Goal: Task Accomplishment & Management: Complete application form

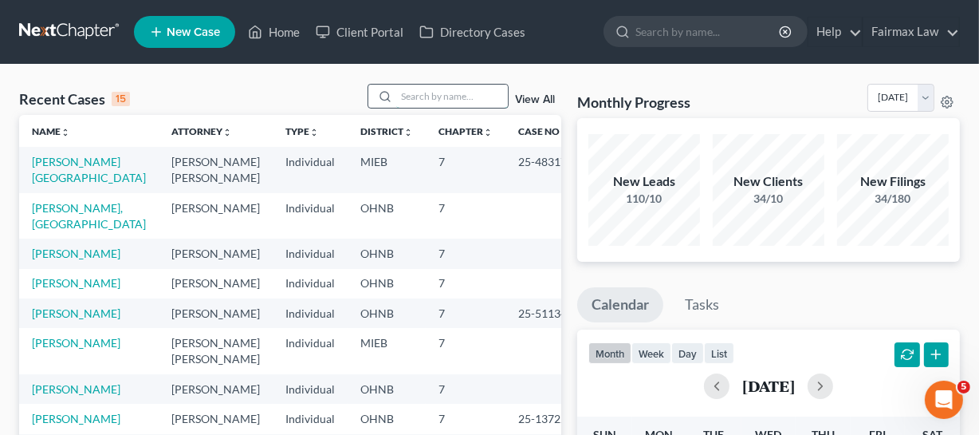
click at [435, 97] on input "search" at bounding box center [452, 96] width 112 height 23
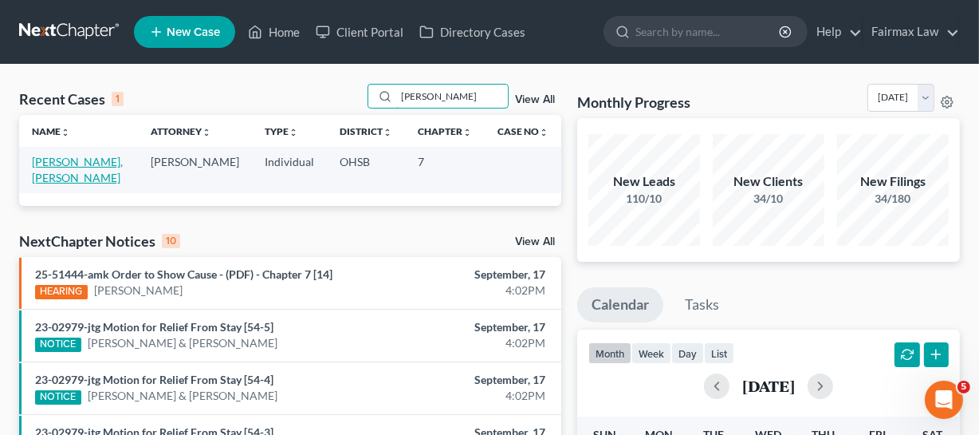
type input "gustavo"
click at [52, 184] on link "[PERSON_NAME], [PERSON_NAME]" at bounding box center [77, 170] width 91 height 30
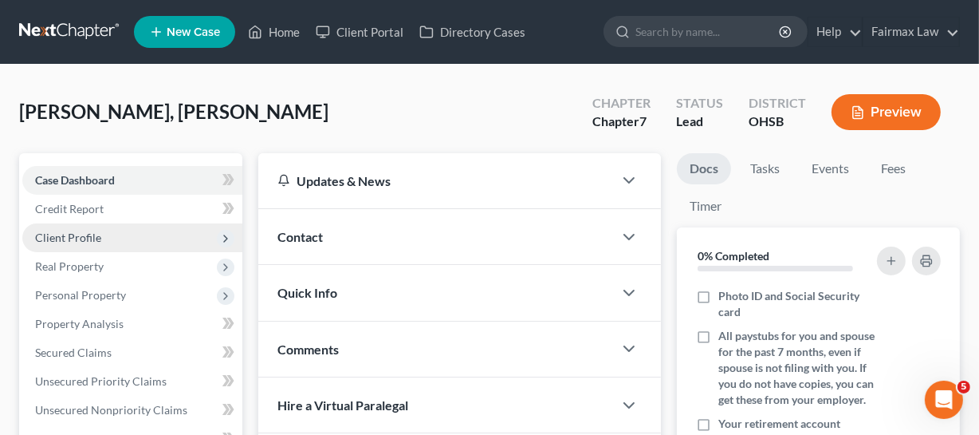
click at [118, 236] on span "Client Profile" at bounding box center [132, 237] width 220 height 29
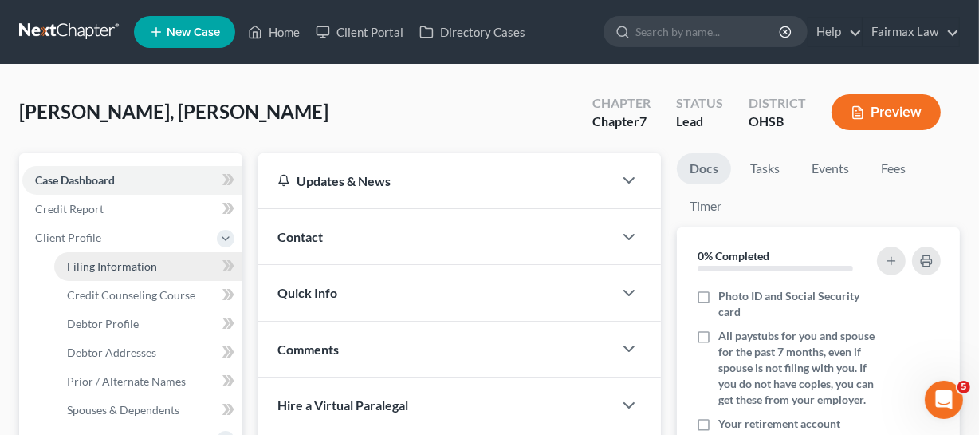
click at [148, 277] on link "Filing Information" at bounding box center [148, 266] width 188 height 29
select select "1"
select select "0"
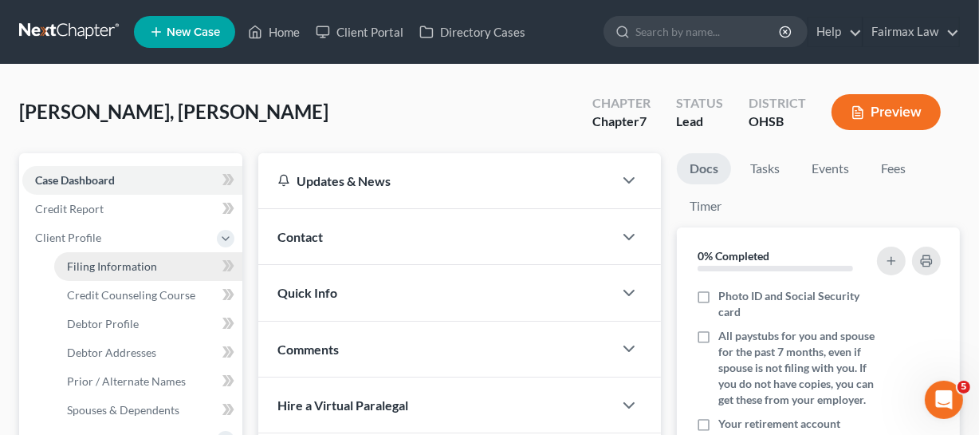
select select "0"
select select "36"
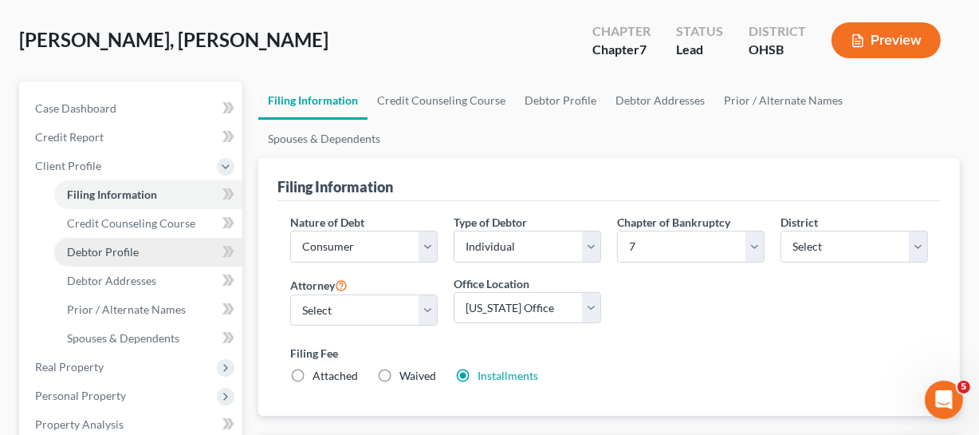
click at [140, 251] on link "Debtor Profile" at bounding box center [148, 252] width 188 height 29
select select "1"
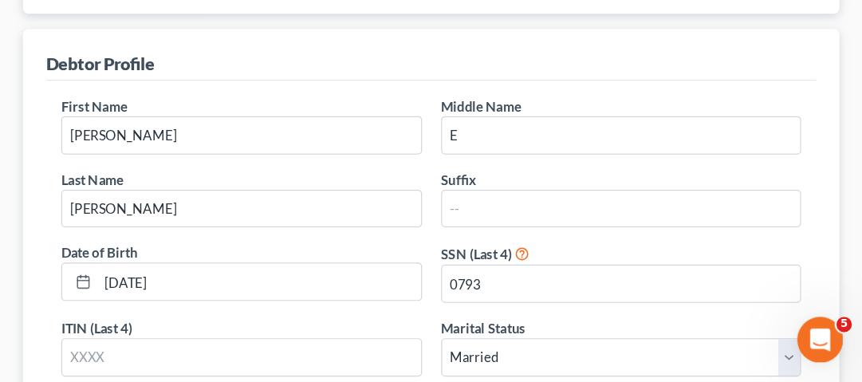
scroll to position [217, 0]
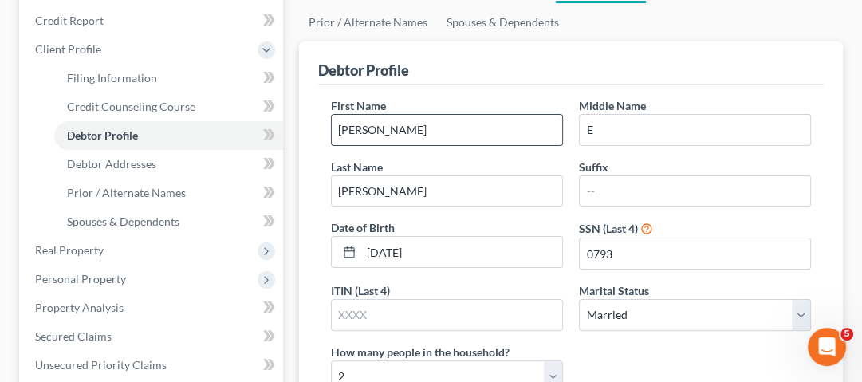
click at [389, 131] on input "[PERSON_NAME]" at bounding box center [447, 130] width 231 height 30
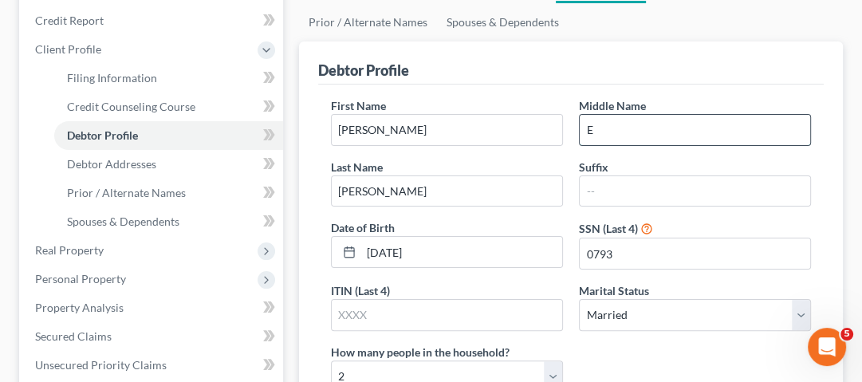
click at [659, 137] on input "E" at bounding box center [695, 130] width 231 height 30
click at [659, 121] on input "E" at bounding box center [695, 130] width 231 height 30
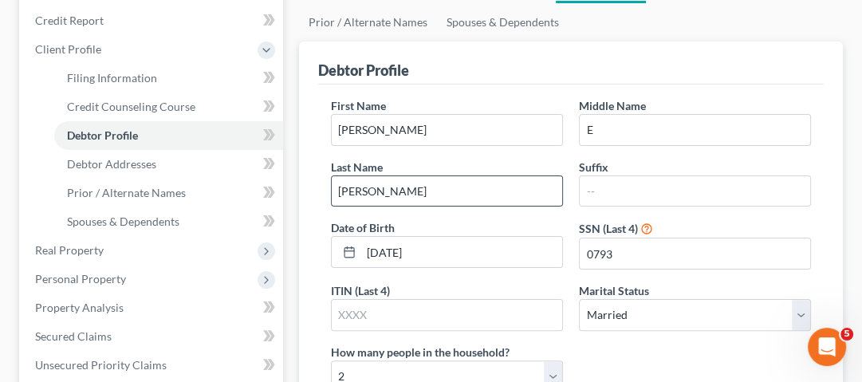
click at [424, 191] on input "[PERSON_NAME]" at bounding box center [447, 191] width 231 height 30
click at [504, 188] on input "[PERSON_NAME]" at bounding box center [447, 191] width 231 height 30
click at [650, 124] on input "E" at bounding box center [695, 130] width 231 height 30
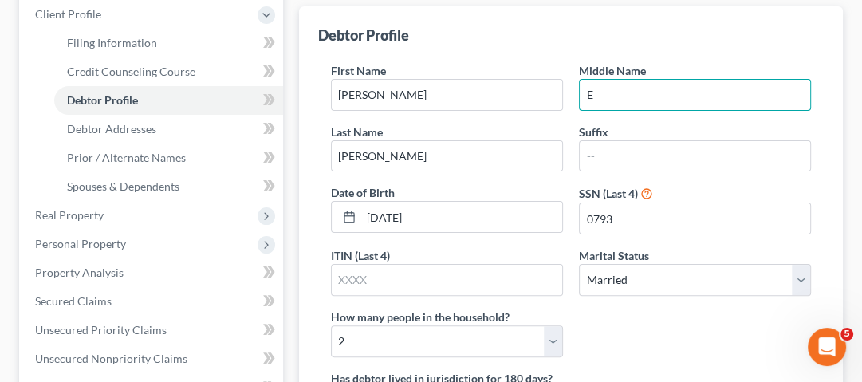
scroll to position [281, 0]
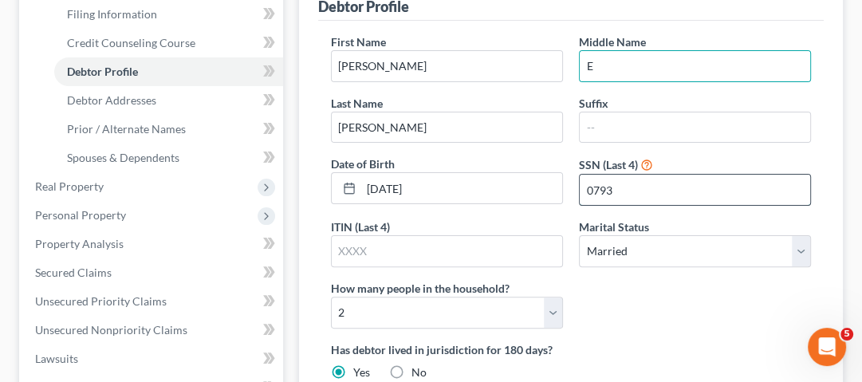
click at [625, 185] on input "0793" at bounding box center [695, 190] width 231 height 30
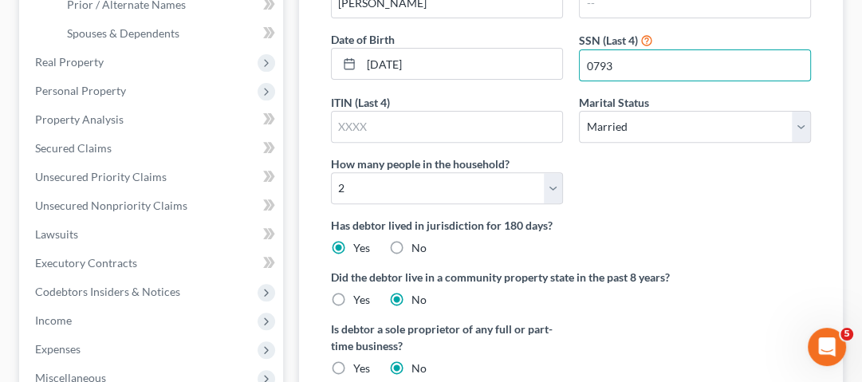
scroll to position [345, 0]
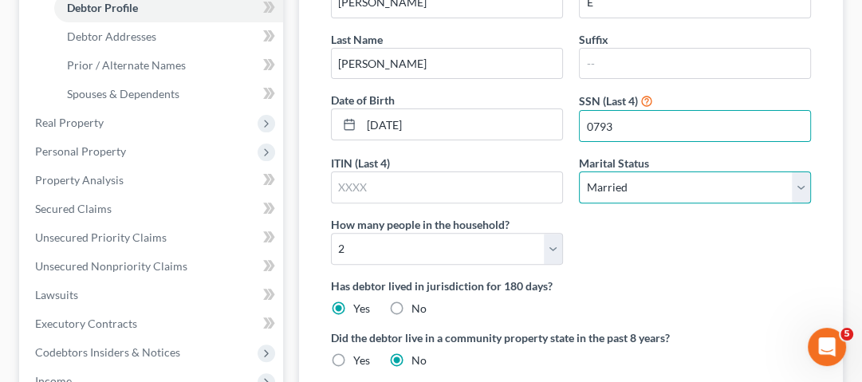
click at [644, 187] on select "Select Single Married Separated Divorced Widowed" at bounding box center [695, 187] width 232 height 32
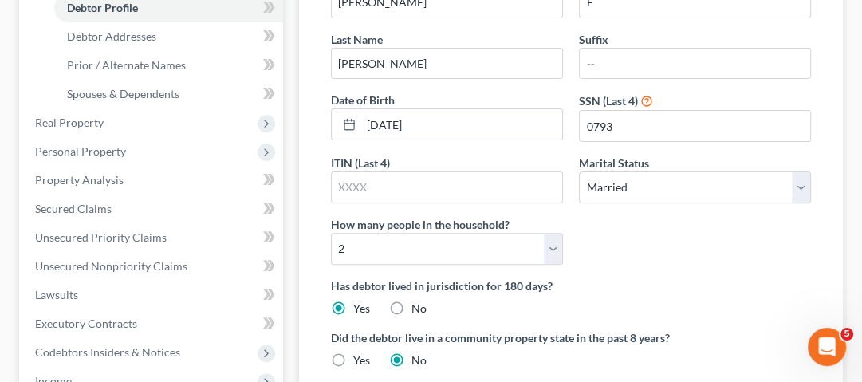
click at [822, 166] on div "First Name Gustavo Middle Name E Last Name Cambero Gutierrez Suffix Date of Bir…" at bounding box center [571, 213] width 506 height 512
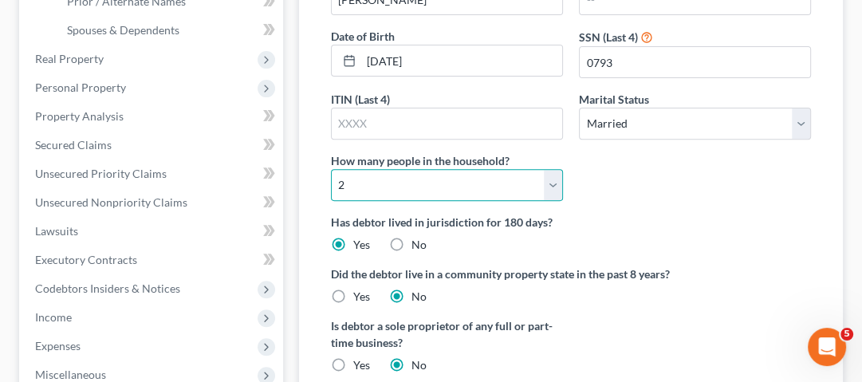
click at [549, 183] on select "Select 1 2 3 4 5 6 7 8 9 10 11 12 13 14 15 16 17 18 19 20" at bounding box center [447, 185] width 232 height 32
select select "2"
click at [331, 169] on select "Select 1 2 3 4 5 6 7 8 9 10 11 12 13 14 15 16 17 18 19 20" at bounding box center [447, 185] width 232 height 32
click at [625, 233] on div "Has debtor lived in jurisdiction for 180 days? Yes No Debtor must reside in jur…" at bounding box center [571, 233] width 480 height 39
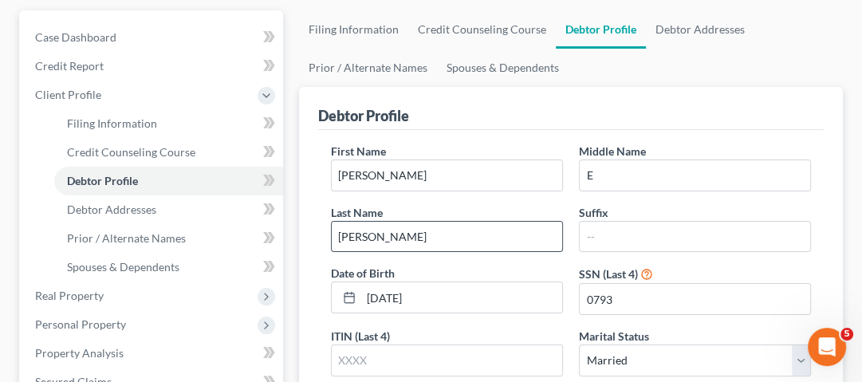
scroll to position [99, 0]
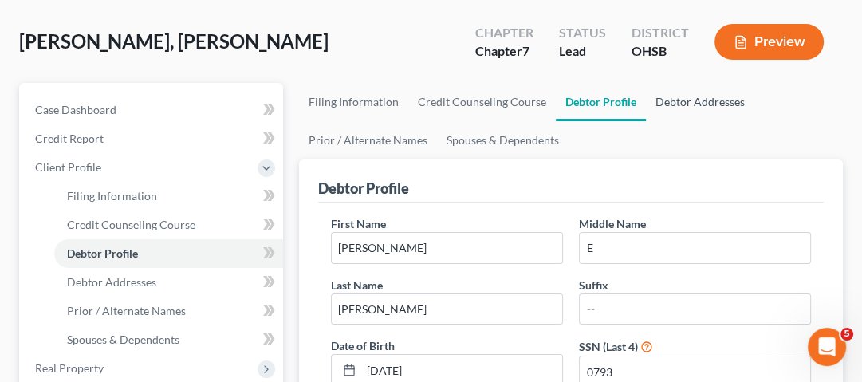
click at [699, 100] on link "Debtor Addresses" at bounding box center [700, 102] width 108 height 38
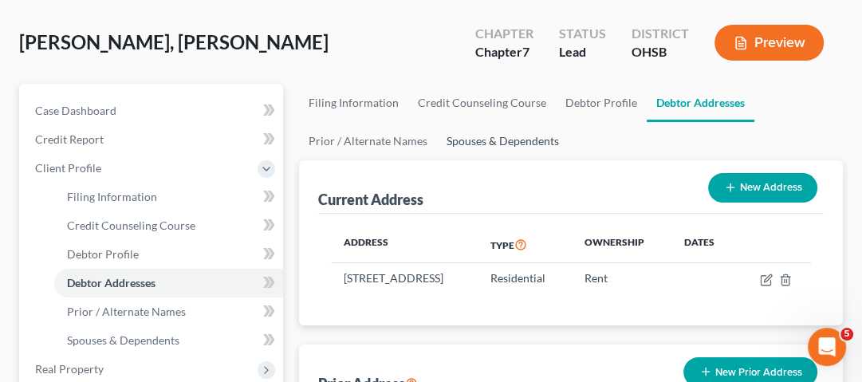
scroll to position [128, 0]
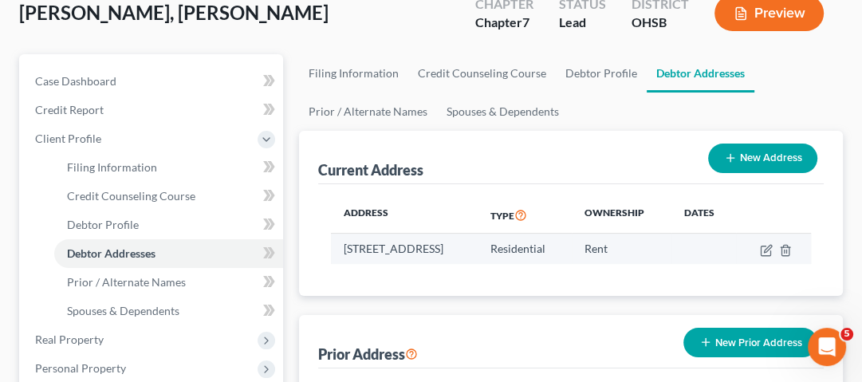
click at [471, 254] on td "10501 Landing Way, #323, Miamisburg, OH 45342" at bounding box center [404, 249] width 147 height 30
click at [367, 264] on td "10501 Landing Way, #323, Miamisburg, OH 45342" at bounding box center [404, 249] width 147 height 30
click at [413, 264] on td "10501 Landing Way, #323, Miamisburg, OH 45342" at bounding box center [404, 249] width 147 height 30
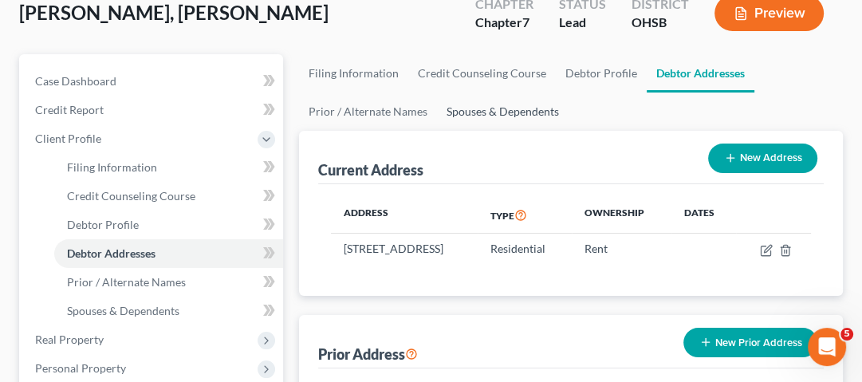
click at [472, 115] on link "Spouses & Dependents" at bounding box center [503, 112] width 132 height 38
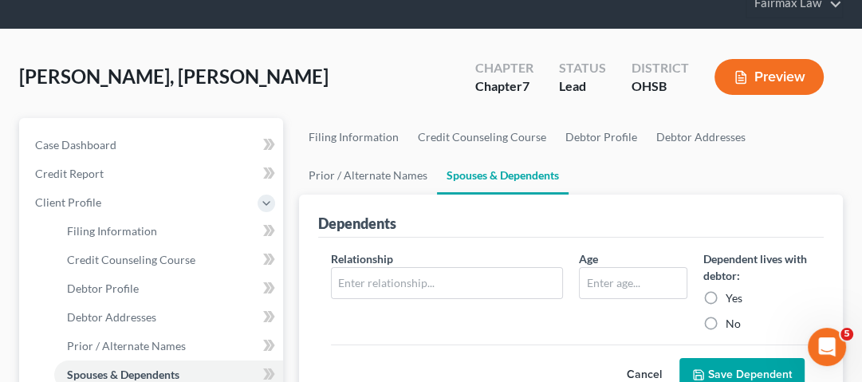
scroll to position [128, 0]
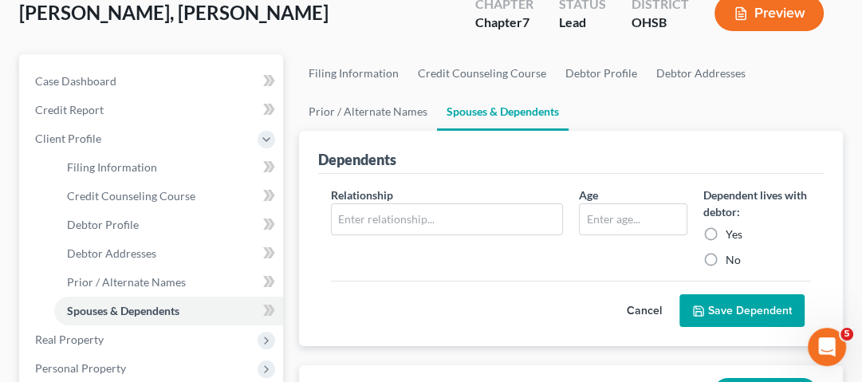
click at [399, 192] on div "Relationship *" at bounding box center [447, 227] width 248 height 81
click at [419, 212] on input "text" at bounding box center [447, 219] width 231 height 30
click at [684, 80] on link "Debtor Addresses" at bounding box center [701, 73] width 108 height 38
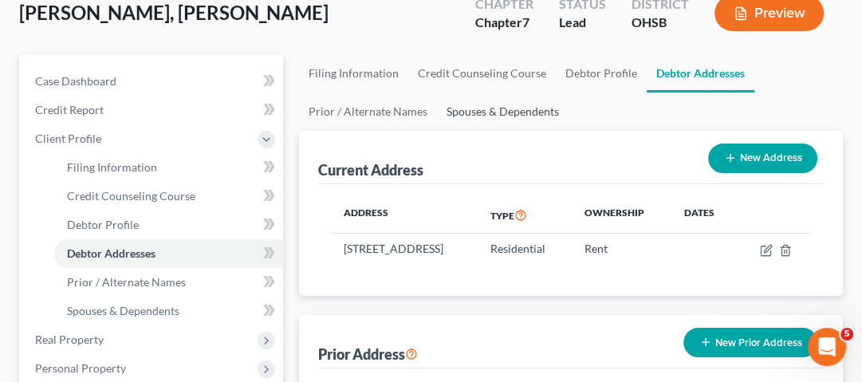
click at [487, 101] on link "Spouses & Dependents" at bounding box center [503, 112] width 132 height 38
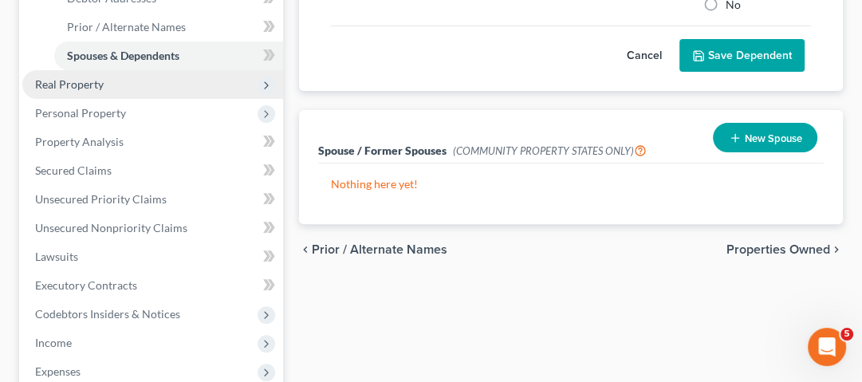
scroll to position [319, 0]
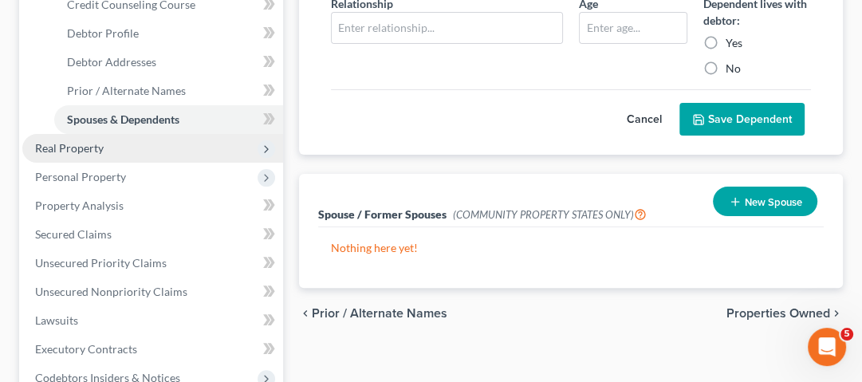
click at [91, 147] on span "Real Property" at bounding box center [69, 148] width 69 height 14
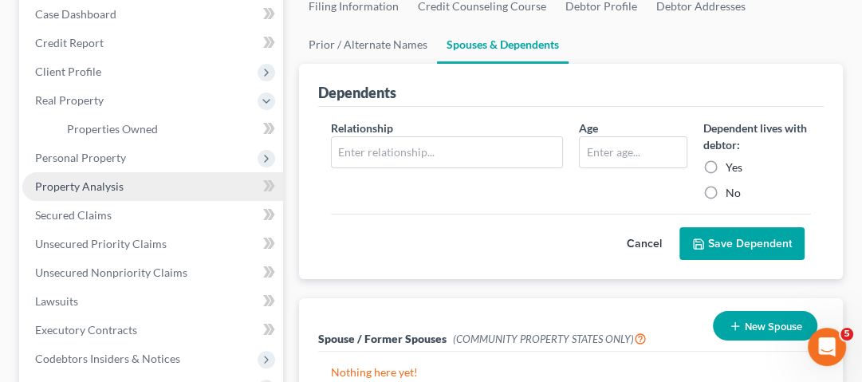
scroll to position [191, 0]
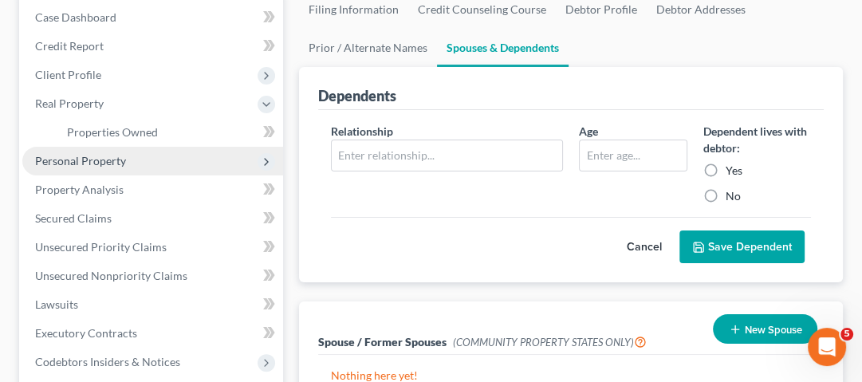
click at [108, 169] on span "Personal Property" at bounding box center [152, 161] width 261 height 29
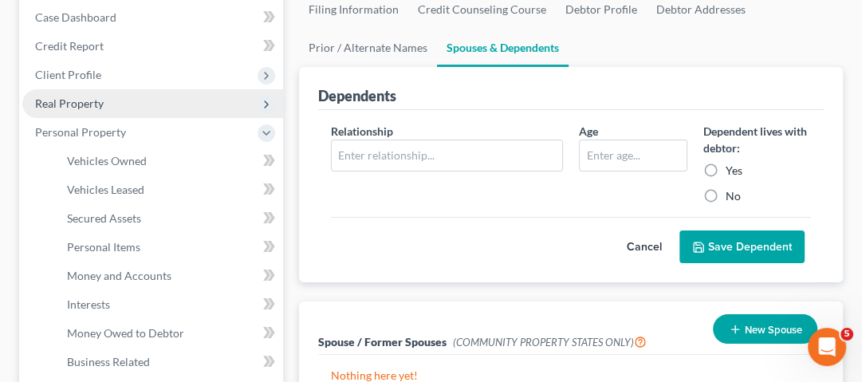
click at [115, 109] on span "Real Property" at bounding box center [152, 103] width 261 height 29
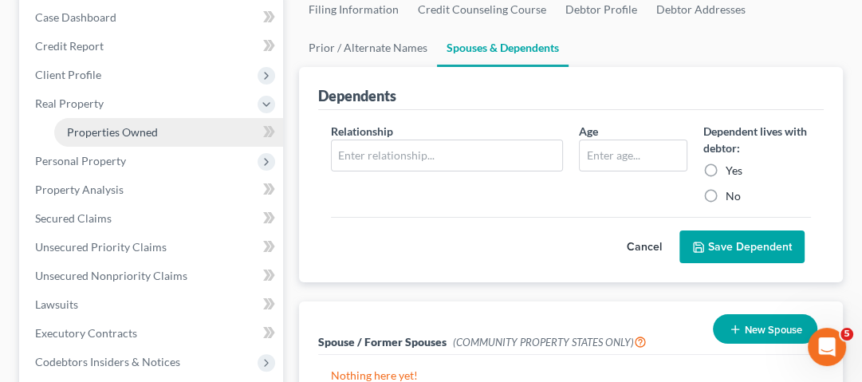
click at [124, 137] on span "Properties Owned" at bounding box center [112, 132] width 91 height 14
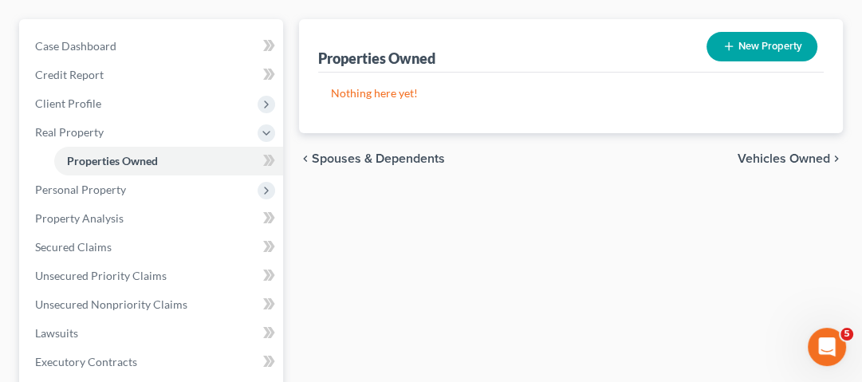
scroll to position [191, 0]
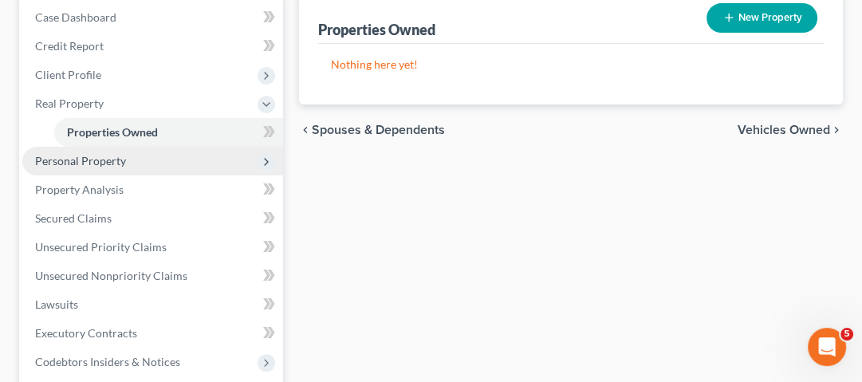
click at [108, 157] on span "Personal Property" at bounding box center [80, 161] width 91 height 14
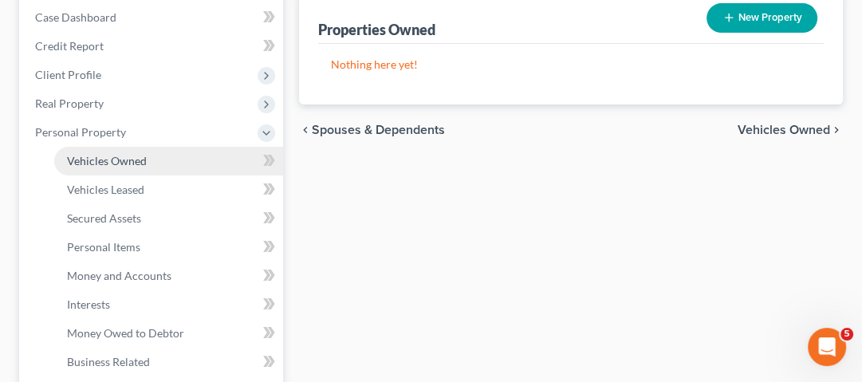
click at [151, 167] on link "Vehicles Owned" at bounding box center [168, 161] width 229 height 29
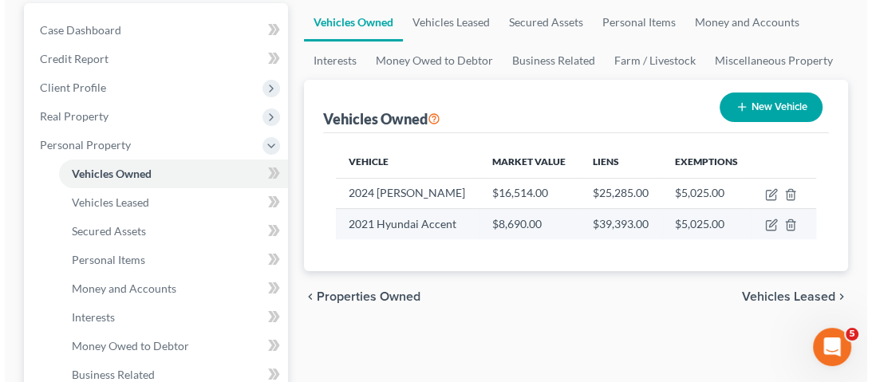
scroll to position [255, 0]
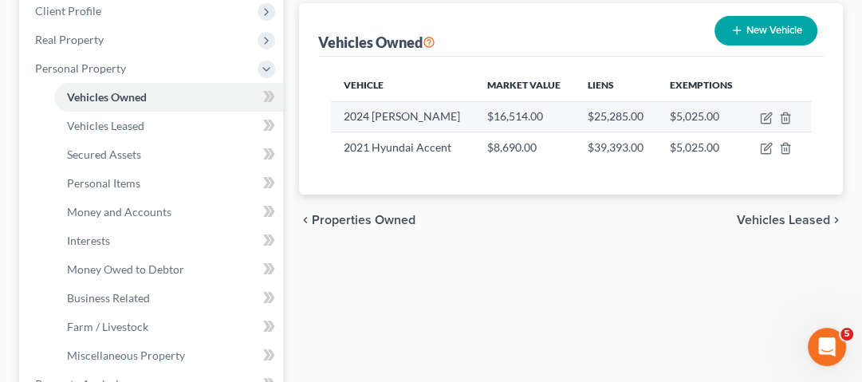
click at [428, 132] on td "2024 [PERSON_NAME]" at bounding box center [403, 116] width 144 height 30
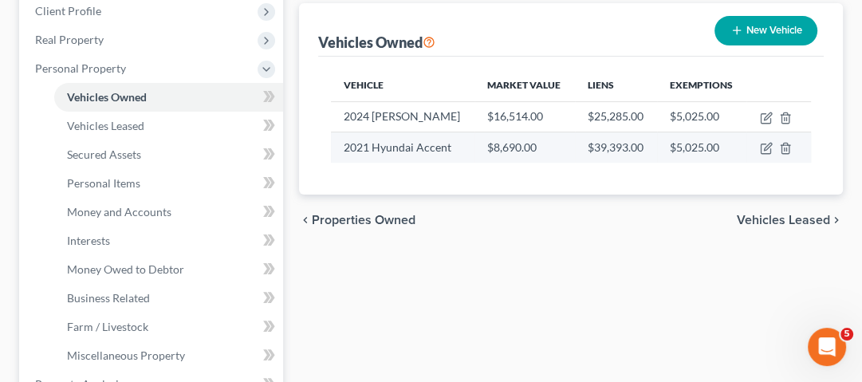
click at [363, 163] on td "2021 Hyundai Accent" at bounding box center [403, 147] width 144 height 30
click at [408, 163] on td "2021 Hyundai Accent" at bounding box center [403, 147] width 144 height 30
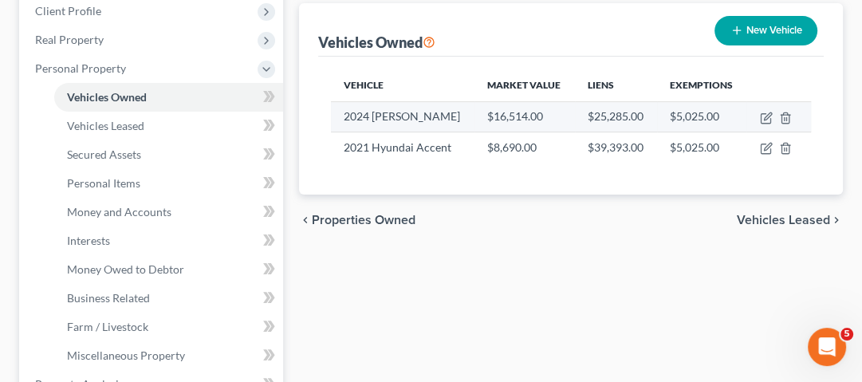
click at [791, 132] on td at bounding box center [779, 116] width 65 height 30
click at [773, 124] on icon "button" at bounding box center [766, 118] width 13 height 13
select select "0"
select select "2"
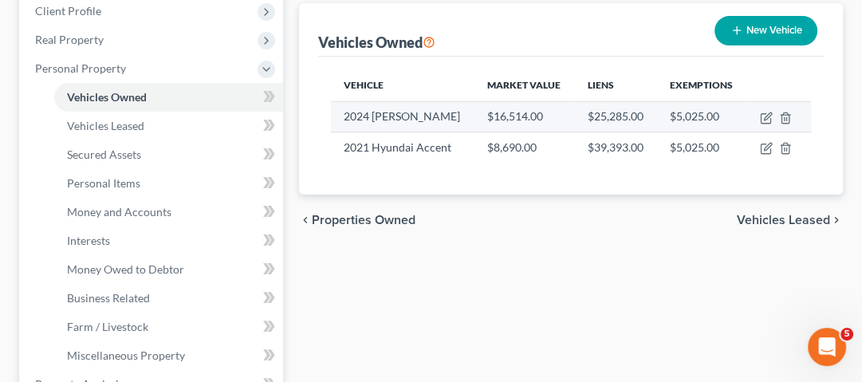
select select "0"
select select "4"
select select "0"
select select "2"
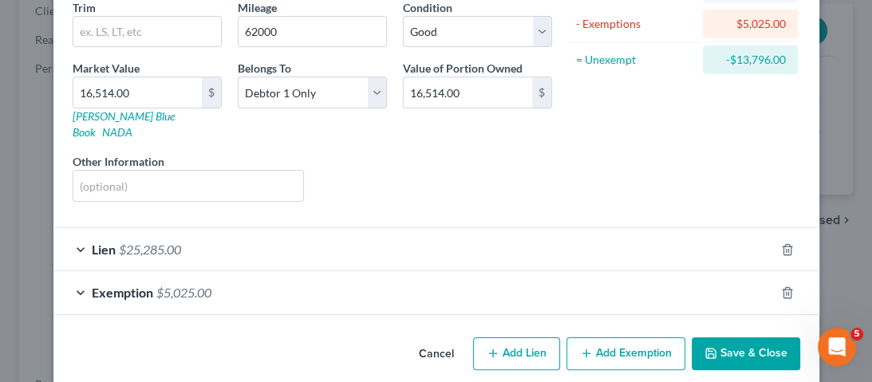
scroll to position [199, 0]
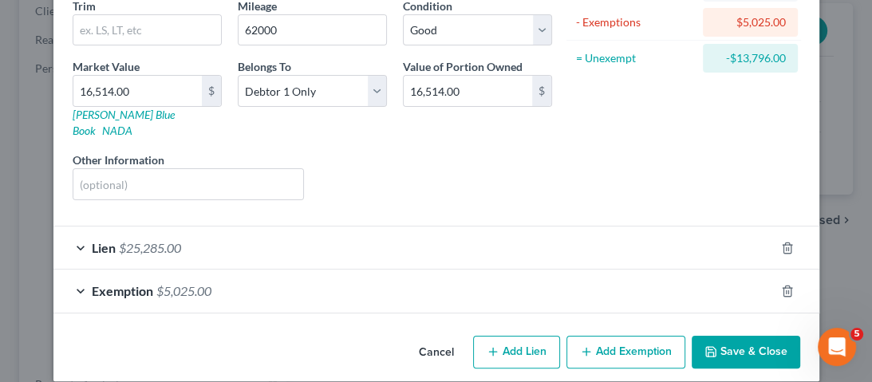
click at [167, 240] on span "$25,285.00" at bounding box center [150, 247] width 62 height 15
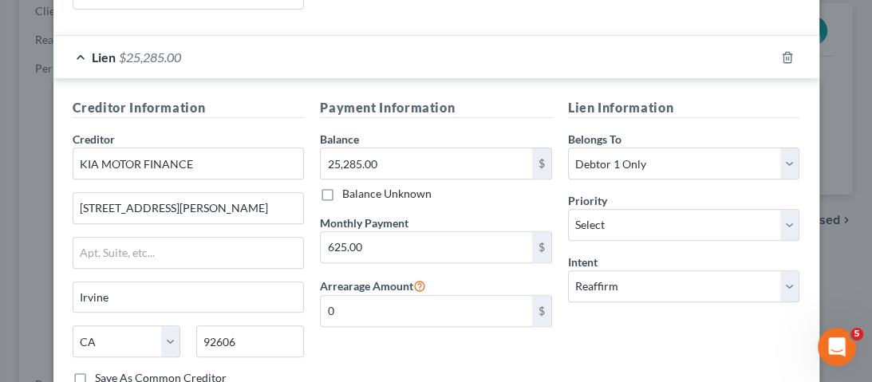
scroll to position [390, 0]
click at [408, 148] on input "25,285.00" at bounding box center [426, 163] width 211 height 30
click at [339, 148] on input "25,285.00" at bounding box center [426, 163] width 211 height 30
click at [436, 156] on input "25,285.00" at bounding box center [426, 163] width 211 height 30
click at [364, 148] on input "25,285.00" at bounding box center [426, 163] width 211 height 30
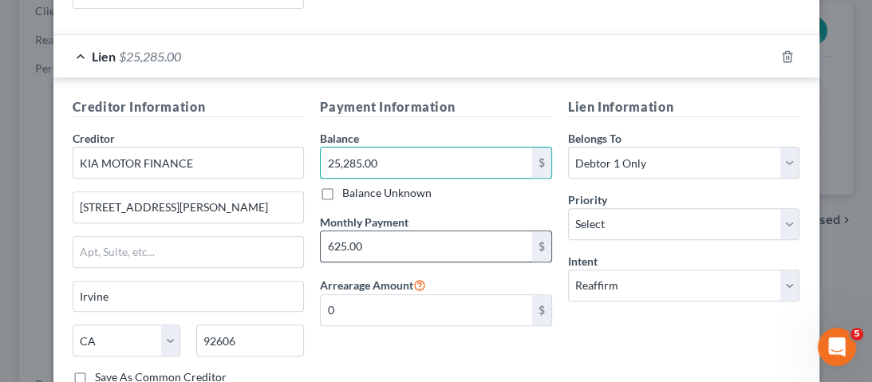
scroll to position [454, 0]
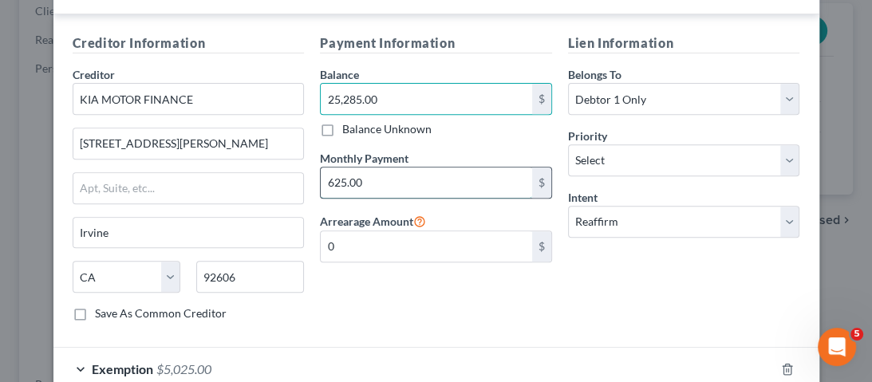
click at [339, 175] on input "625.00" at bounding box center [426, 182] width 211 height 30
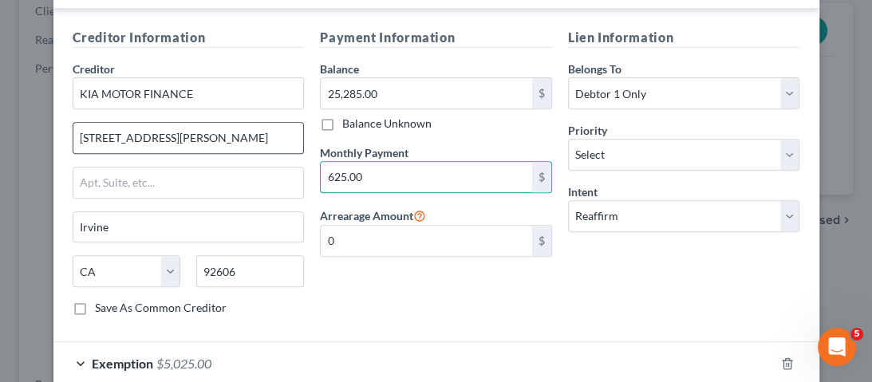
scroll to position [402, 0]
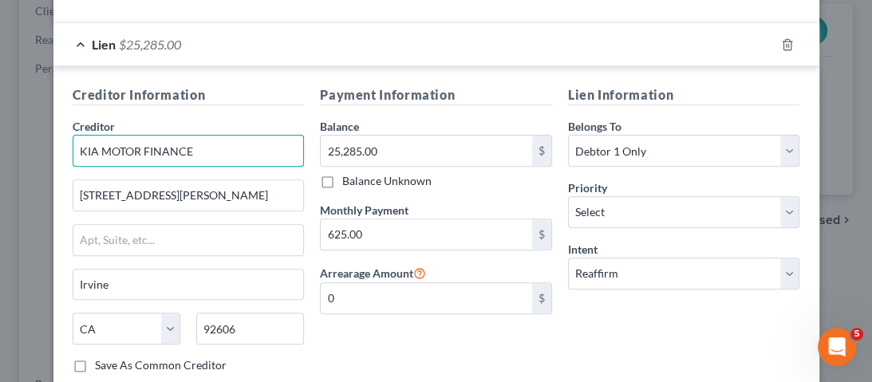
drag, startPoint x: 69, startPoint y: 131, endPoint x: 249, endPoint y: 134, distance: 179.5
click at [249, 135] on input "KIA MOTOR FINANCE" at bounding box center [189, 151] width 232 height 32
click at [507, 118] on div "Balance 25,285.00 $ Balance Unknown Balance Undetermined 25,285.00 $ Balance Un…" at bounding box center [436, 153] width 232 height 71
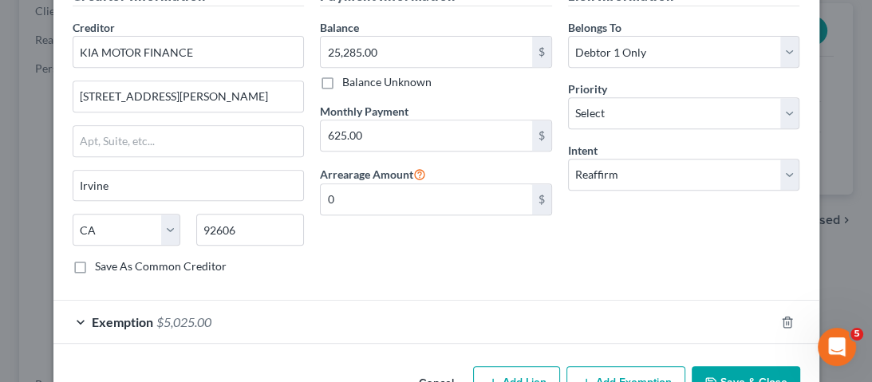
scroll to position [530, 0]
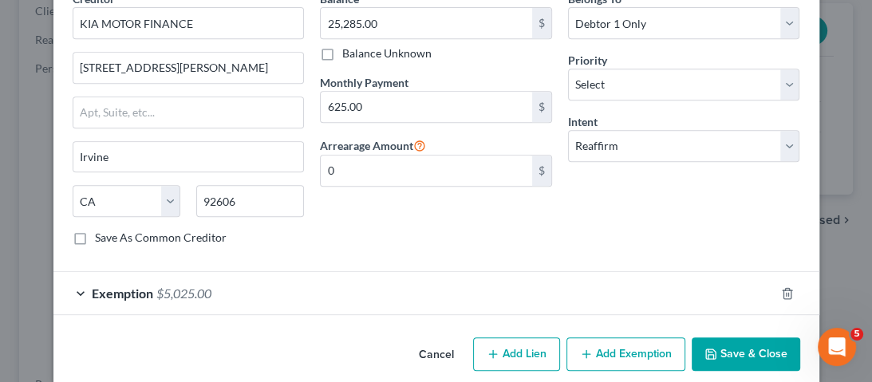
click at [640, 145] on div "Lien Information Belongs To * Select Debtor 1 Only Debtor 2 Only Debtor 1 And D…" at bounding box center [684, 108] width 248 height 301
click at [645, 113] on div "Intent Select Surrender Redeem Reaffirm Avoid Other" at bounding box center [684, 137] width 232 height 49
click at [651, 186] on div "Lien Information Belongs To * Select Debtor 1 Only Debtor 2 Only Debtor 1 And D…" at bounding box center [684, 108] width 248 height 301
click at [641, 131] on select "Select Surrender Redeem Reaffirm Avoid Other" at bounding box center [684, 146] width 232 height 32
click at [401, 246] on div "Creditor Information Creditor * KIA MOTOR FINANCE 111 Peters Canyon Road Irvine…" at bounding box center [436, 105] width 766 height 333
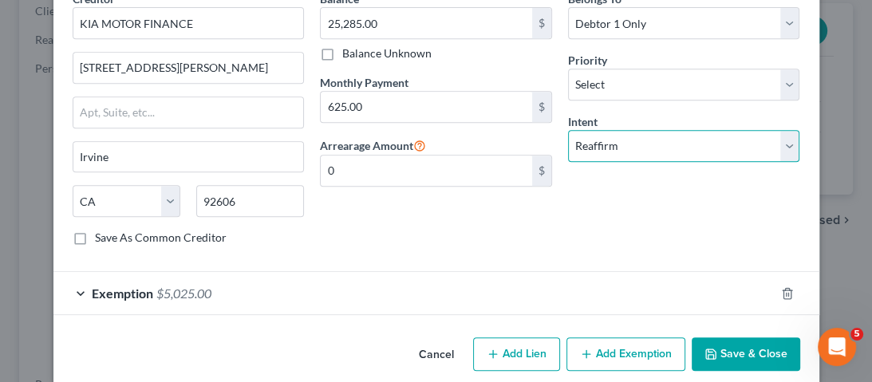
click at [671, 131] on select "Select Surrender Redeem Reaffirm Avoid Other" at bounding box center [684, 146] width 232 height 32
click at [443, 226] on div "Payment Information Balance 25,285.00 $ Balance Unknown Balance Undetermined 25…" at bounding box center [436, 108] width 248 height 301
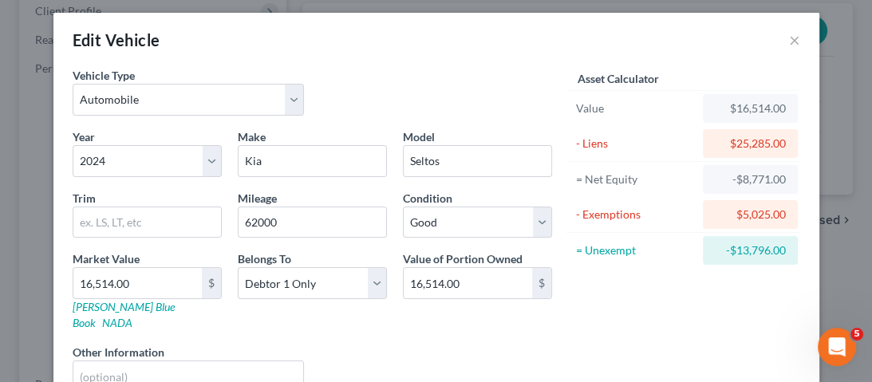
scroll to position [0, 0]
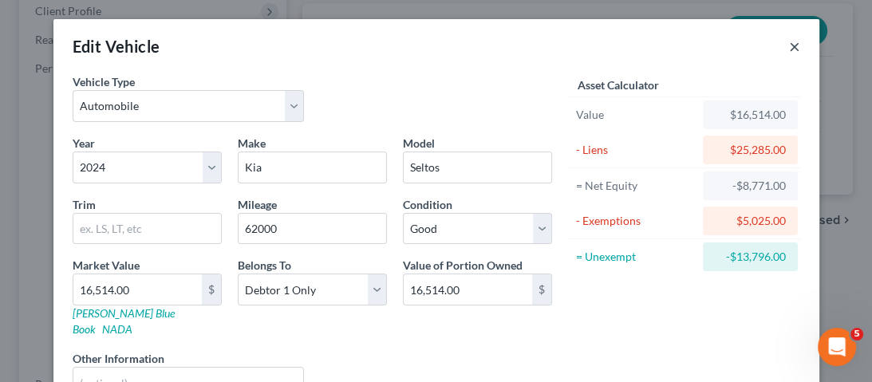
click at [790, 53] on button "×" at bounding box center [794, 46] width 11 height 19
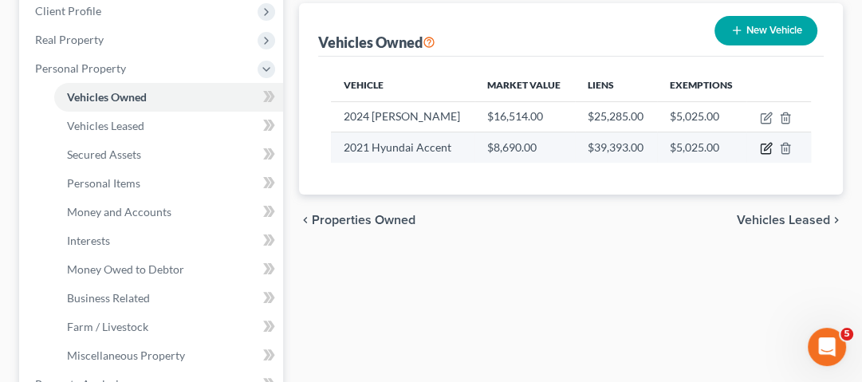
click at [771, 151] on icon "button" at bounding box center [767, 147] width 7 height 7
select select "0"
select select "5"
select select "2"
select select "0"
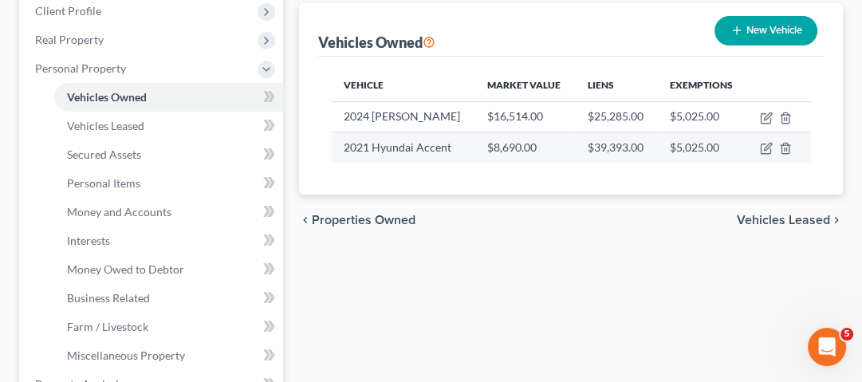
select select "4"
select select "0"
select select "2"
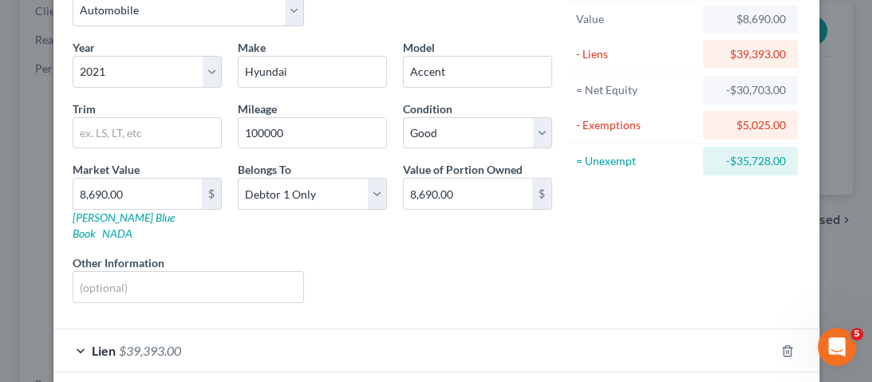
scroll to position [199, 0]
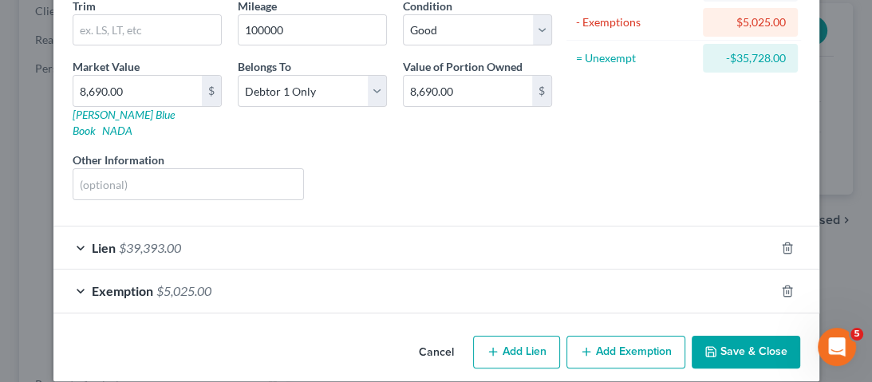
click at [142, 240] on span "$39,393.00" at bounding box center [150, 247] width 62 height 15
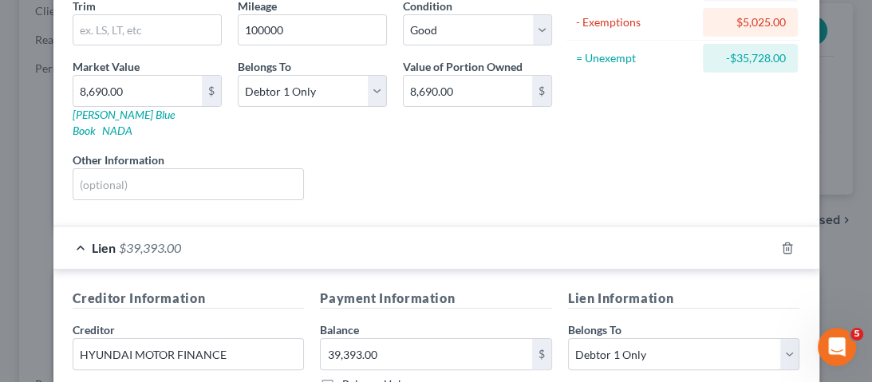
scroll to position [390, 0]
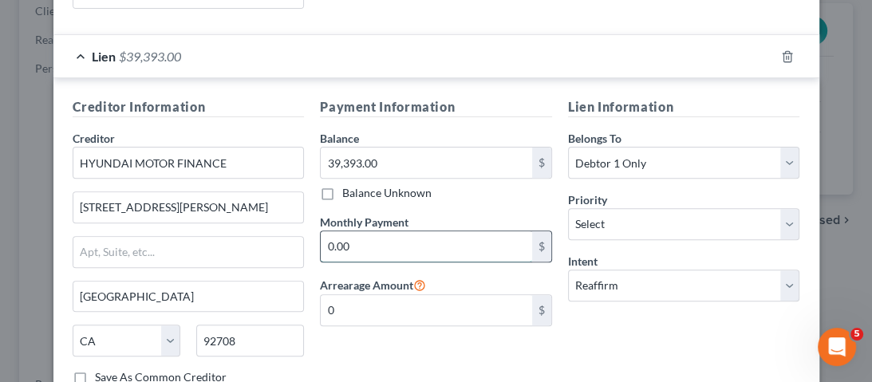
click at [362, 231] on input "0.00" at bounding box center [426, 246] width 211 height 30
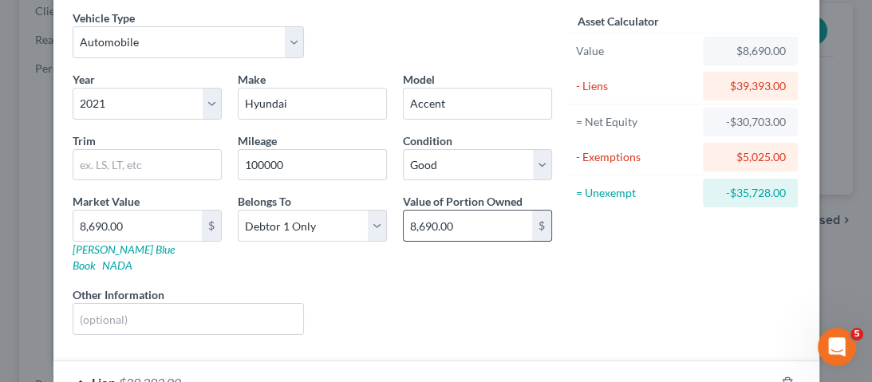
scroll to position [0, 0]
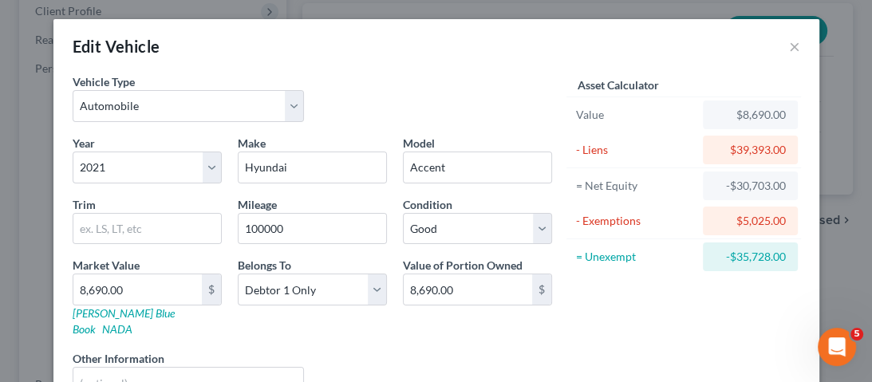
click at [796, 48] on div "Edit Vehicle ×" at bounding box center [436, 46] width 766 height 54
click at [791, 48] on div "Edit Vehicle ×" at bounding box center [436, 46] width 766 height 54
click at [790, 48] on button "×" at bounding box center [794, 46] width 11 height 19
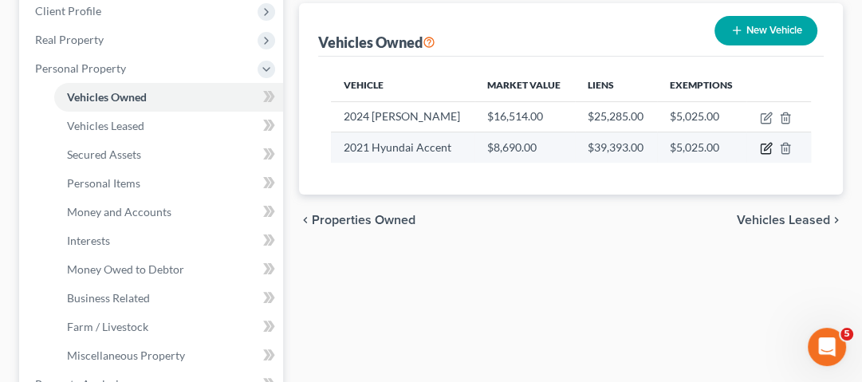
click at [771, 151] on icon "button" at bounding box center [767, 147] width 7 height 7
select select "0"
select select "5"
select select "2"
select select "0"
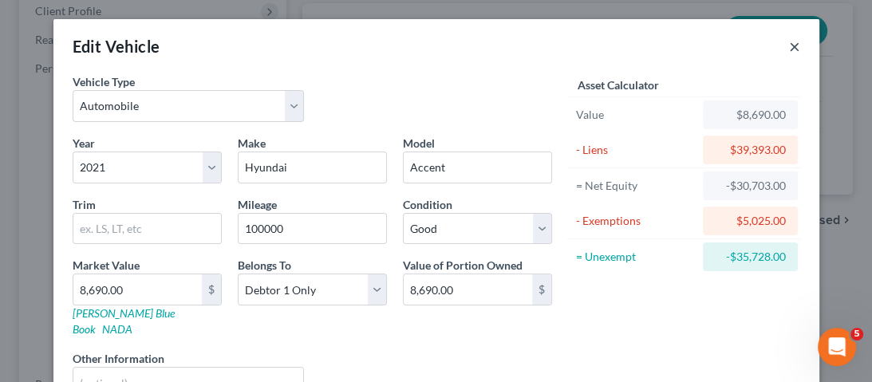
click at [794, 52] on button "×" at bounding box center [794, 46] width 11 height 19
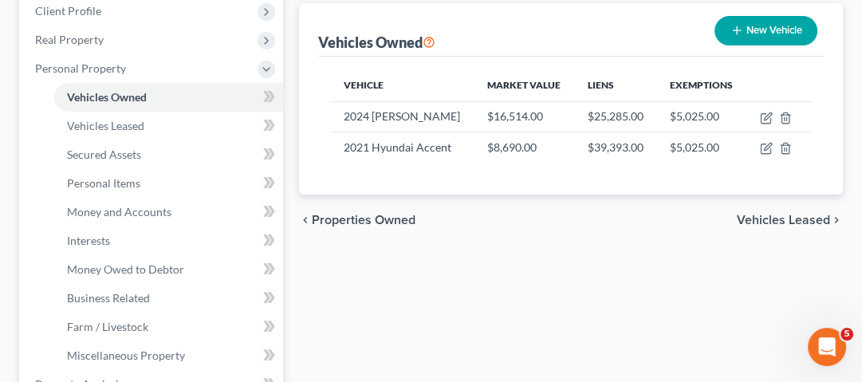
click at [542, 195] on div "Vehicle Market Value Liens Exemptions 2024 Kia Seltos $16,514.00 $25,285.00 $5,…" at bounding box center [571, 126] width 506 height 138
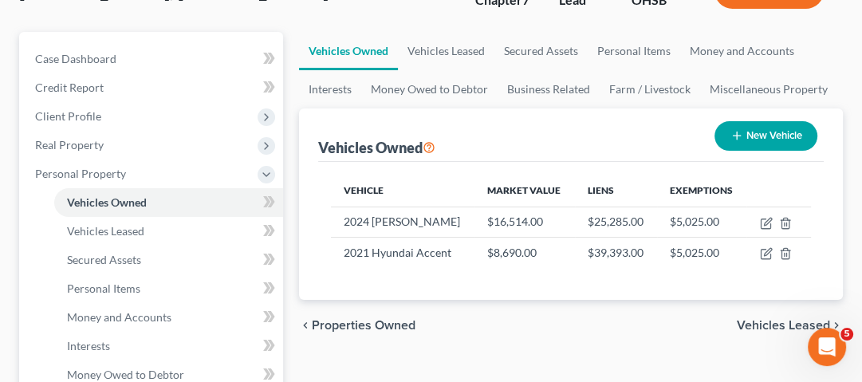
scroll to position [128, 0]
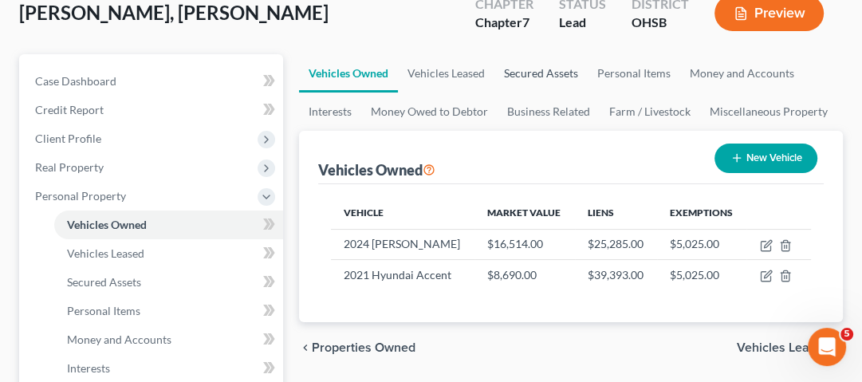
click at [572, 69] on link "Secured Assets" at bounding box center [541, 73] width 93 height 38
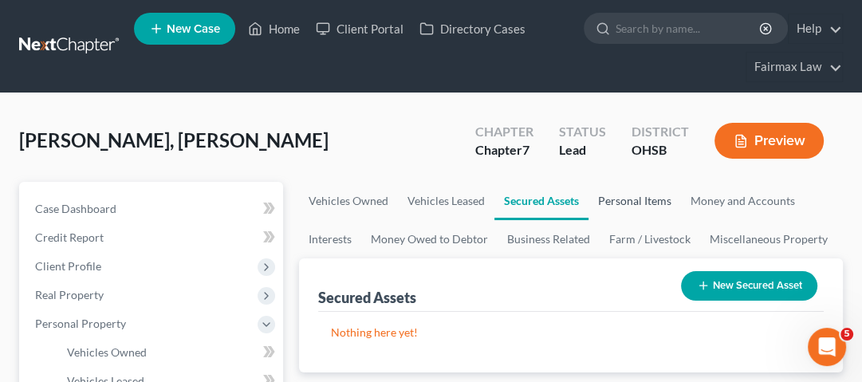
click at [622, 202] on link "Personal Items" at bounding box center [635, 201] width 93 height 38
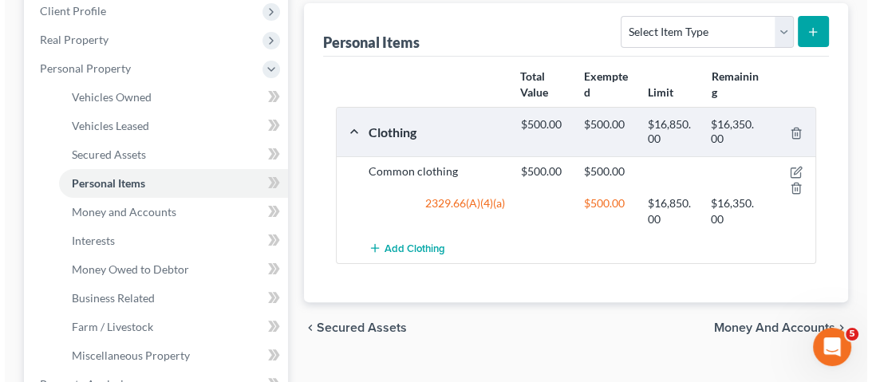
scroll to position [255, 0]
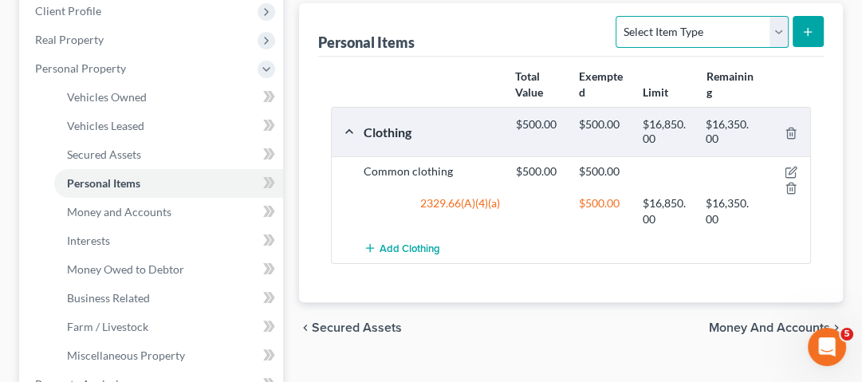
click at [688, 25] on select "Select Item Type Clothing Collectibles Of Value Electronics Firearms Household …" at bounding box center [702, 32] width 172 height 32
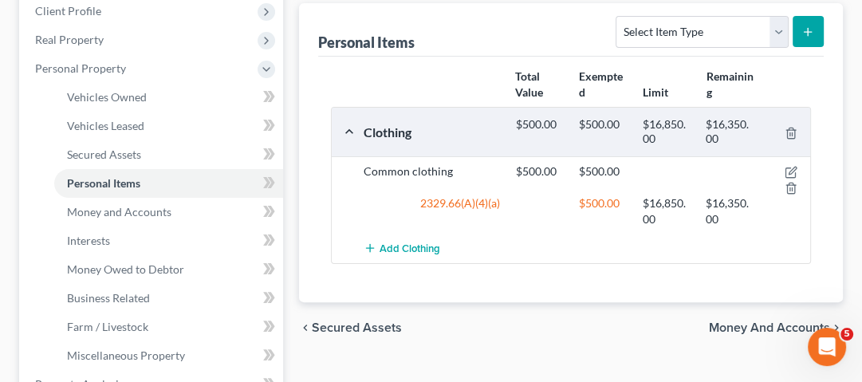
click at [506, 207] on div "2329.66(A)(4)(a)" at bounding box center [432, 211] width 152 height 32
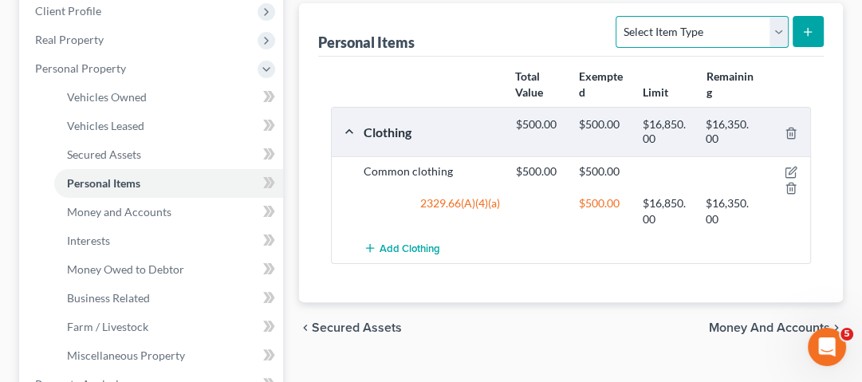
click at [692, 37] on select "Select Item Type Clothing Collectibles Of Value Electronics Firearms Household …" at bounding box center [702, 32] width 172 height 32
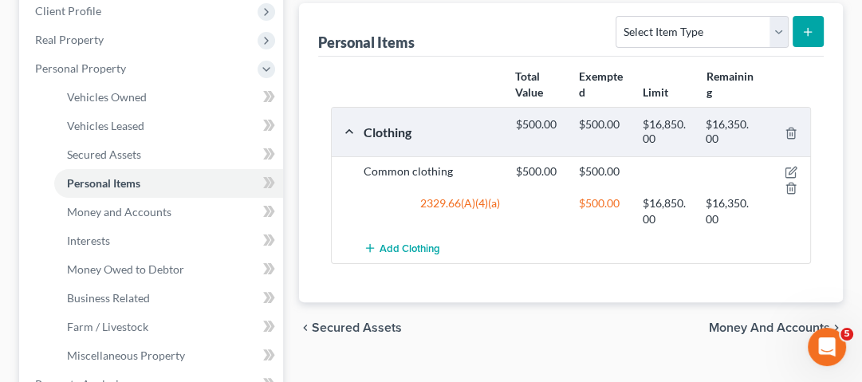
click at [549, 185] on div "$500.00 $500.00" at bounding box center [635, 180] width 254 height 32
click at [787, 170] on icon "button" at bounding box center [791, 172] width 13 height 13
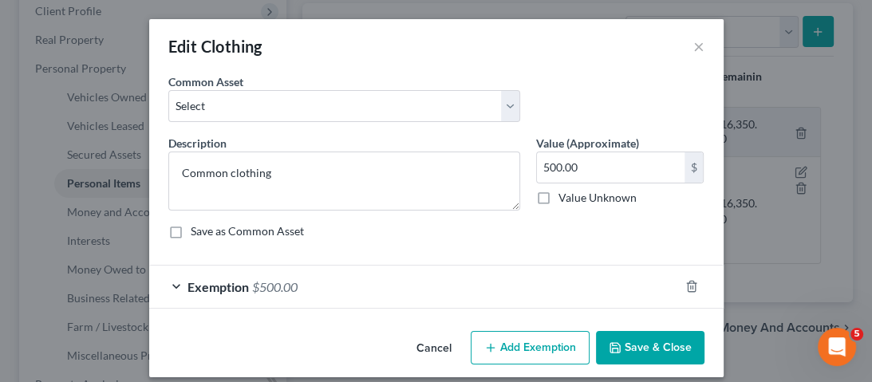
click at [228, 299] on div "Exemption $500.00" at bounding box center [414, 287] width 530 height 42
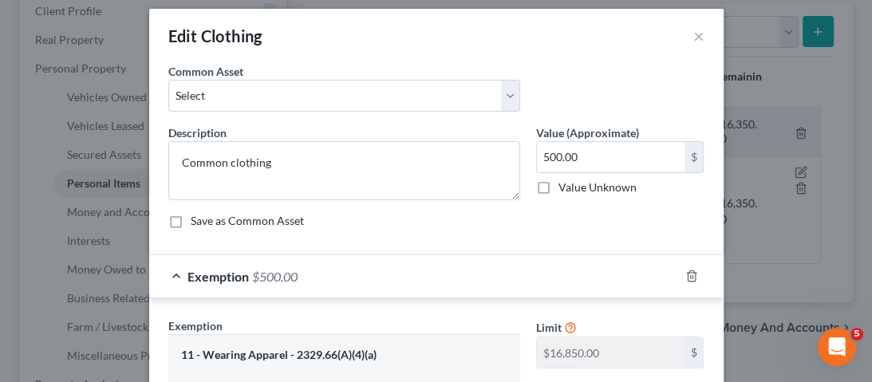
scroll to position [0, 0]
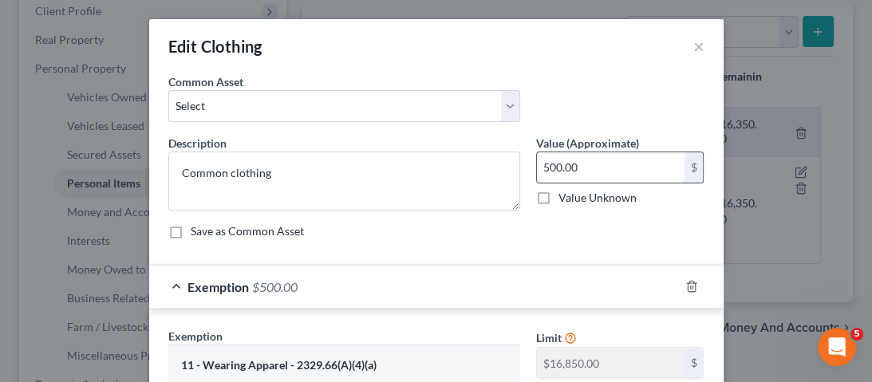
click at [596, 165] on input "500.00" at bounding box center [611, 167] width 148 height 30
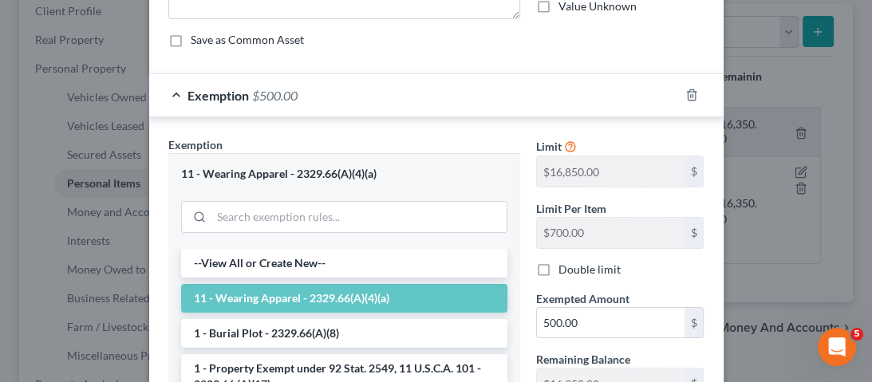
scroll to position [64, 0]
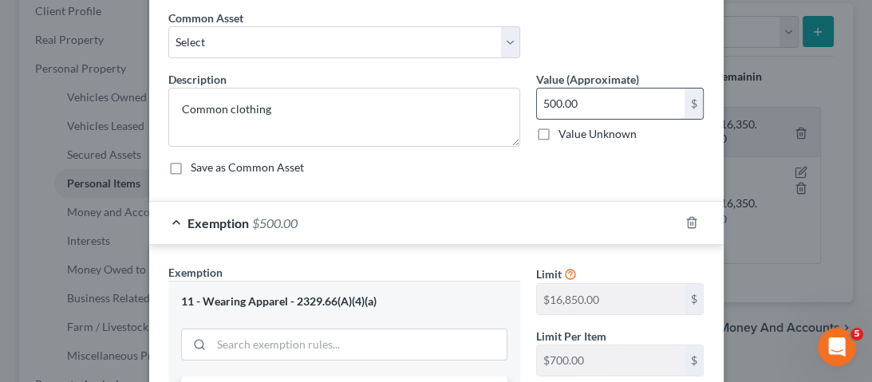
type input "5"
type input "5,000"
click at [653, 187] on div "Description * Common clothing Value (Approximate) 5,000.00 $ Value Unknown Bala…" at bounding box center [436, 129] width 552 height 117
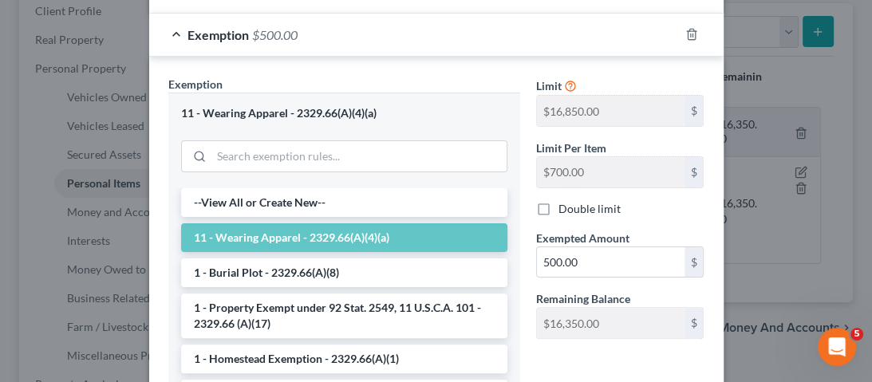
scroll to position [255, 0]
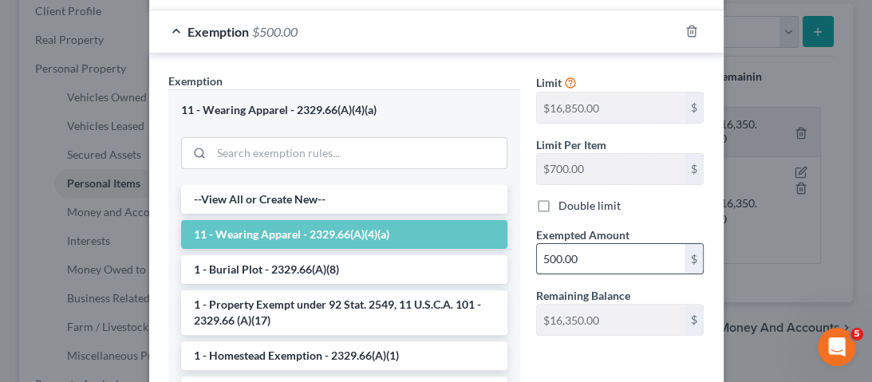
click at [610, 252] on input "500.00" at bounding box center [611, 259] width 148 height 30
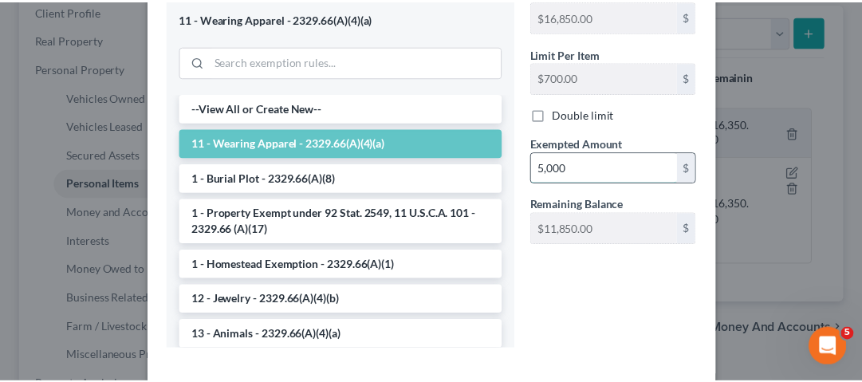
scroll to position [424, 0]
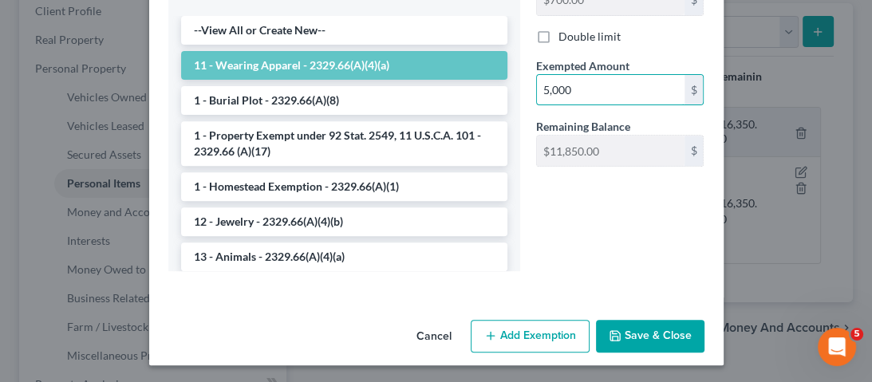
type input "5,000"
click at [644, 347] on button "Save & Close" at bounding box center [650, 336] width 108 height 33
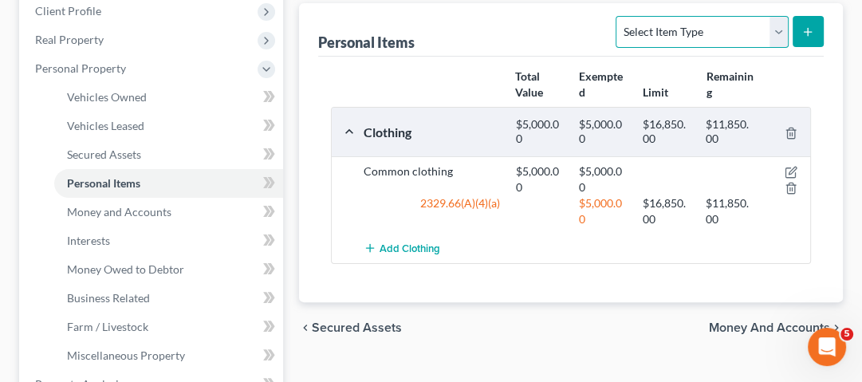
click at [770, 30] on select "Select Item Type Clothing Collectibles Of Value Electronics Firearms Household …" at bounding box center [702, 32] width 172 height 32
select select "jewelry"
click at [618, 16] on select "Select Item Type Clothing Collectibles Of Value Electronics Firearms Household …" at bounding box center [702, 32] width 172 height 32
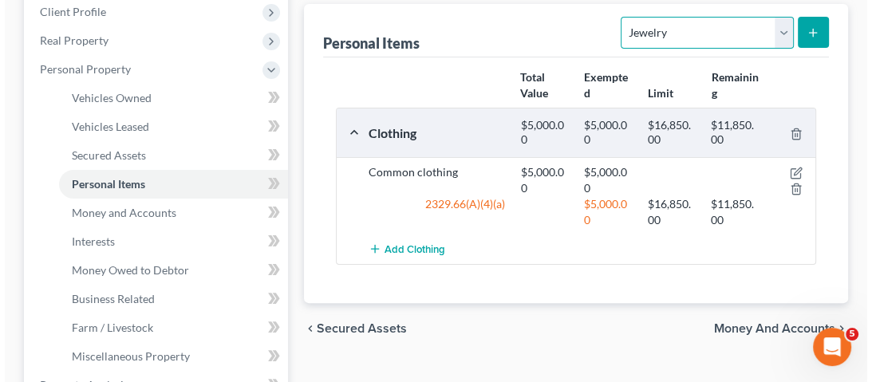
scroll to position [255, 0]
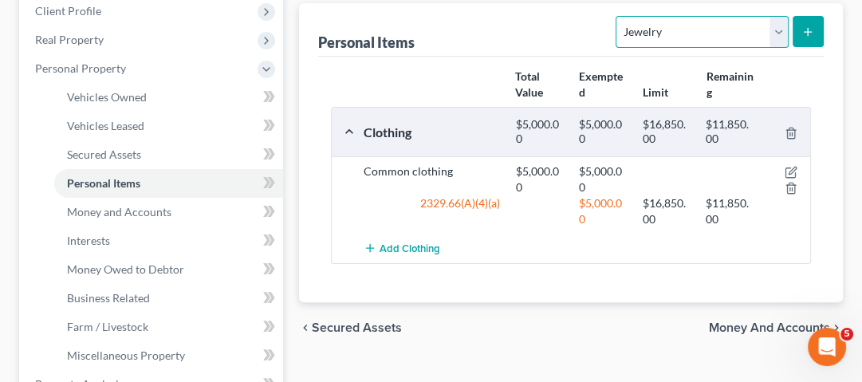
click at [773, 38] on select "Select Item Type Clothing Collectibles Of Value Electronics Firearms Household …" at bounding box center [702, 32] width 172 height 32
click at [618, 16] on select "Select Item Type Clothing Collectibles Of Value Electronics Firearms Household …" at bounding box center [702, 32] width 172 height 32
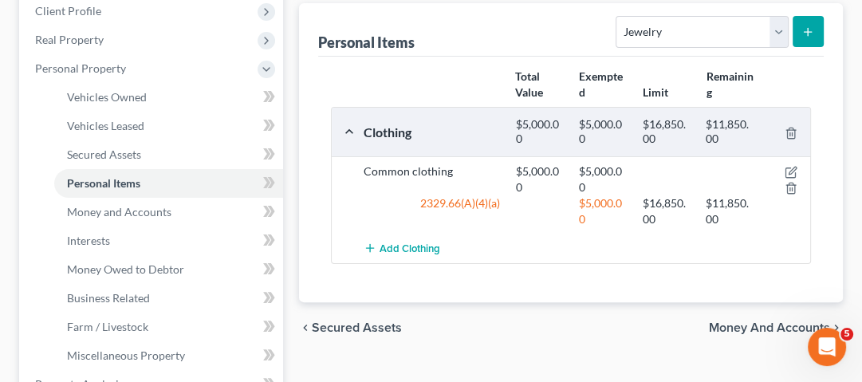
click at [802, 30] on icon "submit" at bounding box center [808, 32] width 13 height 13
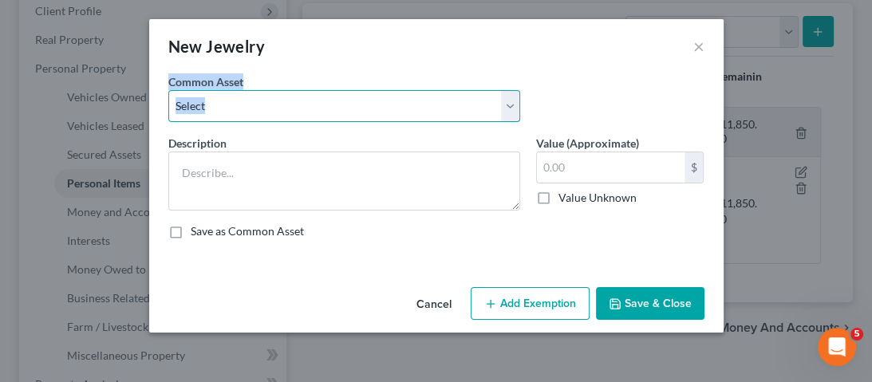
click at [258, 99] on select "Select Jewelry Wedding bands Costume Jewelry Watch Wedding ring and costume jew…" at bounding box center [344, 106] width 352 height 32
select select "1"
click at [168, 90] on select "Select Jewelry Wedding bands Costume Jewelry Watch Wedding ring and costume jew…" at bounding box center [344, 106] width 352 height 32
type textarea "Wedding bands"
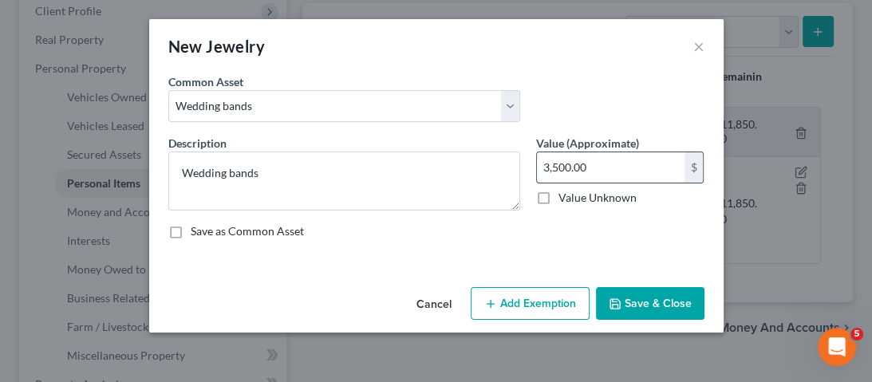
click at [610, 164] on input "3,500.00" at bounding box center [611, 167] width 148 height 30
type input "800"
click at [507, 301] on button "Add Exemption" at bounding box center [530, 303] width 119 height 33
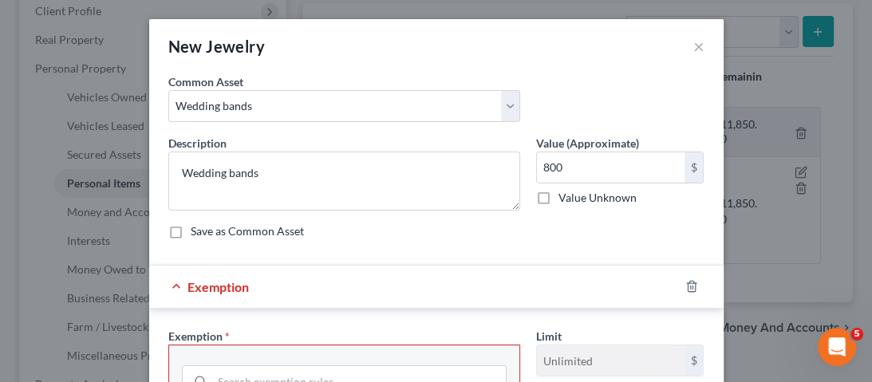
scroll to position [191, 0]
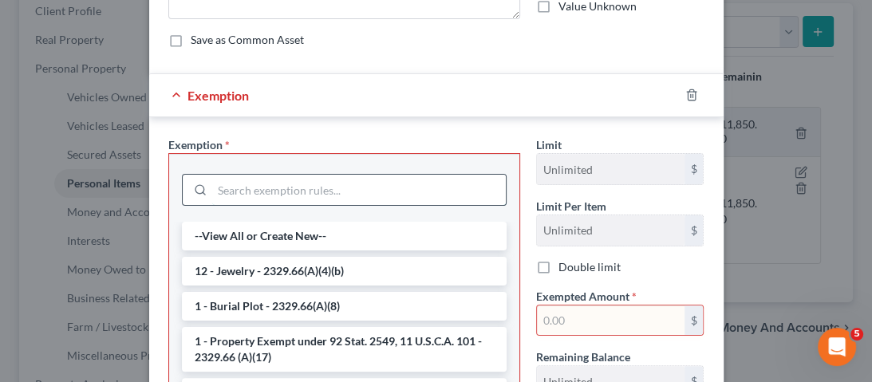
click at [479, 188] on input "search" at bounding box center [359, 190] width 294 height 30
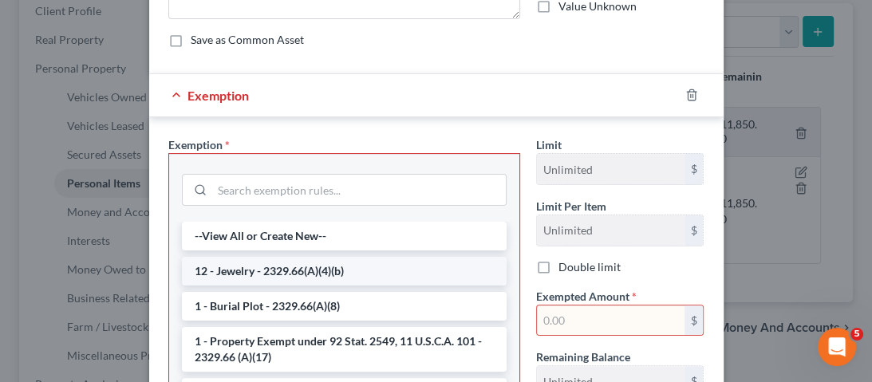
click at [325, 268] on li "12 - Jewelry - 2329.66(A)(4)(b)" at bounding box center [344, 271] width 325 height 29
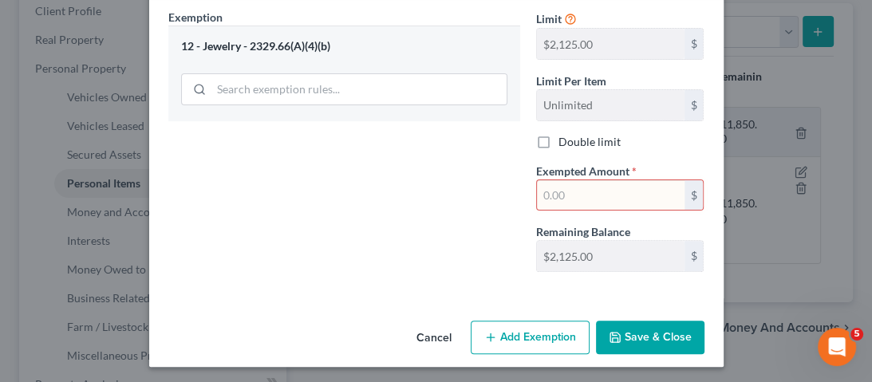
scroll to position [321, 0]
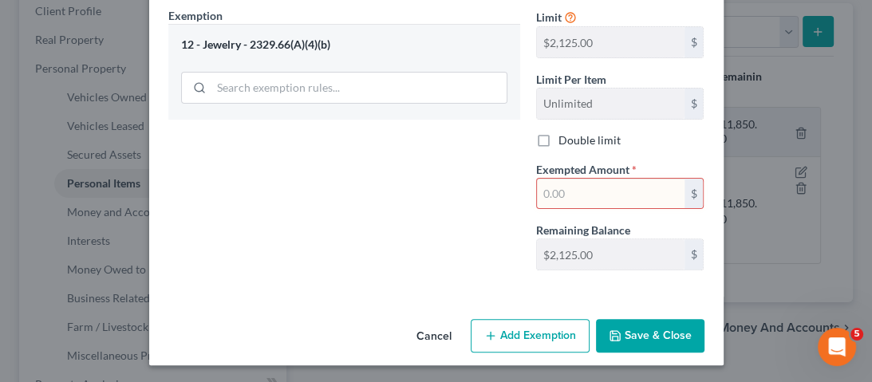
click at [582, 191] on input "text" at bounding box center [611, 194] width 148 height 30
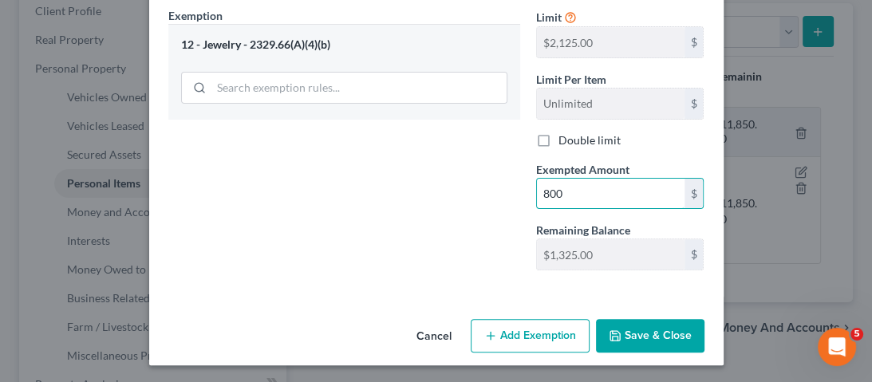
type input "800"
click at [640, 341] on button "Save & Close" at bounding box center [650, 335] width 108 height 33
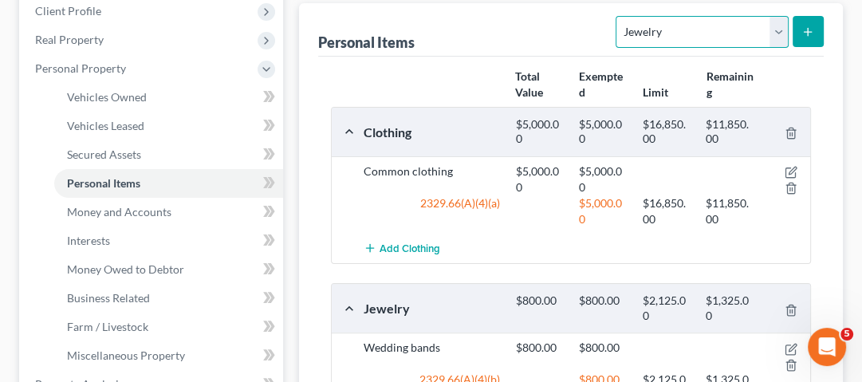
click at [755, 35] on select "Select Item Type Clothing Collectibles Of Value Electronics Firearms Household …" at bounding box center [702, 32] width 172 height 32
select select "electronics"
click at [618, 16] on select "Select Item Type Clothing Collectibles Of Value Electronics Firearms Household …" at bounding box center [702, 32] width 172 height 32
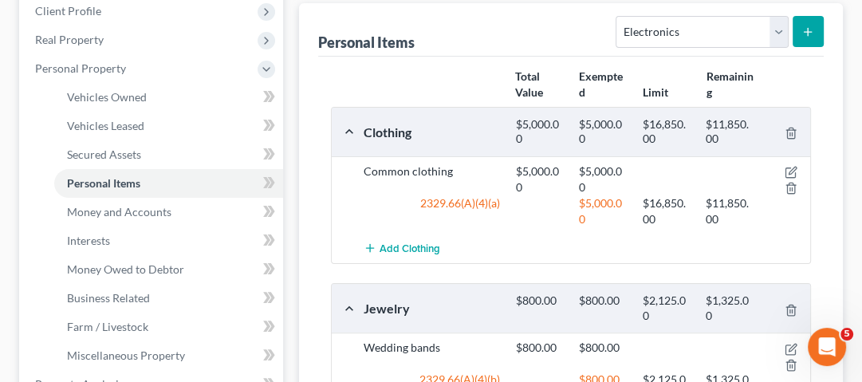
click at [806, 32] on line "submit" at bounding box center [808, 32] width 7 height 0
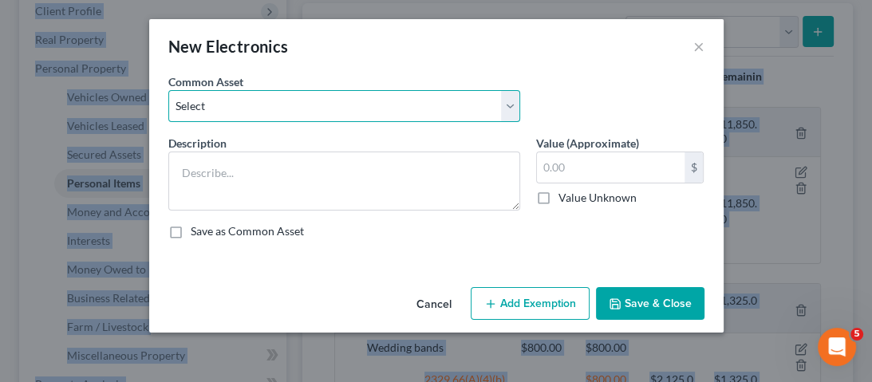
click at [252, 111] on select "Select Household Electronics, including cell phones, PC or tablet device, telev…" at bounding box center [344, 106] width 352 height 32
select select "8"
click at [168, 90] on select "Select Household Electronics, including cell phones, PC or tablet device, telev…" at bounding box center [344, 106] width 352 height 32
type textarea "Household Electronics"
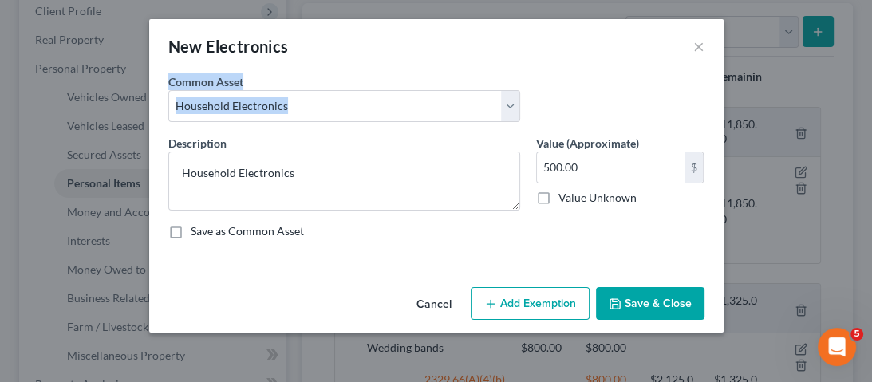
click at [650, 137] on div "Value (Approximate) 500.00 $ Value Unknown Balance Undetermined 500.00 $ Value …" at bounding box center [620, 173] width 184 height 76
click at [653, 190] on div "Value Unknown" at bounding box center [620, 198] width 168 height 16
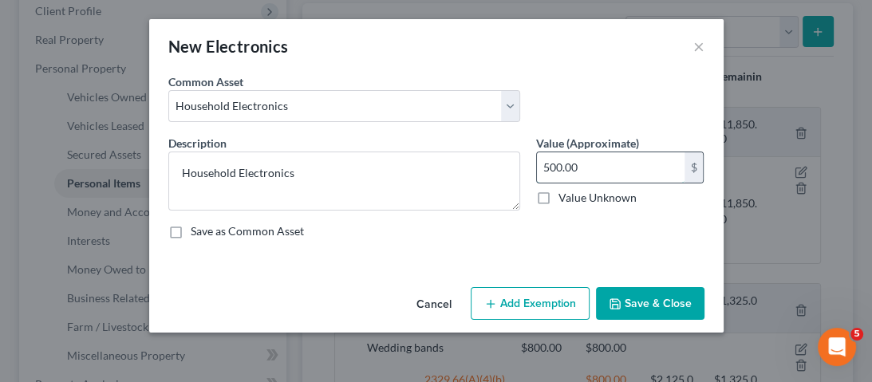
click at [653, 153] on input "500.00" at bounding box center [611, 167] width 148 height 30
click at [603, 162] on input "500.00" at bounding box center [611, 167] width 148 height 30
type input "5"
type input "5,000"
click at [501, 329] on div "Cancel Add Exemption Save & Close" at bounding box center [436, 307] width 574 height 53
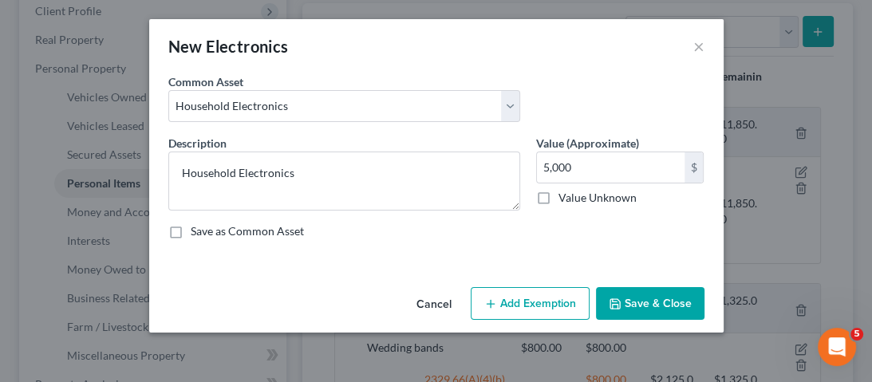
click at [518, 310] on button "Add Exemption" at bounding box center [530, 303] width 119 height 33
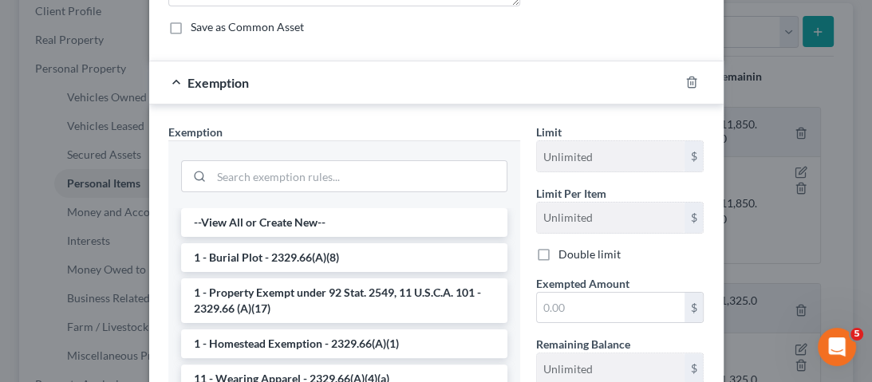
scroll to position [207, 0]
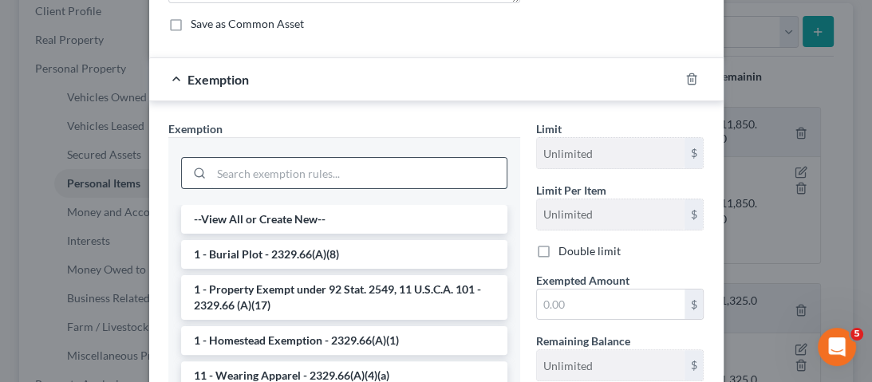
click at [341, 177] on input "search" at bounding box center [358, 173] width 295 height 30
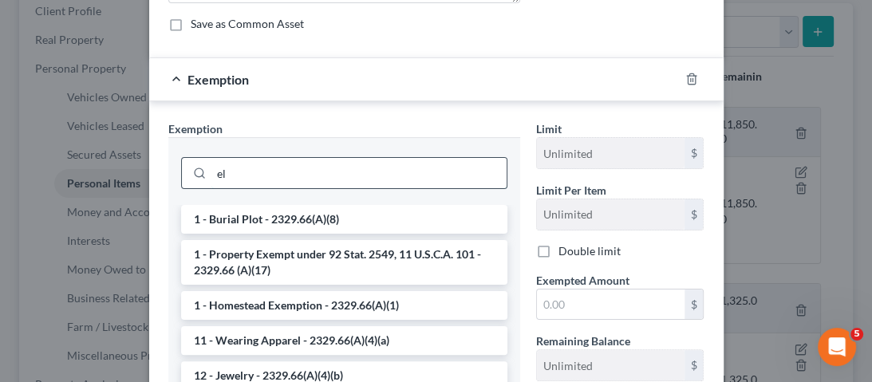
type input "e"
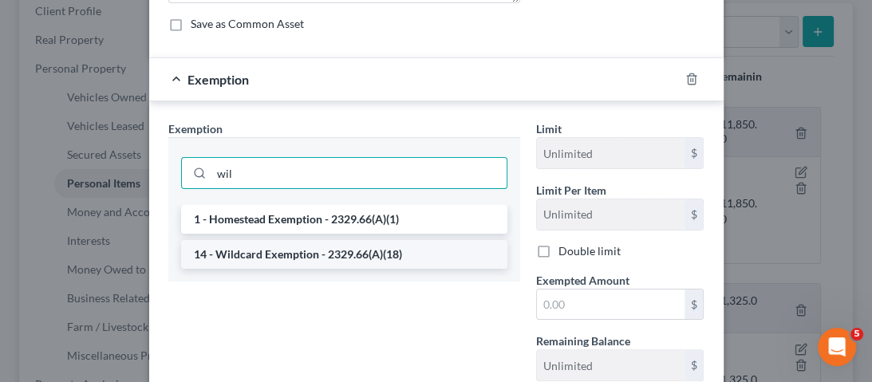
click at [316, 258] on li "14 - Wildcard Exemption - 2329.66(A)(18)" at bounding box center [344, 254] width 326 height 29
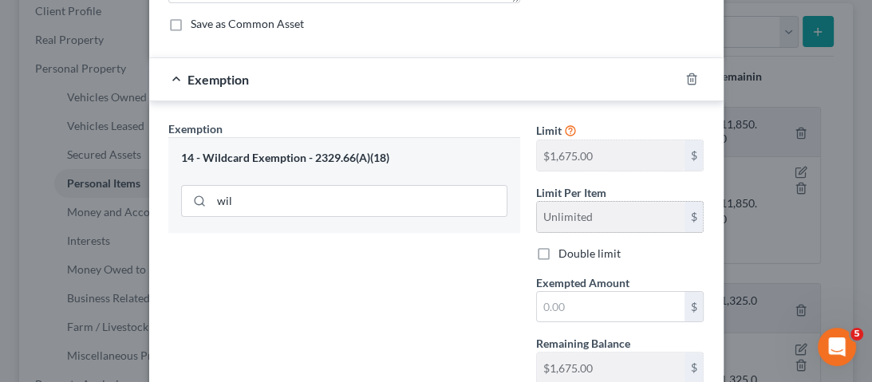
scroll to position [287, 0]
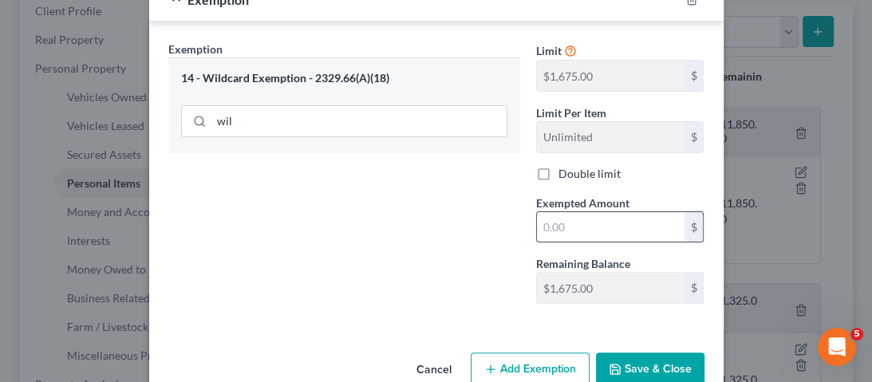
click at [569, 220] on input "text" at bounding box center [611, 227] width 148 height 30
click at [453, 112] on input "wil" at bounding box center [358, 121] width 295 height 30
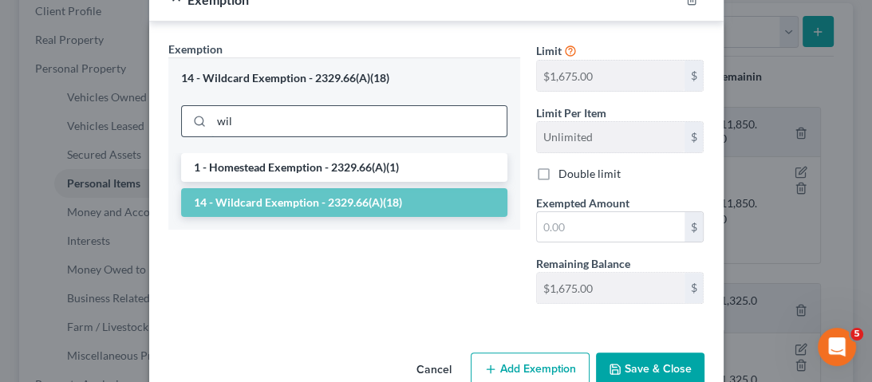
scroll to position [242, 0]
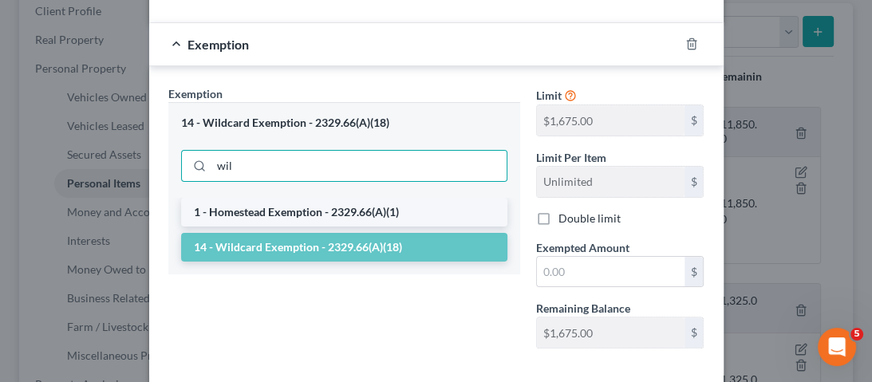
click at [322, 211] on li "1 - Homestead Exemption - 2329.66(A)(1)" at bounding box center [344, 212] width 326 height 29
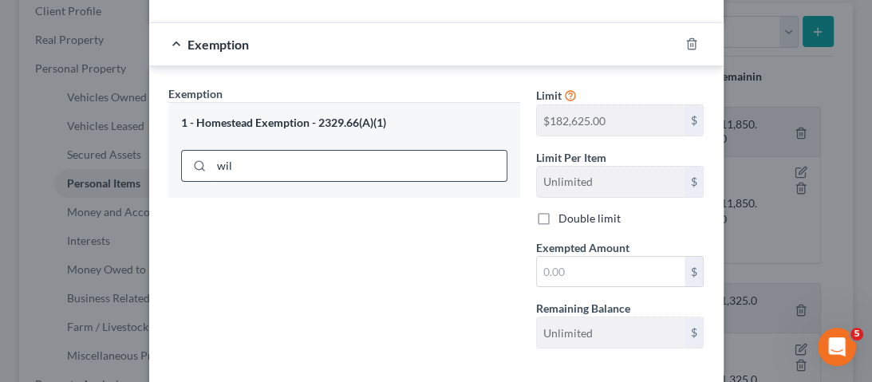
click at [297, 171] on input "wil" at bounding box center [358, 166] width 295 height 30
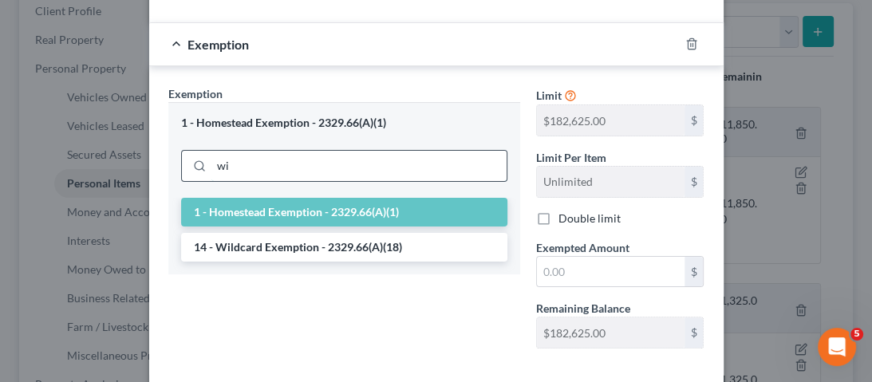
type input "w"
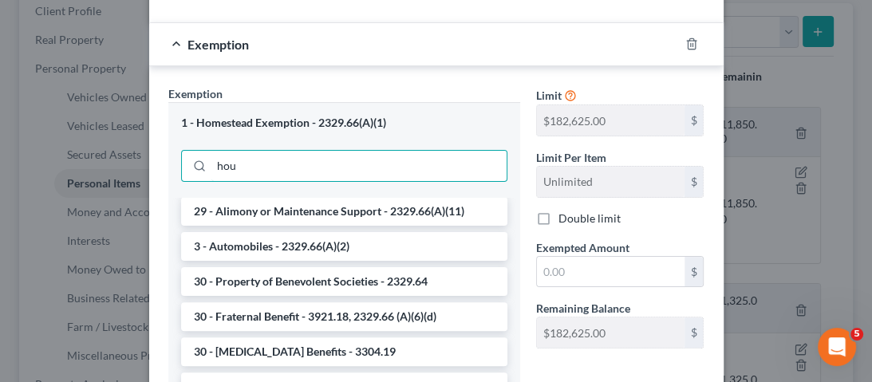
scroll to position [0, 0]
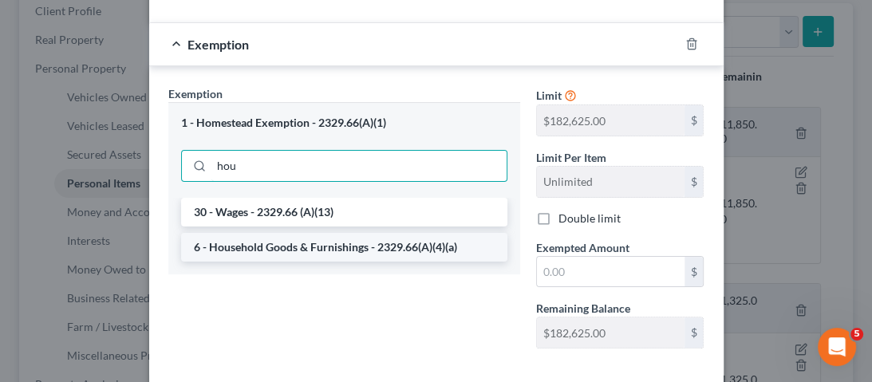
type input "hou"
click at [366, 249] on li "6 - Household Goods & Furnishings - 2329.66(A)(4)(a)" at bounding box center [344, 247] width 326 height 29
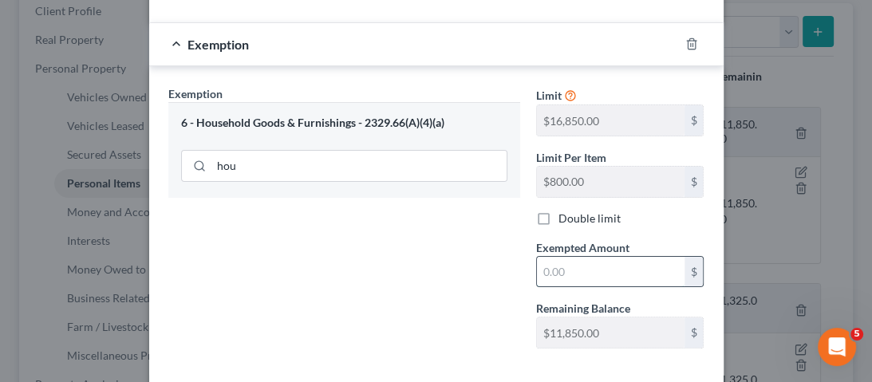
click at [582, 266] on input "text" at bounding box center [611, 272] width 148 height 30
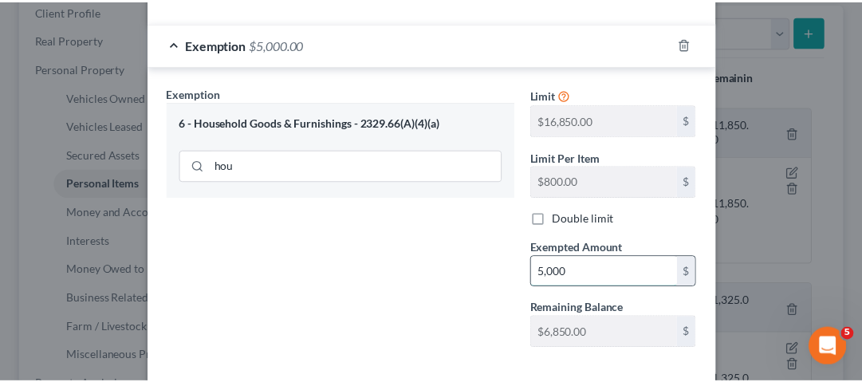
scroll to position [321, 0]
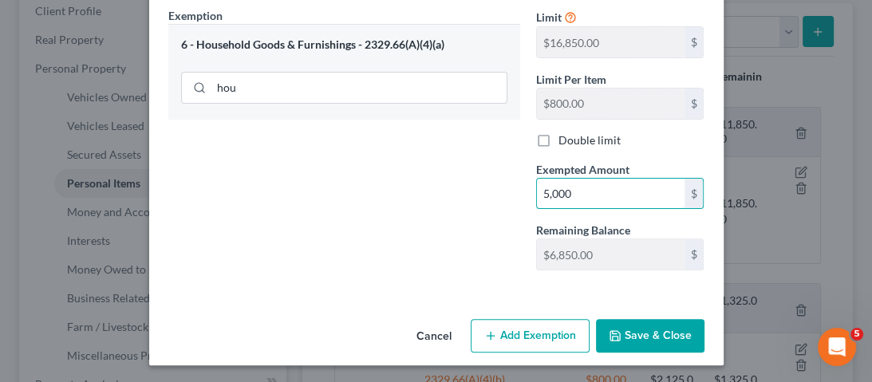
type input "5,000"
click at [664, 350] on div "Cancel Add Exemption Save & Close" at bounding box center [436, 339] width 574 height 53
click at [665, 345] on button "Save & Close" at bounding box center [650, 335] width 108 height 33
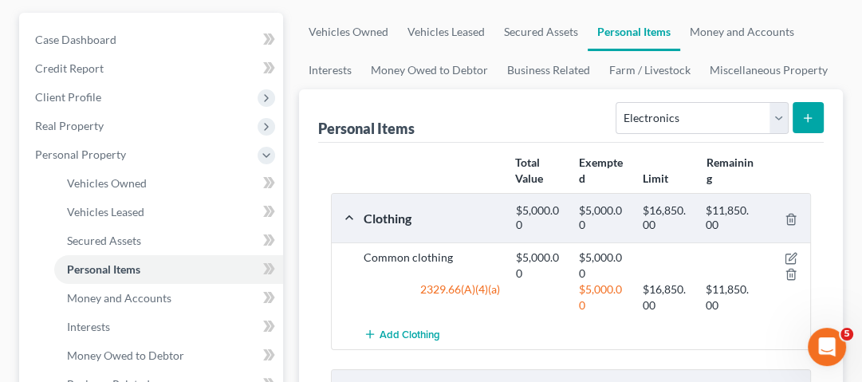
scroll to position [156, 0]
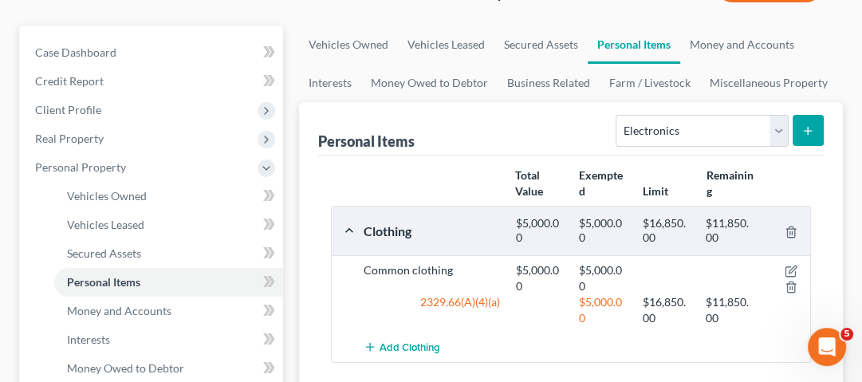
click at [697, 169] on div "Total Value Exempted Limit Remaining" at bounding box center [634, 183] width 254 height 32
click at [709, 139] on select "Select Item Type Clothing Collectibles Of Value Electronics Firearms Household …" at bounding box center [702, 131] width 172 height 32
click at [541, 133] on div "Personal Items Select Item Type Clothing Collectibles Of Value Electronics Fire…" at bounding box center [571, 128] width 506 height 53
click at [731, 45] on link "Money and Accounts" at bounding box center [742, 45] width 124 height 38
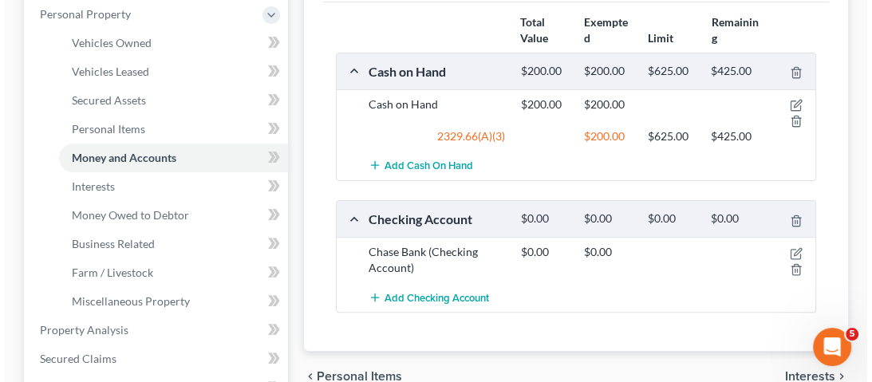
scroll to position [323, 0]
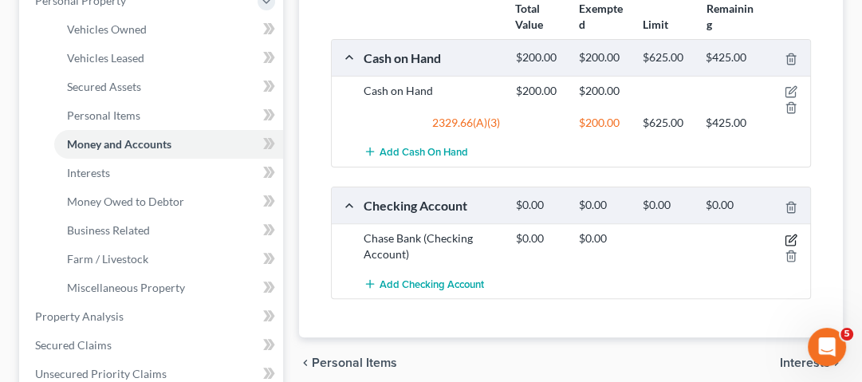
click at [795, 238] on icon "button" at bounding box center [791, 240] width 10 height 10
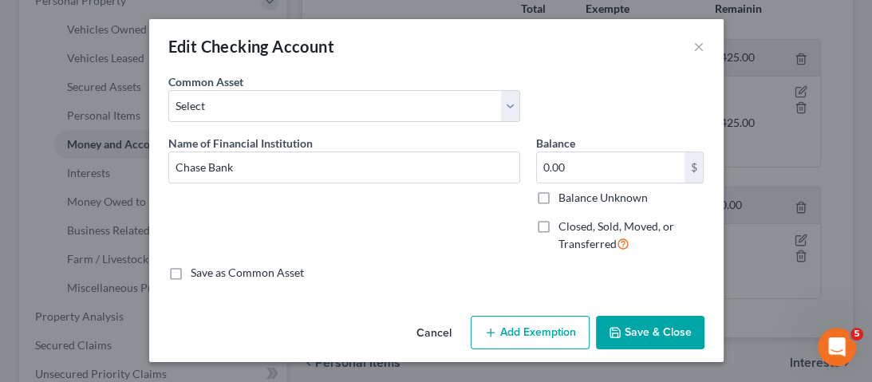
click at [558, 227] on label "Closed, Sold, Moved, or Transferred" at bounding box center [631, 236] width 146 height 34
click at [565, 227] on input "Closed, Sold, Moved, or Transferred" at bounding box center [570, 224] width 10 height 10
checkbox input "true"
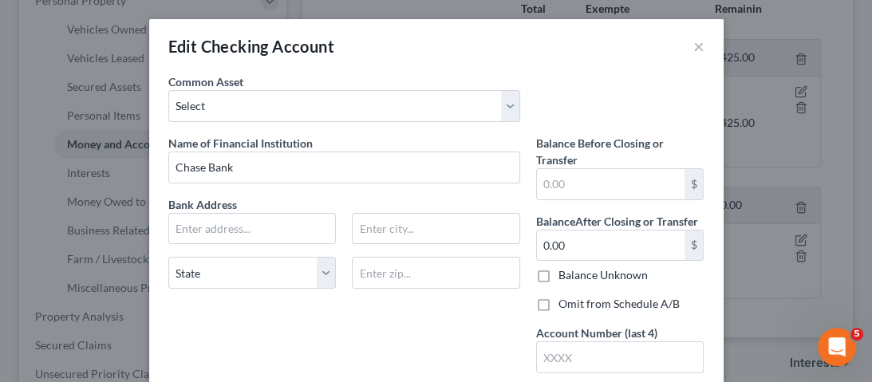
click at [546, 227] on label "Balance After Closing or Transfer" at bounding box center [617, 221] width 162 height 17
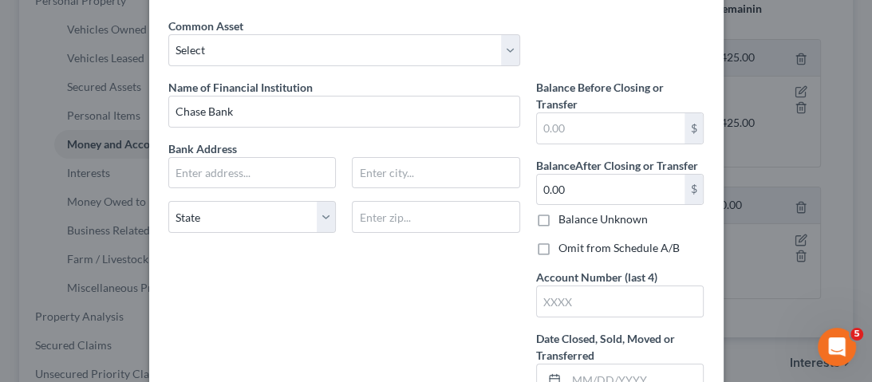
scroll to position [0, 0]
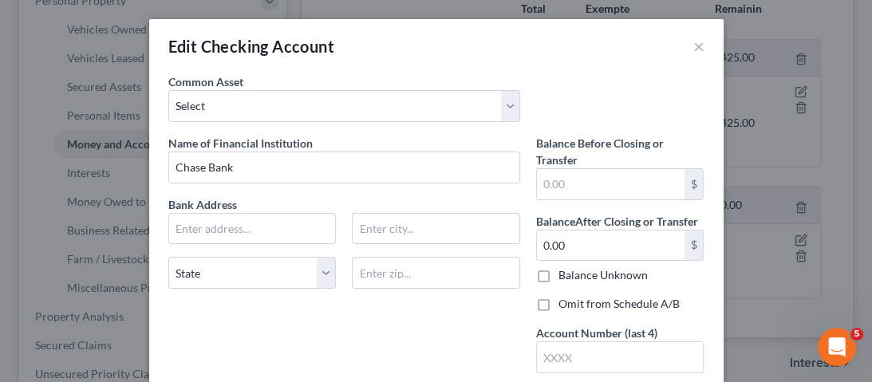
click at [704, 41] on div "Edit Checking Account ×" at bounding box center [436, 46] width 574 height 54
click at [696, 45] on button "×" at bounding box center [698, 46] width 11 height 19
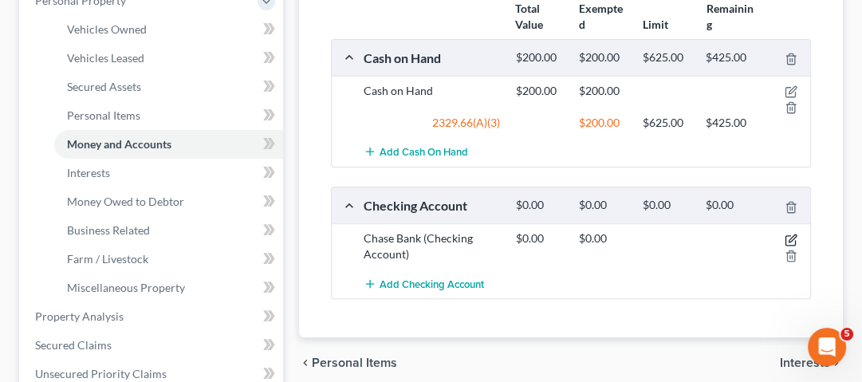
click at [786, 235] on icon "button" at bounding box center [791, 240] width 10 height 10
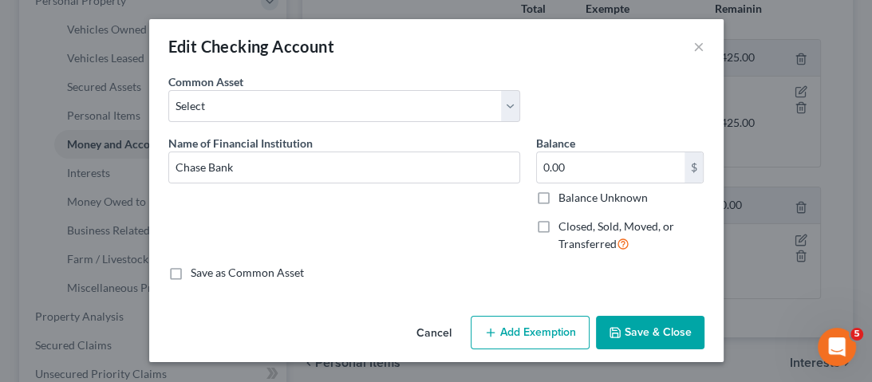
click at [558, 227] on label "Closed, Sold, Moved, or Transferred" at bounding box center [631, 236] width 146 height 34
click at [565, 227] on input "Closed, Sold, Moved, or Transferred" at bounding box center [570, 224] width 10 height 10
checkbox input "true"
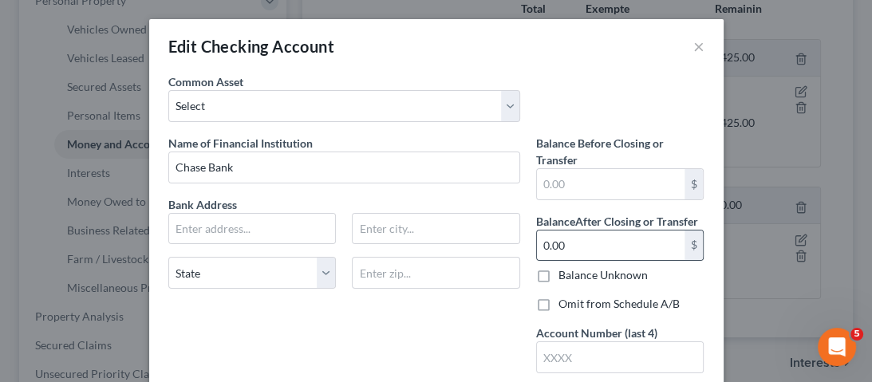
click at [540, 230] on div "0.00 $" at bounding box center [620, 246] width 168 height 32
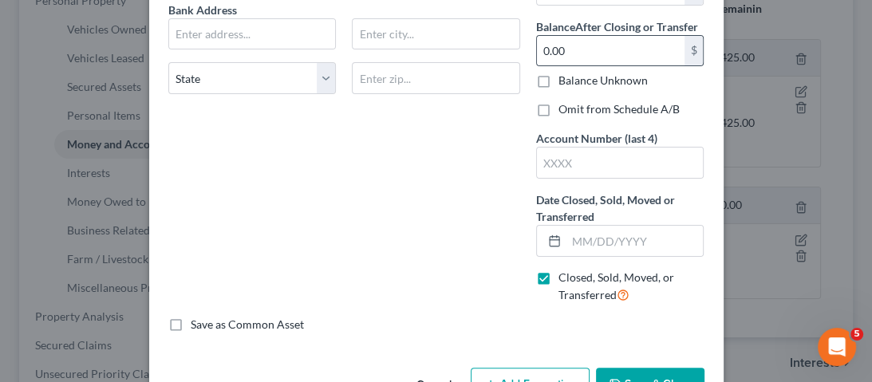
scroll to position [195, 0]
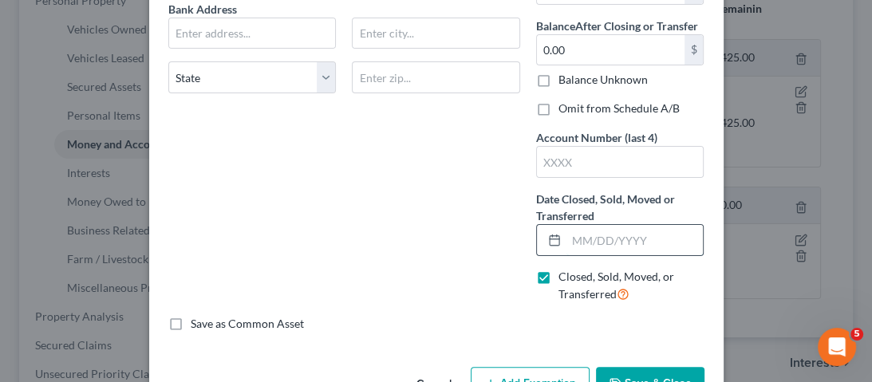
click at [597, 227] on input "text" at bounding box center [634, 240] width 137 height 30
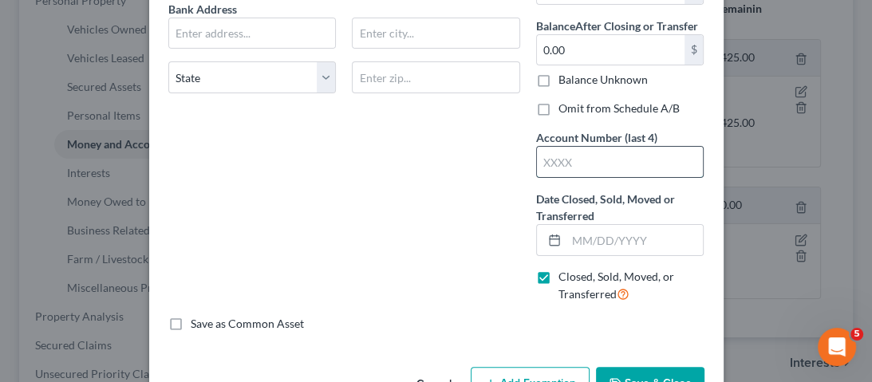
click at [589, 166] on input "text" at bounding box center [620, 162] width 167 height 30
click at [589, 226] on input "text" at bounding box center [634, 240] width 137 height 30
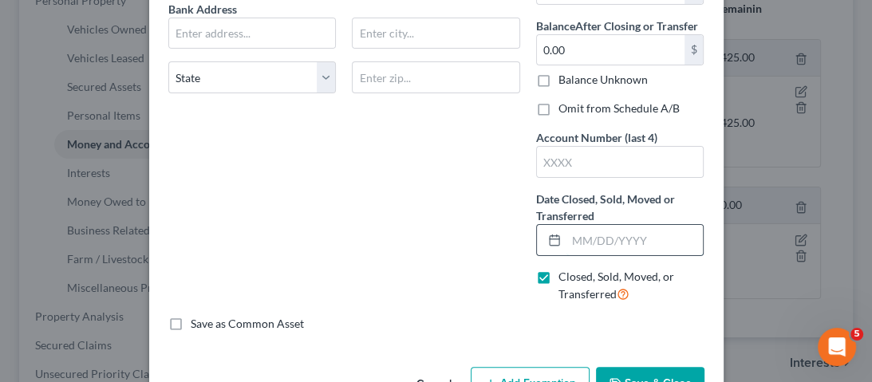
click at [578, 230] on input "text" at bounding box center [634, 240] width 137 height 30
type input "[DATE]"
click at [635, 175] on input "text" at bounding box center [620, 162] width 167 height 30
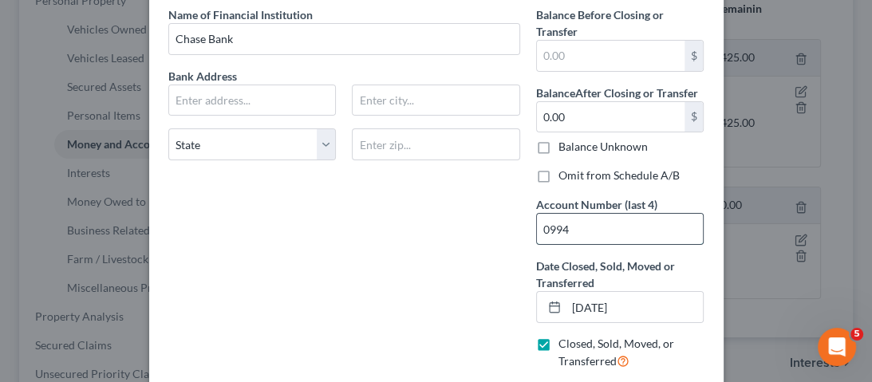
scroll to position [128, 0]
type input "0994"
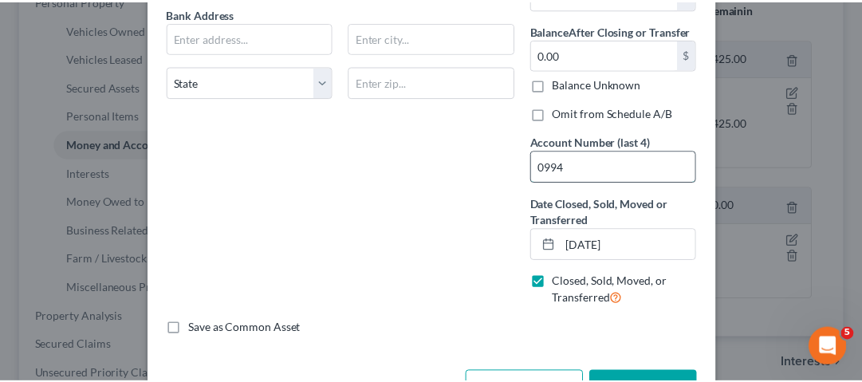
scroll to position [243, 0]
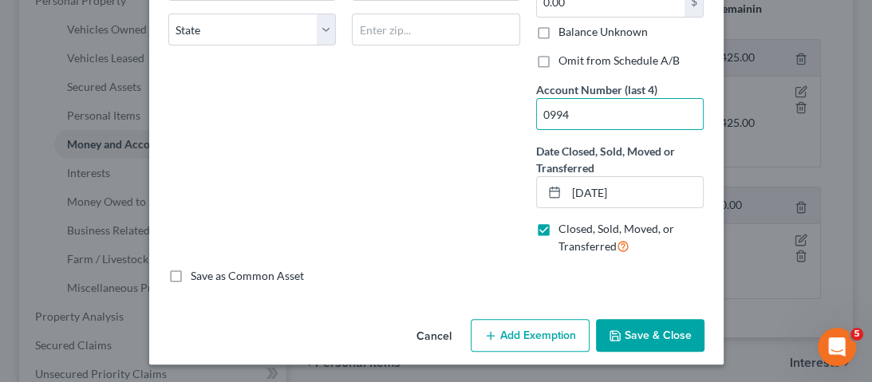
click at [654, 361] on div "Cancel Add Exemption Save & Close" at bounding box center [436, 339] width 574 height 53
click at [667, 328] on button "Save & Close" at bounding box center [650, 335] width 108 height 33
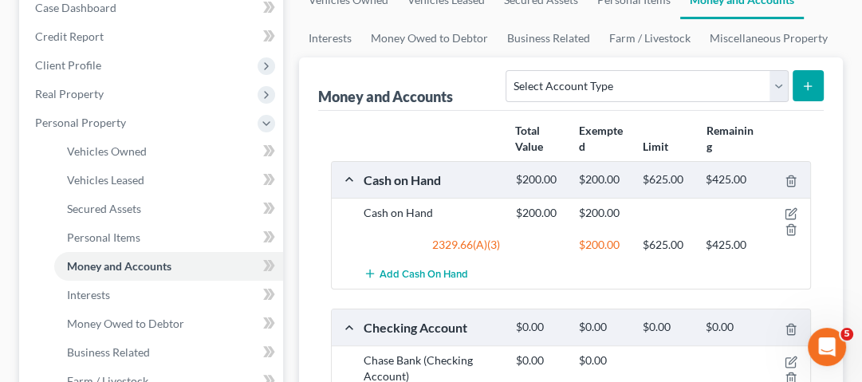
scroll to position [200, 0]
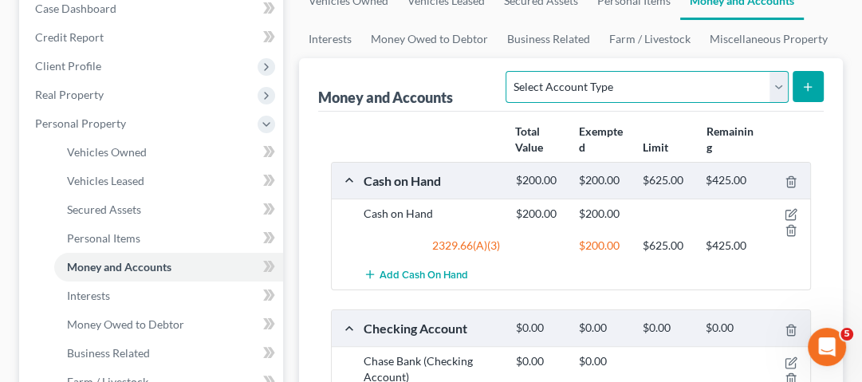
click at [751, 79] on select "Select Account Type Brokerage Cash on Hand Certificates of Deposit Checking Acc…" at bounding box center [647, 87] width 282 height 32
select select "checking"
click at [510, 71] on select "Select Account Type Brokerage Cash on Hand Certificates of Deposit Checking Acc…" at bounding box center [647, 87] width 282 height 32
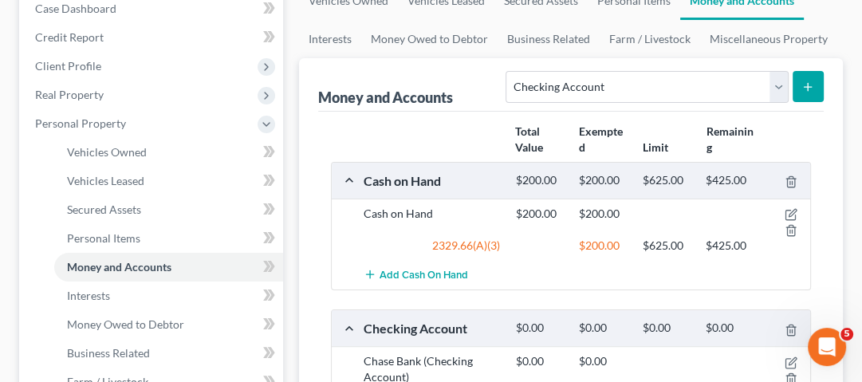
click at [817, 79] on button "submit" at bounding box center [808, 86] width 31 height 31
click at [452, 101] on div "Money and Accounts" at bounding box center [385, 97] width 135 height 19
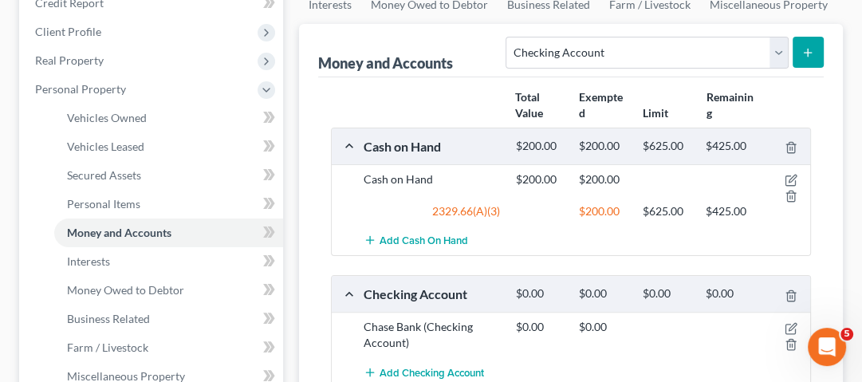
scroll to position [264, 0]
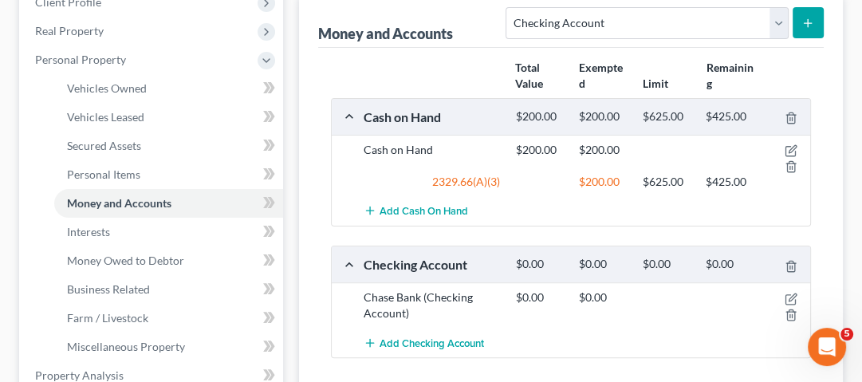
click at [794, 26] on button "submit" at bounding box center [808, 22] width 31 height 31
click at [804, 26] on icon "submit" at bounding box center [808, 23] width 13 height 13
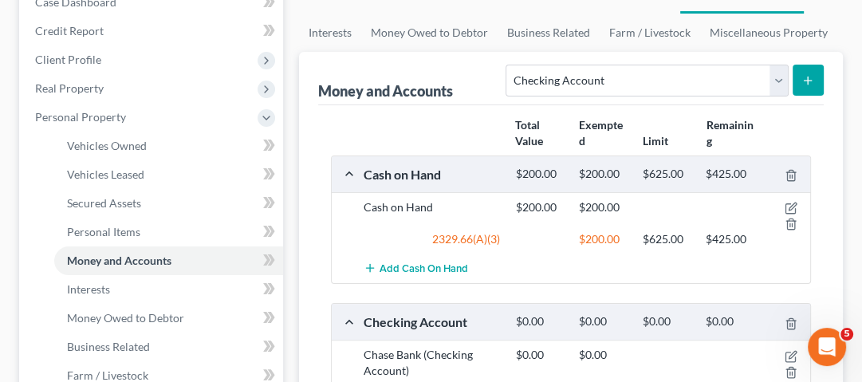
scroll to position [200, 0]
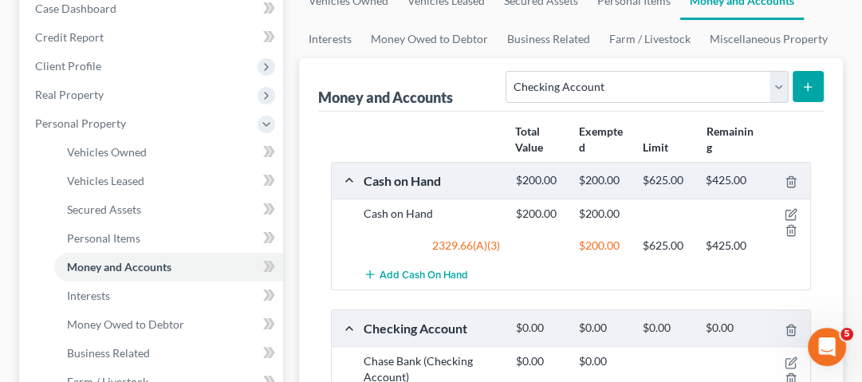
click at [813, 92] on button "submit" at bounding box center [808, 86] width 31 height 31
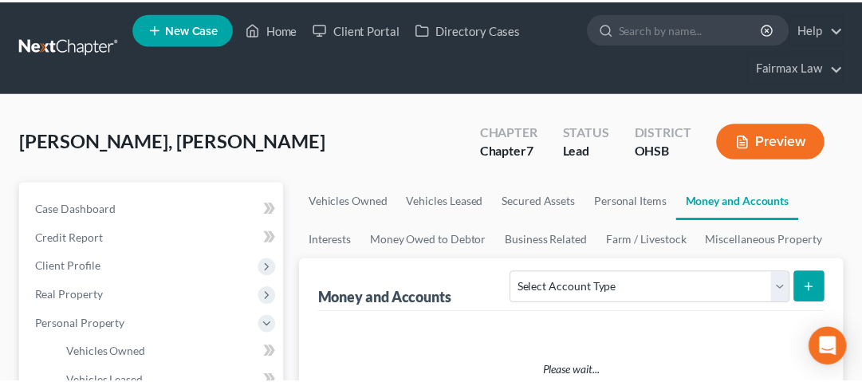
scroll to position [200, 0]
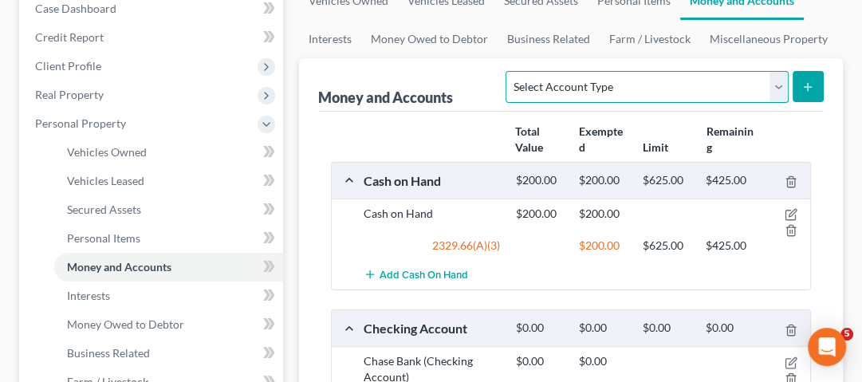
click at [731, 81] on select "Select Account Type Brokerage Cash on Hand Certificates of Deposit Checking Acc…" at bounding box center [647, 87] width 282 height 32
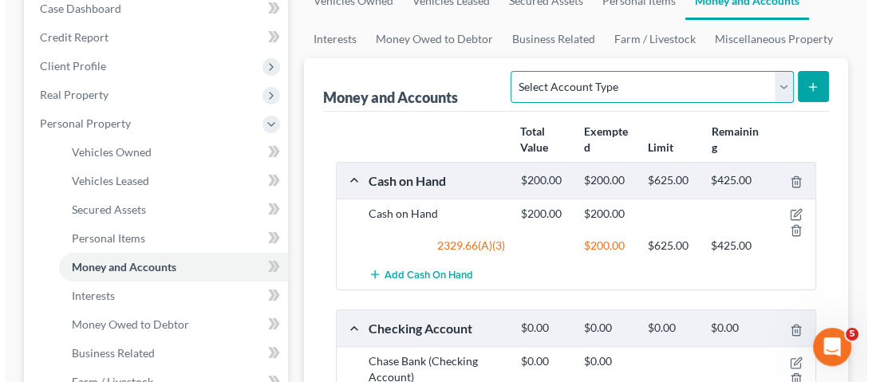
scroll to position [0, 0]
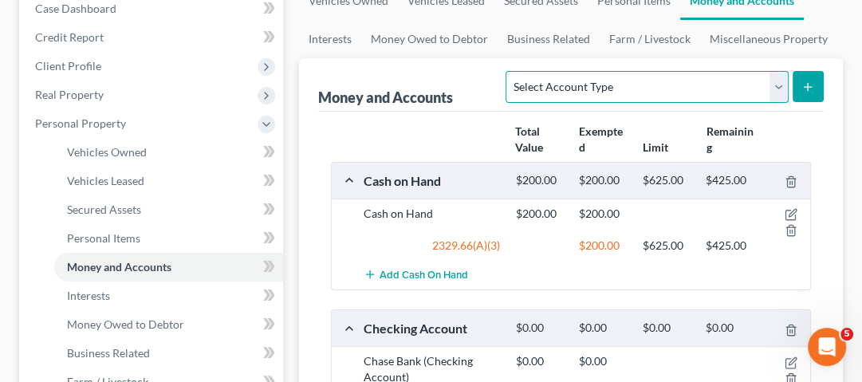
select select "checking"
click at [510, 71] on select "Select Account Type Brokerage Cash on Hand Certificates of Deposit Checking Acc…" at bounding box center [647, 87] width 282 height 32
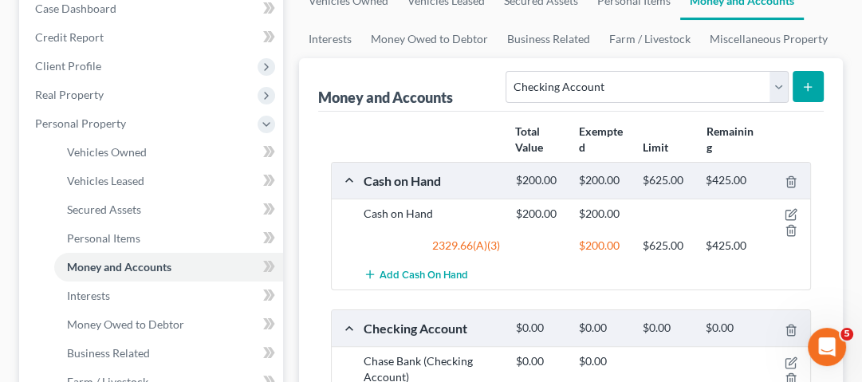
click at [810, 81] on icon "submit" at bounding box center [808, 87] width 13 height 13
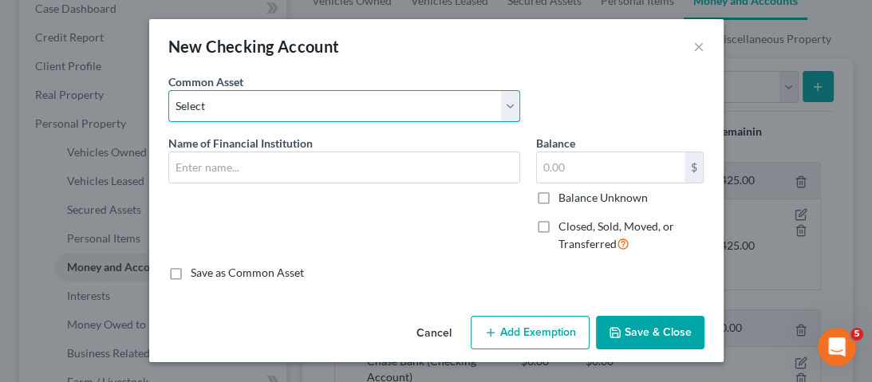
click at [337, 116] on select "Select Day Air FCU Daily Pay So-Fi So-Fi Dollar Bank Wisely Comerica Bank USAA …" at bounding box center [344, 106] width 352 height 32
select select "19"
type input "Fifth Third Bank"
click at [337, 116] on select "Select Day Air FCU Daily Pay So-Fi So-Fi Dollar Bank Wisely Comerica Bank USAA …" at bounding box center [344, 106] width 352 height 32
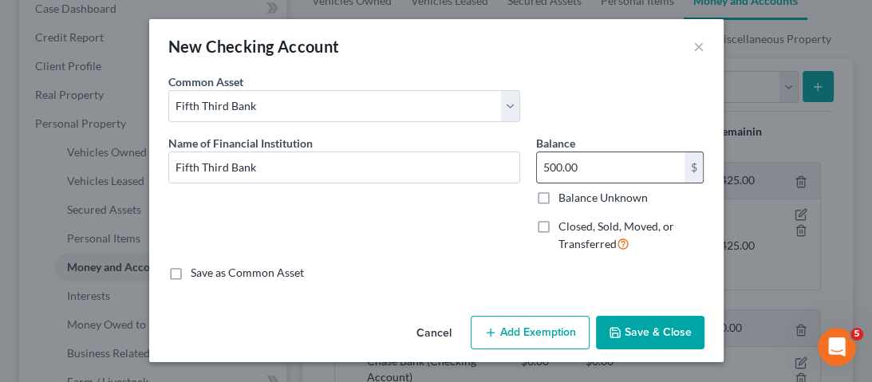
click at [615, 174] on input "500.00" at bounding box center [611, 167] width 148 height 30
type input "1,270"
click at [488, 223] on div "Name of Financial Institution * Fifth Third Bank" at bounding box center [344, 200] width 368 height 131
click at [507, 326] on button "Add Exemption" at bounding box center [530, 332] width 119 height 33
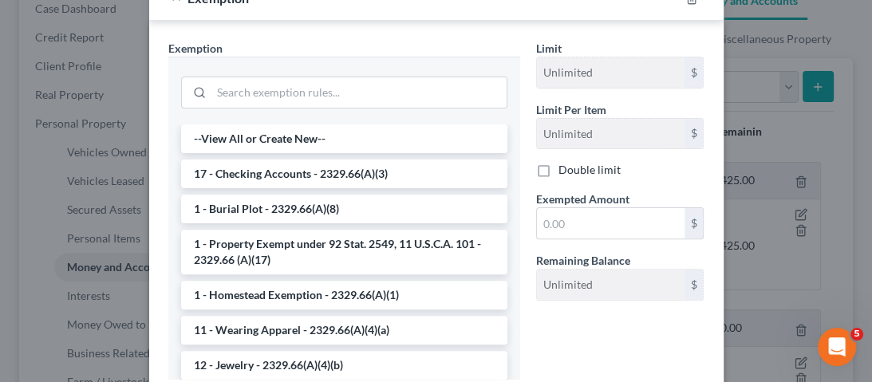
scroll to position [318, 0]
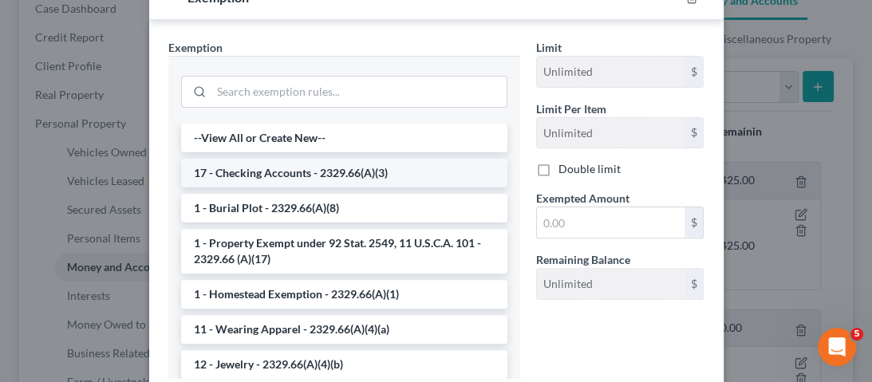
click at [306, 172] on li "17 - Checking Accounts - 2329.66(A)(3)" at bounding box center [344, 173] width 326 height 29
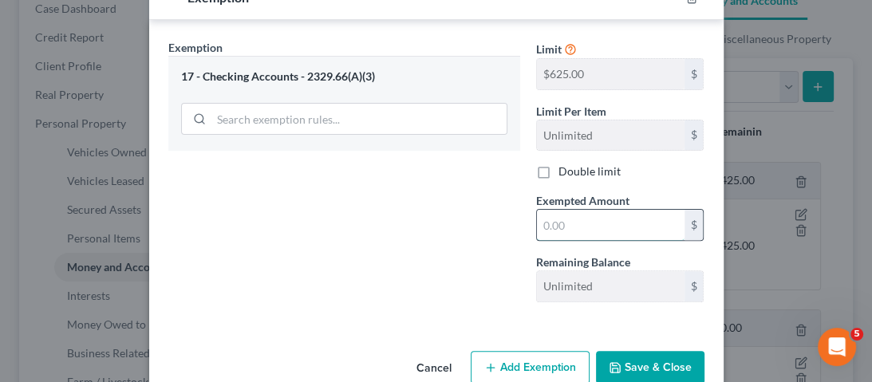
click at [603, 230] on input "text" at bounding box center [611, 225] width 148 height 30
type input "1,270"
click at [420, 240] on div "Exemption Set must be selected for CA. Exemption * 17 - Checking Accounts - 232…" at bounding box center [344, 177] width 368 height 276
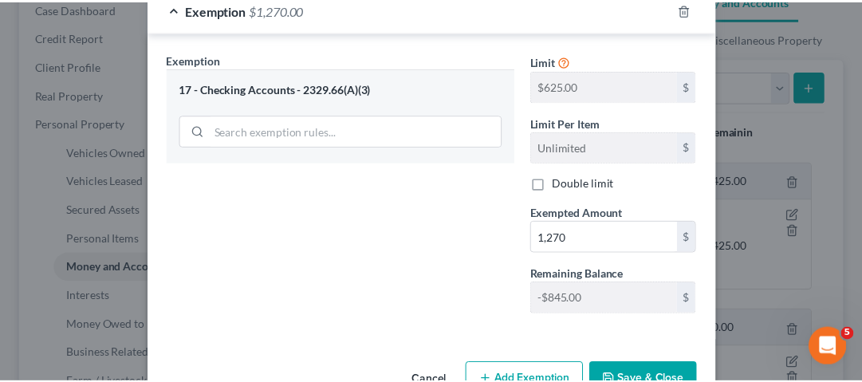
scroll to position [349, 0]
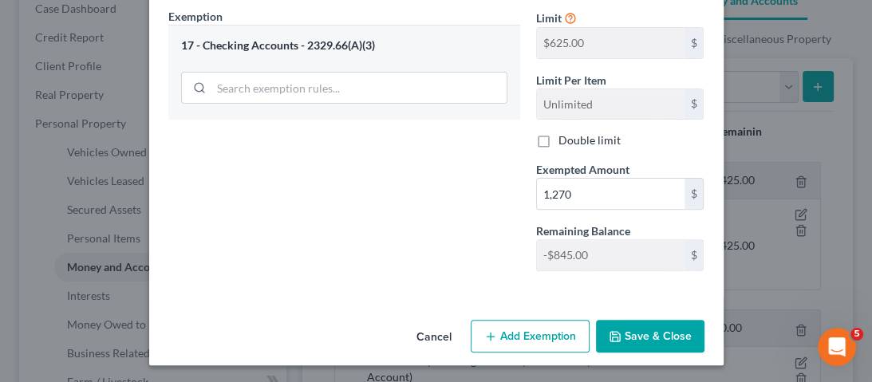
click at [660, 320] on button "Save & Close" at bounding box center [650, 336] width 108 height 33
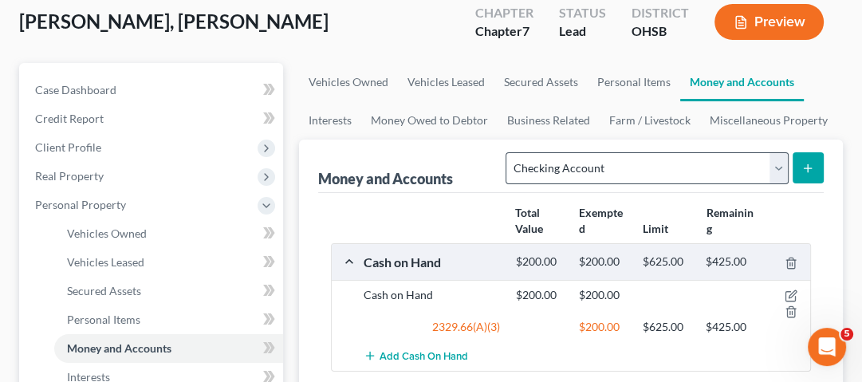
scroll to position [115, 0]
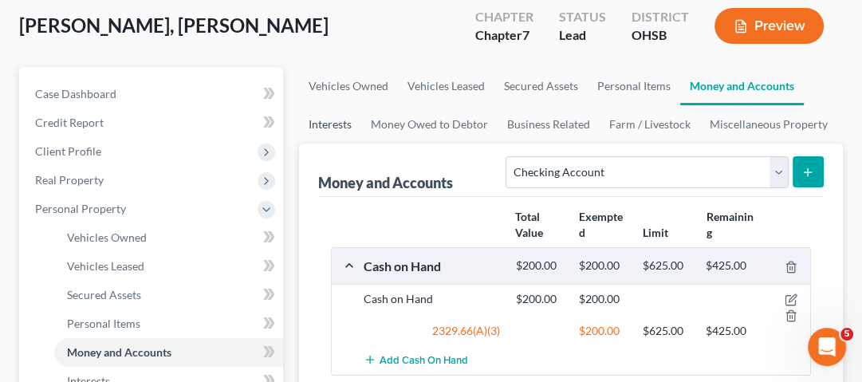
click at [338, 127] on link "Interests" at bounding box center [330, 124] width 62 height 38
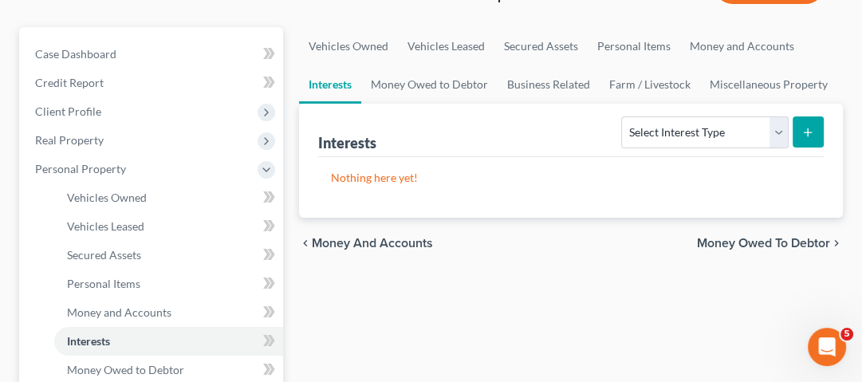
scroll to position [154, 0]
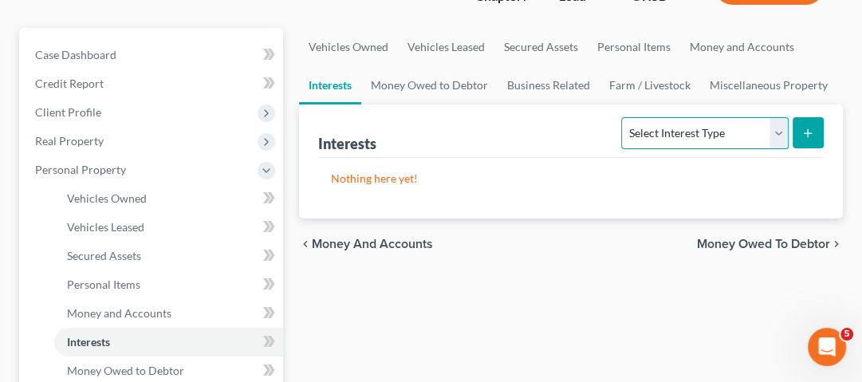
click at [747, 124] on select "Select Interest Type 401K Annuity Bond Education IRA Government Bond Government…" at bounding box center [704, 133] width 167 height 32
click at [542, 230] on div "chevron_left Money and Accounts Money Owed to Debtor chevron_right" at bounding box center [571, 244] width 544 height 51
click at [689, 151] on div "Interests Select Interest Type 401K Annuity Bond Education IRA Government Bond …" at bounding box center [571, 130] width 506 height 53
click at [702, 120] on select "Select Interest Type 401K Annuity Bond Education IRA Government Bond Government…" at bounding box center [704, 133] width 167 height 32
click at [530, 207] on div "Nothing here yet!" at bounding box center [571, 188] width 506 height 61
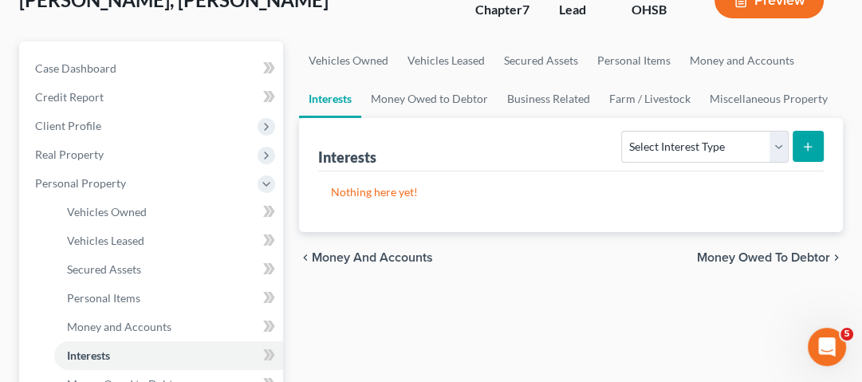
scroll to position [140, 0]
click at [401, 97] on link "Money Owed to Debtor" at bounding box center [429, 100] width 136 height 38
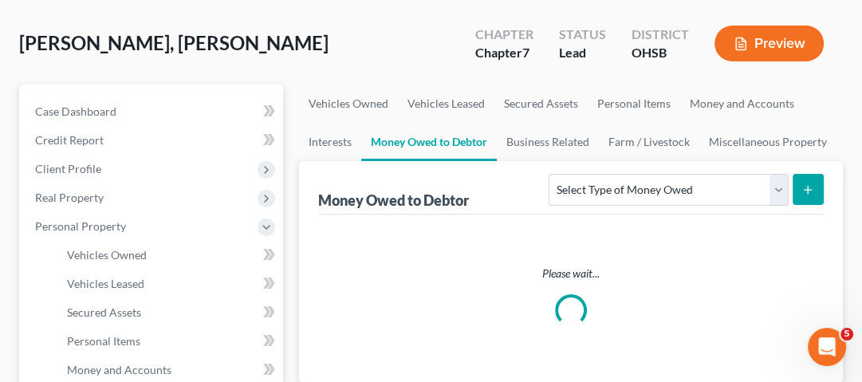
scroll to position [98, 0]
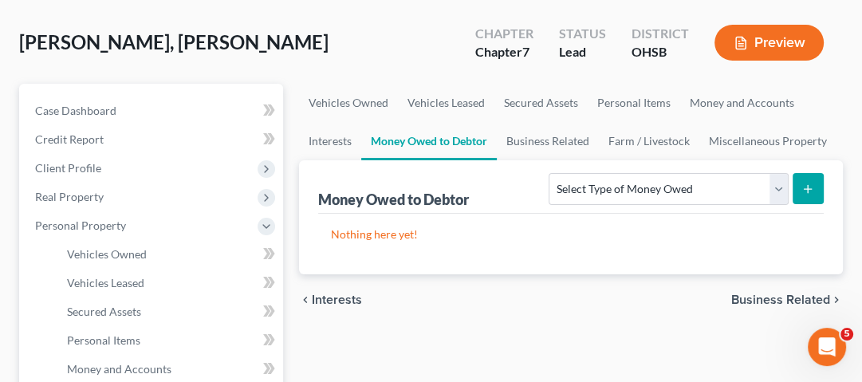
click at [666, 205] on div "Select Type of Money Owed Accounts Receivable Alimony Child Support Claims Agai…" at bounding box center [683, 188] width 282 height 42
click at [721, 186] on select "Select Type of Money Owed Accounts Receivable Alimony Child Support Claims Agai…" at bounding box center [668, 189] width 239 height 32
click at [613, 233] on p "Nothing here yet!" at bounding box center [571, 235] width 480 height 16
click at [719, 188] on select "Select Type of Money Owed Accounts Receivable Alimony Child Support Claims Agai…" at bounding box center [668, 189] width 239 height 32
click at [699, 194] on select "Select Type of Money Owed Accounts Receivable Alimony Child Support Claims Agai…" at bounding box center [668, 189] width 239 height 32
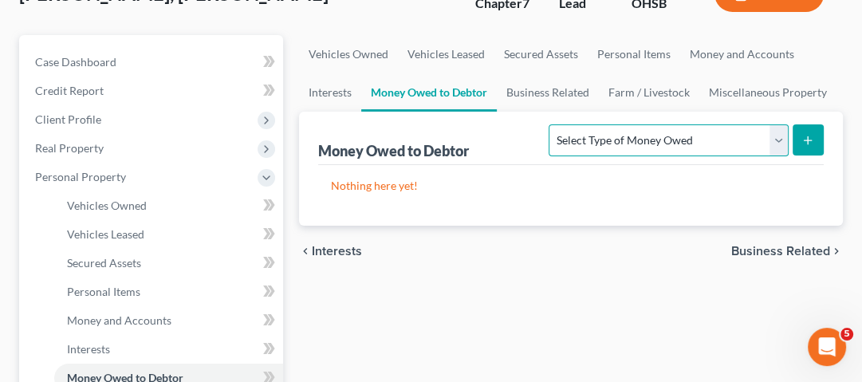
scroll to position [112, 0]
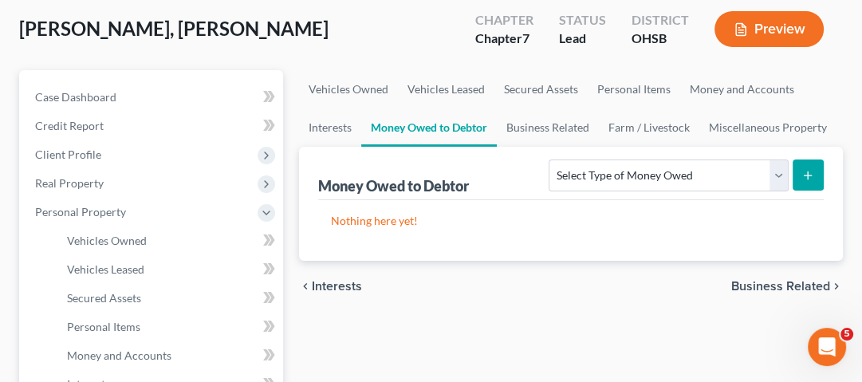
click at [380, 208] on div "Nothing here yet!" at bounding box center [571, 230] width 506 height 61
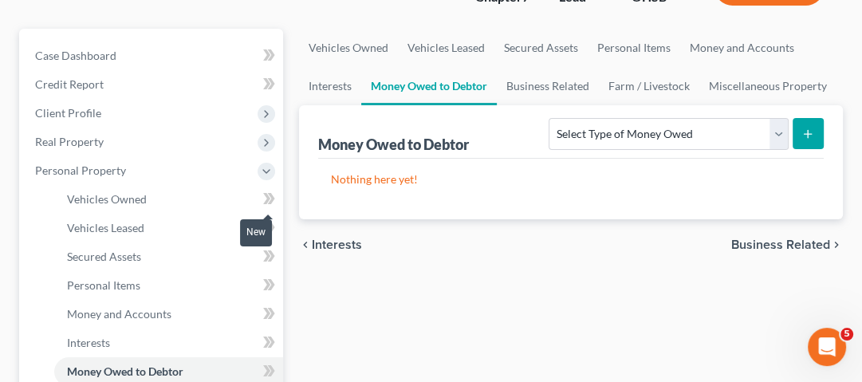
scroll to position [152, 0]
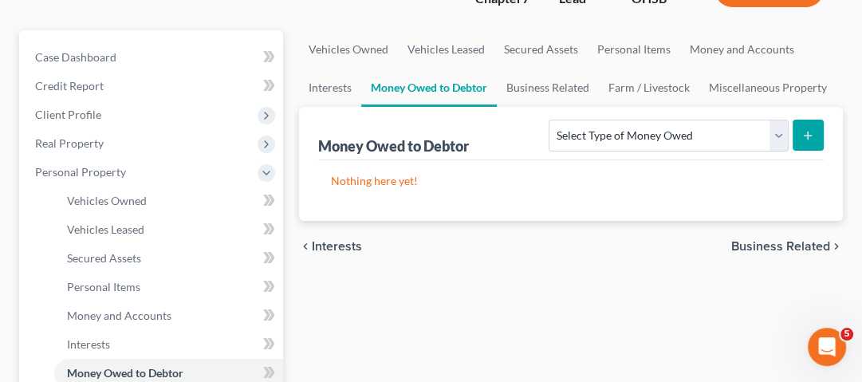
click at [512, 207] on div "Nothing here yet!" at bounding box center [571, 190] width 506 height 61
click at [560, 267] on div "chevron_left Interests Business Related chevron_right" at bounding box center [571, 246] width 544 height 51
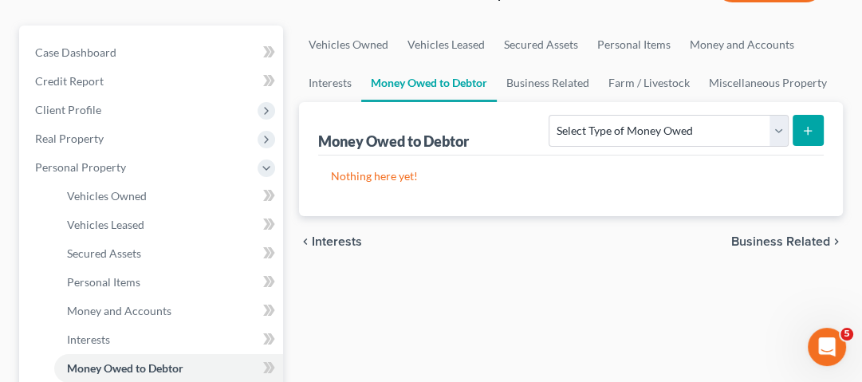
scroll to position [160, 0]
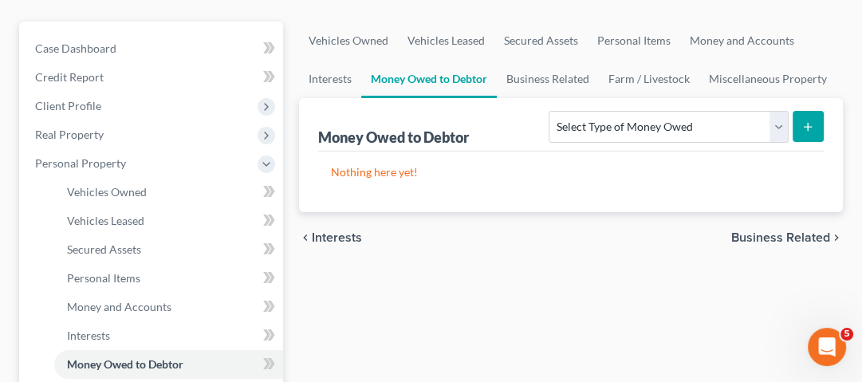
click at [502, 178] on div "Nothing here yet!" at bounding box center [571, 182] width 506 height 61
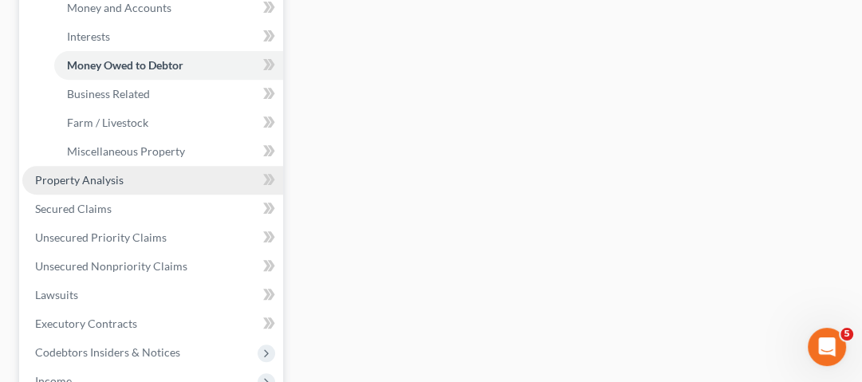
click at [77, 186] on link "Property Analysis" at bounding box center [152, 180] width 261 height 29
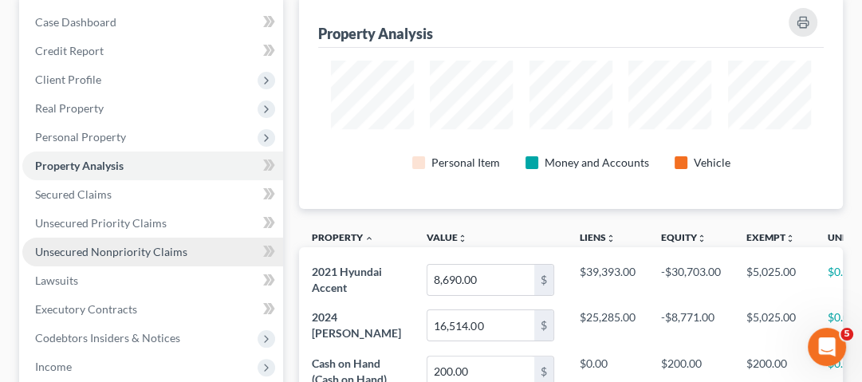
click at [92, 246] on span "Unsecured Nonpriority Claims" at bounding box center [111, 252] width 152 height 14
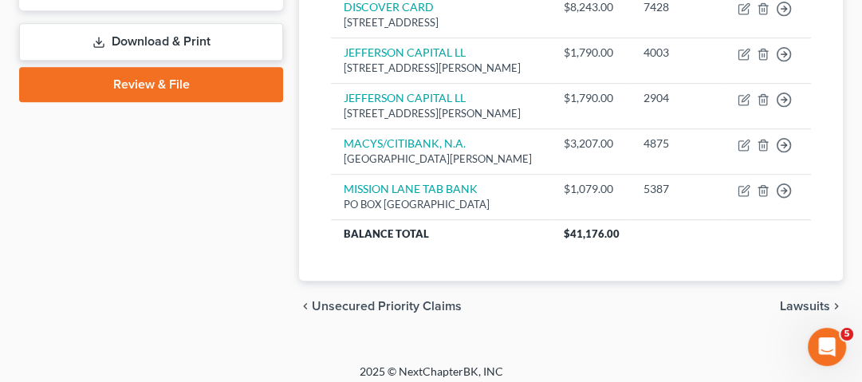
scroll to position [871, 0]
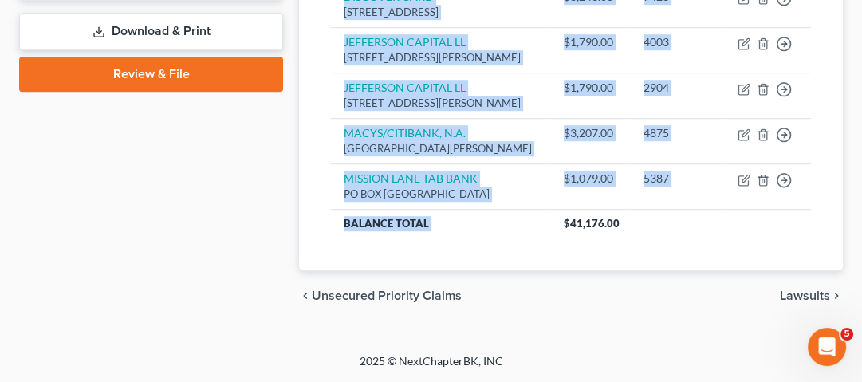
drag, startPoint x: 555, startPoint y: 236, endPoint x: 649, endPoint y: 240, distance: 94.2
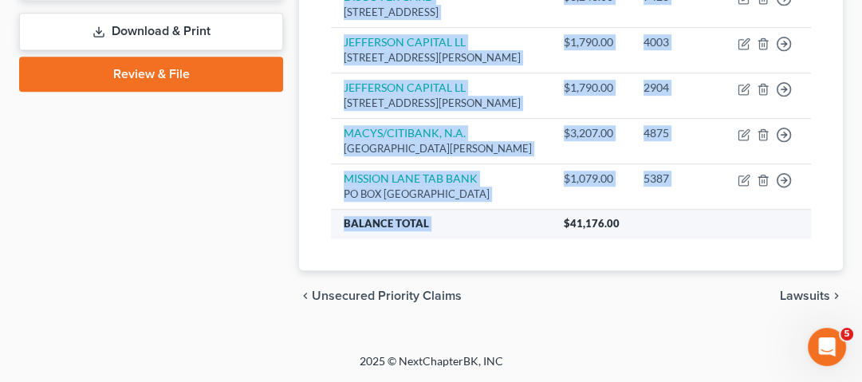
click at [587, 236] on th "$41,176.00" at bounding box center [681, 223] width 260 height 29
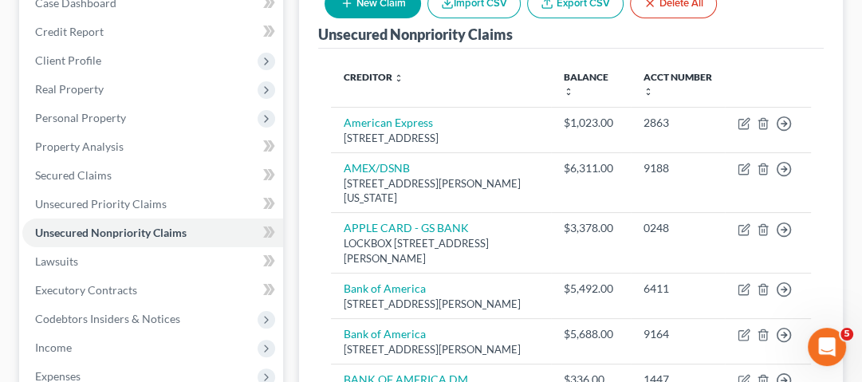
scroll to position [205, 0]
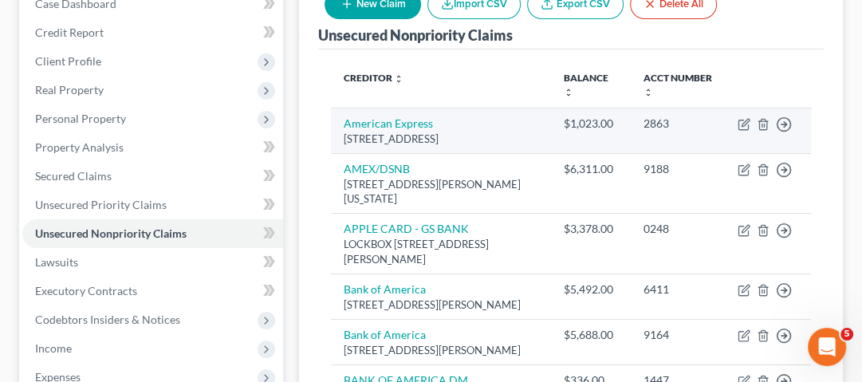
click at [565, 132] on div "$1,023.00" at bounding box center [591, 124] width 54 height 16
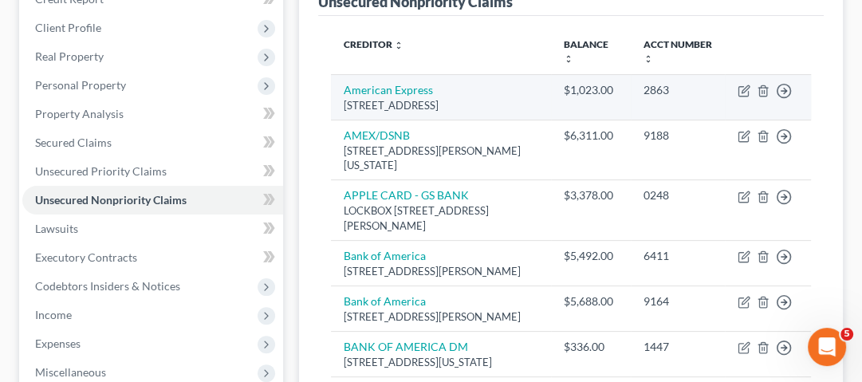
scroll to position [239, 0]
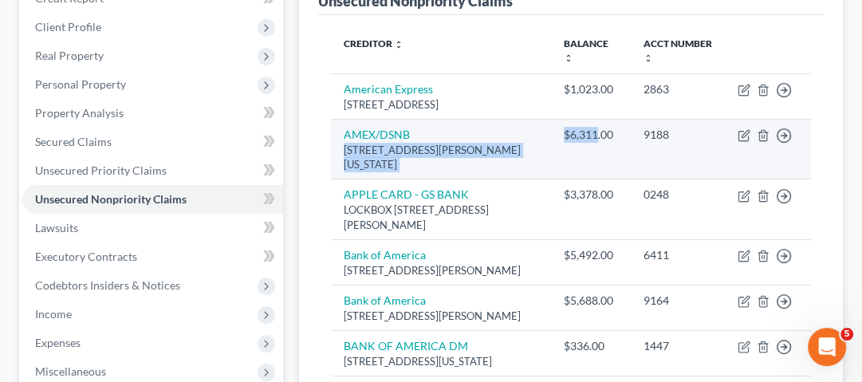
drag, startPoint x: 526, startPoint y: 159, endPoint x: 592, endPoint y: 156, distance: 66.3
click at [592, 156] on tr "AMEX/DSNB [STREET_ADDRESS][PERSON_NAME][US_STATE] $6,311.00 9188 Move to D Move…" at bounding box center [571, 149] width 480 height 61
click at [593, 143] on div "$6,311.00" at bounding box center [591, 135] width 54 height 16
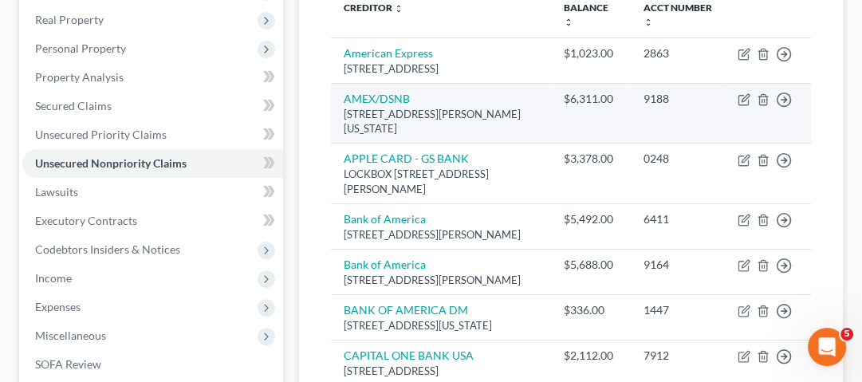
scroll to position [334, 0]
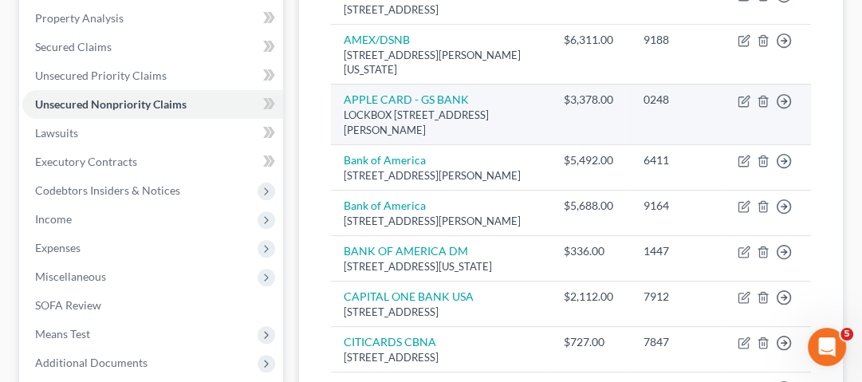
click at [569, 108] on div "$3,378.00" at bounding box center [591, 100] width 54 height 16
click at [587, 108] on div "$3,378.00" at bounding box center [591, 100] width 54 height 16
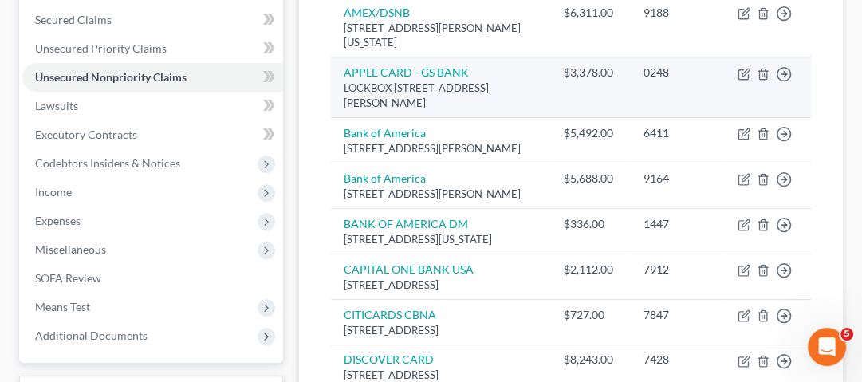
scroll to position [363, 0]
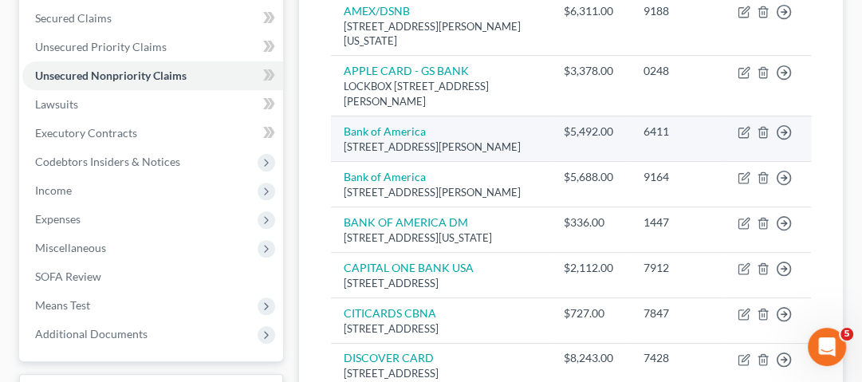
click at [585, 161] on td "$5,492.00" at bounding box center [591, 138] width 80 height 45
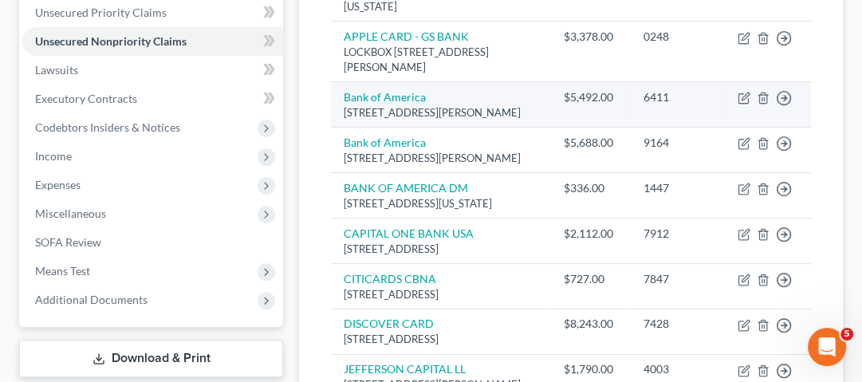
scroll to position [398, 0]
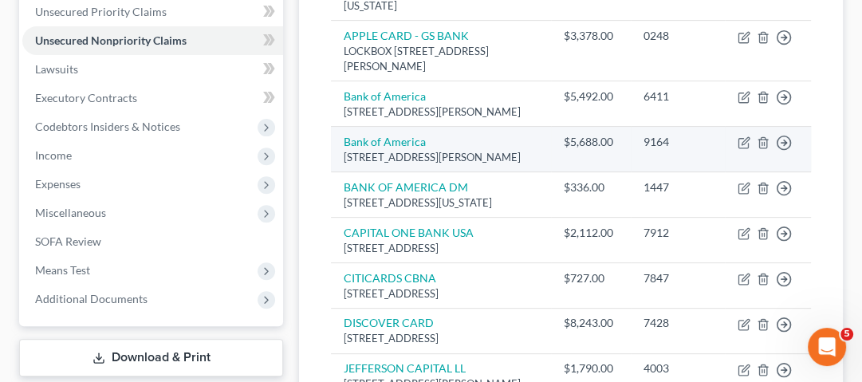
click at [570, 150] on div "$5,688.00" at bounding box center [591, 142] width 54 height 16
click at [601, 150] on div "$5,688.00" at bounding box center [591, 142] width 54 height 16
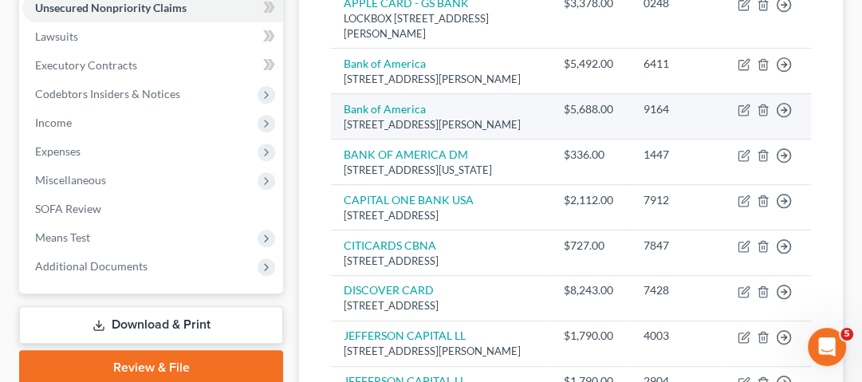
scroll to position [432, 0]
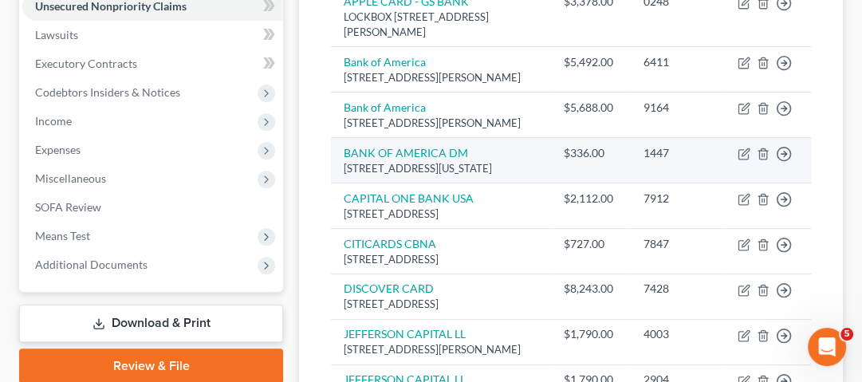
click at [570, 183] on td "$336.00" at bounding box center [591, 159] width 80 height 45
click at [597, 183] on td "$336.00" at bounding box center [591, 159] width 80 height 45
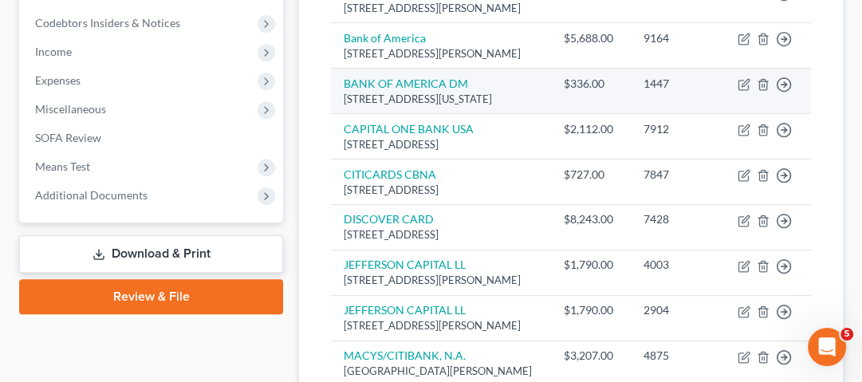
scroll to position [502, 0]
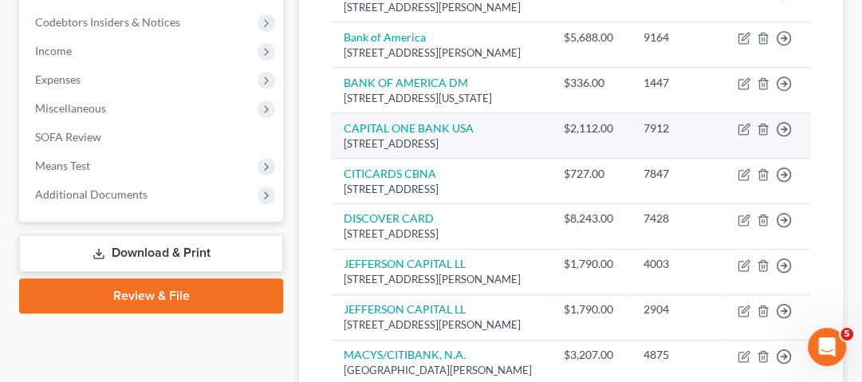
click at [574, 136] on div "$2,112.00" at bounding box center [591, 128] width 54 height 16
click at [589, 136] on div "$2,112.00" at bounding box center [591, 128] width 54 height 16
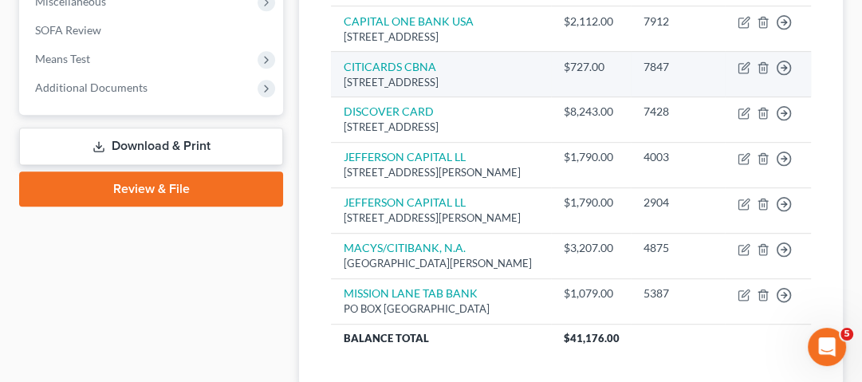
scroll to position [610, 0]
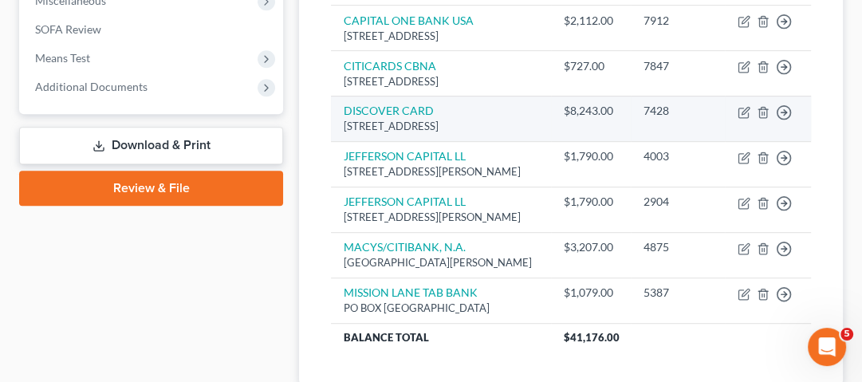
click at [564, 119] on div "$8,243.00" at bounding box center [591, 111] width 54 height 16
click at [593, 119] on div "$8,243.00" at bounding box center [591, 111] width 54 height 16
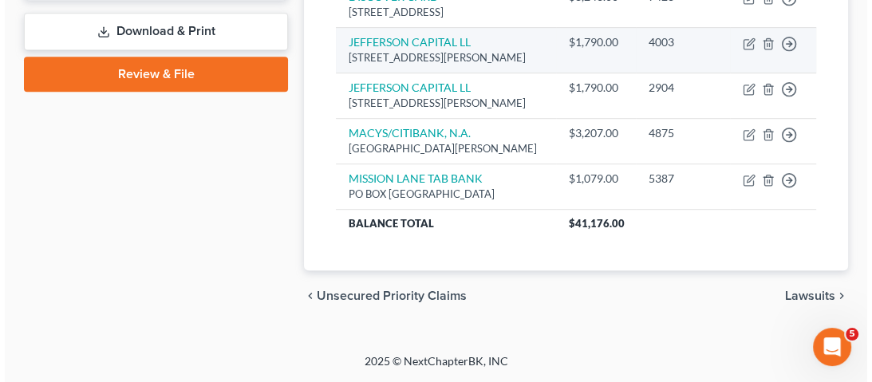
scroll to position [728, 0]
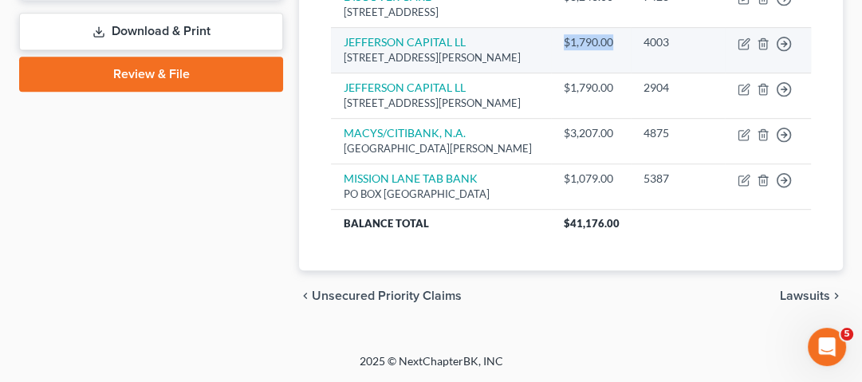
drag, startPoint x: 608, startPoint y: 148, endPoint x: 550, endPoint y: 141, distance: 57.8
click at [551, 73] on td "$1,790.00" at bounding box center [591, 49] width 80 height 45
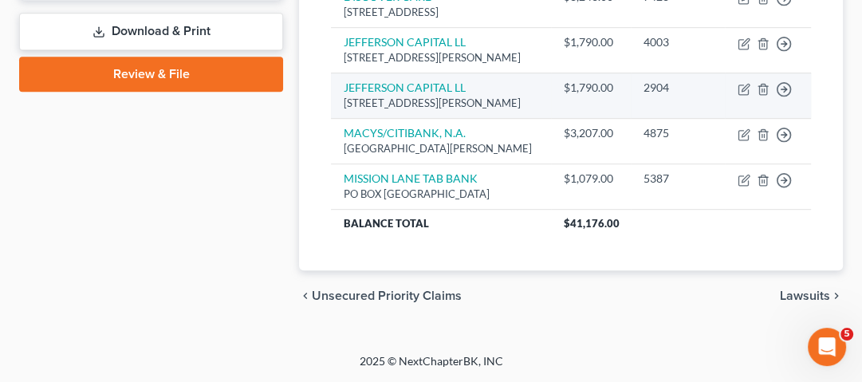
click at [609, 96] on div "$1,790.00" at bounding box center [591, 88] width 54 height 16
click at [747, 95] on icon "button" at bounding box center [744, 90] width 10 height 10
select select "24"
select select "14"
select select "0"
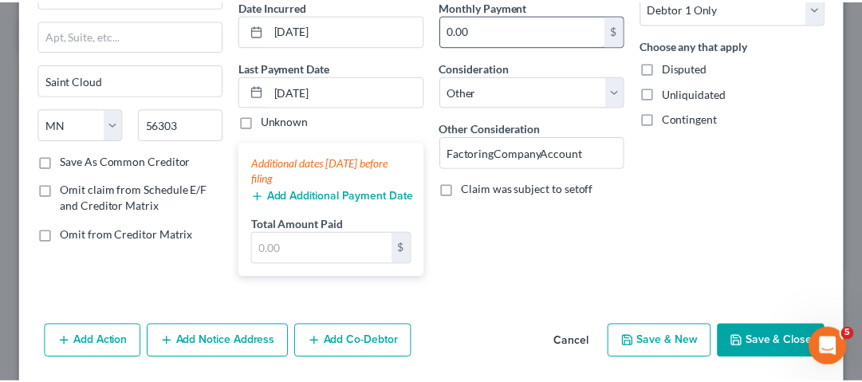
scroll to position [0, 0]
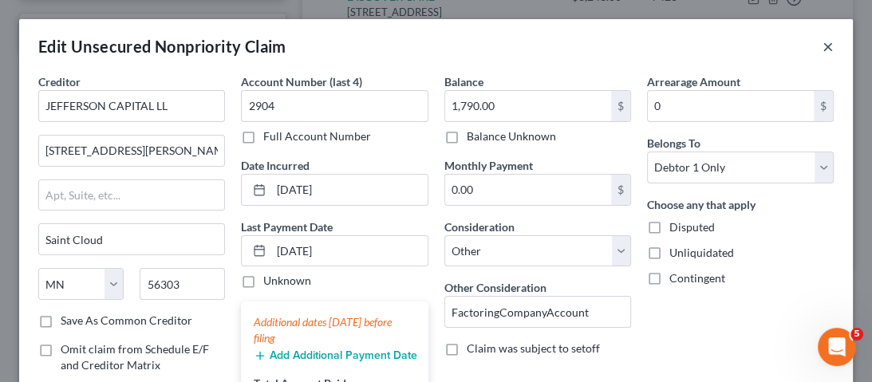
click at [822, 49] on button "×" at bounding box center [827, 46] width 11 height 19
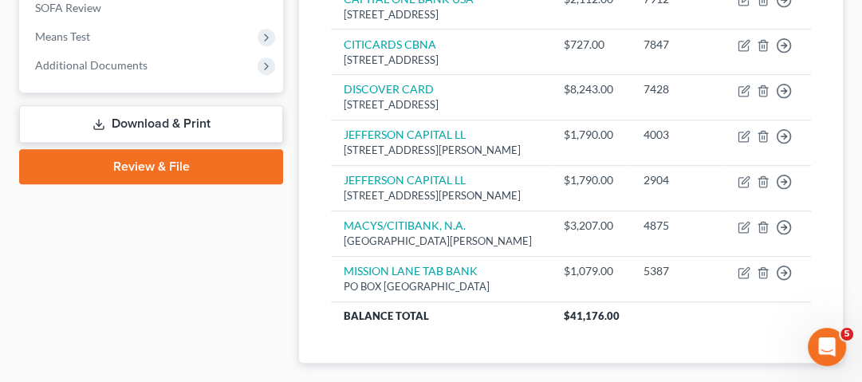
scroll to position [671, 0]
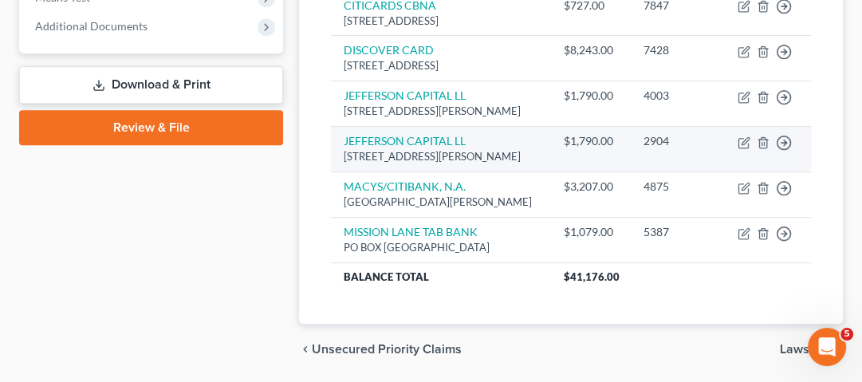
click at [598, 149] on div "$1,790.00" at bounding box center [591, 141] width 54 height 16
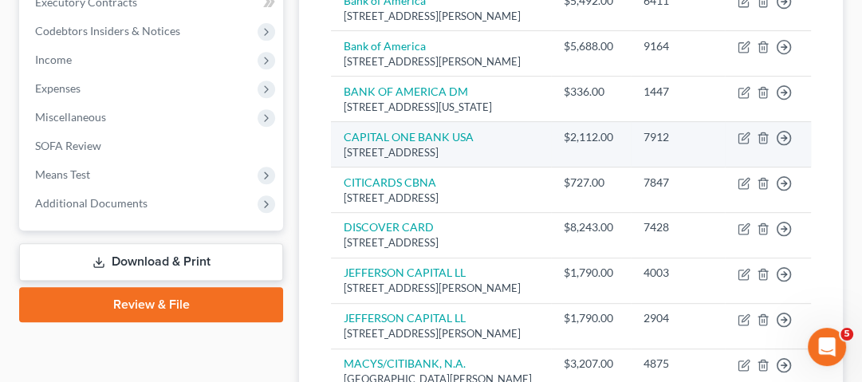
scroll to position [495, 0]
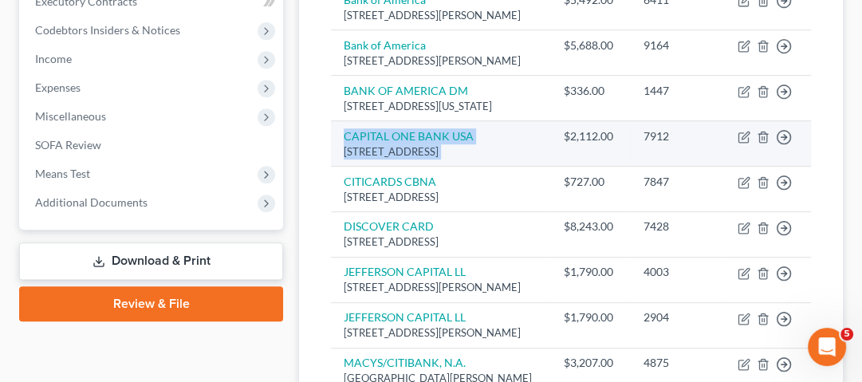
drag, startPoint x: 333, startPoint y: 194, endPoint x: 548, endPoint y: 218, distance: 216.7
click at [548, 166] on tr "CAPITAL ONE BANK [GEOGRAPHIC_DATA] PO BOX 31293, [GEOGRAPHIC_DATA] $2,112.00 79…" at bounding box center [571, 142] width 480 height 45
click at [551, 166] on td "$2,112.00" at bounding box center [591, 142] width 80 height 45
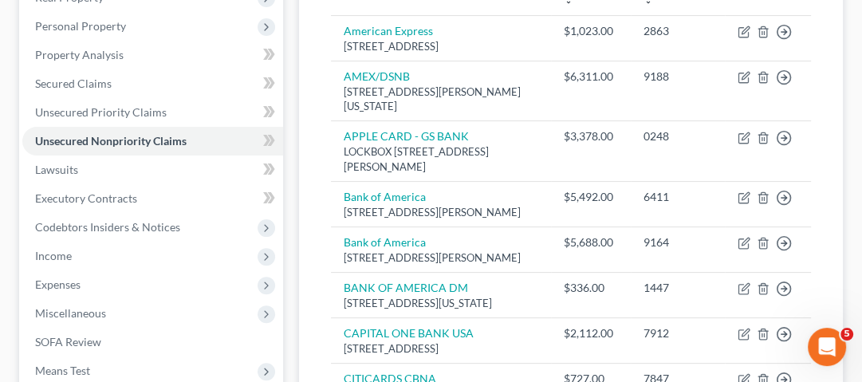
scroll to position [290, 0]
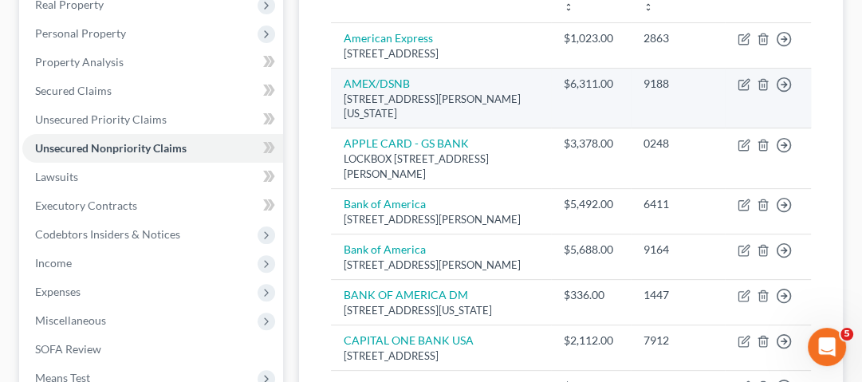
click at [564, 92] on div "$6,311.00" at bounding box center [591, 84] width 54 height 16
drag, startPoint x: 585, startPoint y: 105, endPoint x: 651, endPoint y: 108, distance: 65.4
click at [651, 108] on tr "AMEX/DSNB [STREET_ADDRESS][PERSON_NAME][US_STATE] $6,311.00 9188 Move to D Move…" at bounding box center [571, 98] width 480 height 61
click at [620, 108] on td "$6,311.00" at bounding box center [591, 98] width 80 height 61
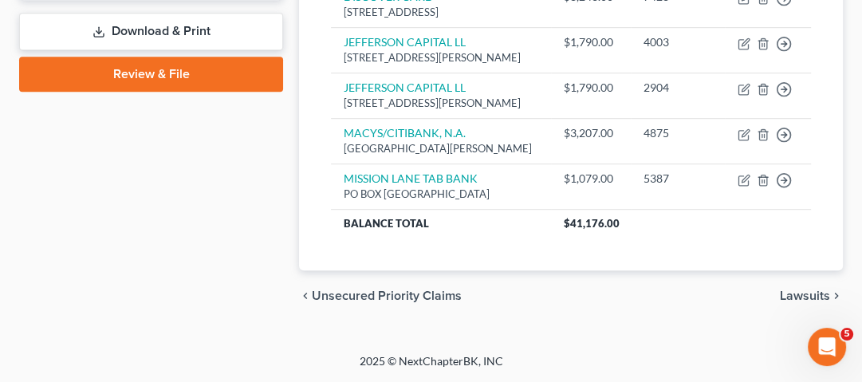
scroll to position [808, 0]
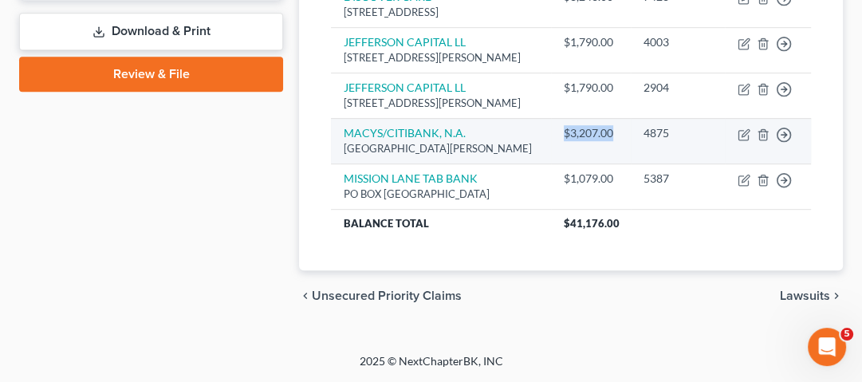
drag, startPoint x: 552, startPoint y: 195, endPoint x: 625, endPoint y: 199, distance: 72.7
click at [625, 164] on td "$3,207.00" at bounding box center [591, 140] width 80 height 45
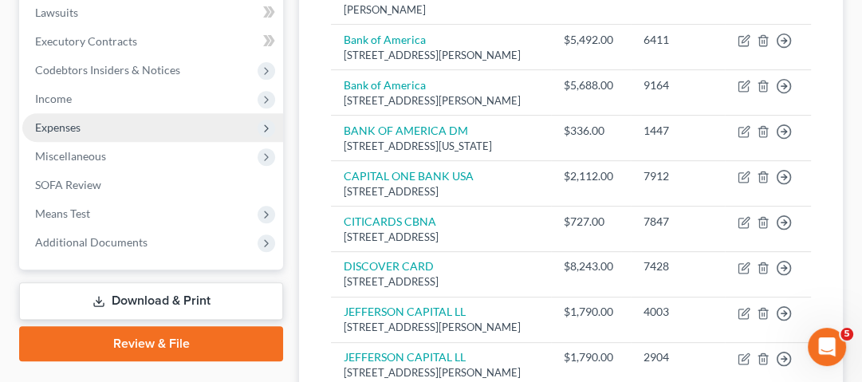
scroll to position [263, 0]
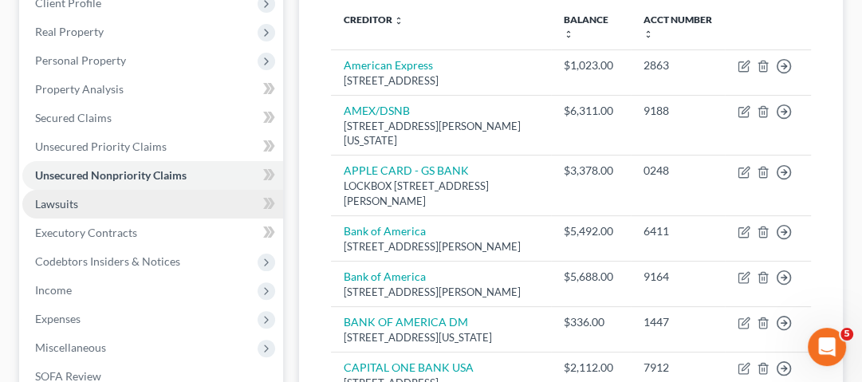
click at [73, 210] on link "Lawsuits" at bounding box center [152, 204] width 261 height 29
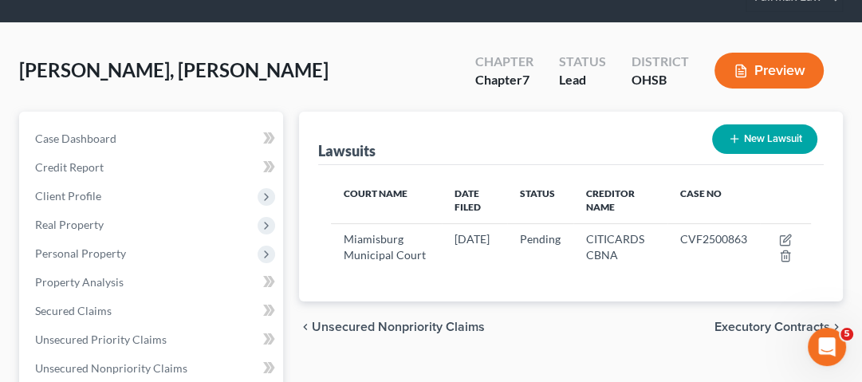
scroll to position [128, 0]
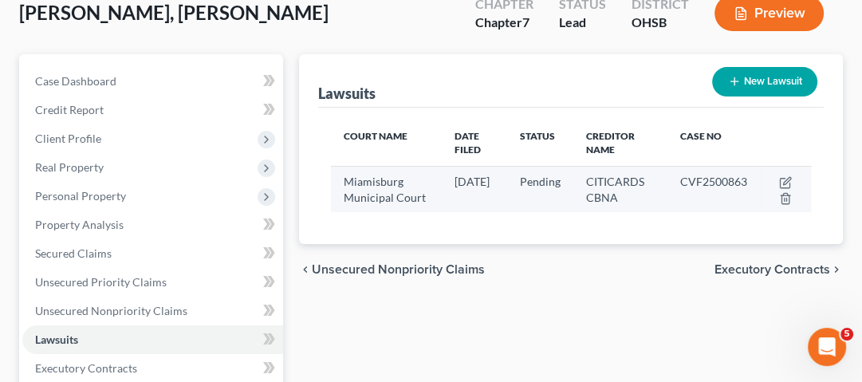
click at [610, 211] on td "CITICARDS CBNA" at bounding box center [620, 189] width 94 height 46
drag, startPoint x: 333, startPoint y: 134, endPoint x: 500, endPoint y: 171, distance: 170.9
click at [367, 134] on th "Court Name" at bounding box center [386, 143] width 111 height 46
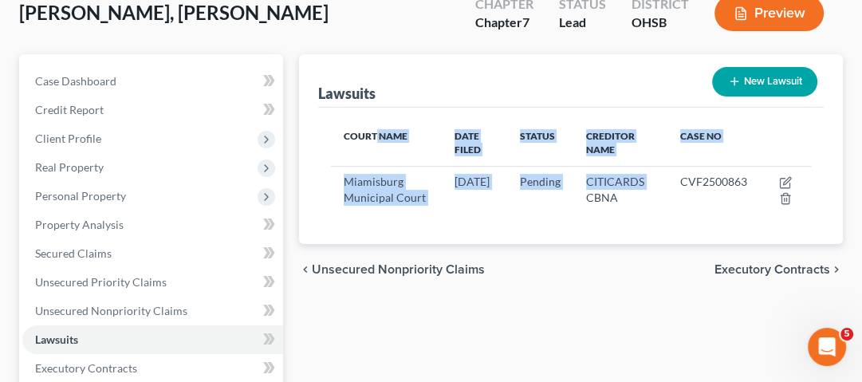
drag, startPoint x: 500, startPoint y: 171, endPoint x: 682, endPoint y: 241, distance: 194.6
click at [656, 233] on div "Court Name Date Filed Status Creditor Name Case No [GEOGRAPHIC_DATA] [DATE] Pen…" at bounding box center [571, 176] width 506 height 137
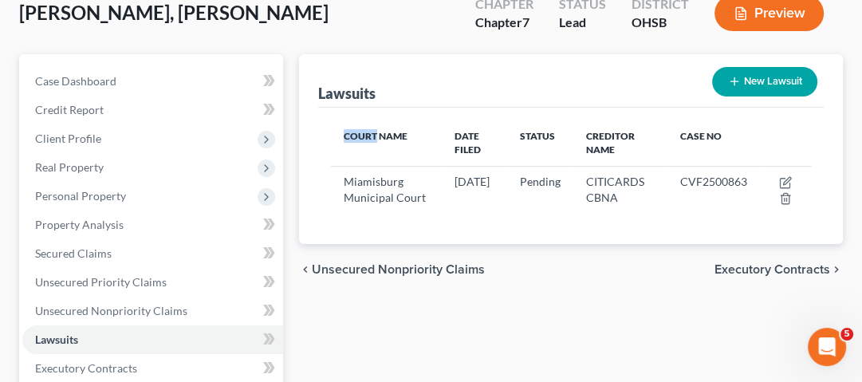
click at [682, 241] on div "Court Name Date Filed Status Creditor Name Case No [GEOGRAPHIC_DATA] [DATE] Pen…" at bounding box center [571, 176] width 506 height 137
click at [723, 233] on div "Court Name Date Filed Status Creditor Name Case No [GEOGRAPHIC_DATA] [DATE] Pen…" at bounding box center [571, 176] width 506 height 137
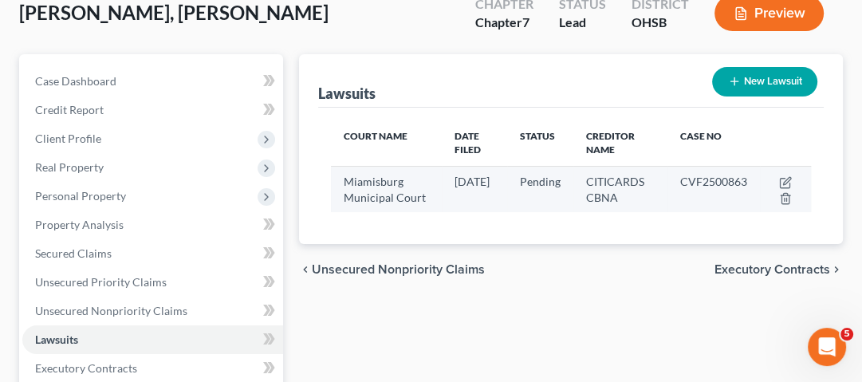
drag, startPoint x: 344, startPoint y: 179, endPoint x: 609, endPoint y: 214, distance: 267.1
click at [345, 180] on span "Miamisburg Municipal Court" at bounding box center [385, 190] width 82 height 30
drag, startPoint x: 609, startPoint y: 214, endPoint x: 626, endPoint y: 215, distance: 17.6
click at [624, 212] on td "CITICARDS CBNA" at bounding box center [620, 189] width 94 height 46
click at [604, 183] on span "CITICARDS CBNA" at bounding box center [615, 190] width 58 height 30
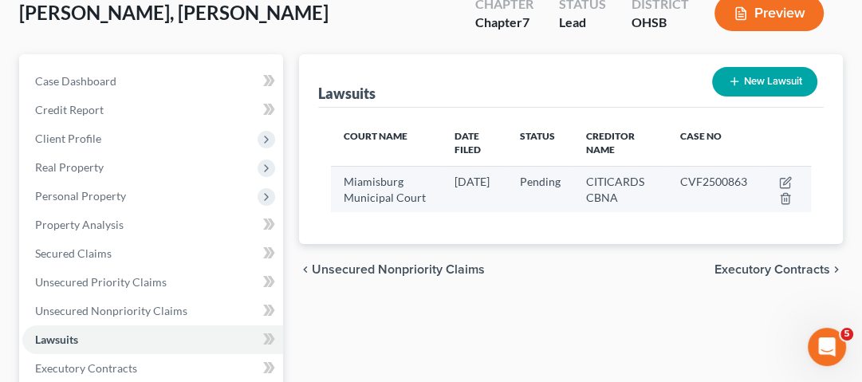
click at [640, 185] on span "CITICARDS CBNA" at bounding box center [615, 190] width 58 height 30
click at [607, 204] on span "CITICARDS CBNA" at bounding box center [615, 190] width 58 height 30
drag, startPoint x: 361, startPoint y: 190, endPoint x: 399, endPoint y: 187, distance: 38.4
click at [399, 187] on span "Miamisburg Municipal Court" at bounding box center [385, 190] width 82 height 30
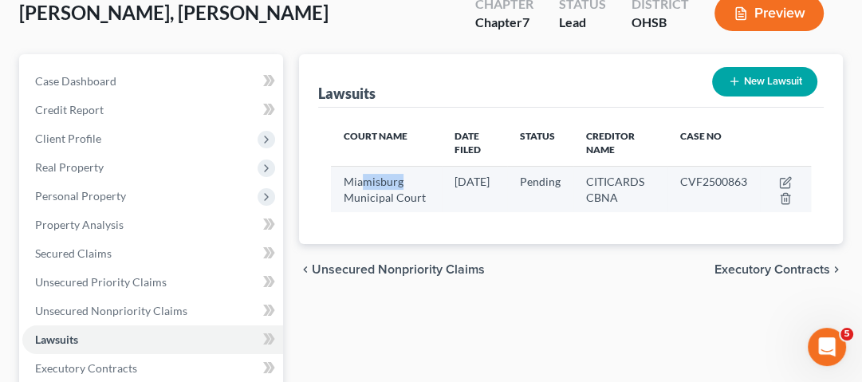
click at [403, 206] on div "Miamisburg Municipal Court" at bounding box center [386, 190] width 85 height 32
click at [643, 187] on span "CITICARDS CBNA" at bounding box center [615, 190] width 58 height 30
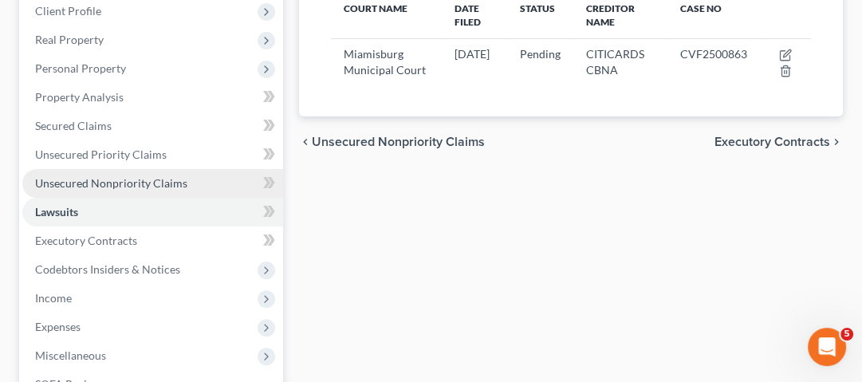
scroll to position [383, 0]
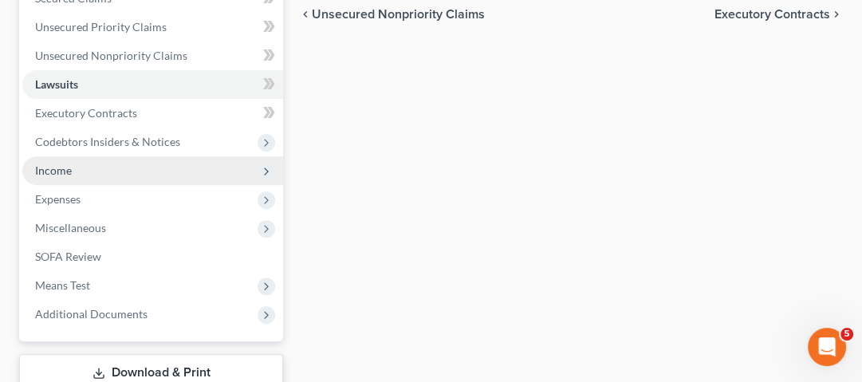
click at [115, 175] on span "Income" at bounding box center [152, 170] width 261 height 29
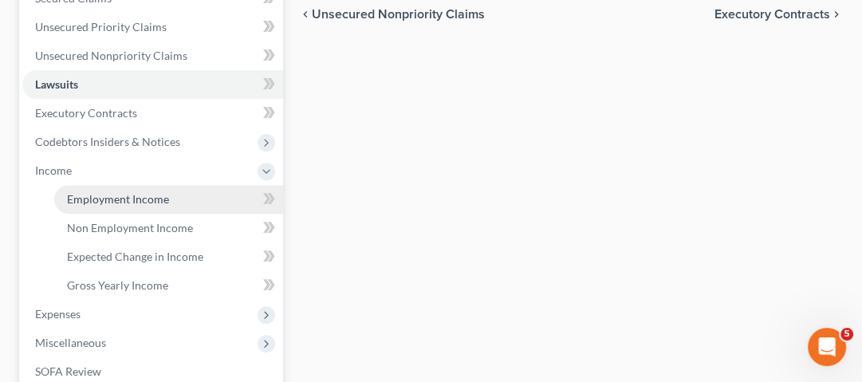
click at [140, 199] on span "Employment Income" at bounding box center [118, 199] width 102 height 14
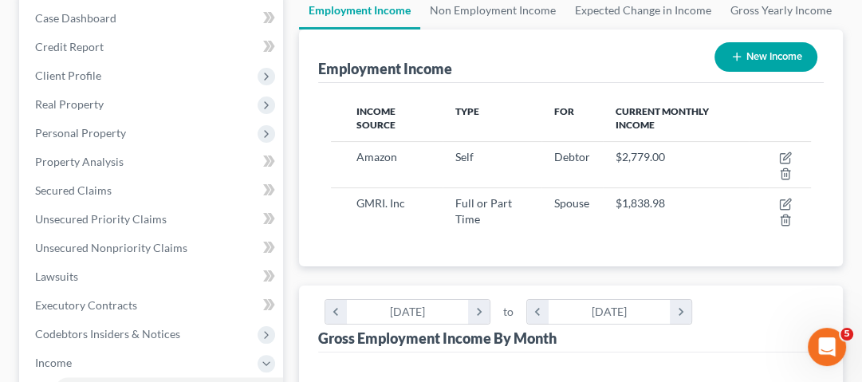
scroll to position [240, 512]
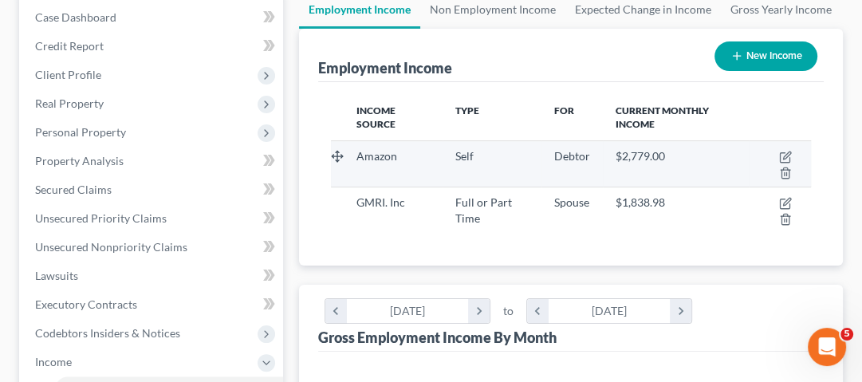
click at [606, 164] on td "$2,779.00" at bounding box center [675, 163] width 145 height 46
drag, startPoint x: 534, startPoint y: 163, endPoint x: 613, endPoint y: 163, distance: 78.2
click at [603, 163] on tr "Amazon Self Debtor $2,779.00" at bounding box center [571, 163] width 480 height 46
click at [628, 169] on td "$2,779.00" at bounding box center [675, 163] width 145 height 46
drag, startPoint x: 608, startPoint y: 157, endPoint x: 703, endPoint y: 160, distance: 95.0
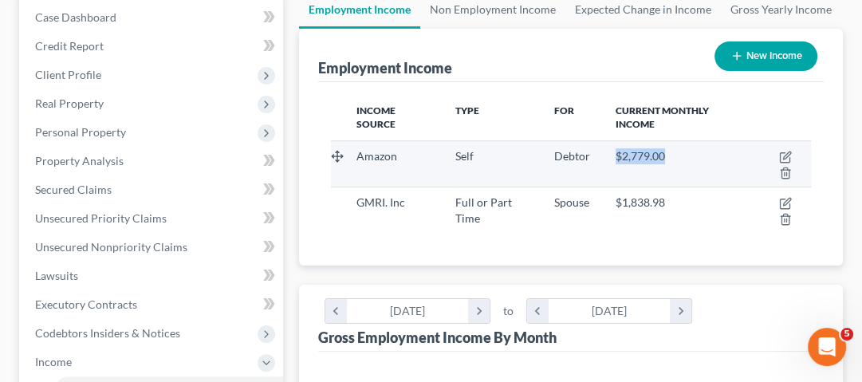
click at [703, 160] on td "$2,779.00" at bounding box center [675, 163] width 145 height 46
click at [703, 183] on td "$2,779.00" at bounding box center [675, 163] width 145 height 46
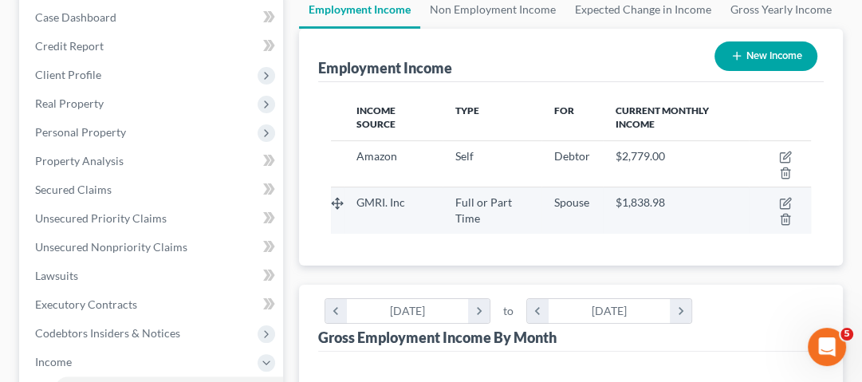
click at [405, 215] on td "GMRI. Inc" at bounding box center [393, 210] width 99 height 46
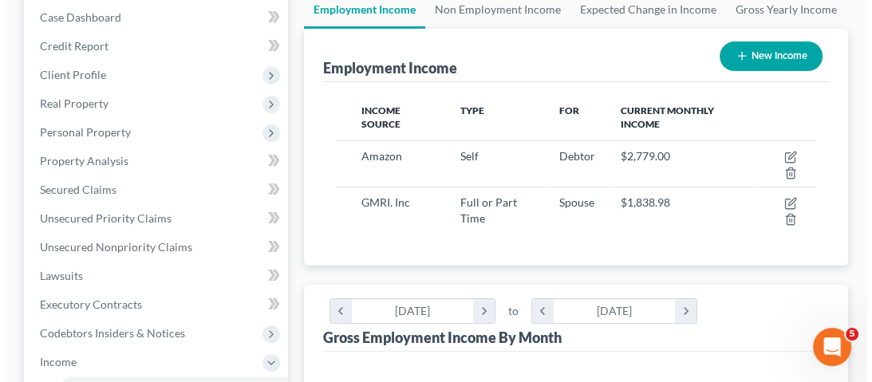
scroll to position [255, 0]
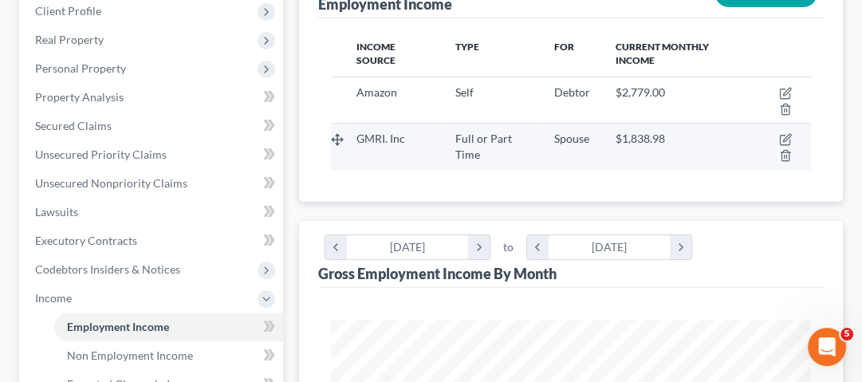
click at [382, 145] on span "GMRI. Inc" at bounding box center [381, 139] width 49 height 14
click at [782, 141] on icon "button" at bounding box center [785, 139] width 13 height 13
select select "0"
select select "9"
select select "3"
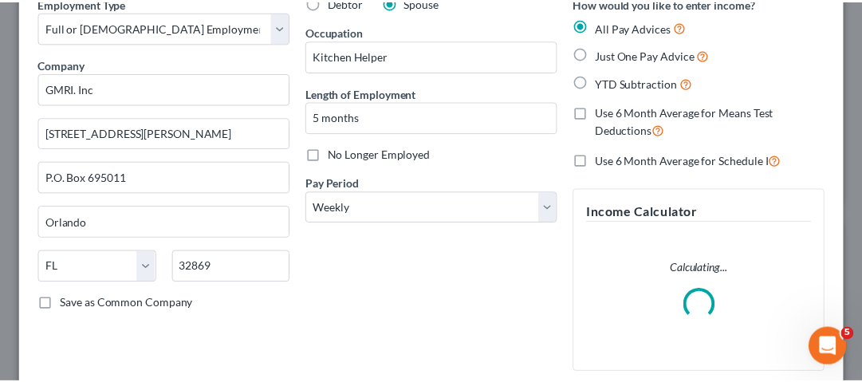
scroll to position [0, 0]
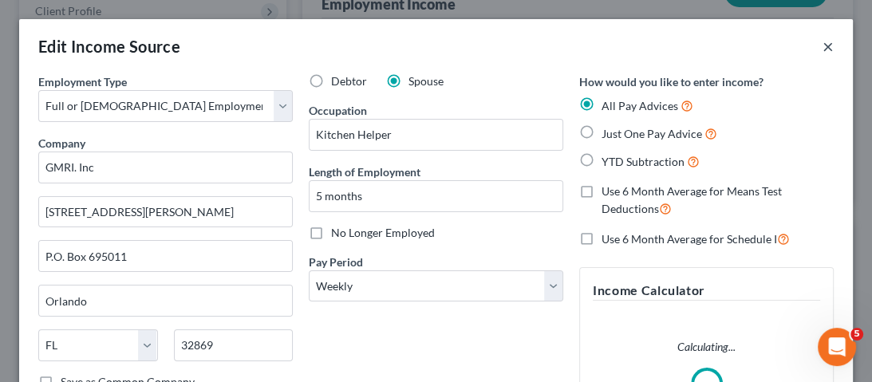
click at [823, 50] on button "×" at bounding box center [827, 46] width 11 height 19
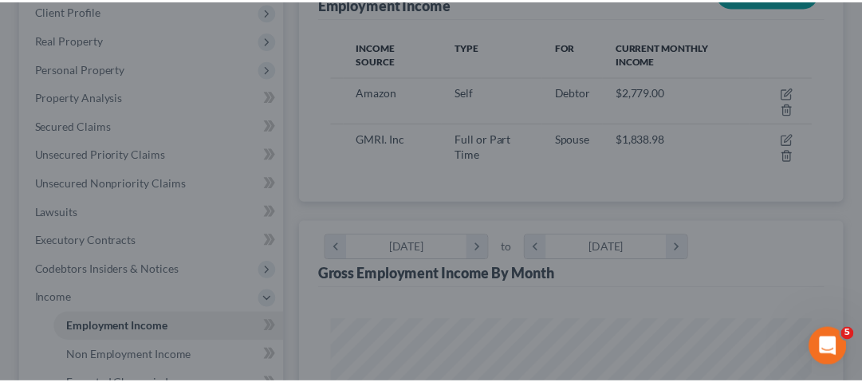
scroll to position [797342, 797070]
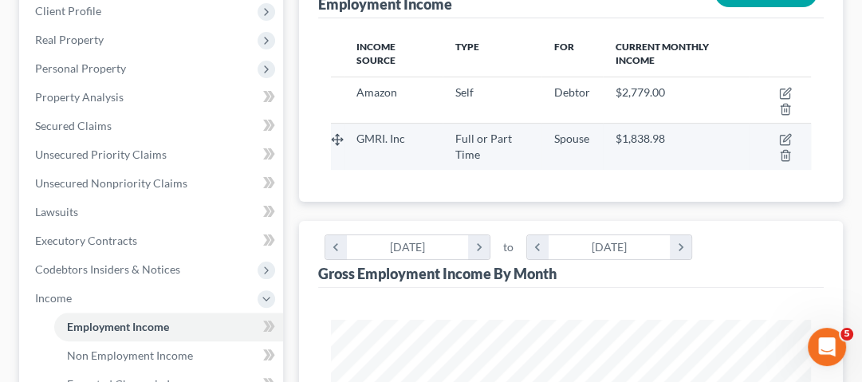
click at [640, 145] on span "$1,838.98" at bounding box center [640, 139] width 49 height 14
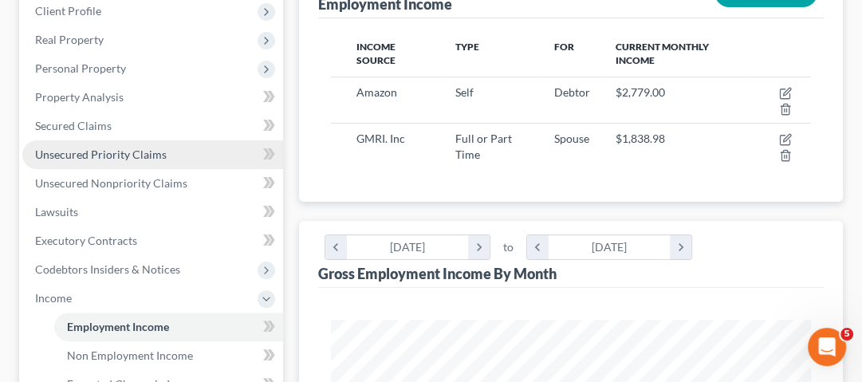
scroll to position [319, 0]
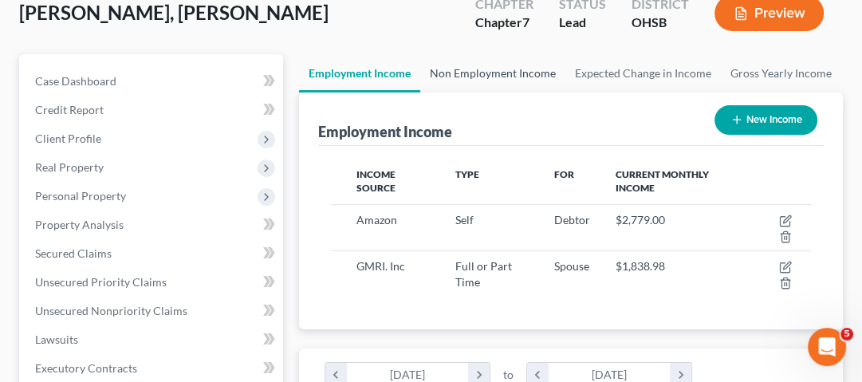
click at [487, 65] on link "Non Employment Income" at bounding box center [492, 73] width 145 height 38
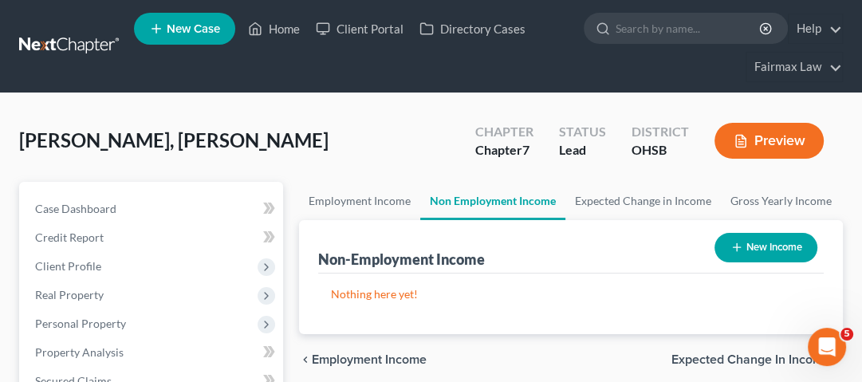
scroll to position [64, 0]
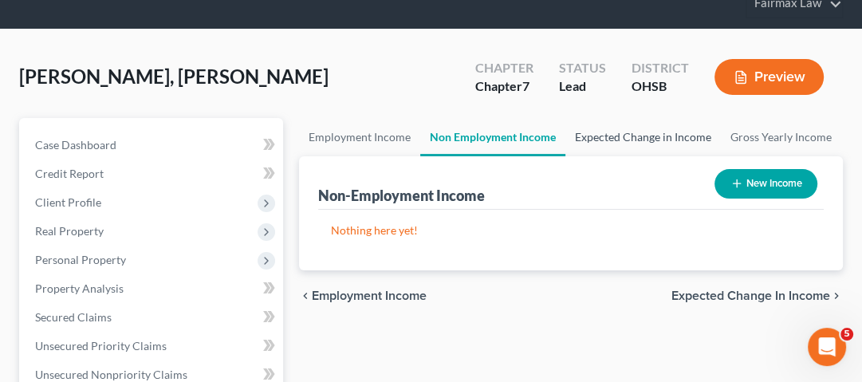
click at [638, 135] on link "Expected Change in Income" at bounding box center [643, 137] width 156 height 38
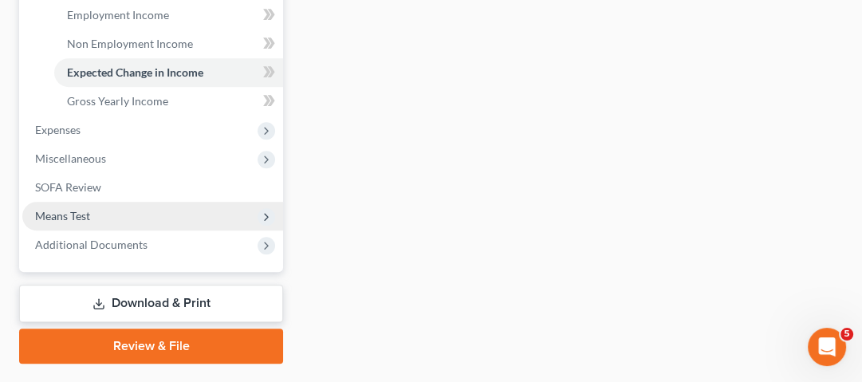
scroll to position [574, 0]
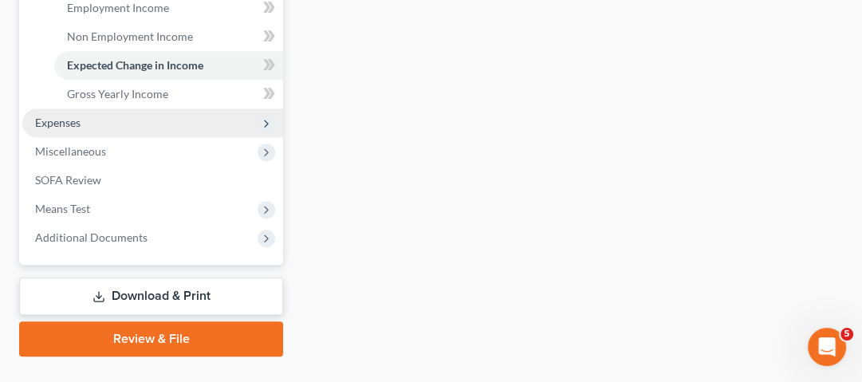
click at [137, 130] on span "Expenses" at bounding box center [152, 122] width 261 height 29
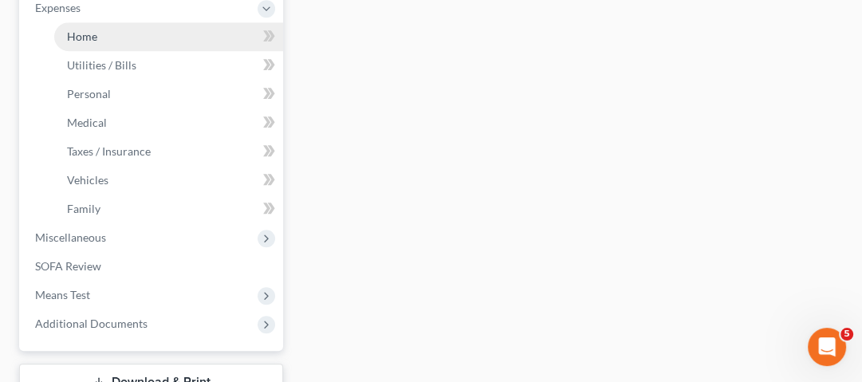
click at [231, 44] on link "Home" at bounding box center [168, 36] width 229 height 29
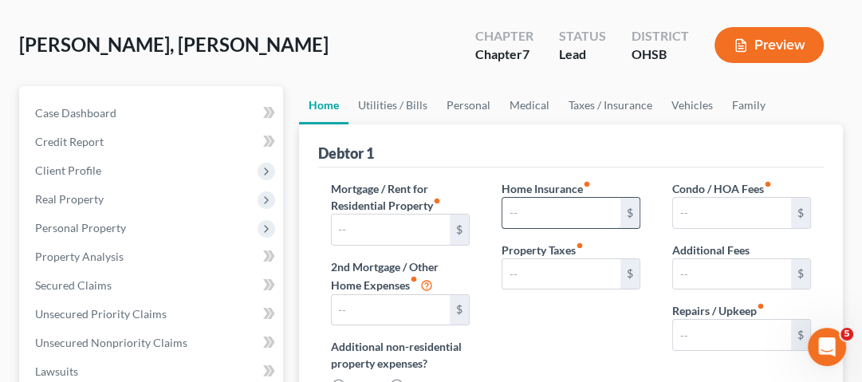
type input "1,714.00"
type input "0.00"
radio input "true"
type input "0.00"
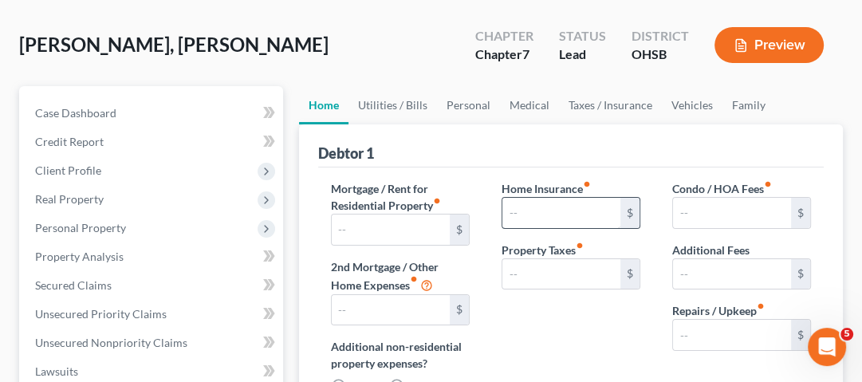
type input "0.00"
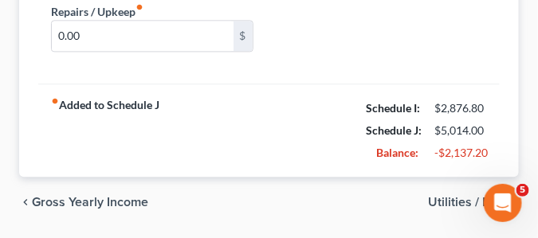
scroll to position [662, 0]
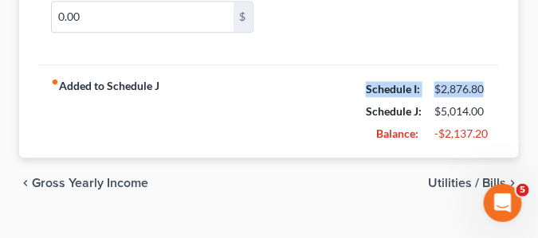
drag, startPoint x: 356, startPoint y: 92, endPoint x: 497, endPoint y: 95, distance: 141.2
click at [487, 95] on div "fiber_manual_record Added to Schedule J Schedule I: $2,876.80 Schedule J: $5,01…" at bounding box center [269, 111] width 462 height 93
click at [497, 95] on div "fiber_manual_record Added to Schedule J Schedule I: $2,876.80 Schedule J: $5,01…" at bounding box center [269, 111] width 462 height 93
drag, startPoint x: 483, startPoint y: 94, endPoint x: 420, endPoint y: 80, distance: 63.8
click at [420, 80] on div "Schedule I: $2,876.80" at bounding box center [426, 89] width 137 height 22
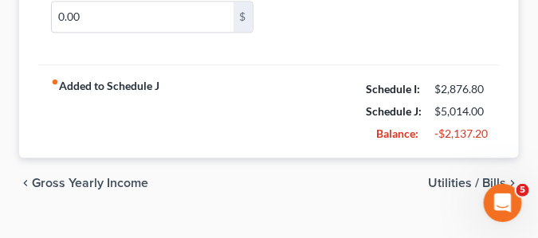
click at [365, 115] on div "Schedule J:" at bounding box center [392, 112] width 69 height 16
drag, startPoint x: 363, startPoint y: 114, endPoint x: 432, endPoint y: 113, distance: 69.4
click at [363, 114] on div "Schedule J:" at bounding box center [392, 112] width 69 height 16
drag, startPoint x: 432, startPoint y: 113, endPoint x: 495, endPoint y: 120, distance: 62.6
click at [495, 120] on div "Schedule J: $5,014.00" at bounding box center [426, 111] width 137 height 22
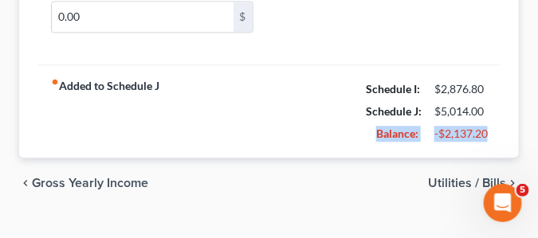
drag, startPoint x: 385, startPoint y: 136, endPoint x: 513, endPoint y: 140, distance: 127.7
click at [343, 125] on div "fiber_manual_record Added to Schedule J Schedule I: $2,876.80 Schedule J: $5,01…" at bounding box center [269, 111] width 462 height 93
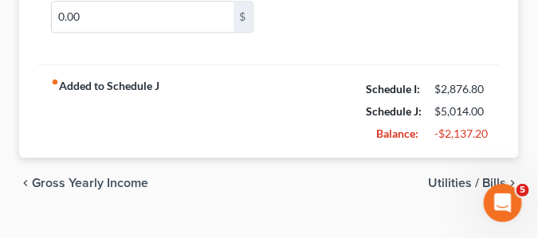
click at [355, 91] on div "fiber_manual_record Added to Schedule J Schedule I: $2,876.80 Schedule J: $5,01…" at bounding box center [269, 111] width 462 height 93
click at [487, 142] on div "Balance: -$2,137.20" at bounding box center [426, 134] width 137 height 22
drag, startPoint x: 404, startPoint y: 141, endPoint x: 372, endPoint y: 136, distance: 32.3
click at [404, 141] on div "Balance: -$2,137.20" at bounding box center [426, 134] width 137 height 22
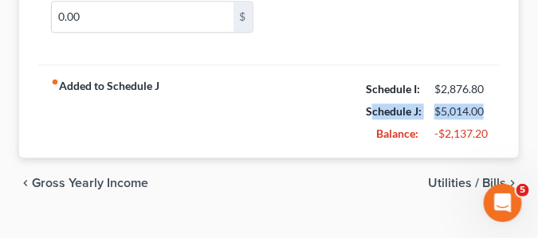
drag, startPoint x: 434, startPoint y: 109, endPoint x: 498, endPoint y: 111, distance: 63.8
click at [498, 111] on div "fiber_manual_record Added to Schedule J Schedule I: $2,876.80 Schedule J: $5,01…" at bounding box center [269, 111] width 462 height 93
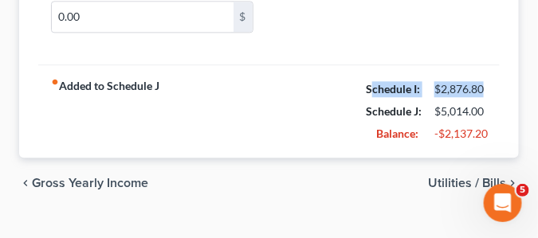
drag, startPoint x: 489, startPoint y: 92, endPoint x: 369, endPoint y: 89, distance: 119.7
click at [369, 89] on div "Schedule I: $2,876.80" at bounding box center [426, 89] width 137 height 22
click at [369, 89] on strong "Schedule I:" at bounding box center [393, 89] width 54 height 14
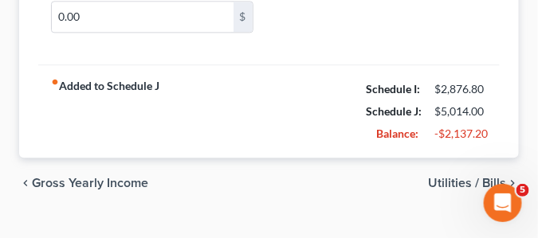
click at [369, 89] on strong "Schedule I:" at bounding box center [393, 89] width 54 height 14
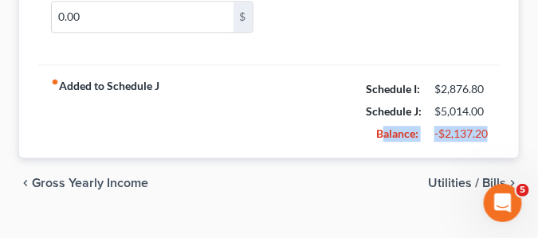
drag, startPoint x: 380, startPoint y: 132, endPoint x: 497, endPoint y: 134, distance: 116.5
click at [497, 134] on div "fiber_manual_record Added to Schedule J Schedule I: $2,876.80 Schedule J: $5,01…" at bounding box center [269, 111] width 462 height 93
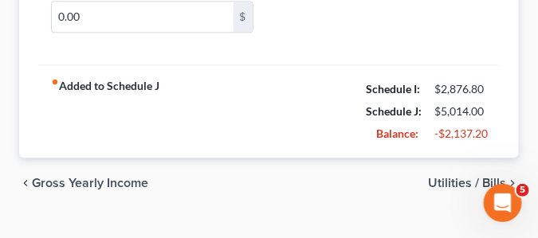
click at [284, 147] on div "fiber_manual_record Added to Schedule J Schedule I: $2,876.80 Schedule J: $5,01…" at bounding box center [269, 111] width 462 height 93
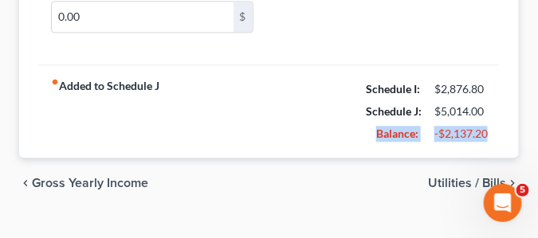
drag, startPoint x: 404, startPoint y: 134, endPoint x: 491, endPoint y: 136, distance: 87.0
click at [491, 136] on div "fiber_manual_record Added to Schedule J Schedule I: $2,876.80 Schedule J: $5,01…" at bounding box center [269, 111] width 462 height 93
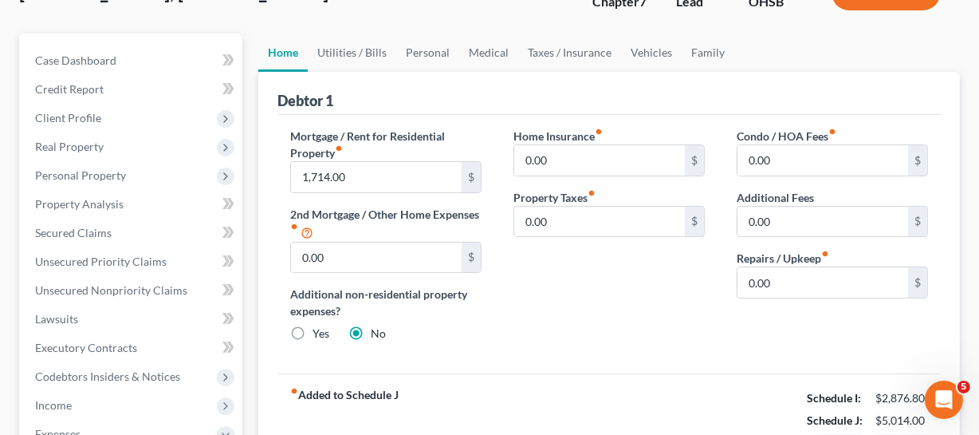
scroll to position [84, 0]
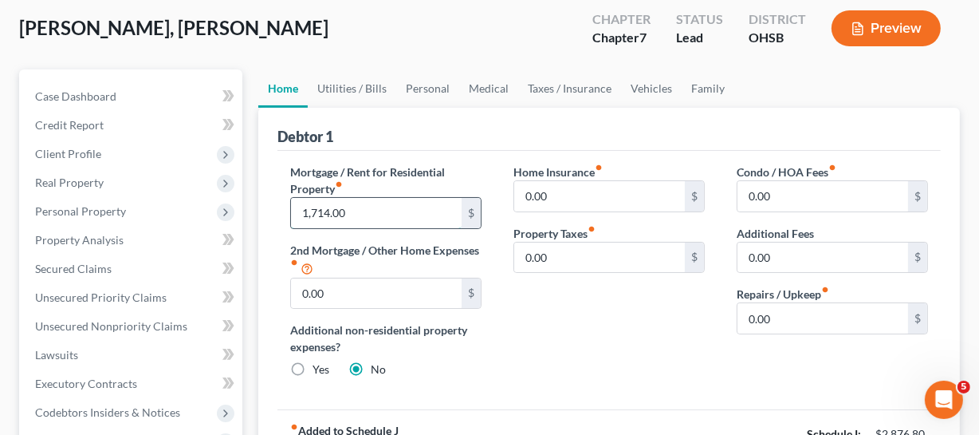
click at [389, 205] on input "1,714.00" at bounding box center [376, 213] width 171 height 30
click at [340, 214] on input "1,714.00" at bounding box center [376, 213] width 171 height 30
drag, startPoint x: 373, startPoint y: 209, endPoint x: 275, endPoint y: 189, distance: 100.1
click at [275, 189] on div "Mortgage / Rent for Residential Property fiber_manual_record 1,714.00 $ 2nd Mor…" at bounding box center [385, 277] width 223 height 227
click at [396, 217] on input "1,714.00" at bounding box center [376, 213] width 171 height 30
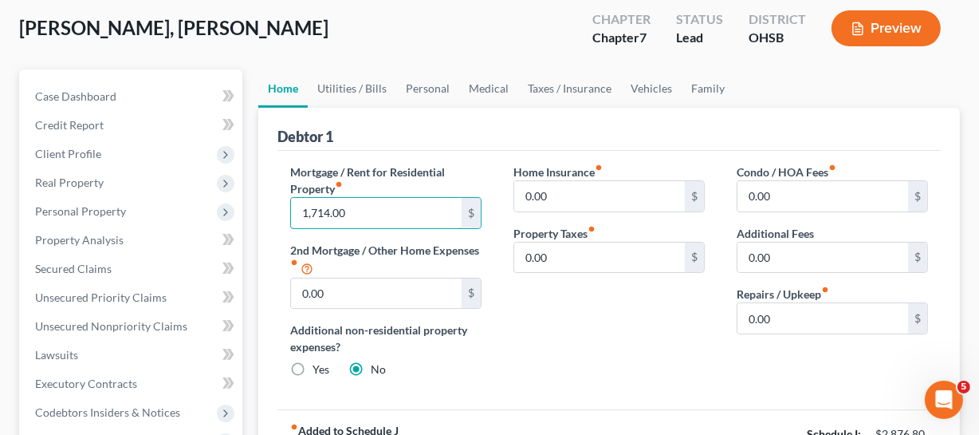
drag, startPoint x: 384, startPoint y: 215, endPoint x: 262, endPoint y: 207, distance: 122.3
click at [262, 207] on div "Debtor 1 Mortgage / Rent for Residential Property fiber_manual_record 1,714.00 …" at bounding box center [609, 306] width 702 height 396
click at [363, 89] on link "Utilities / Bills" at bounding box center [352, 88] width 89 height 38
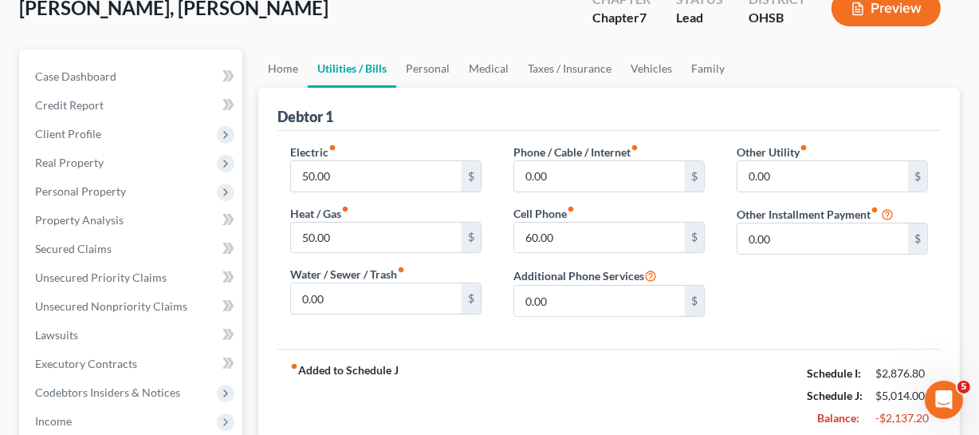
scroll to position [48, 0]
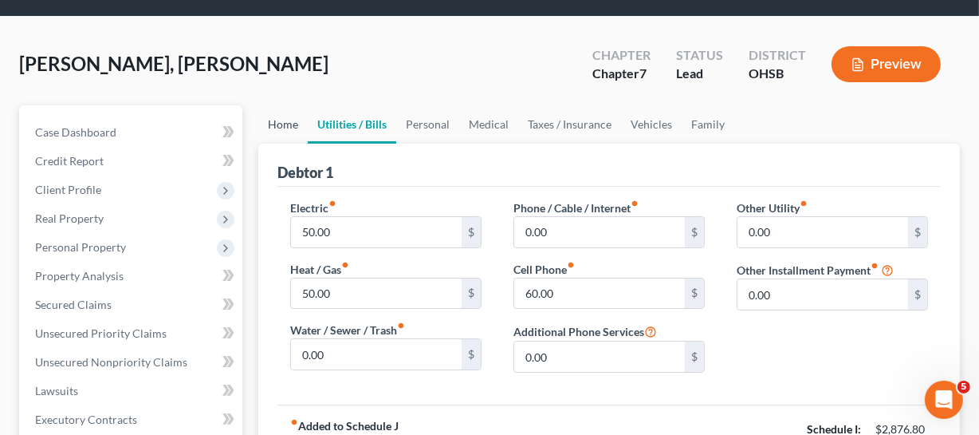
click at [279, 125] on link "Home" at bounding box center [282, 124] width 49 height 38
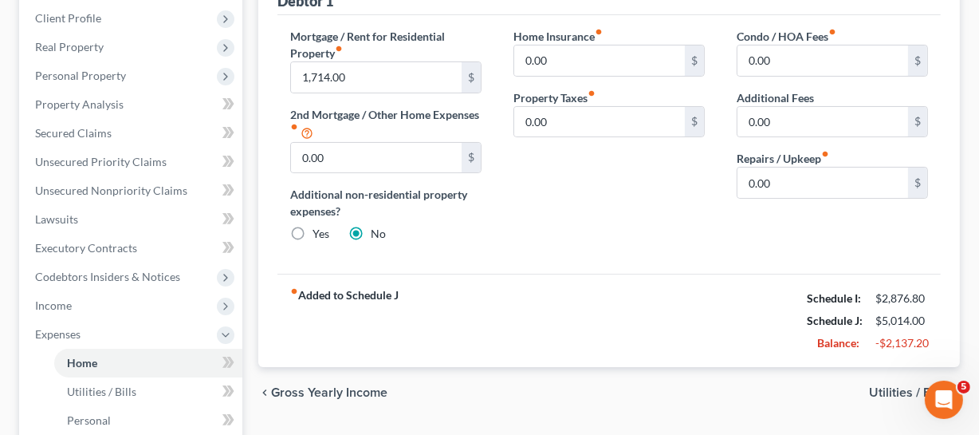
scroll to position [89, 0]
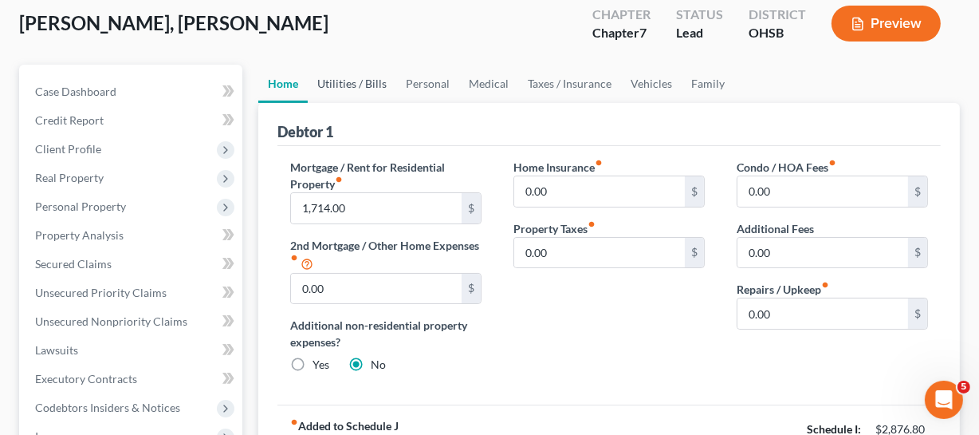
click at [349, 91] on link "Utilities / Bills" at bounding box center [352, 84] width 89 height 38
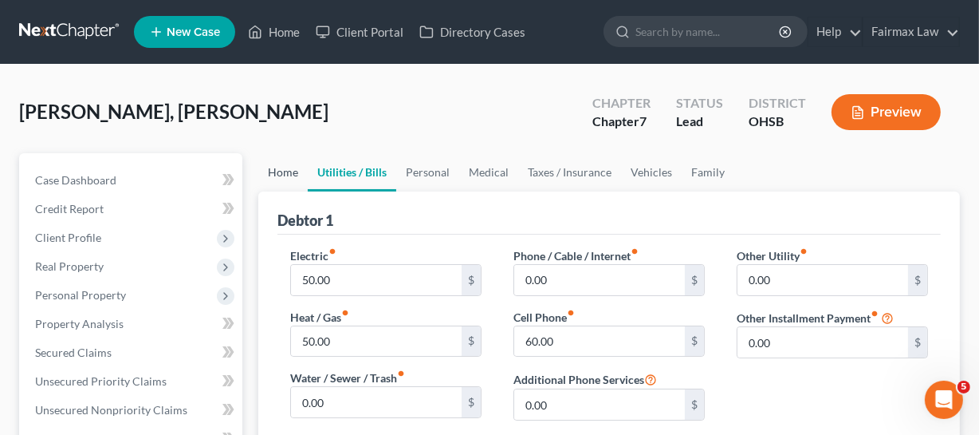
click at [286, 160] on link "Home" at bounding box center [282, 172] width 49 height 38
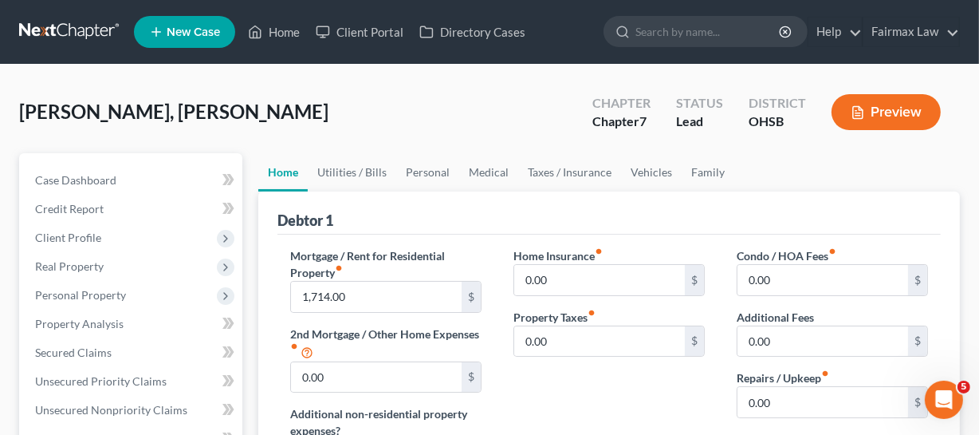
scroll to position [113, 0]
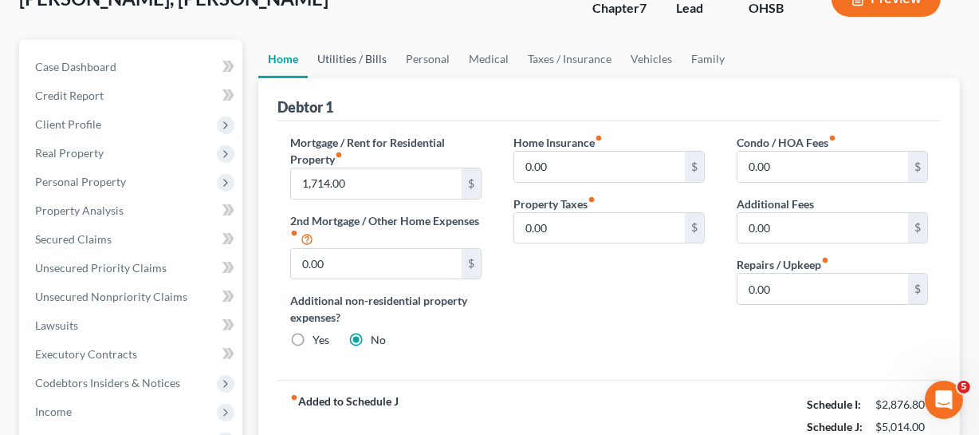
click at [372, 57] on link "Utilities / Bills" at bounding box center [352, 59] width 89 height 38
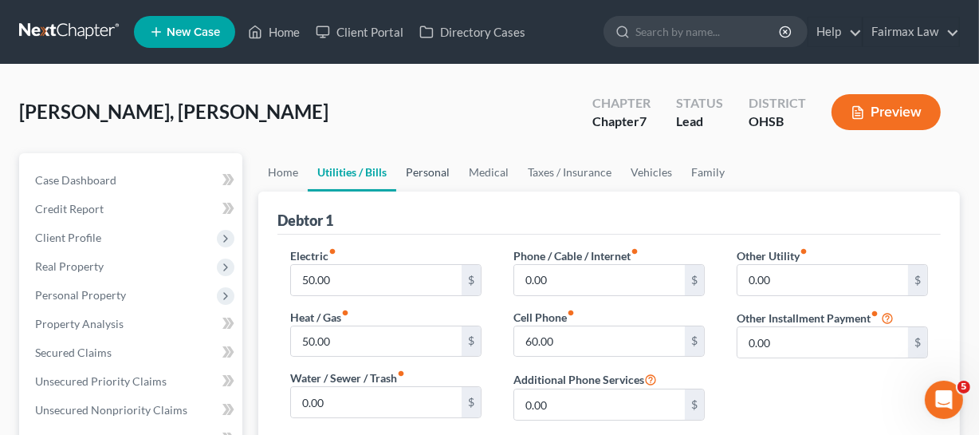
click at [432, 164] on link "Personal" at bounding box center [427, 172] width 63 height 38
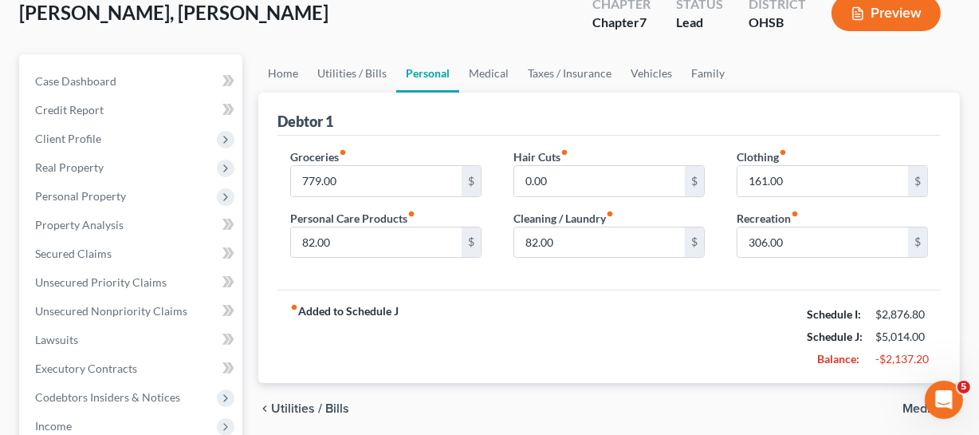
scroll to position [100, 0]
click at [295, 86] on link "Home" at bounding box center [282, 72] width 49 height 38
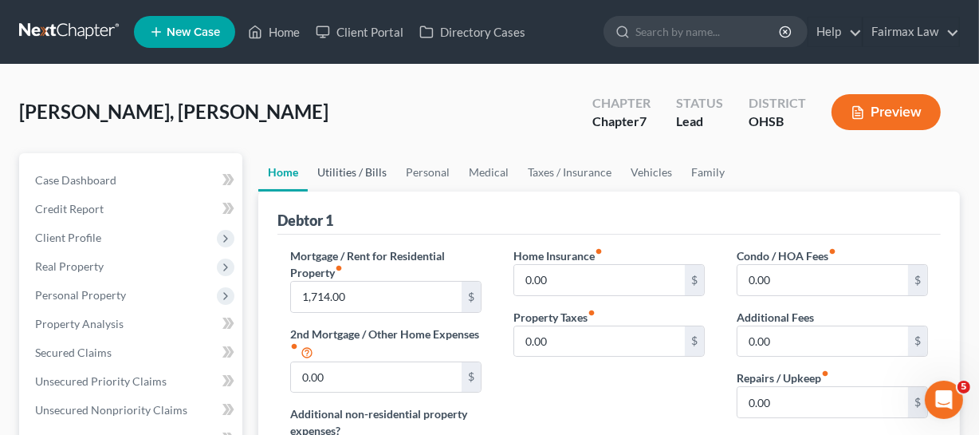
click at [360, 157] on link "Utilities / Bills" at bounding box center [352, 172] width 89 height 38
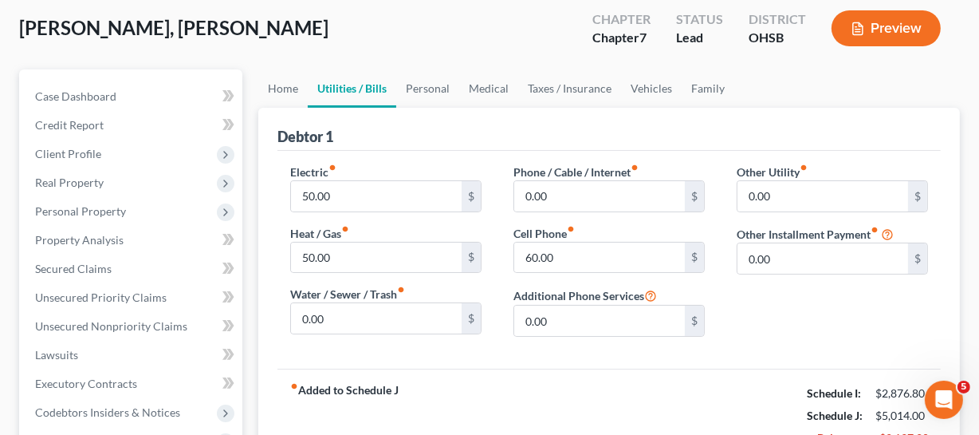
scroll to position [85, 0]
click at [331, 263] on input "50.00" at bounding box center [376, 257] width 171 height 30
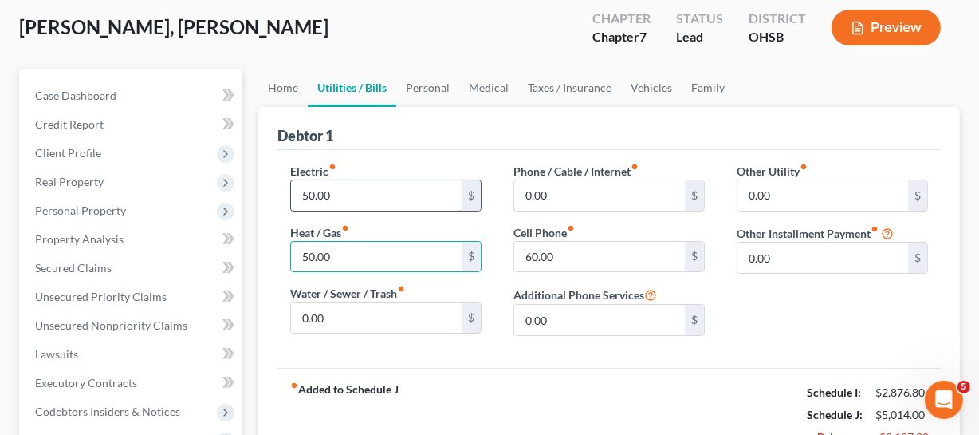
click at [369, 183] on input "50.00" at bounding box center [376, 195] width 171 height 30
type input "0"
click at [361, 246] on input "50.00" at bounding box center [376, 257] width 171 height 30
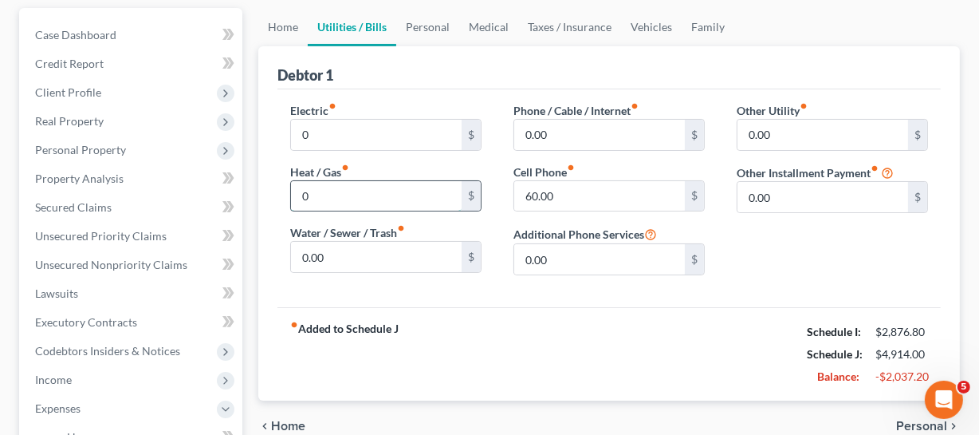
scroll to position [141, 0]
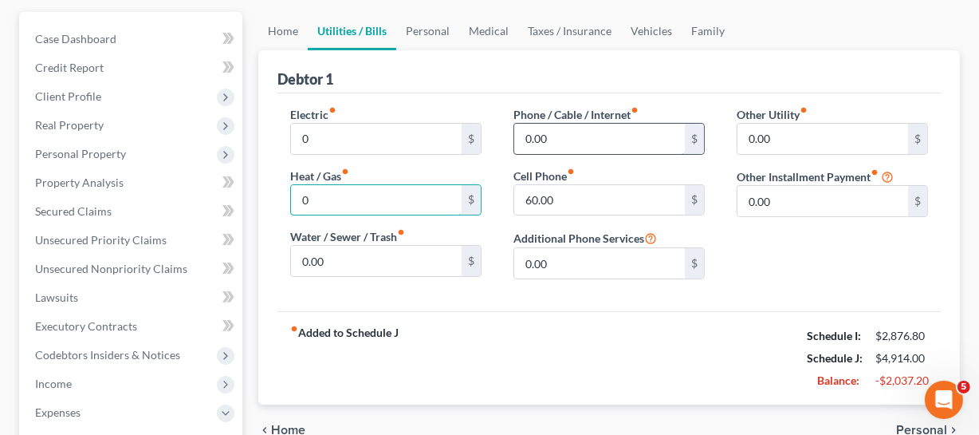
type input "0"
click at [566, 128] on input "0.00" at bounding box center [599, 139] width 171 height 30
click at [558, 197] on input "60.00" at bounding box center [599, 200] width 171 height 30
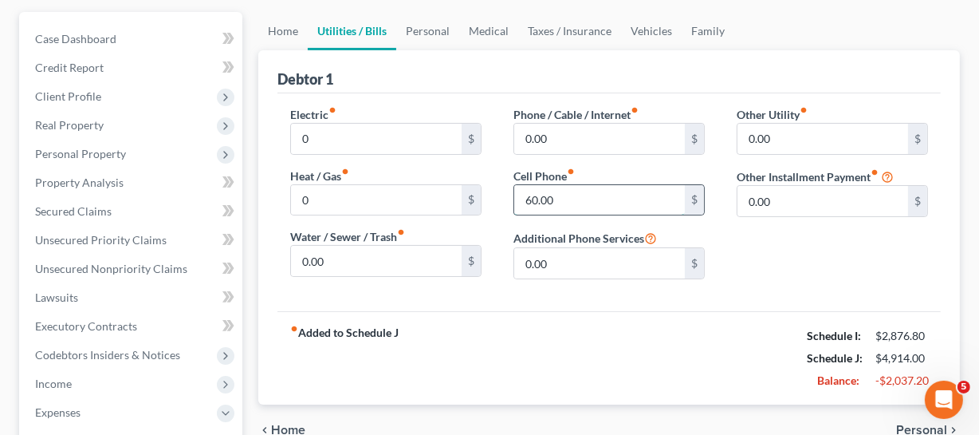
type input "0"
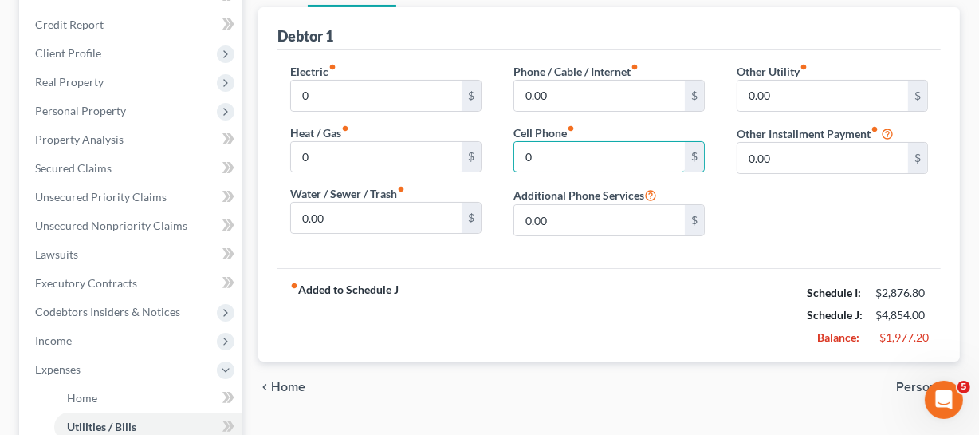
scroll to position [183, 0]
click at [595, 162] on input "0" at bounding box center [599, 158] width 171 height 30
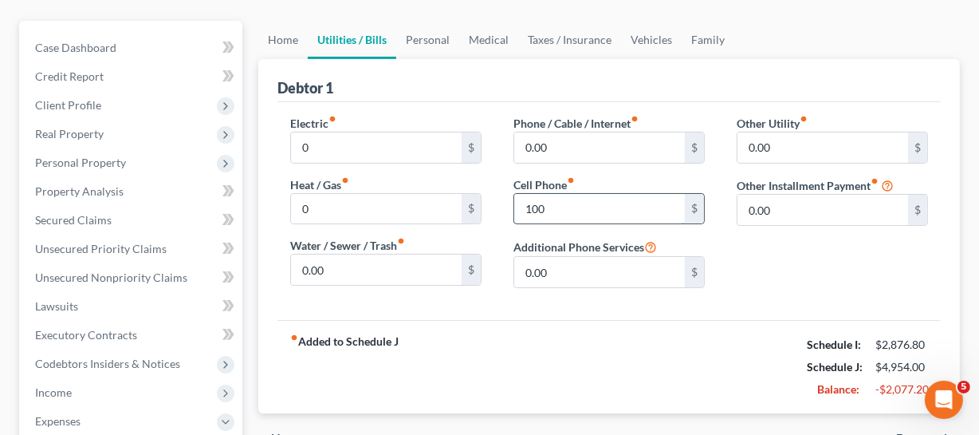
scroll to position [106, 0]
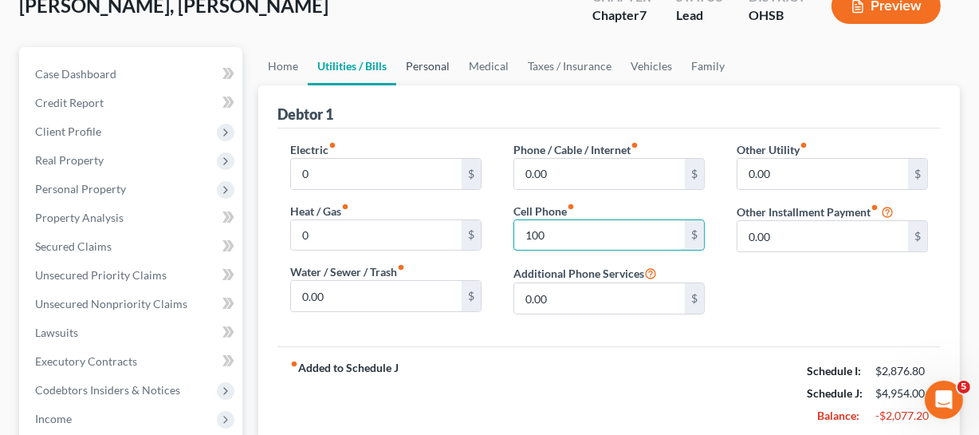
type input "100"
click at [423, 70] on link "Personal" at bounding box center [427, 66] width 63 height 38
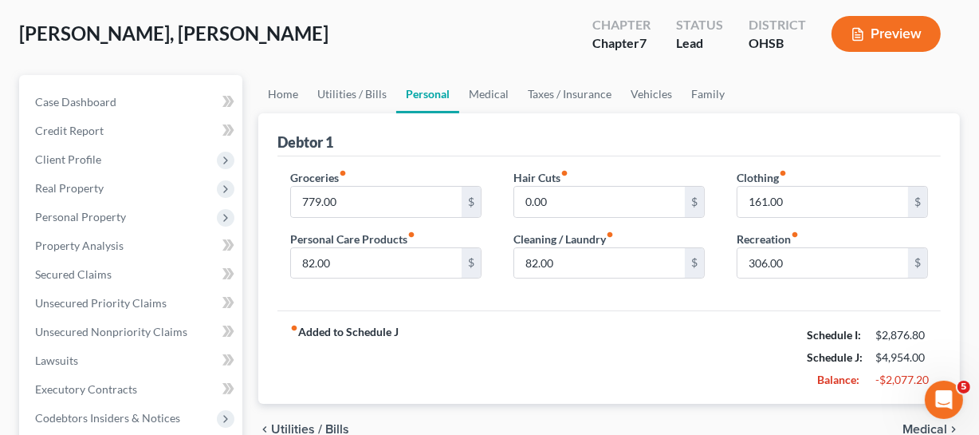
scroll to position [80, 0]
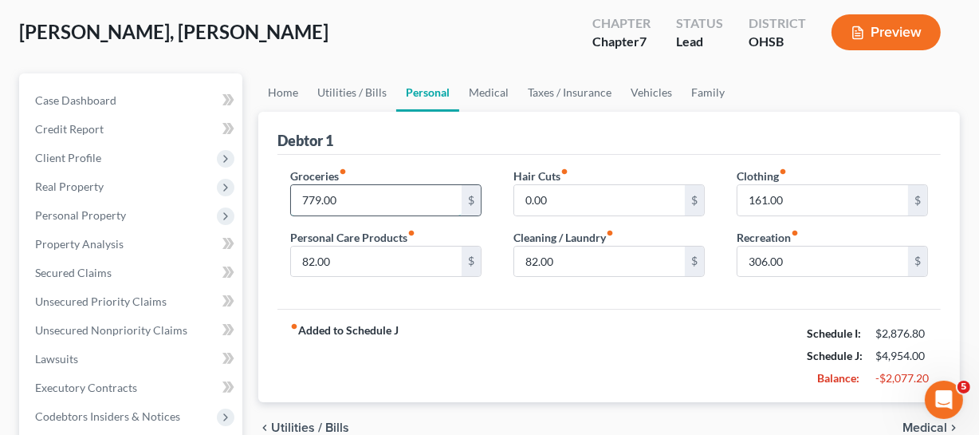
click at [361, 209] on input "779.00" at bounding box center [376, 200] width 171 height 30
type input "0"
click at [361, 210] on input "text" at bounding box center [376, 200] width 171 height 30
type input "400"
click at [646, 351] on div "fiber_manual_record Added to Schedule J Schedule I: $2,876.80 Schedule J: $4,57…" at bounding box center [610, 355] width 664 height 93
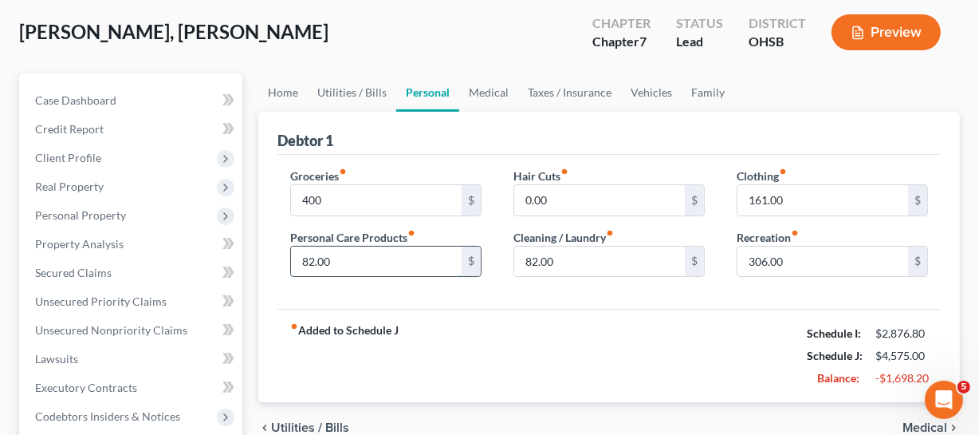
click at [382, 267] on input "82.00" at bounding box center [376, 261] width 171 height 30
type input "100"
click at [602, 196] on input "0.00" at bounding box center [599, 200] width 171 height 30
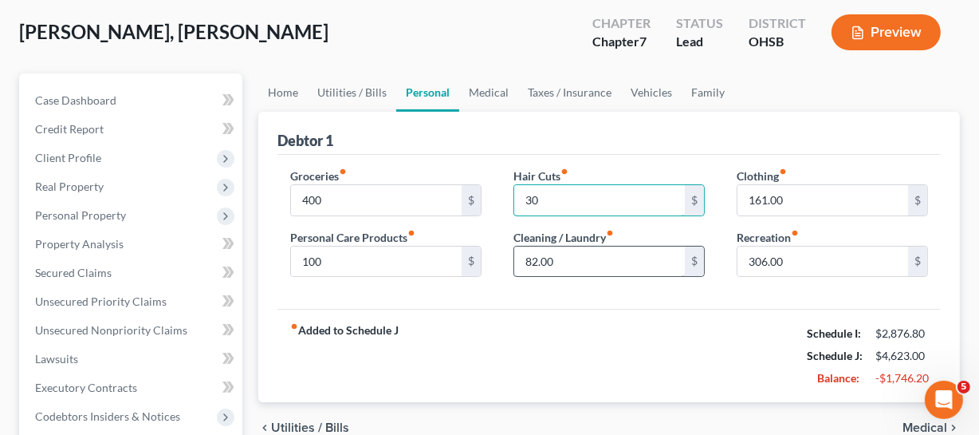
type input "30"
click at [558, 268] on input "82.00" at bounding box center [599, 261] width 171 height 30
click at [607, 246] on input "82.00" at bounding box center [599, 261] width 171 height 30
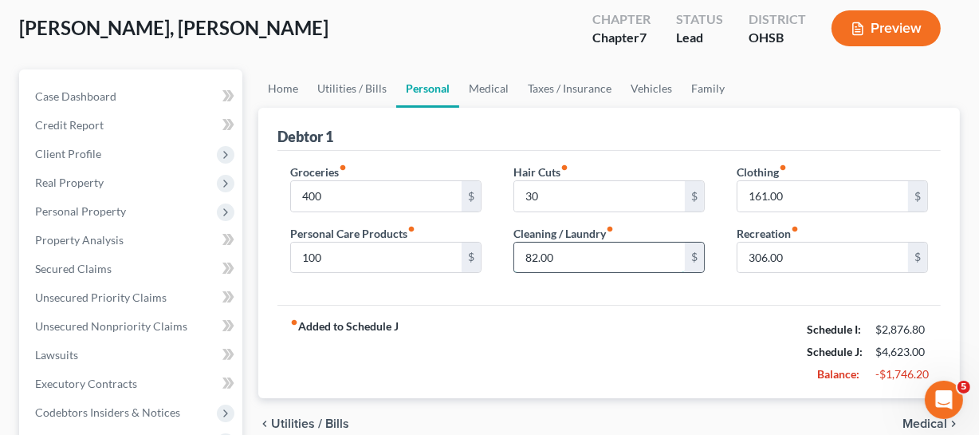
click at [586, 251] on input "82.00" at bounding box center [599, 257] width 171 height 30
drag, startPoint x: 550, startPoint y: 251, endPoint x: 487, endPoint y: 238, distance: 64.3
click at [487, 238] on div "Groceries fiber_manual_record 400 $ Personal Care Products fiber_manual_record …" at bounding box center [609, 225] width 670 height 123
type input "0"
click at [805, 190] on input "161.00" at bounding box center [823, 196] width 171 height 30
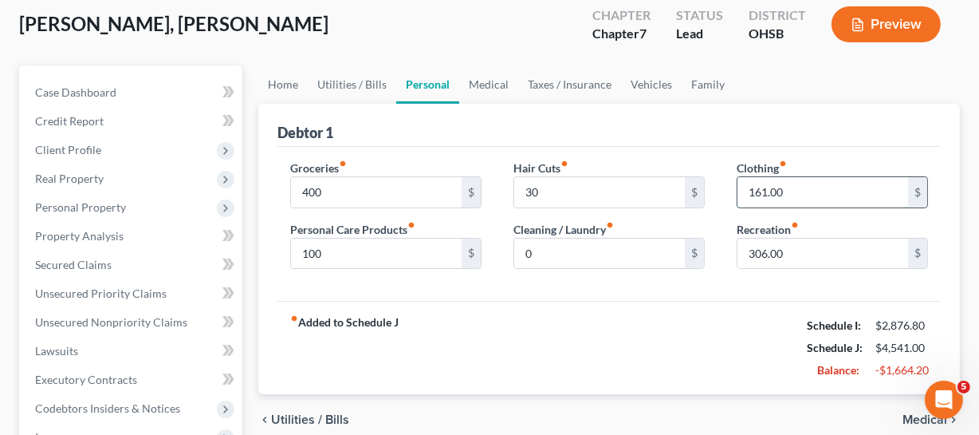
scroll to position [89, 0]
type input "0"
click at [772, 252] on input "306.00" at bounding box center [823, 253] width 171 height 30
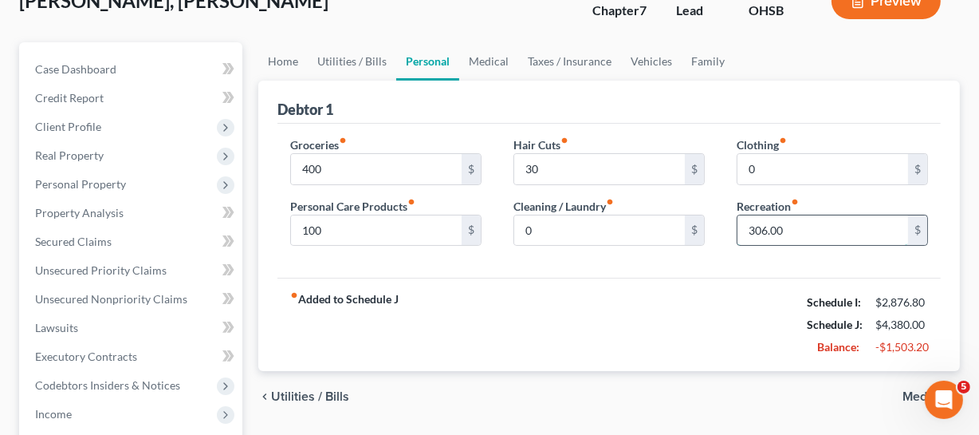
scroll to position [136, 0]
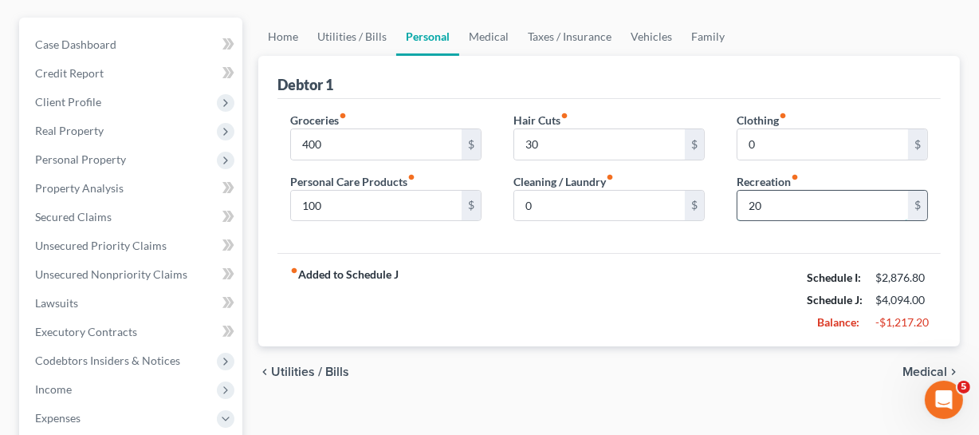
type input "200"
click at [489, 35] on link "Medical" at bounding box center [488, 37] width 59 height 38
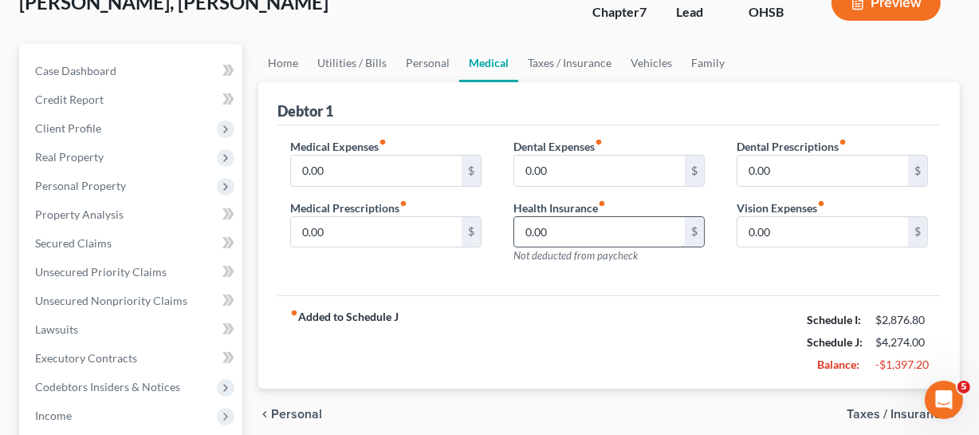
scroll to position [116, 0]
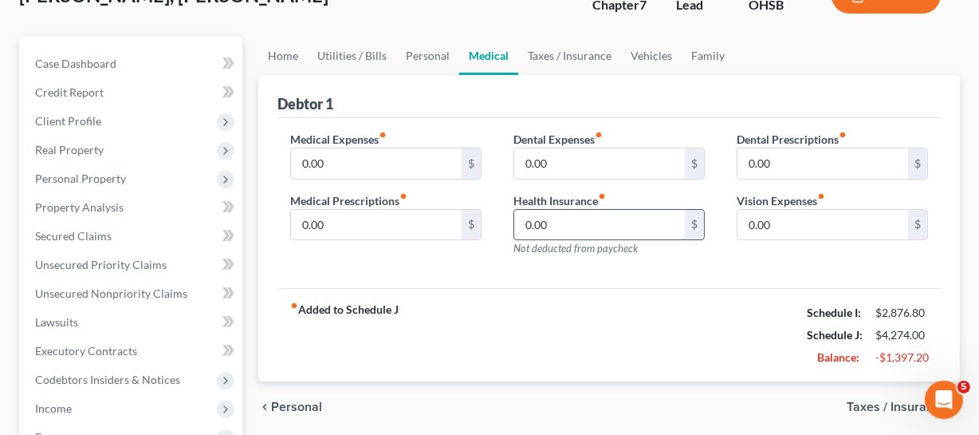
click at [581, 217] on input "0.00" at bounding box center [599, 225] width 171 height 30
click at [318, 165] on input "0.00" at bounding box center [376, 163] width 171 height 30
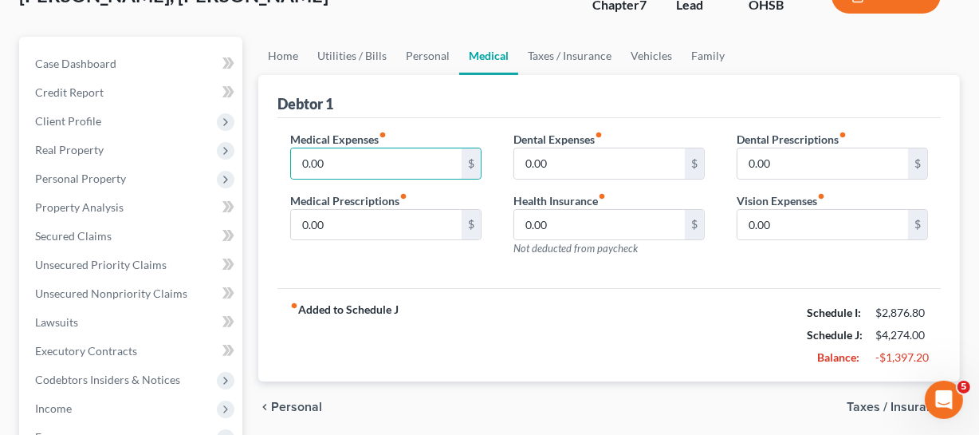
click at [594, 242] on span "Not deducted from paycheck" at bounding box center [576, 248] width 124 height 13
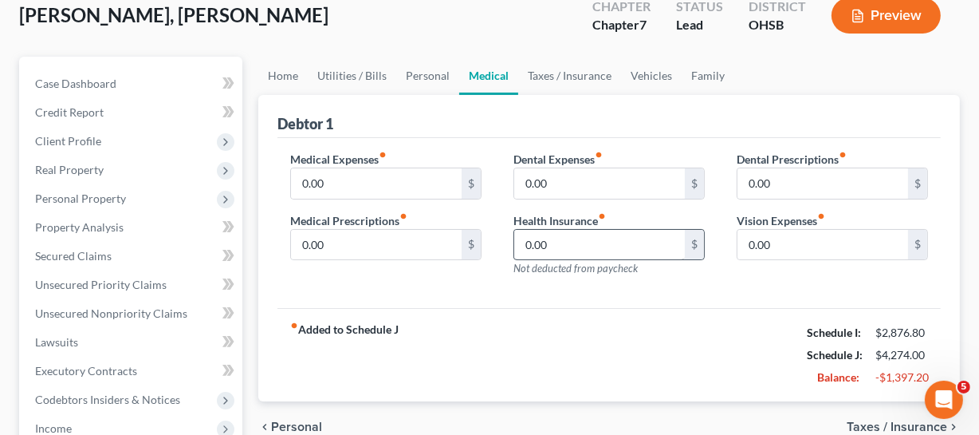
scroll to position [96, 0]
click at [563, 69] on link "Taxes / Insurance" at bounding box center [569, 76] width 103 height 38
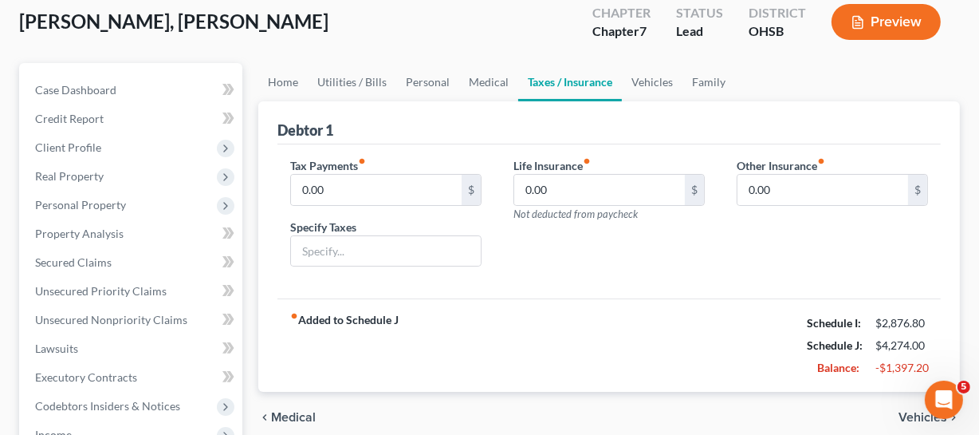
scroll to position [92, 0]
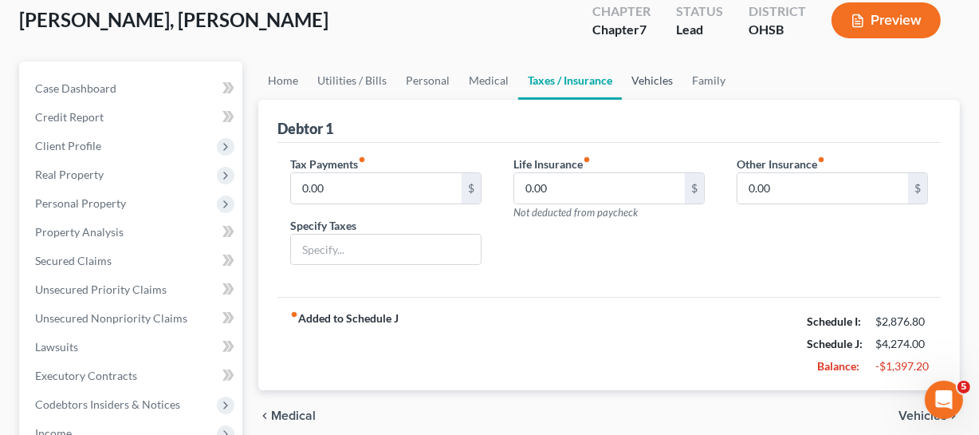
click at [664, 89] on link "Vehicles" at bounding box center [652, 80] width 61 height 38
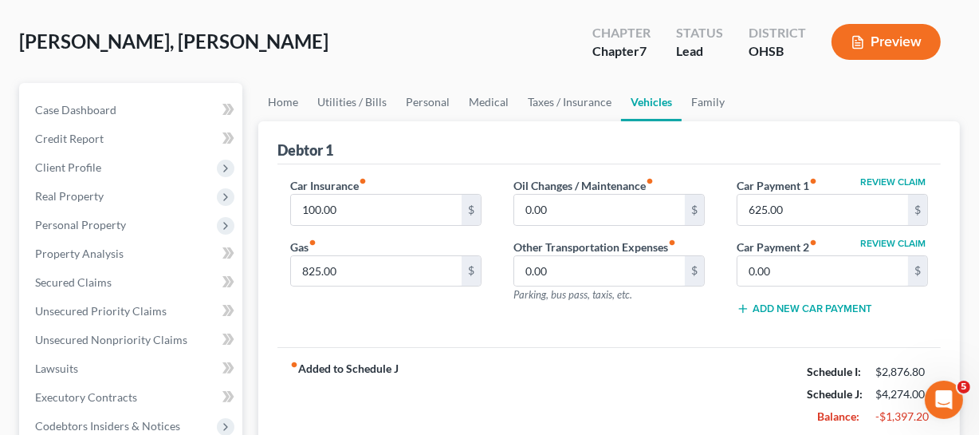
scroll to position [71, 0]
click at [388, 281] on input "825.00" at bounding box center [376, 270] width 171 height 30
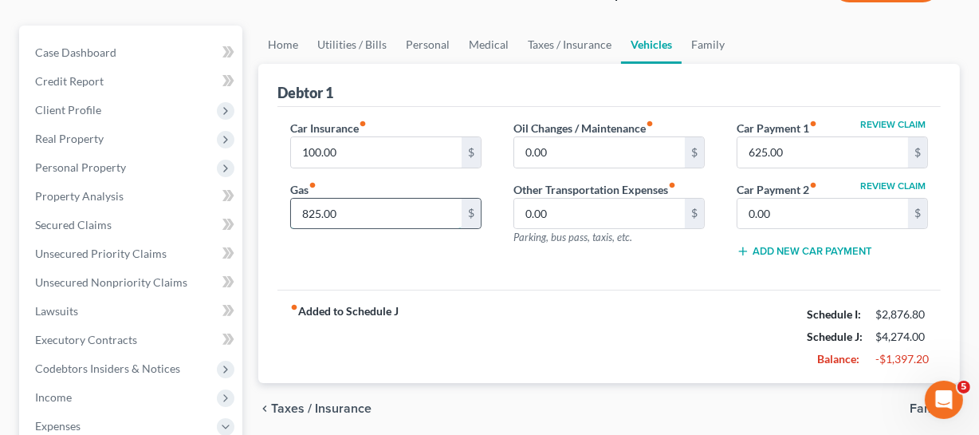
scroll to position [128, 0]
click at [366, 198] on input "825.00" at bounding box center [376, 213] width 171 height 30
click at [362, 168] on div "Car Insurance fiber_manual_record 100.00 $ Gas fiber_manual_record 825.00 $" at bounding box center [385, 195] width 223 height 152
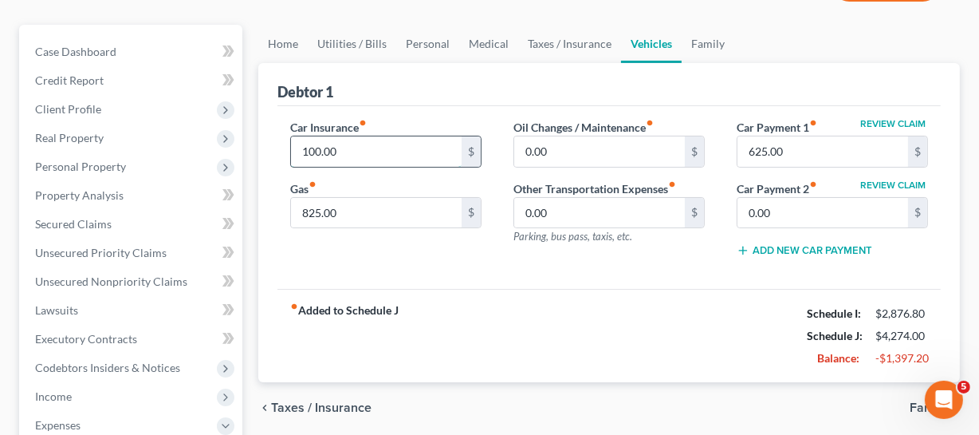
click at [355, 160] on input "100.00" at bounding box center [376, 151] width 171 height 30
type input "100"
click at [331, 218] on input "825.00" at bounding box center [376, 213] width 171 height 30
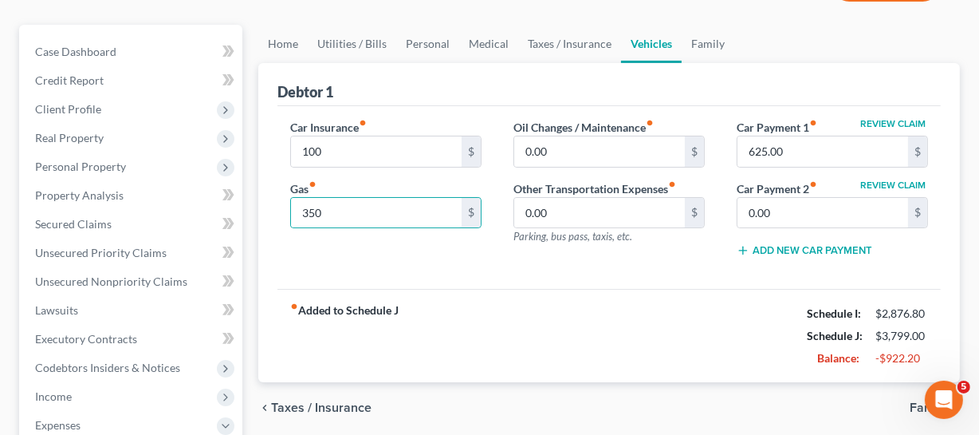
click at [462, 233] on div "Car Insurance fiber_manual_record 100 $ Gas fiber_manual_record 350 $" at bounding box center [385, 195] width 223 height 152
click at [381, 211] on input "350" at bounding box center [376, 213] width 171 height 30
click at [394, 214] on input "350" at bounding box center [376, 213] width 171 height 30
click at [393, 214] on input "350" at bounding box center [376, 213] width 171 height 30
drag, startPoint x: 370, startPoint y: 214, endPoint x: 303, endPoint y: 211, distance: 67.0
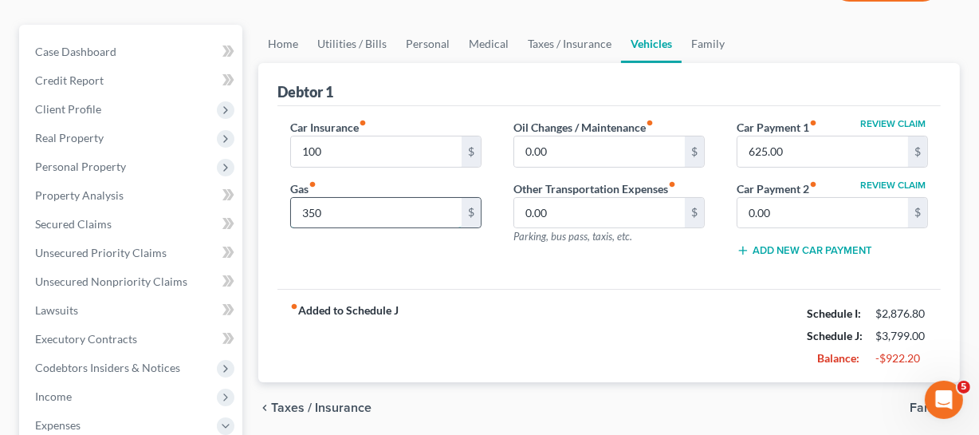
click at [303, 211] on input "350" at bounding box center [376, 213] width 171 height 30
type input "350"
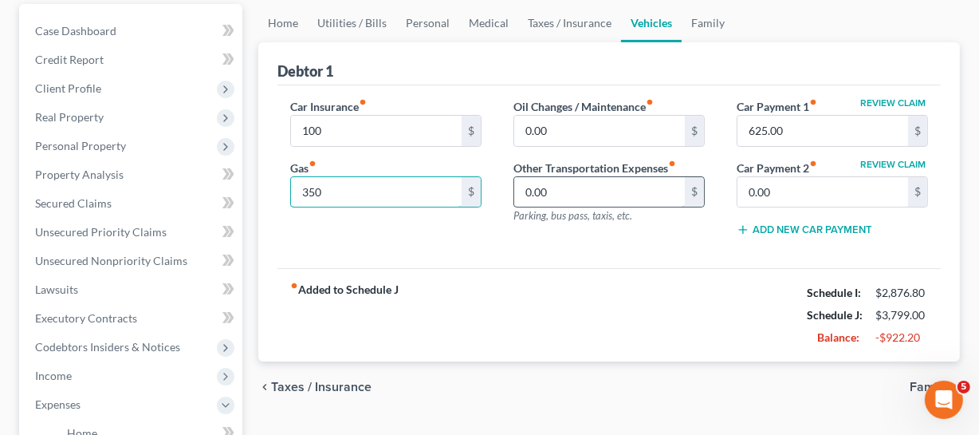
scroll to position [152, 0]
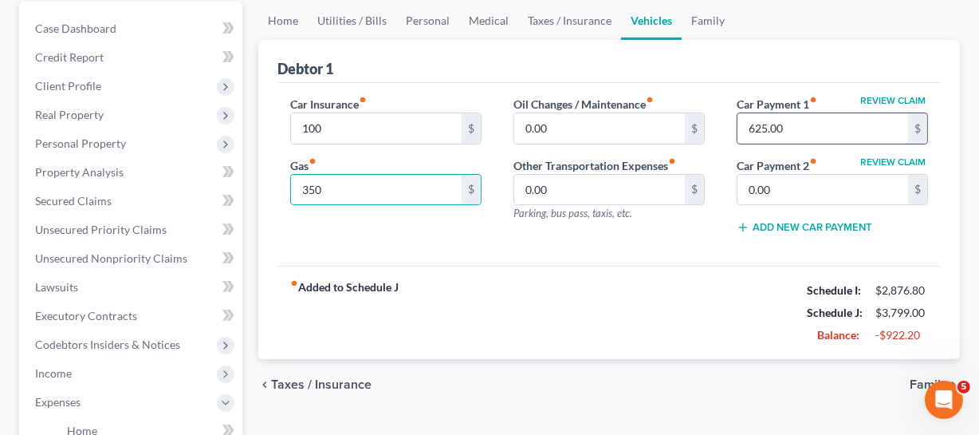
click at [813, 124] on input "625.00" at bounding box center [823, 128] width 171 height 30
click at [699, 22] on link "Family" at bounding box center [708, 21] width 53 height 38
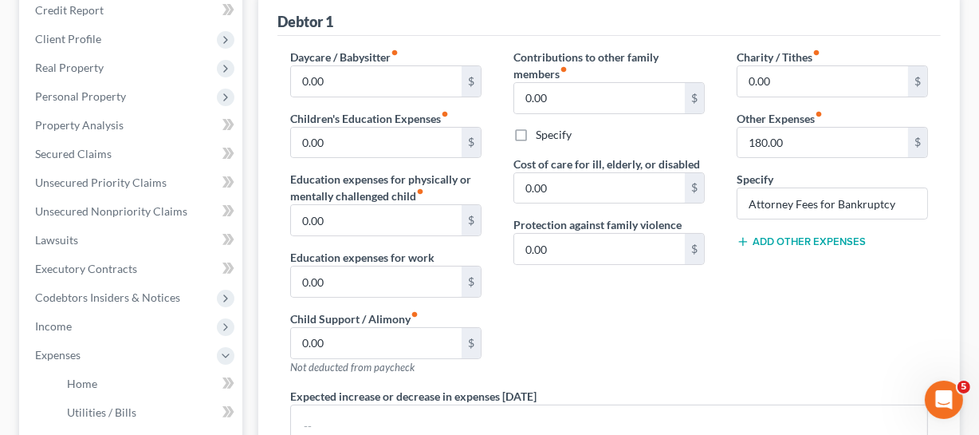
scroll to position [83, 0]
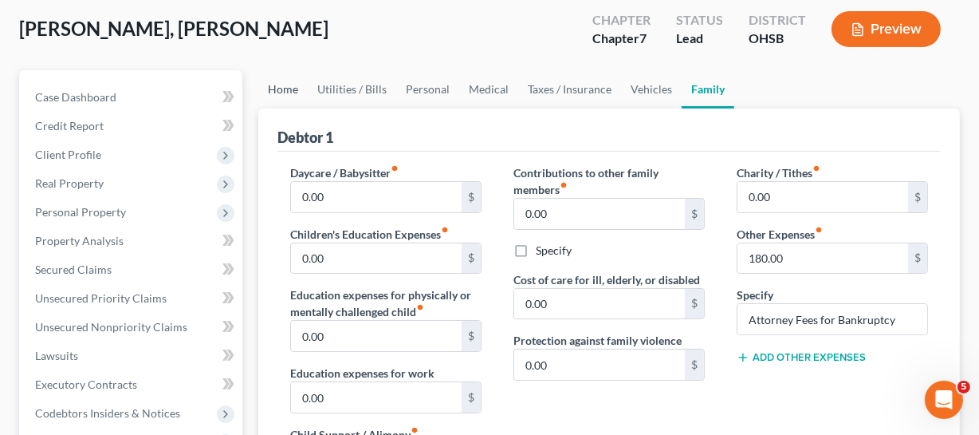
click at [282, 101] on link "Home" at bounding box center [282, 89] width 49 height 38
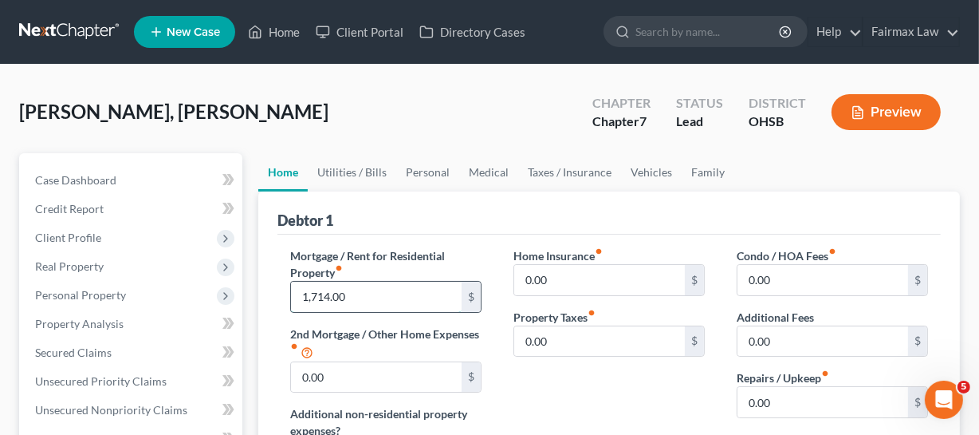
click at [352, 286] on input "1,714.00" at bounding box center [376, 297] width 171 height 30
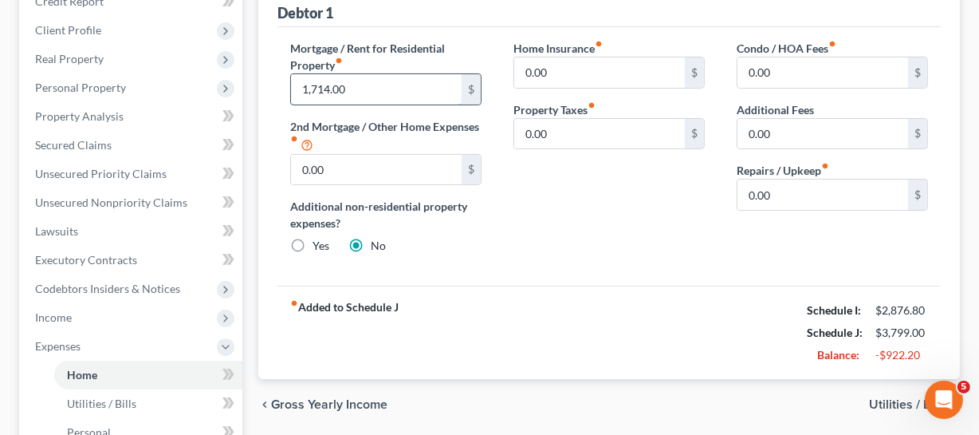
scroll to position [207, 0]
type input "1,714.00"
click at [871, 364] on div "fiber_manual_record Added to Schedule J Schedule I: $2,876.80 Schedule J: $3,79…" at bounding box center [610, 332] width 664 height 93
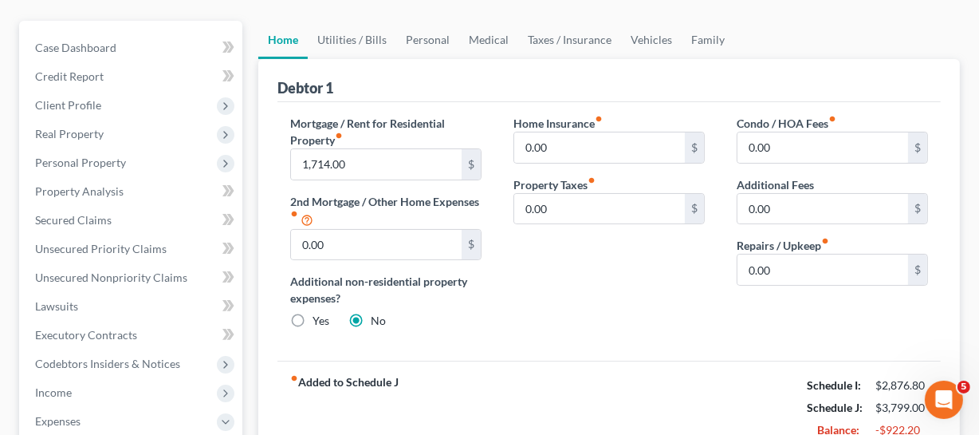
scroll to position [132, 0]
click at [366, 26] on link "Utilities / Bills" at bounding box center [352, 41] width 89 height 38
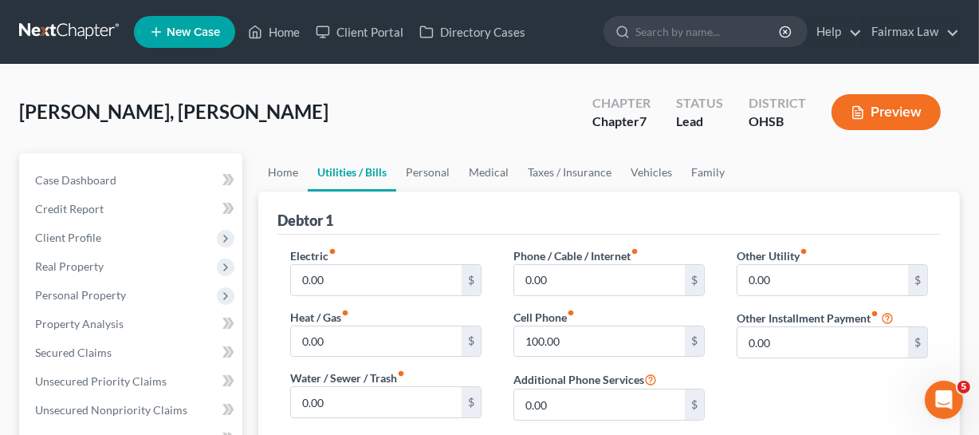
click at [366, 45] on nav "Home New Case Client Portal Directory Cases Fairmax Law [PERSON_NAME][EMAIL_ADD…" at bounding box center [489, 32] width 979 height 64
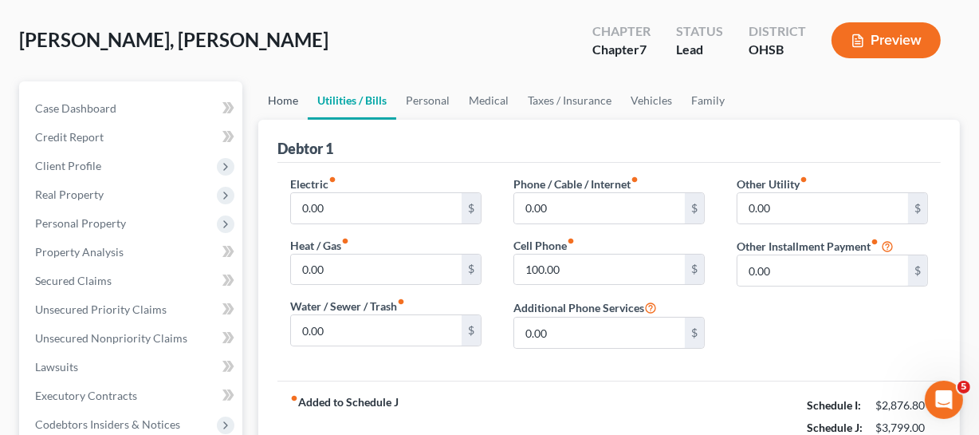
scroll to position [73, 0]
click at [274, 96] on link "Home" at bounding box center [282, 100] width 49 height 38
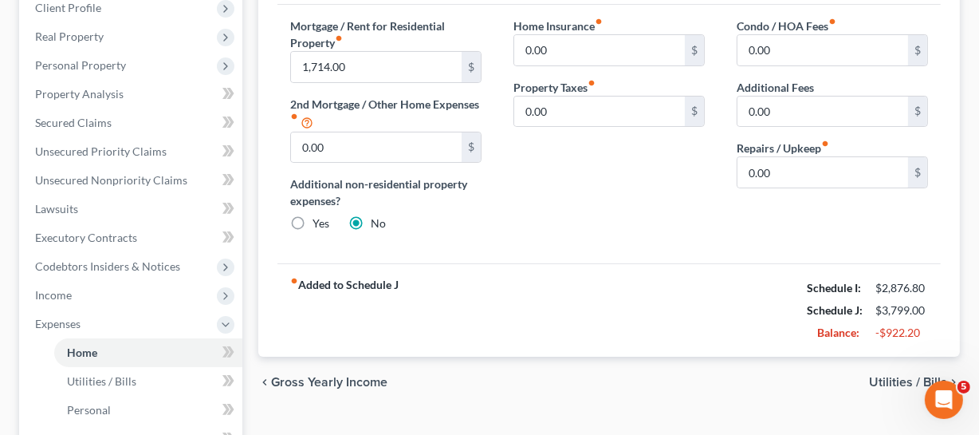
scroll to position [146, 0]
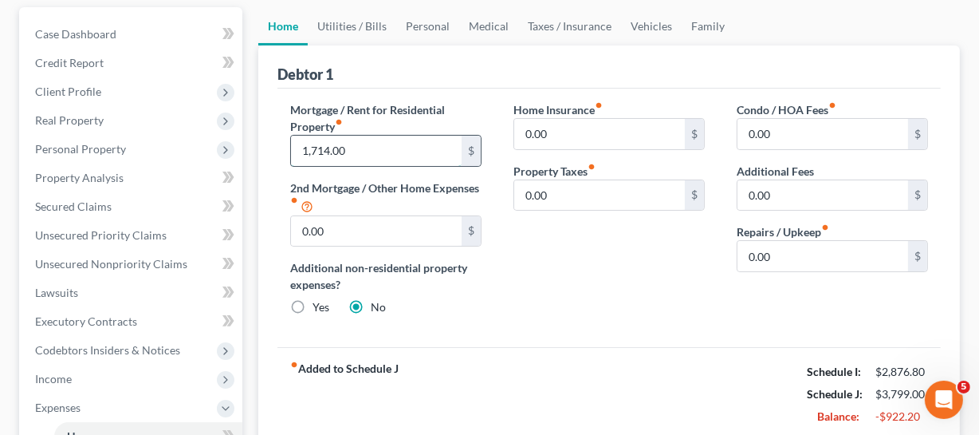
click at [350, 153] on input "1,714.00" at bounding box center [376, 151] width 171 height 30
type input "5"
type input "1,140"
click at [542, 242] on div "Home Insurance fiber_manual_record 0.00 $ Property Taxes fiber_manual_record 0.…" at bounding box center [609, 214] width 223 height 227
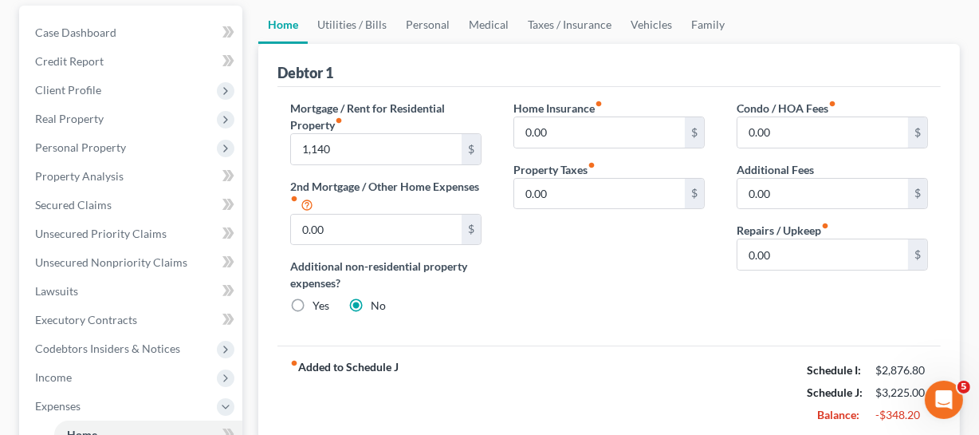
scroll to position [148, 0]
click at [510, 19] on link "Medical" at bounding box center [488, 24] width 59 height 38
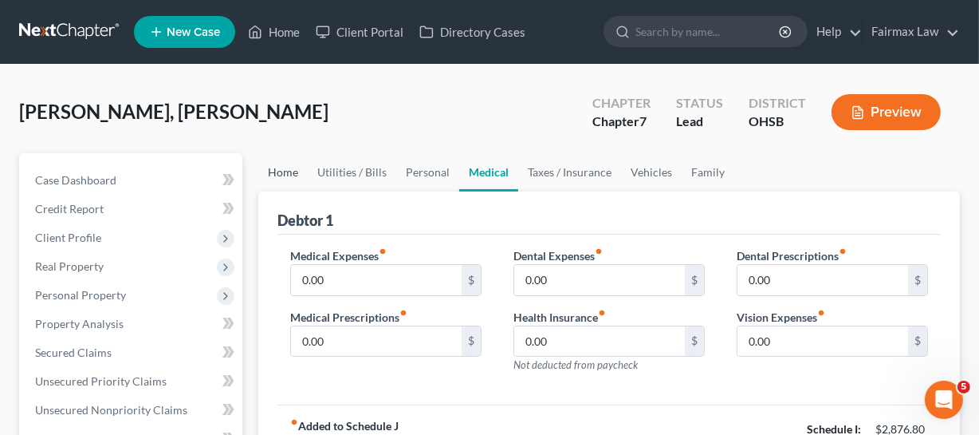
click at [279, 167] on link "Home" at bounding box center [282, 172] width 49 height 38
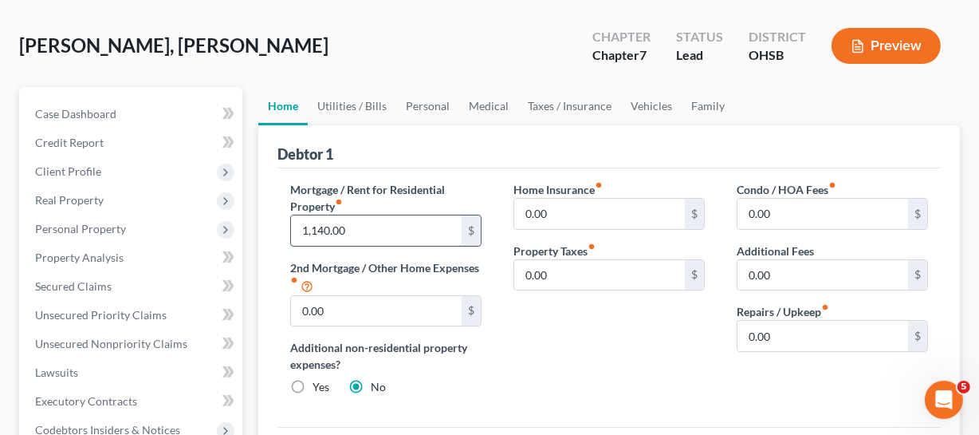
click at [372, 232] on input "1,140.00" at bounding box center [376, 230] width 171 height 30
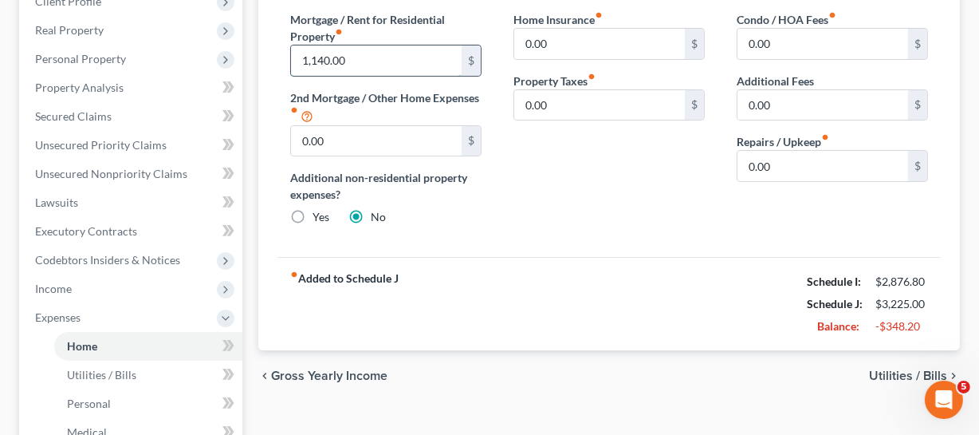
scroll to position [120, 0]
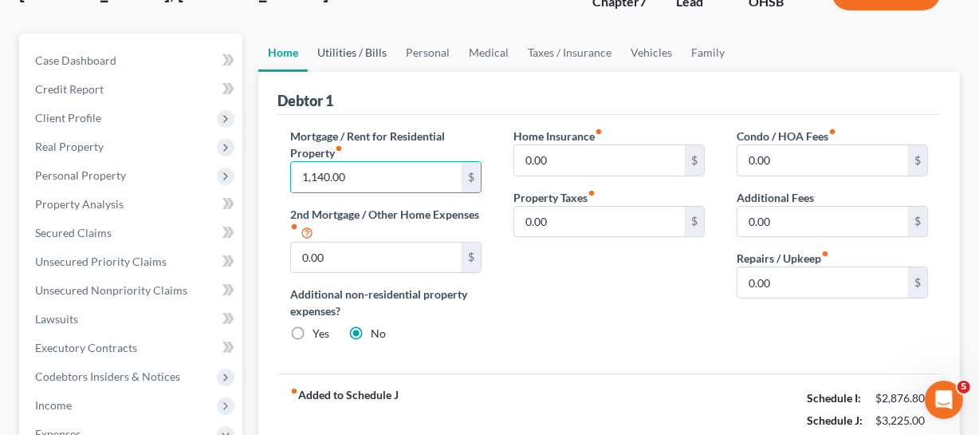
click at [345, 61] on link "Utilities / Bills" at bounding box center [352, 52] width 89 height 38
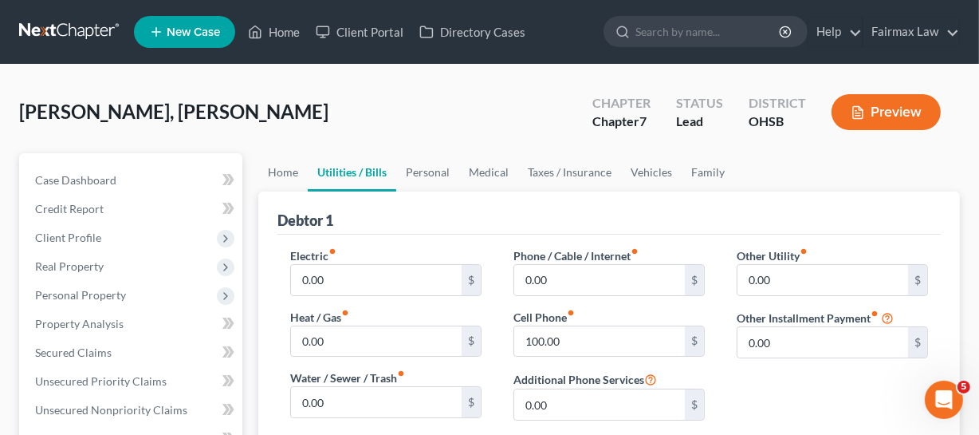
scroll to position [113, 0]
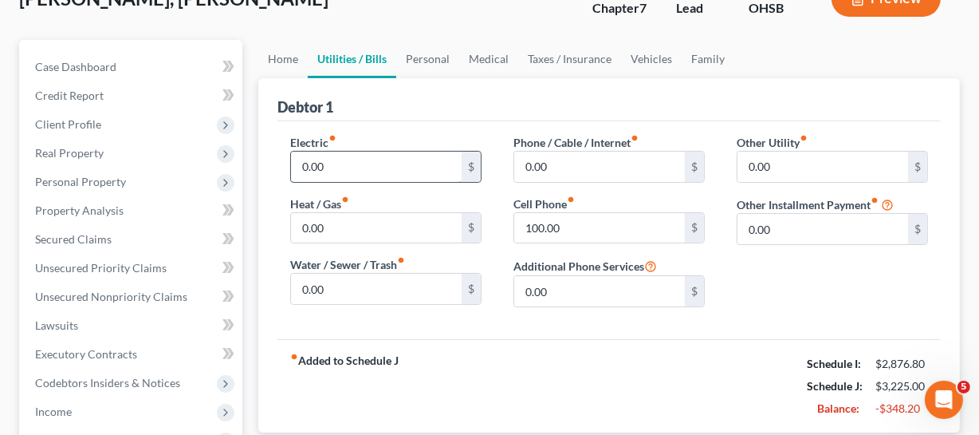
click at [408, 159] on input "0.00" at bounding box center [376, 167] width 171 height 30
type input "30"
click at [374, 128] on div "Electric fiber_manual_record 30 $ Heat / Gas fiber_manual_record 0.00 $ Water /…" at bounding box center [610, 230] width 664 height 218
click at [373, 217] on input "0.00" at bounding box center [376, 228] width 171 height 30
click at [364, 289] on input "0.00" at bounding box center [376, 289] width 171 height 30
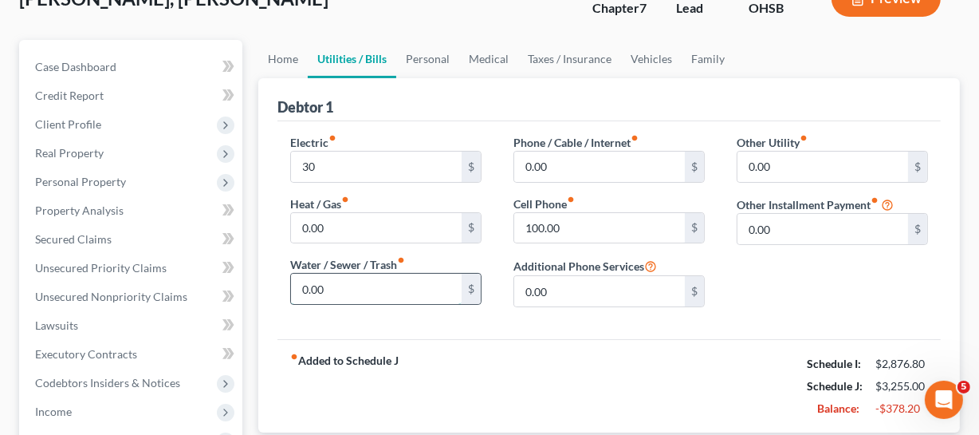
click at [402, 290] on input "0.00" at bounding box center [376, 289] width 171 height 30
click at [593, 164] on input "0.00" at bounding box center [599, 167] width 171 height 30
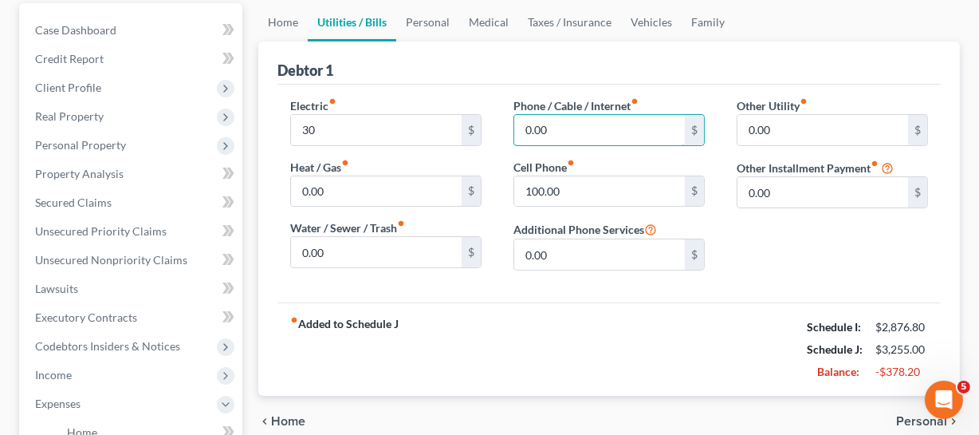
scroll to position [72, 0]
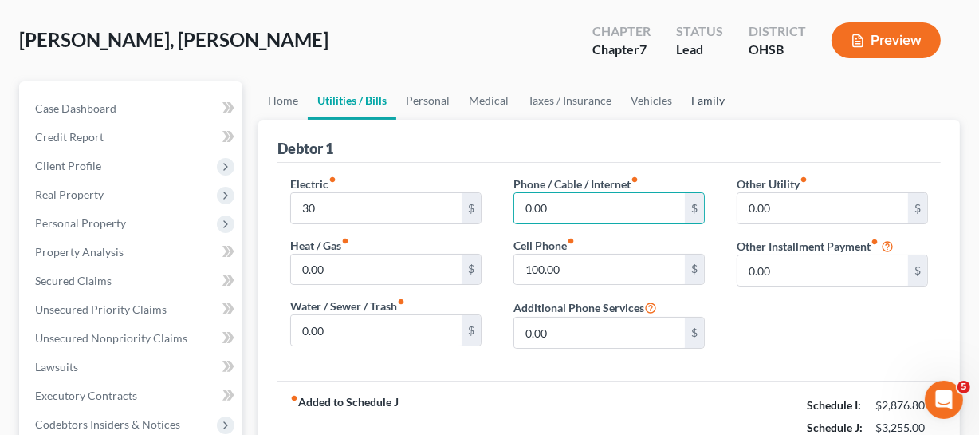
click at [697, 104] on link "Family" at bounding box center [708, 100] width 53 height 38
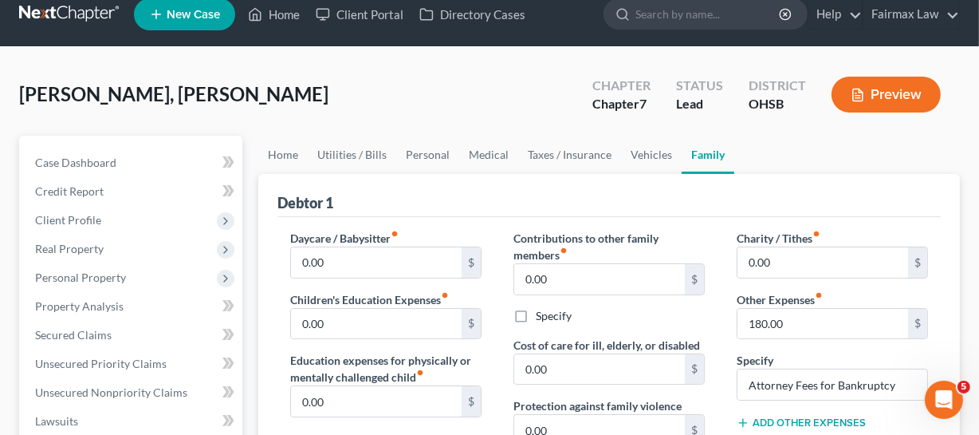
scroll to position [17, 0]
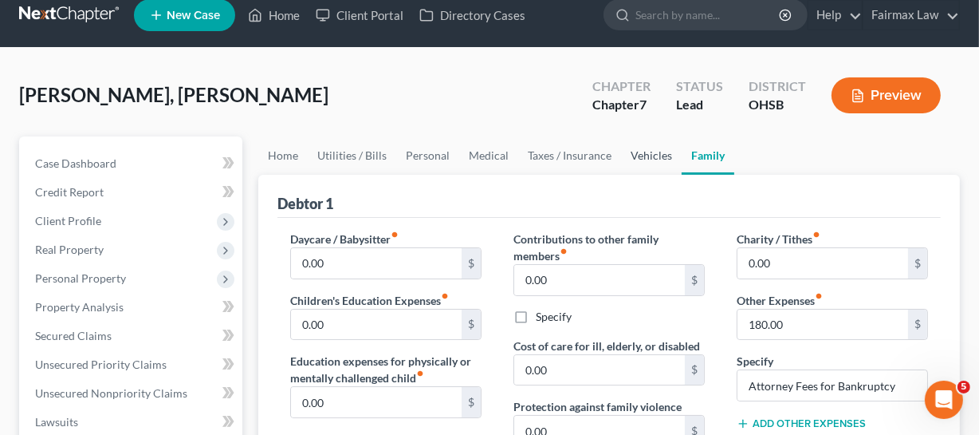
click at [629, 153] on link "Vehicles" at bounding box center [651, 155] width 61 height 38
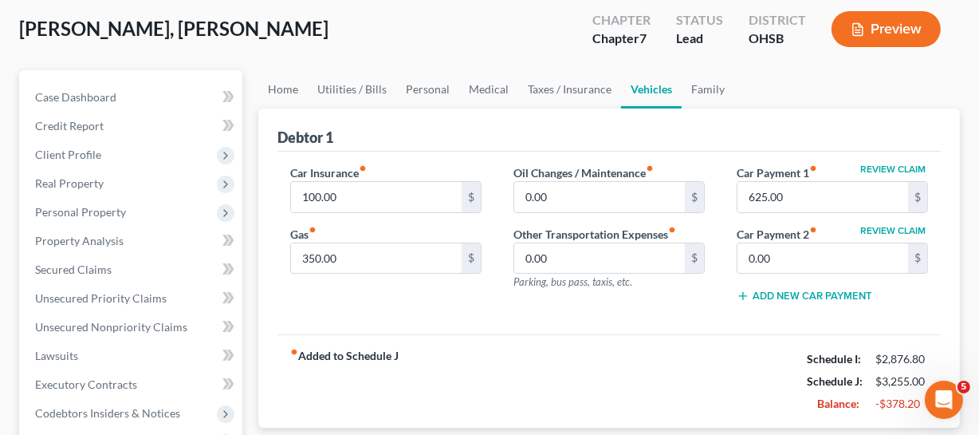
scroll to position [81, 0]
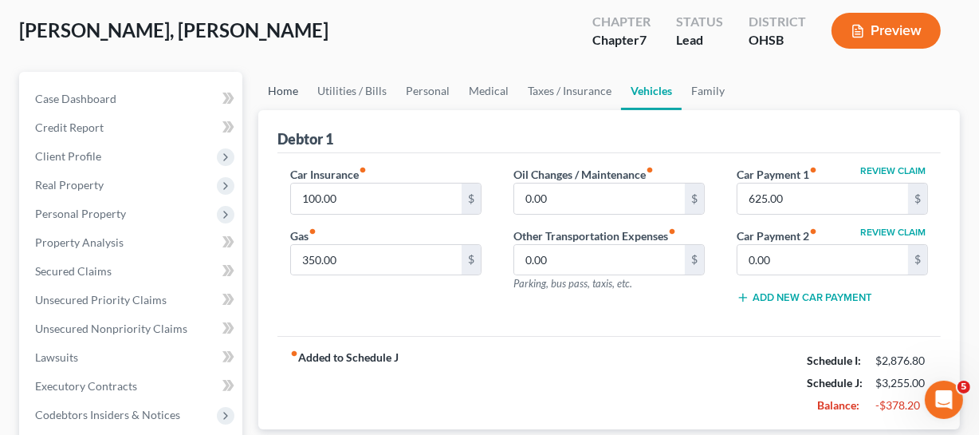
click at [293, 104] on link "Home" at bounding box center [282, 91] width 49 height 38
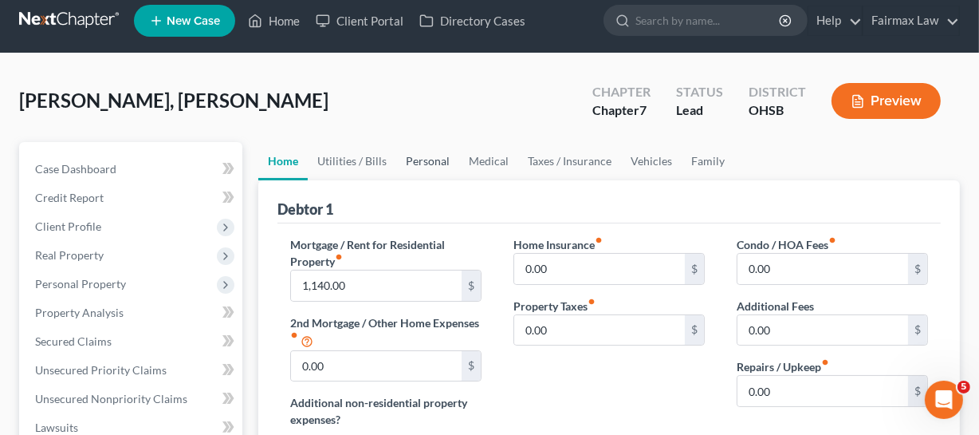
scroll to position [12, 0]
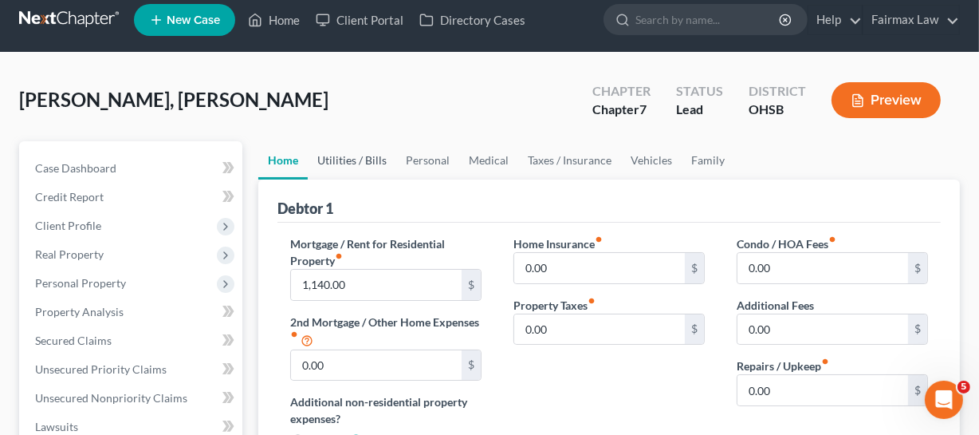
click at [366, 162] on link "Utilities / Bills" at bounding box center [352, 160] width 89 height 38
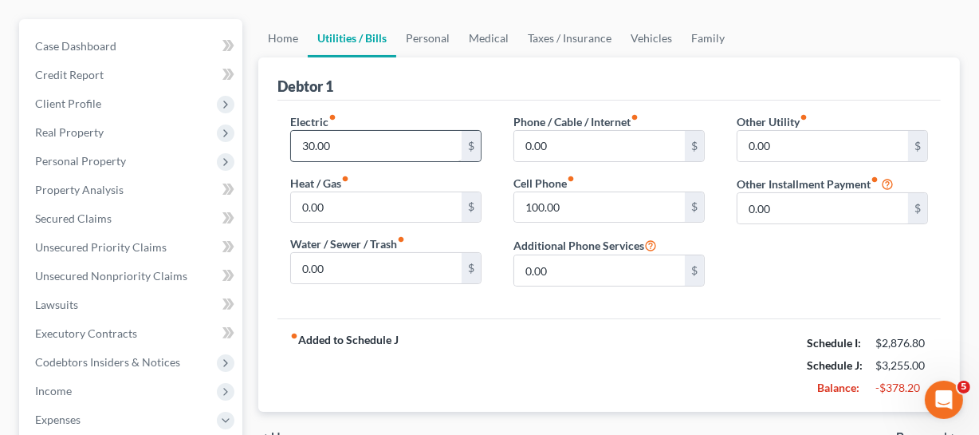
scroll to position [132, 0]
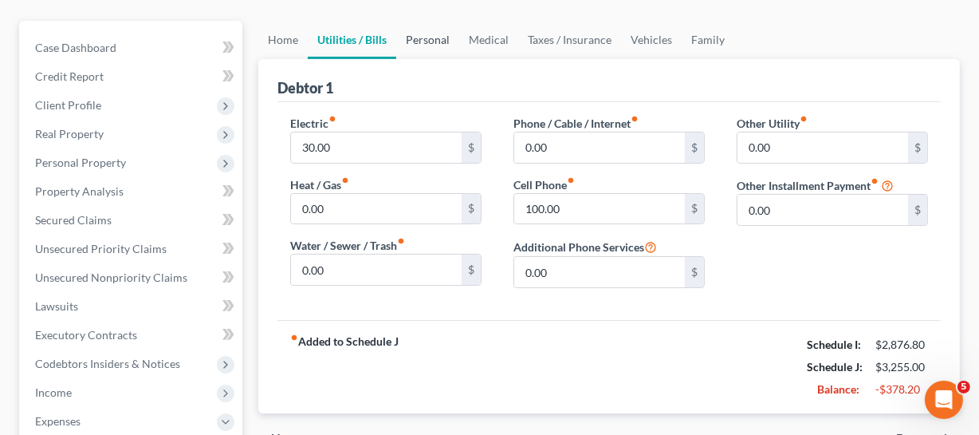
click at [424, 45] on link "Personal" at bounding box center [427, 40] width 63 height 38
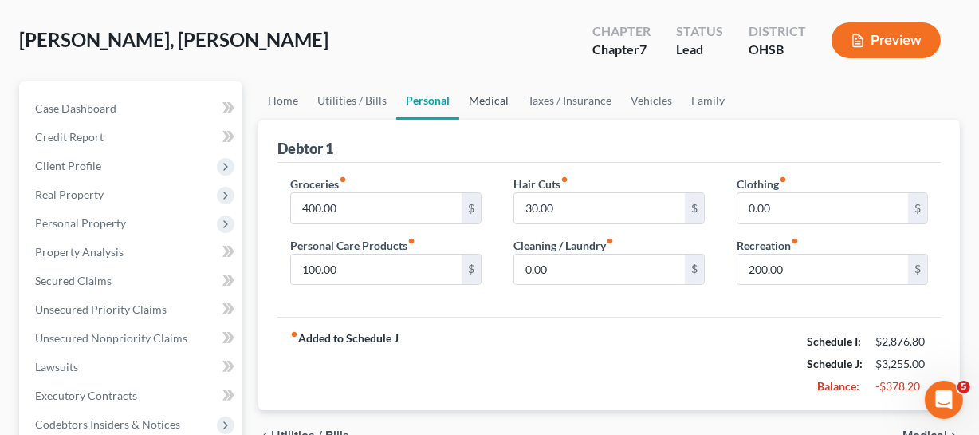
scroll to position [73, 0]
click at [378, 202] on input "400.00" at bounding box center [376, 207] width 171 height 30
type input "3"
type input "1"
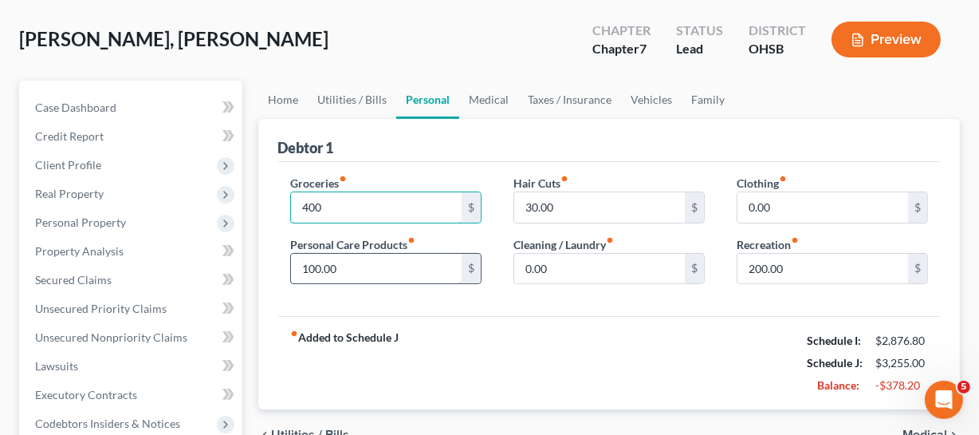
type input "400"
click at [344, 254] on input "100.00" at bounding box center [376, 269] width 171 height 30
type input "5"
type input "30"
click at [614, 299] on div "Groceries fiber_manual_record 400 $ Personal Care Products fiber_manual_record …" at bounding box center [610, 239] width 664 height 155
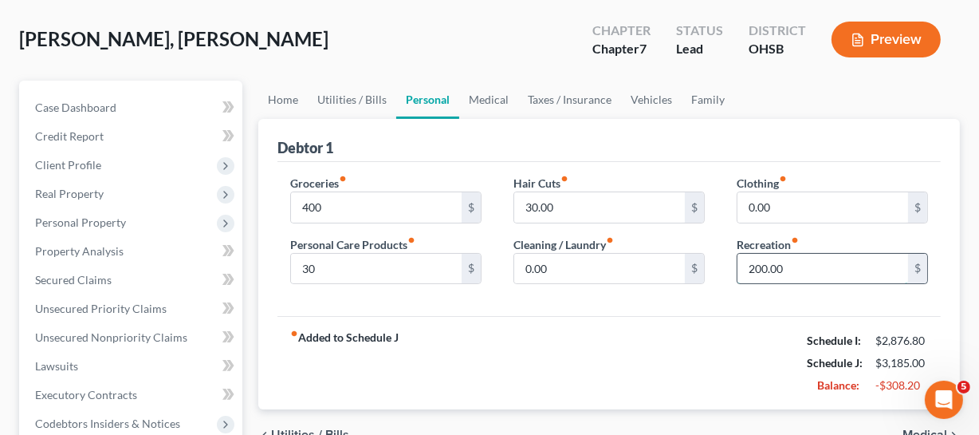
click at [790, 266] on input "200.00" at bounding box center [823, 269] width 171 height 30
type input "0"
type input "30"
click at [495, 87] on link "Medical" at bounding box center [488, 100] width 59 height 38
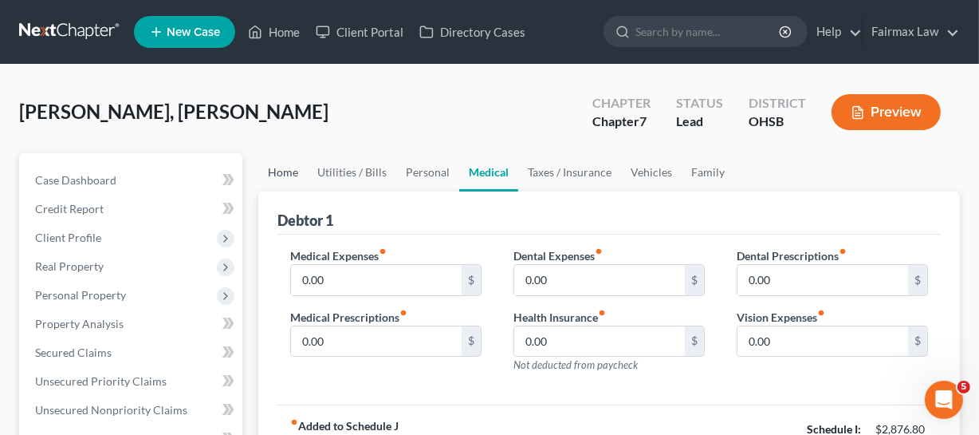
click at [288, 176] on link "Home" at bounding box center [282, 172] width 49 height 38
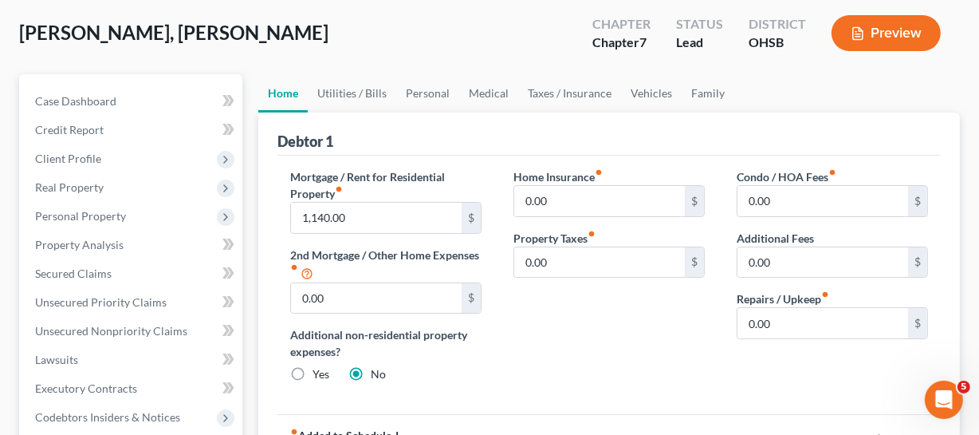
scroll to position [80, 0]
click at [339, 92] on link "Utilities / Bills" at bounding box center [352, 92] width 89 height 38
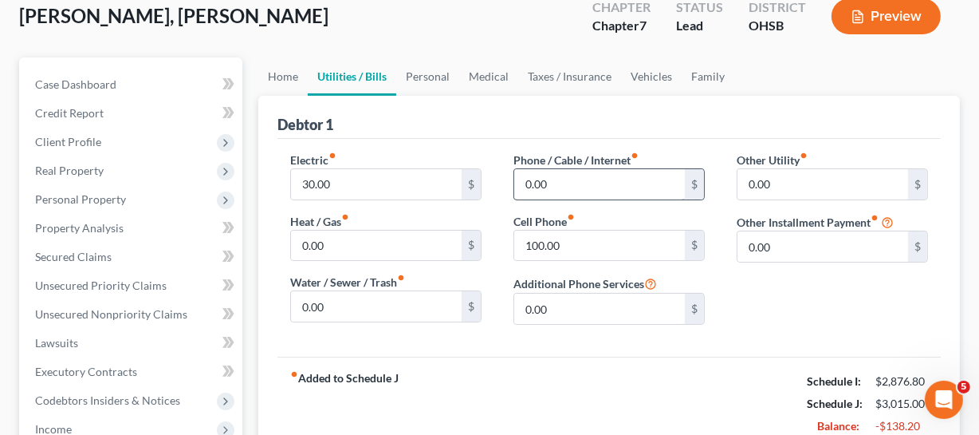
scroll to position [97, 0]
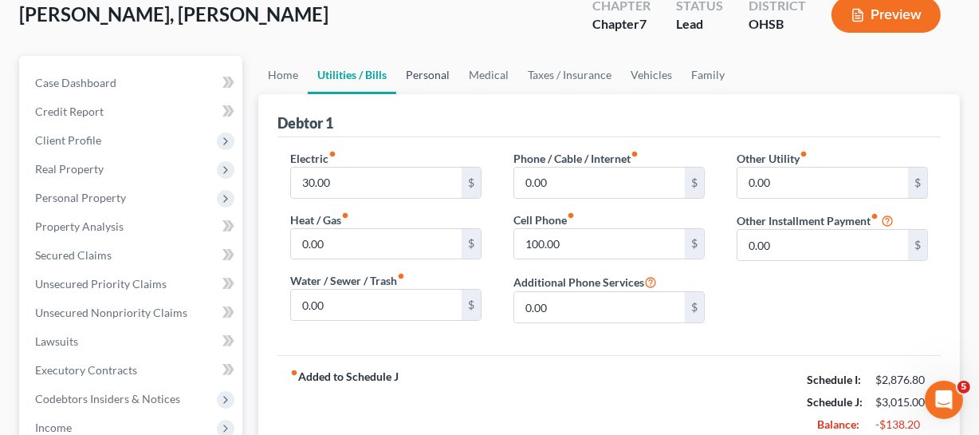
click at [421, 70] on link "Personal" at bounding box center [427, 75] width 63 height 38
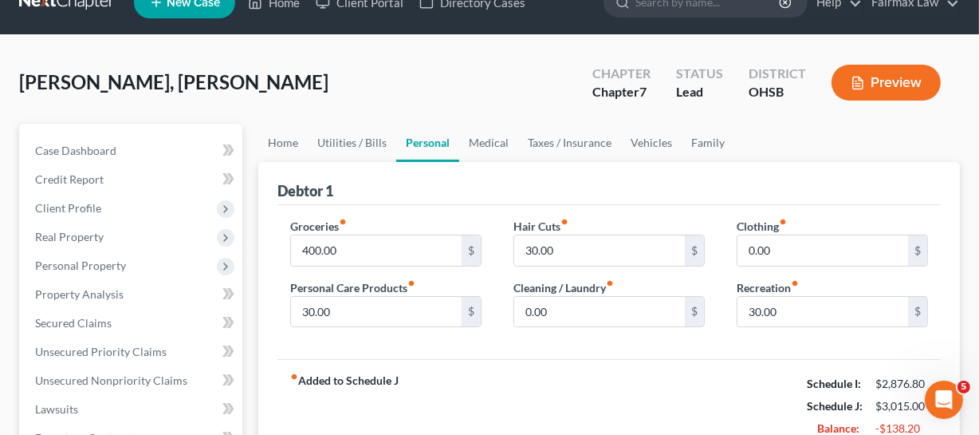
scroll to position [30, 0]
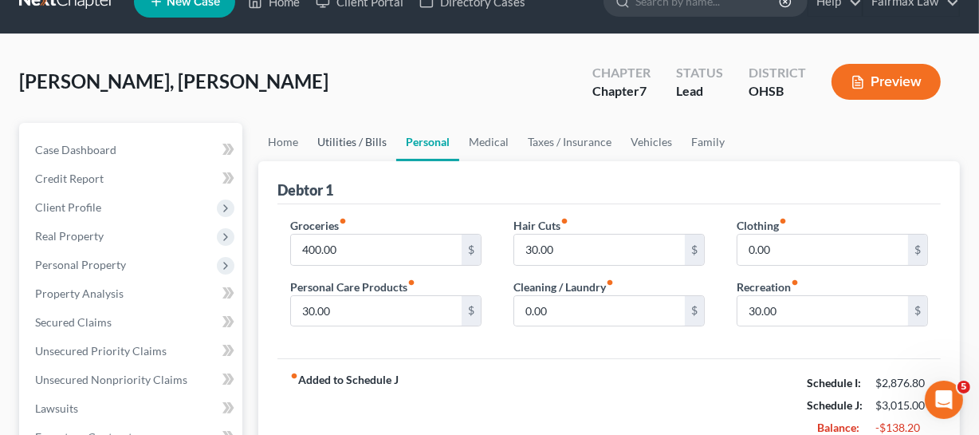
click at [367, 144] on link "Utilities / Bills" at bounding box center [352, 142] width 89 height 38
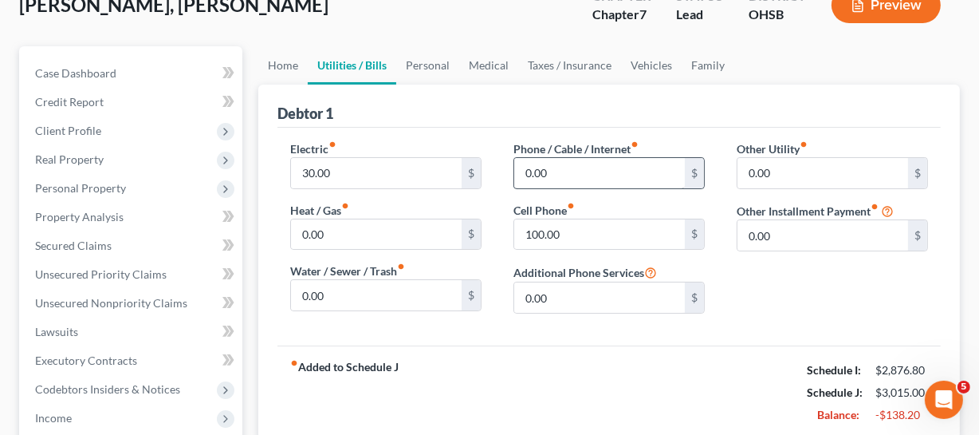
scroll to position [115, 0]
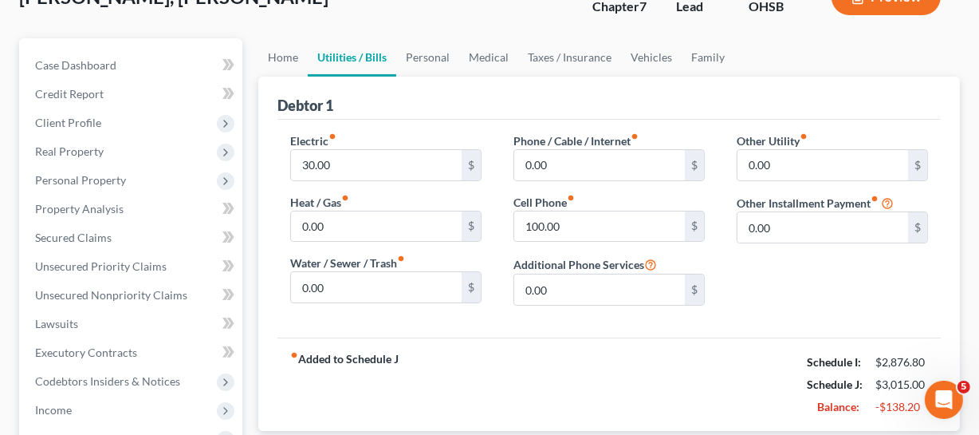
click at [599, 247] on div "Phone / Cable / Internet fiber_manual_record 0.00 $ Cell Phone fiber_manual_rec…" at bounding box center [609, 225] width 223 height 186
click at [672, 266] on div "Additional Phone Services 0.00 $" at bounding box center [609, 279] width 191 height 51
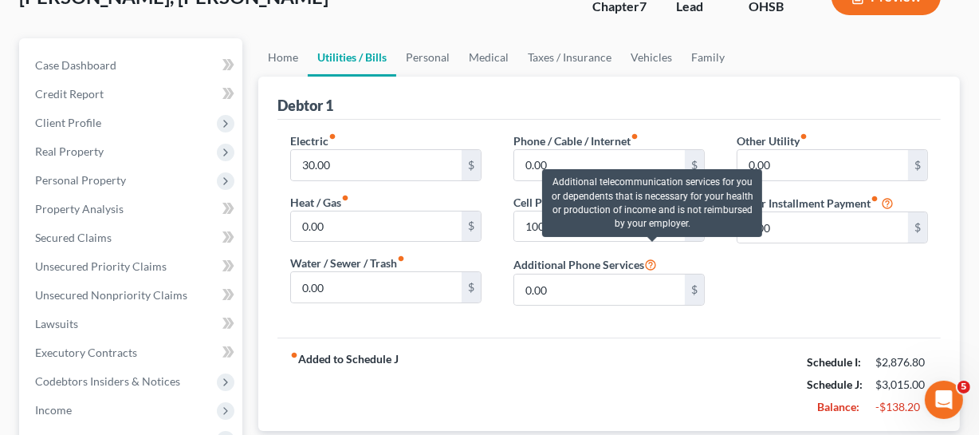
click at [621, 226] on div "Additional telecommunication services for you or dependents that is necessary f…" at bounding box center [652, 203] width 220 height 68
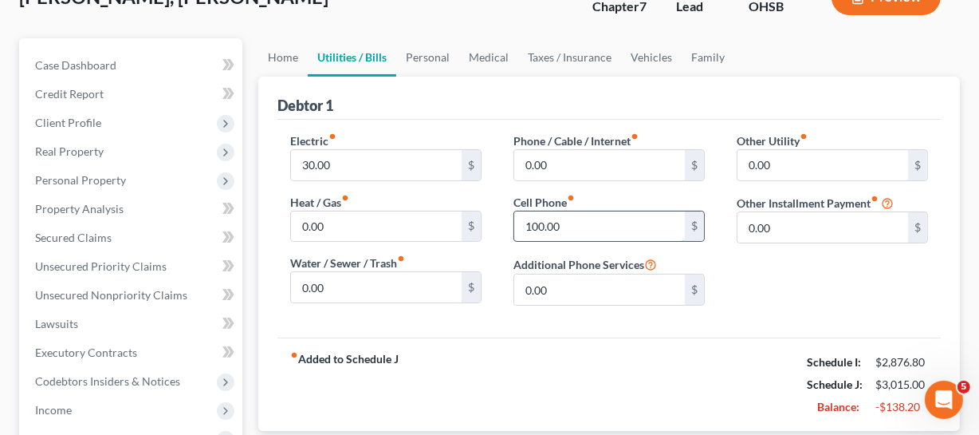
click at [546, 225] on input "100.00" at bounding box center [599, 226] width 171 height 30
type input "150"
click at [430, 54] on link "Personal" at bounding box center [427, 57] width 63 height 38
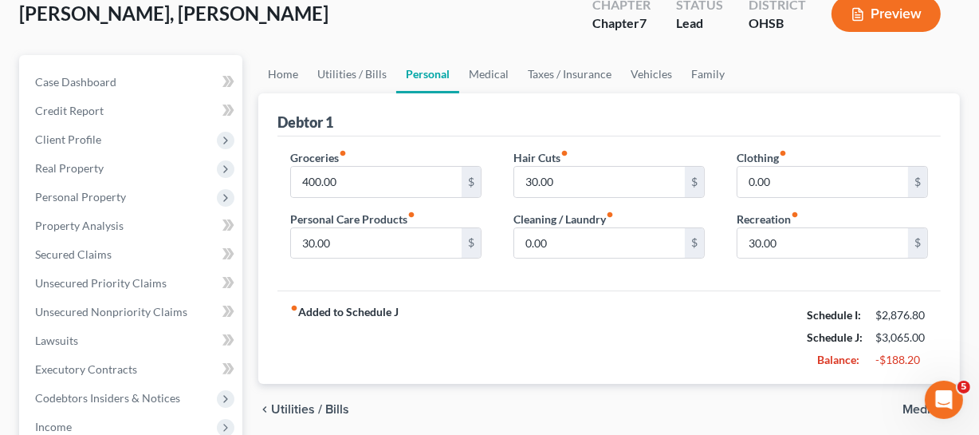
scroll to position [100, 0]
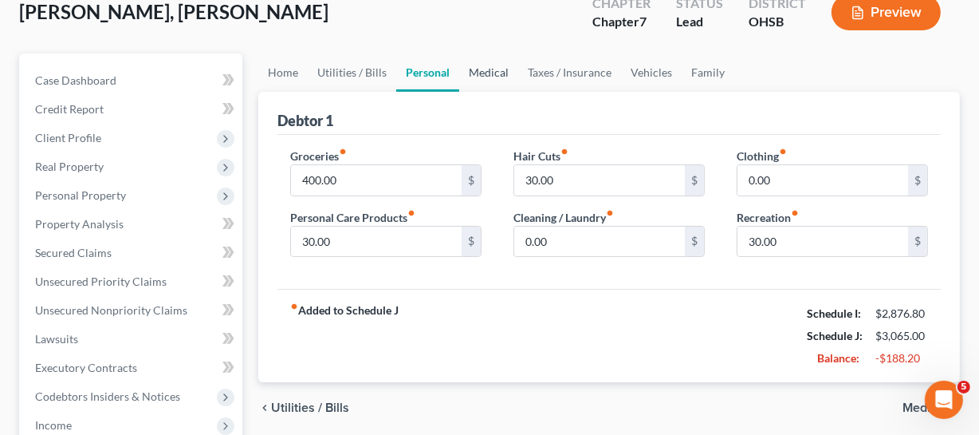
click at [496, 68] on link "Medical" at bounding box center [488, 72] width 59 height 38
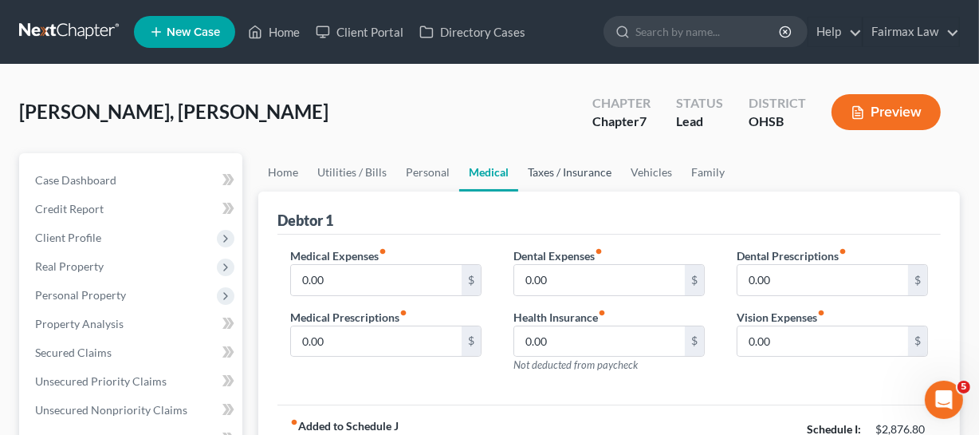
click at [569, 160] on link "Taxes / Insurance" at bounding box center [569, 172] width 103 height 38
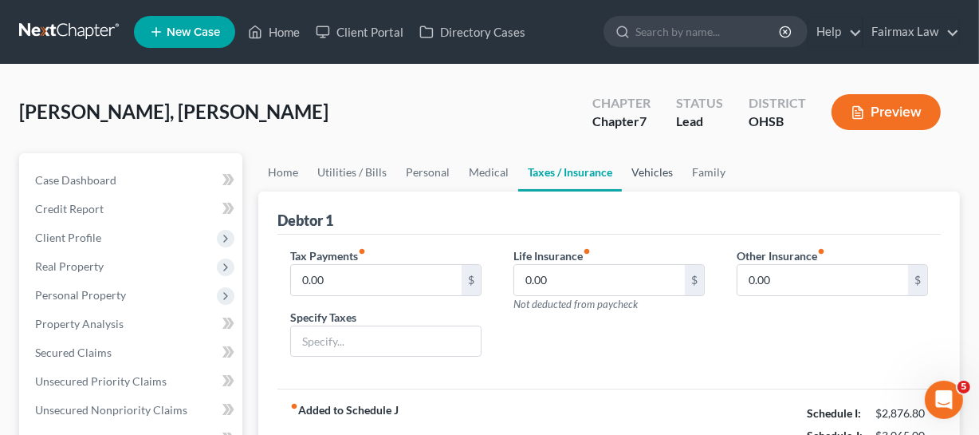
click at [654, 174] on link "Vehicles" at bounding box center [652, 172] width 61 height 38
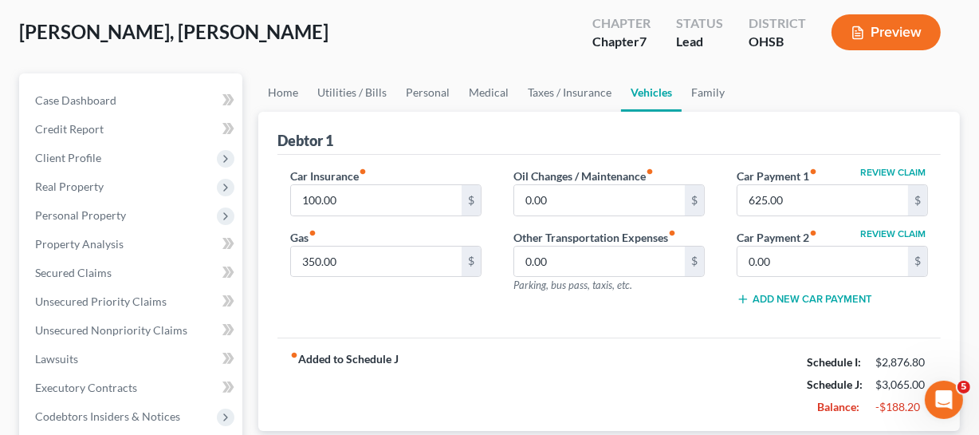
scroll to position [81, 0]
click at [390, 251] on input "350.00" at bounding box center [376, 261] width 171 height 30
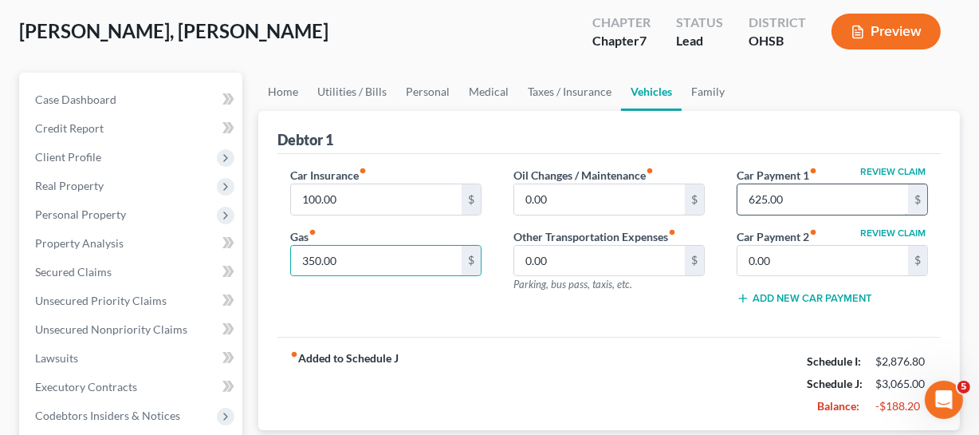
click at [800, 207] on input "625.00" at bounding box center [823, 199] width 171 height 30
click at [283, 95] on link "Home" at bounding box center [282, 92] width 49 height 38
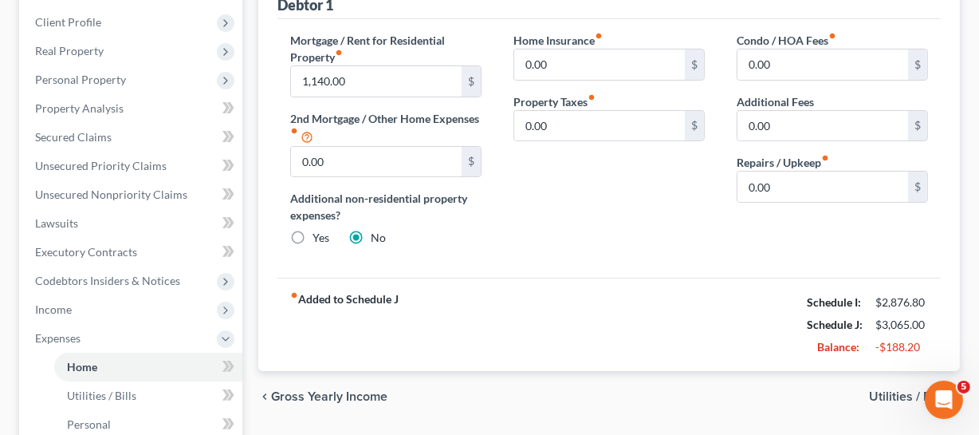
scroll to position [217, 0]
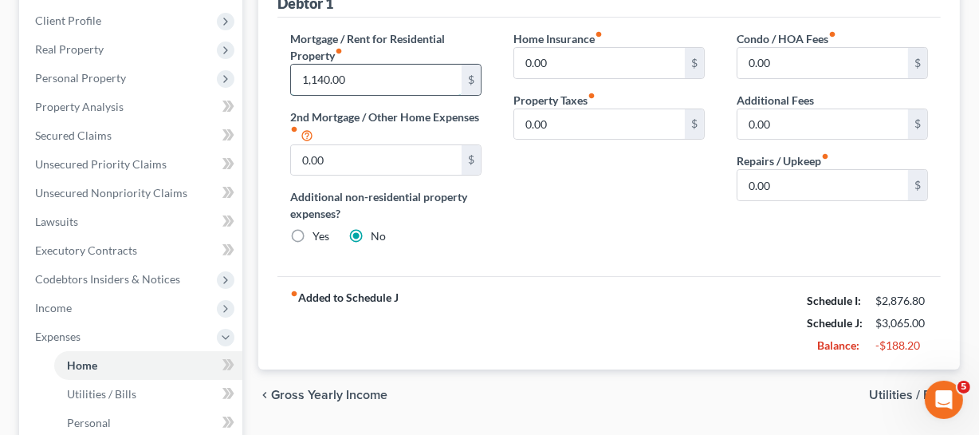
click at [414, 69] on input "1,140.00" at bounding box center [376, 80] width 171 height 30
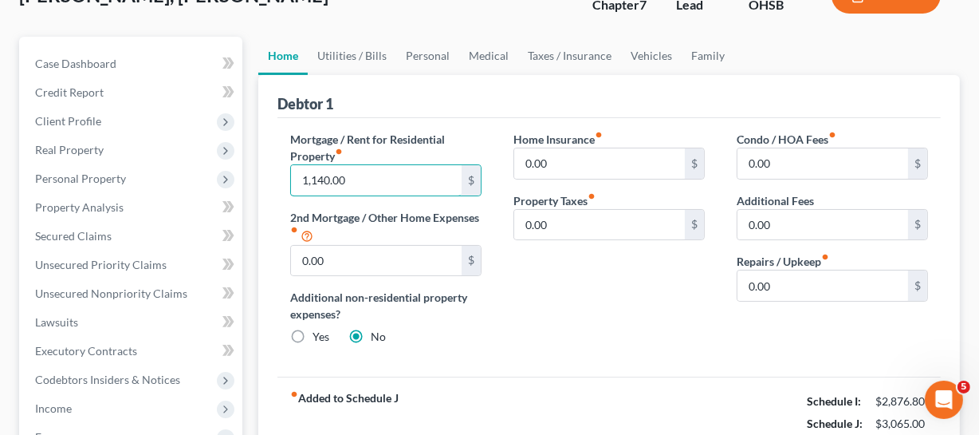
scroll to position [116, 0]
click at [361, 55] on link "Utilities / Bills" at bounding box center [352, 56] width 89 height 38
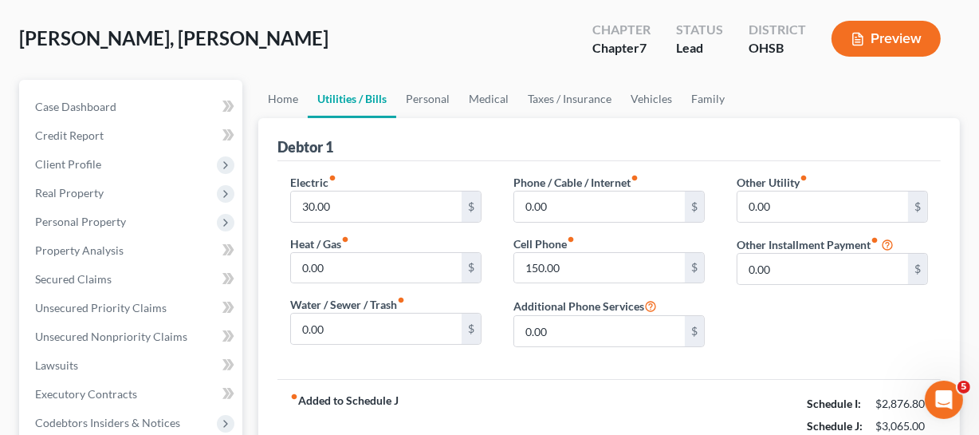
scroll to position [74, 0]
click at [294, 98] on link "Home" at bounding box center [282, 98] width 49 height 38
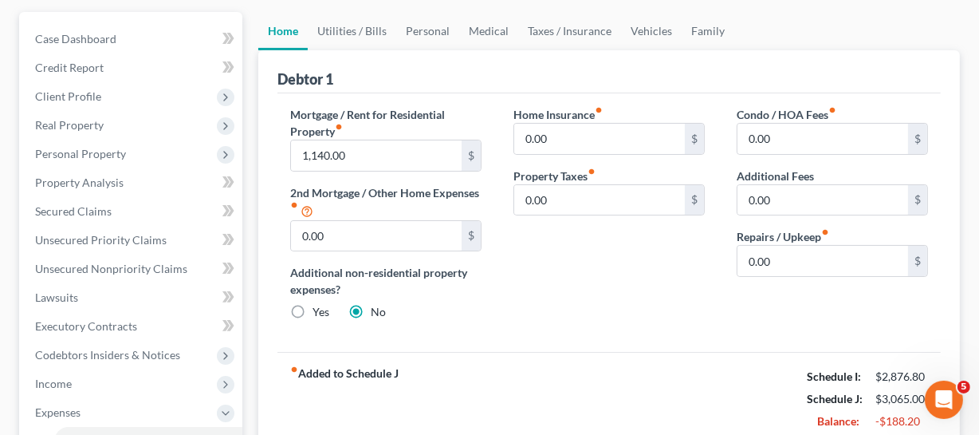
scroll to position [142, 0]
click at [410, 170] on div "Mortgage / Rent for Residential Property fiber_manual_record 1,140.00 $ 2nd Mor…" at bounding box center [385, 218] width 223 height 227
click at [415, 158] on input "1,140.00" at bounding box center [376, 155] width 171 height 30
click at [397, 154] on input "1,140.00" at bounding box center [376, 155] width 171 height 30
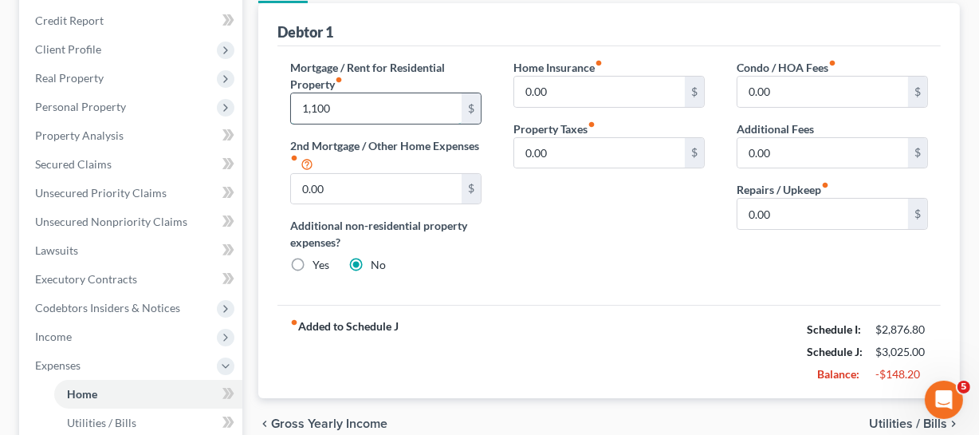
scroll to position [191, 0]
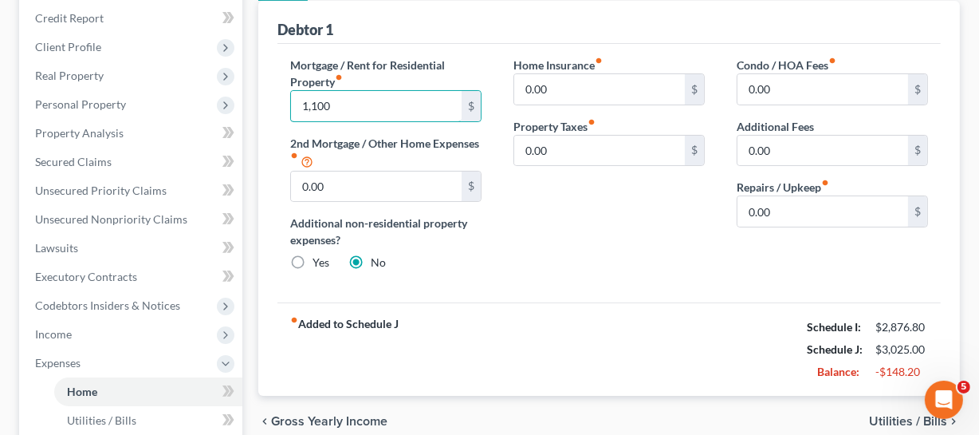
type input "1,100"
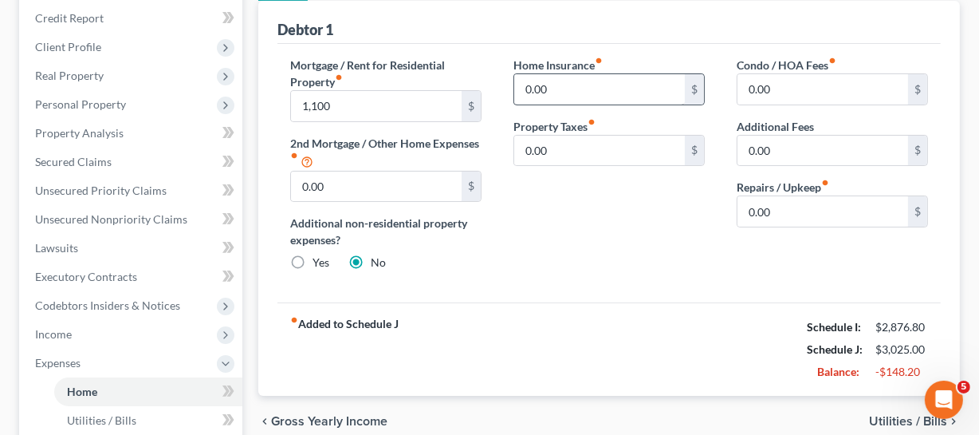
drag, startPoint x: 865, startPoint y: 363, endPoint x: 562, endPoint y: 149, distance: 370.2
click at [815, 364] on div "Balance:" at bounding box center [833, 372] width 69 height 16
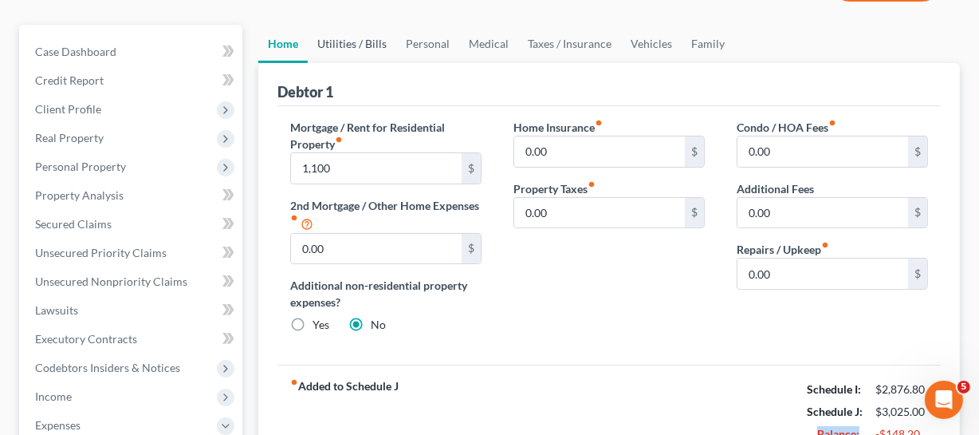
click at [355, 47] on link "Utilities / Bills" at bounding box center [352, 44] width 89 height 38
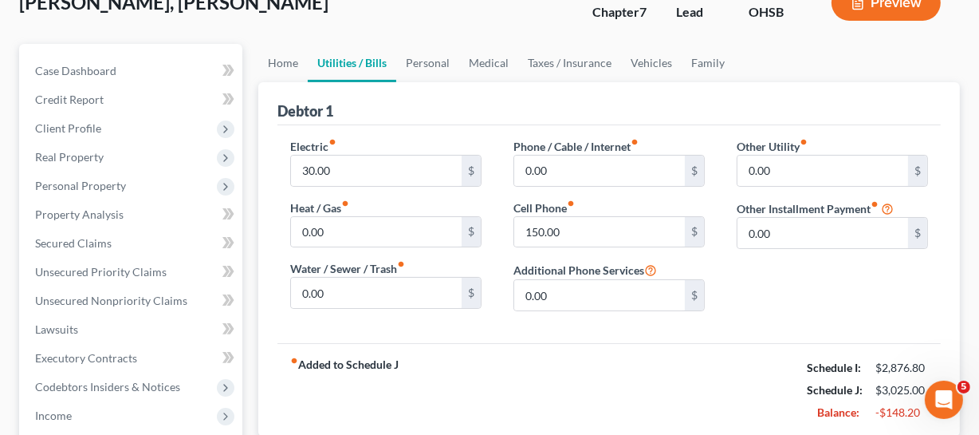
scroll to position [110, 0]
click at [347, 161] on input "30.00" at bounding box center [376, 170] width 171 height 30
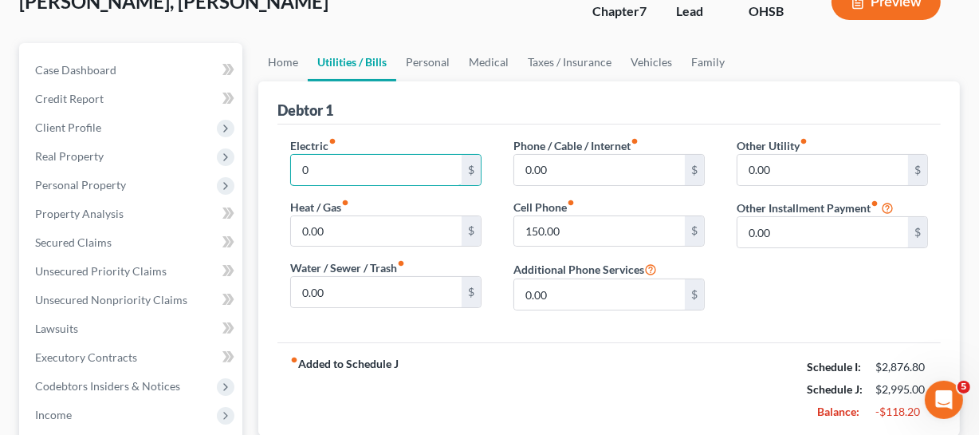
type input "0"
click at [510, 298] on div "Phone / Cable / Internet fiber_manual_record 0.00 $ Cell Phone fiber_manual_rec…" at bounding box center [609, 230] width 223 height 186
click at [443, 57] on link "Personal" at bounding box center [427, 62] width 63 height 38
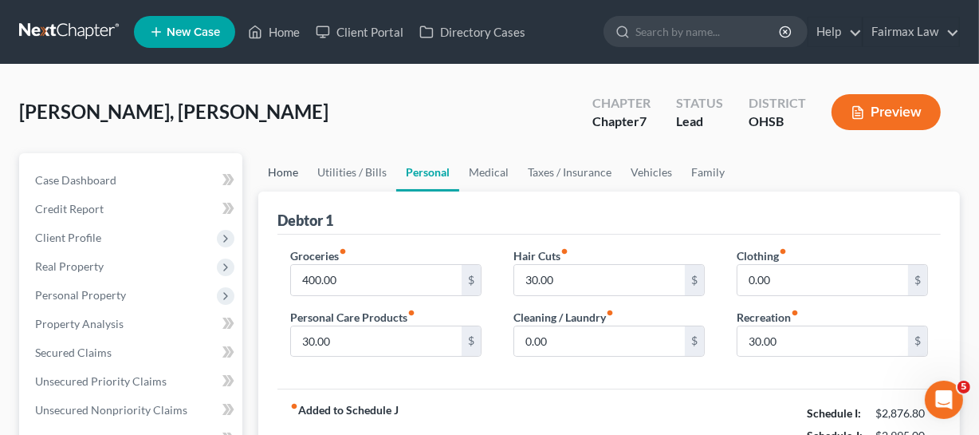
click at [286, 174] on link "Home" at bounding box center [282, 172] width 49 height 38
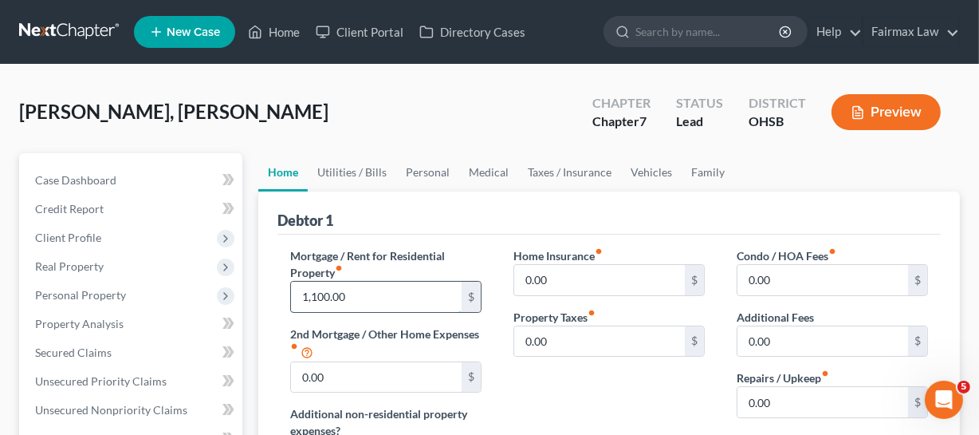
click at [360, 299] on input "1,100.00" at bounding box center [376, 297] width 171 height 30
click at [377, 172] on link "Utilities / Bills" at bounding box center [352, 172] width 89 height 38
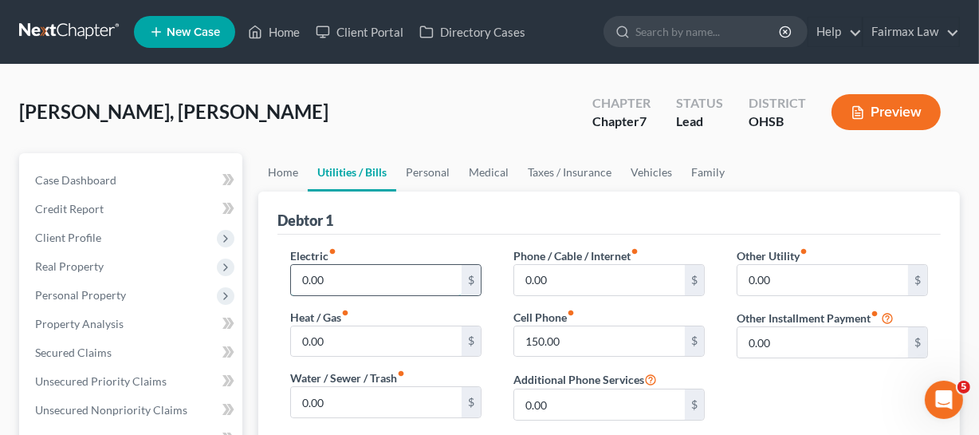
click at [355, 281] on input "0.00" at bounding box center [376, 280] width 171 height 30
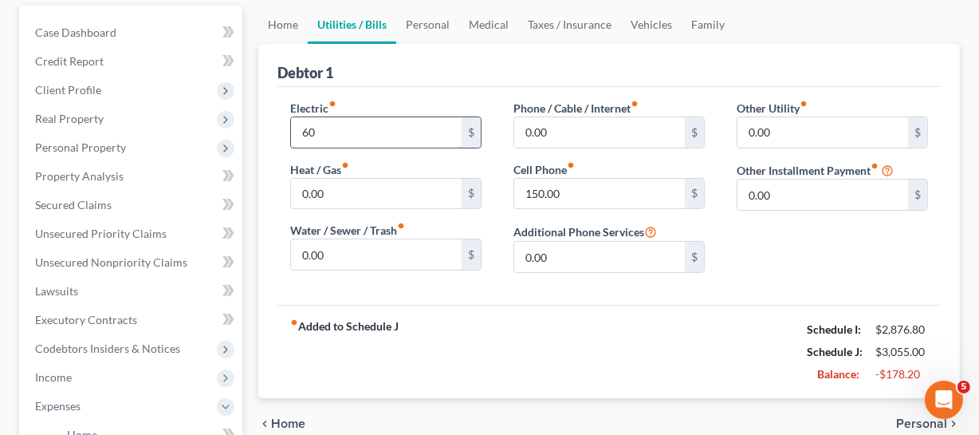
scroll to position [62, 0]
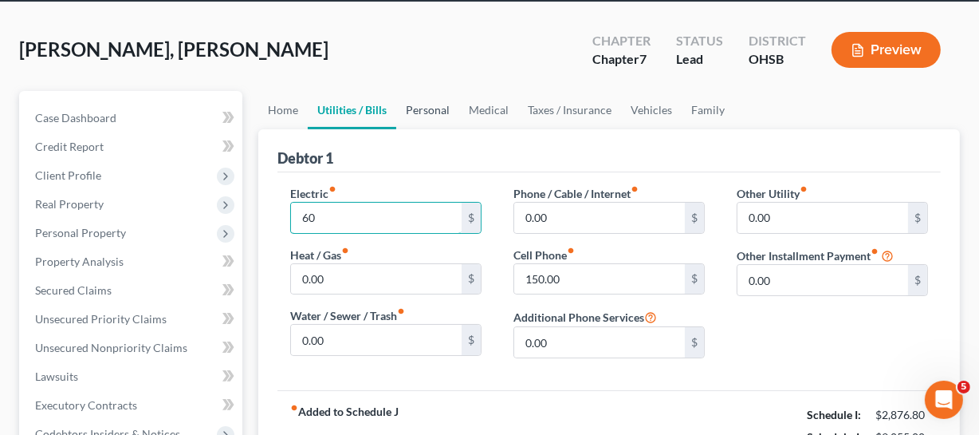
type input "60"
click at [437, 124] on link "Personal" at bounding box center [427, 110] width 63 height 38
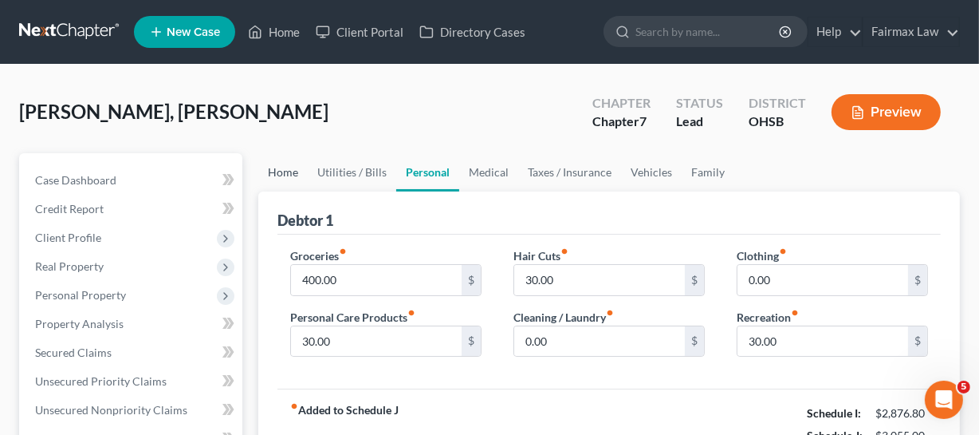
click at [282, 173] on link "Home" at bounding box center [282, 172] width 49 height 38
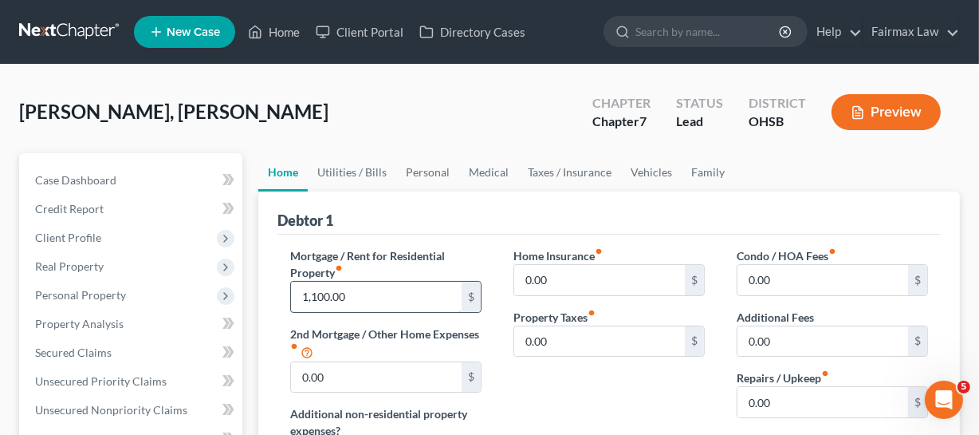
click at [405, 282] on input "1,100.00" at bounding box center [376, 297] width 171 height 30
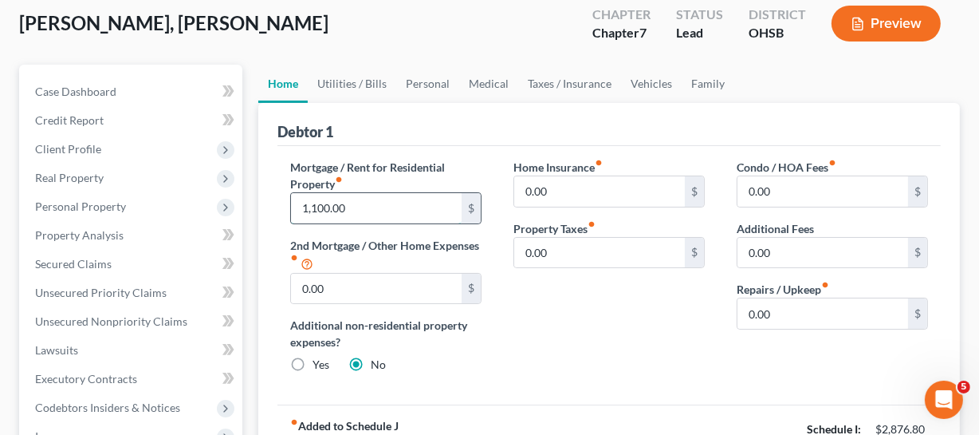
scroll to position [89, 0]
drag, startPoint x: 455, startPoint y: 143, endPoint x: 462, endPoint y: 112, distance: 31.1
click at [455, 145] on div "Mortgage / Rent for Residential Property fiber_manual_record 1,100.00 $ 2nd Mor…" at bounding box center [610, 274] width 664 height 259
click at [442, 84] on link "Personal" at bounding box center [427, 83] width 63 height 38
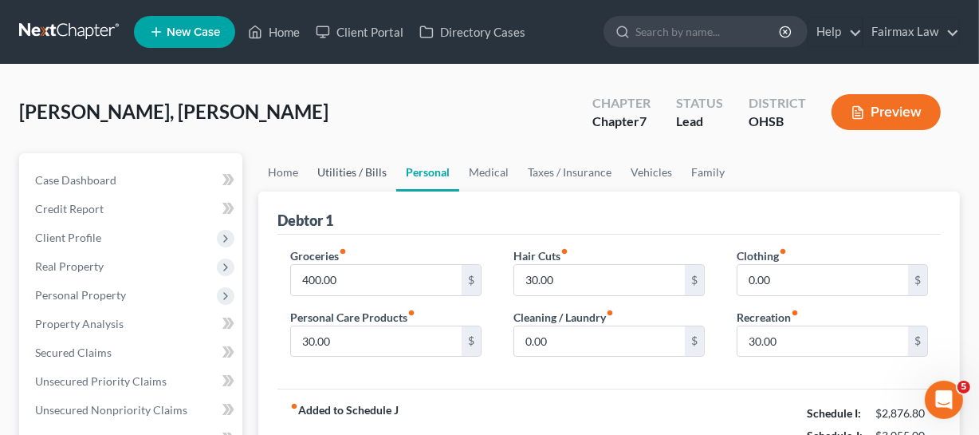
click at [350, 175] on link "Utilities / Bills" at bounding box center [352, 172] width 89 height 38
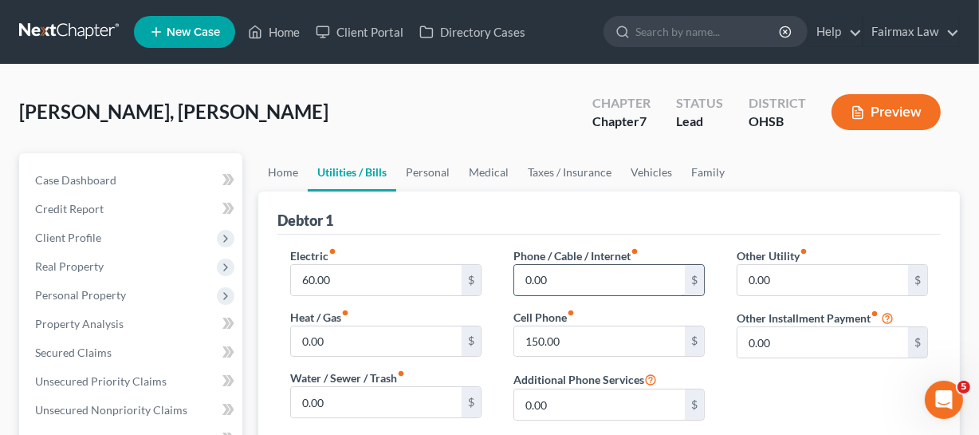
click at [544, 265] on input "0.00" at bounding box center [599, 280] width 171 height 30
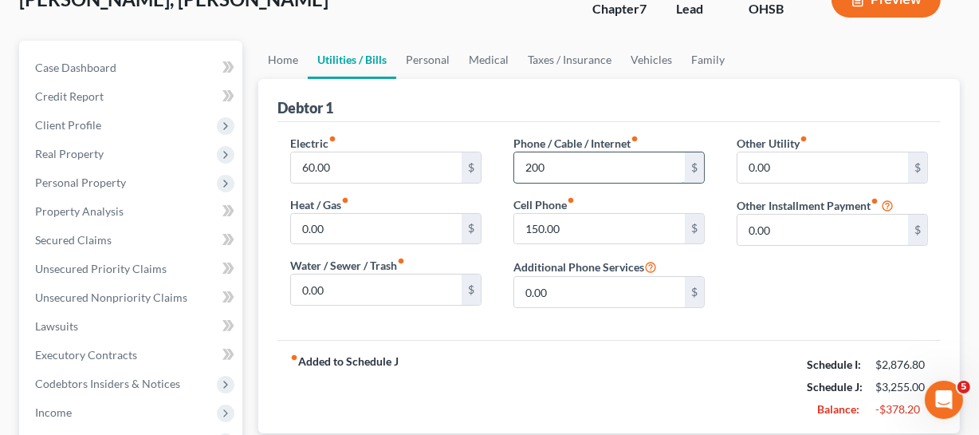
scroll to position [112, 0]
type input "200"
click at [282, 45] on link "Home" at bounding box center [282, 60] width 49 height 38
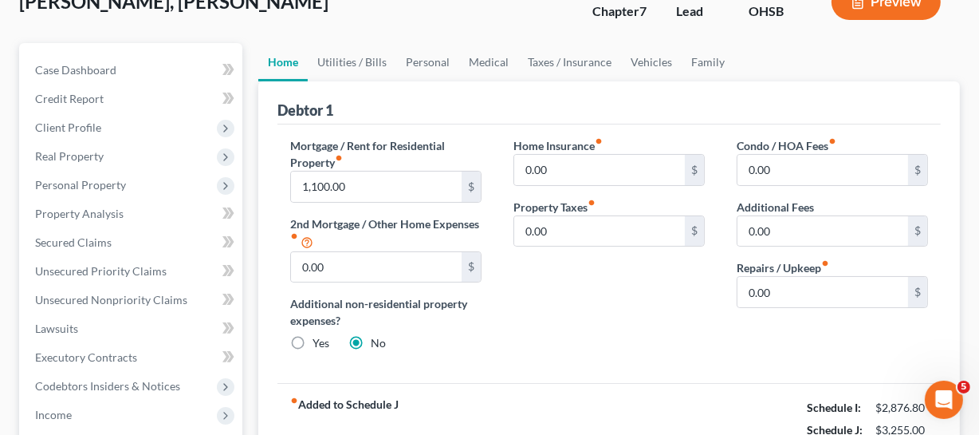
scroll to position [10, 0]
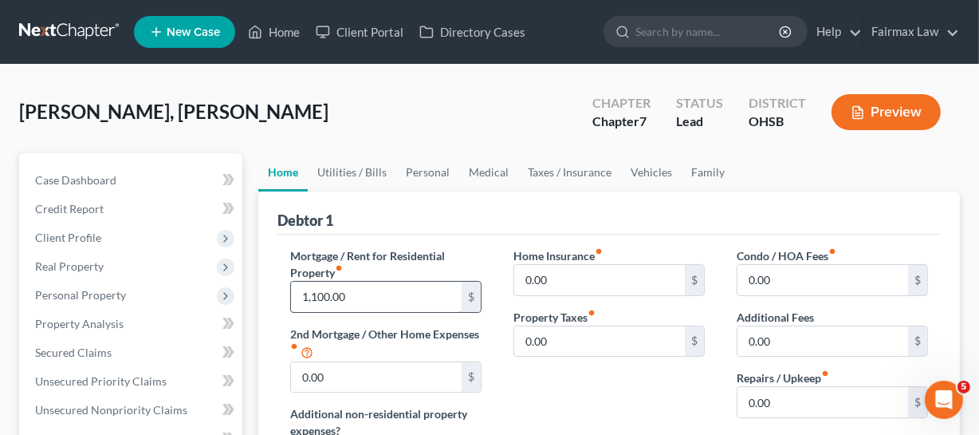
click at [344, 298] on input "1,100.00" at bounding box center [376, 297] width 171 height 30
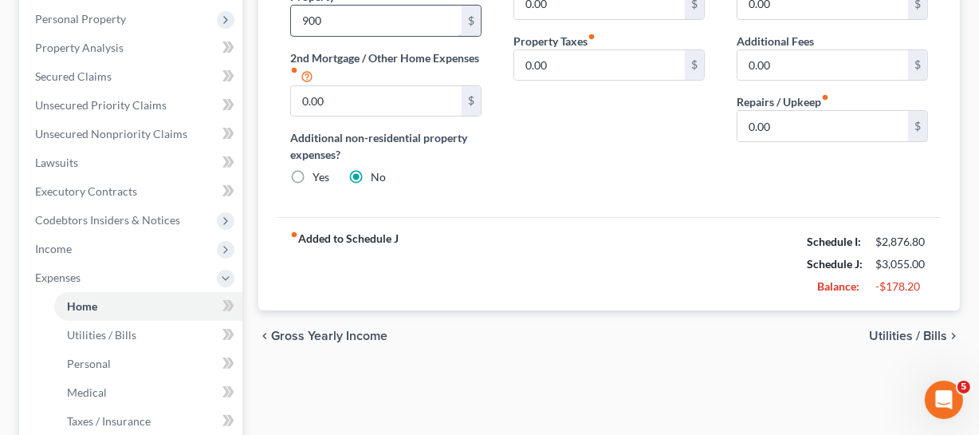
scroll to position [278, 0]
type input "900"
click at [704, 338] on div "chevron_left Gross Yearly Income Utilities / Bills chevron_right" at bounding box center [609, 334] width 702 height 51
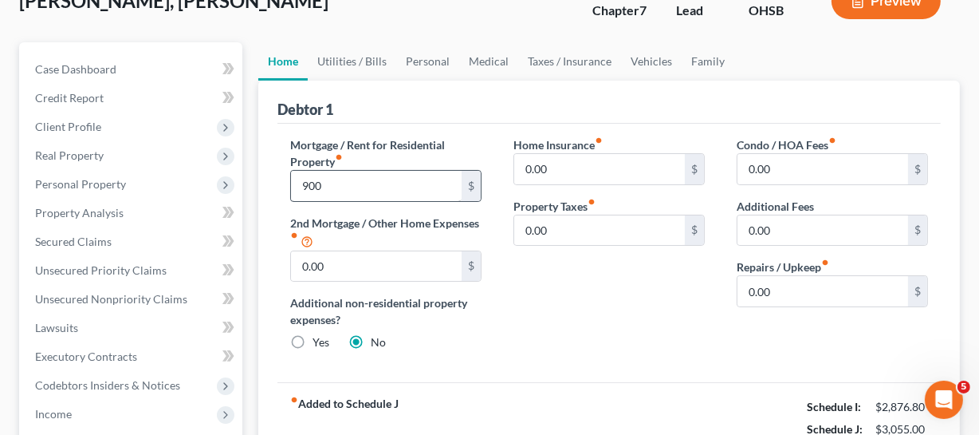
scroll to position [108, 0]
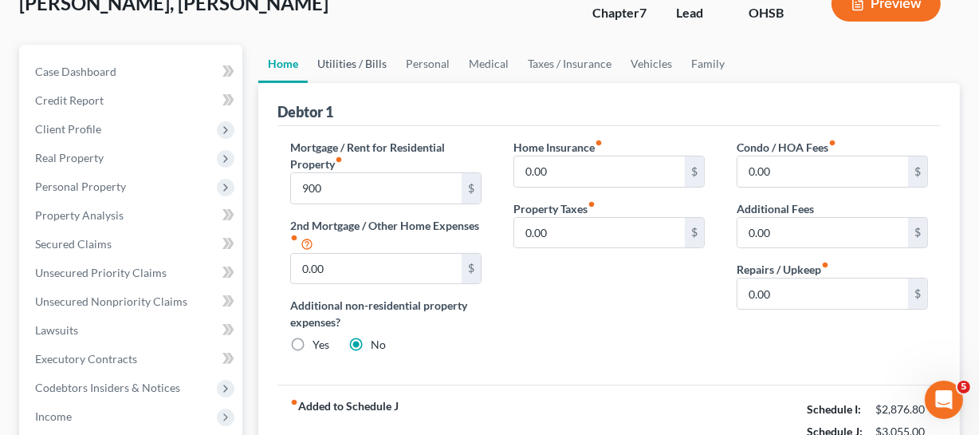
click at [360, 65] on link "Utilities / Bills" at bounding box center [352, 64] width 89 height 38
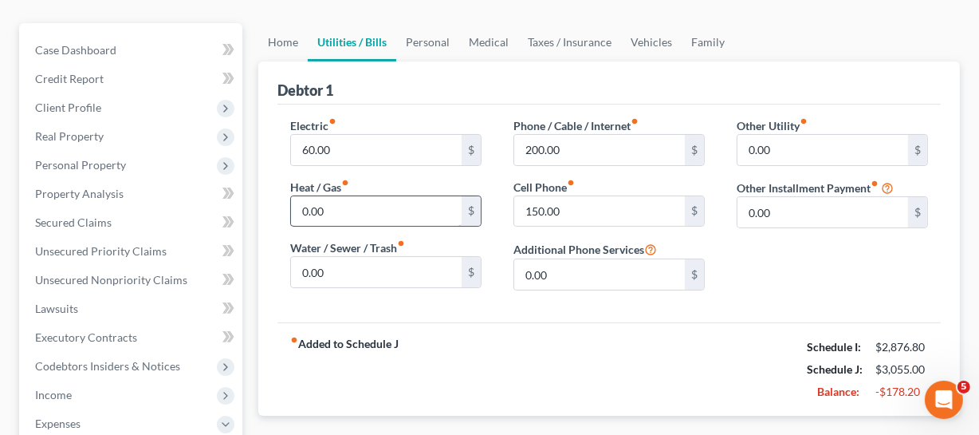
scroll to position [128, 0]
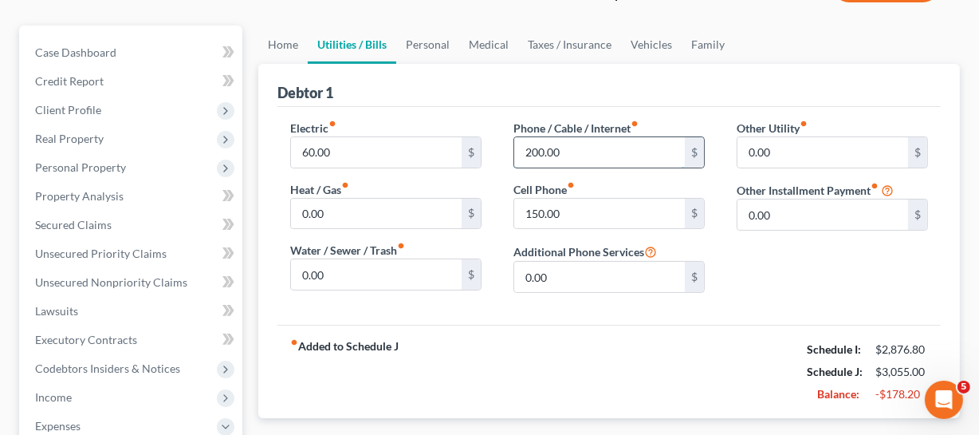
click at [590, 152] on input "200.00" at bounding box center [599, 152] width 171 height 30
type input "0"
click at [376, 94] on div "Debtor 1" at bounding box center [610, 85] width 664 height 43
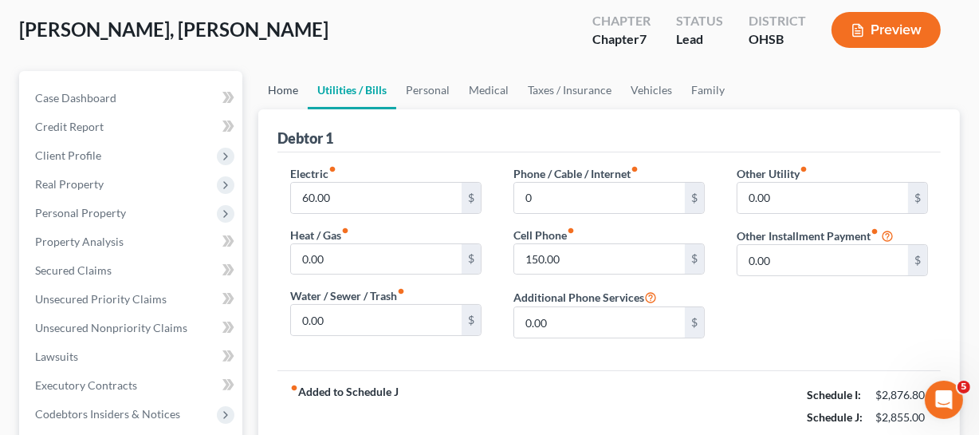
drag, startPoint x: 272, startPoint y: 93, endPoint x: 333, endPoint y: 144, distance: 80.4
click at [272, 93] on link "Home" at bounding box center [282, 90] width 49 height 38
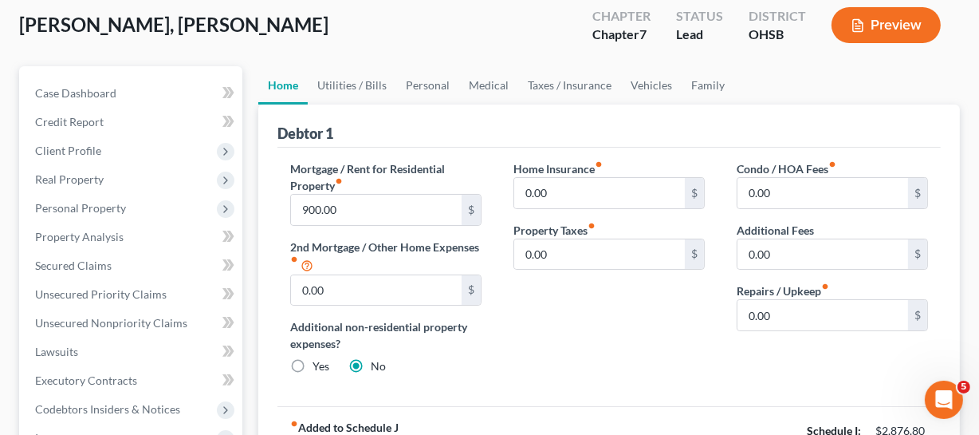
scroll to position [89, 0]
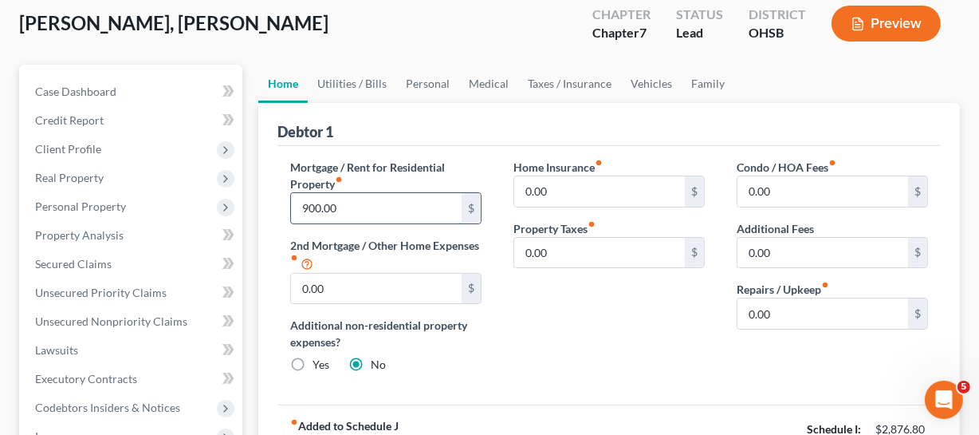
click at [338, 193] on input "900.00" at bounding box center [376, 208] width 171 height 30
type input "1,000"
click at [609, 341] on div "Home Insurance fiber_manual_record 0.00 $ Property Taxes fiber_manual_record 0.…" at bounding box center [609, 272] width 223 height 227
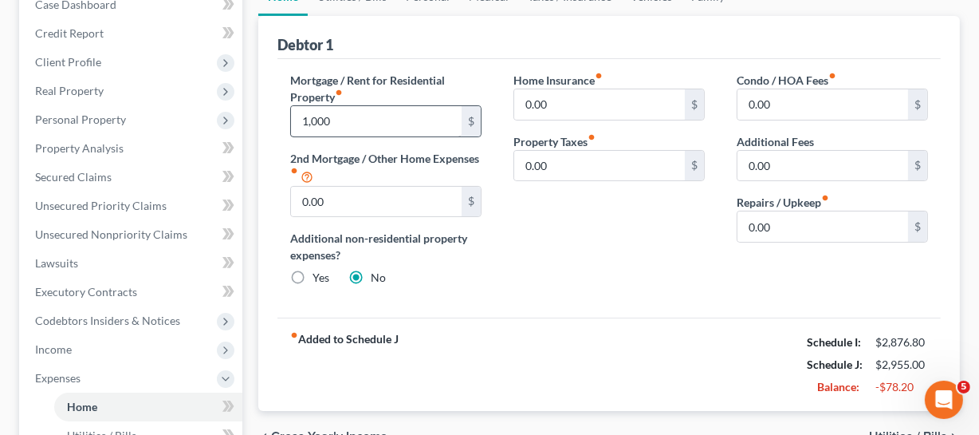
scroll to position [137, 0]
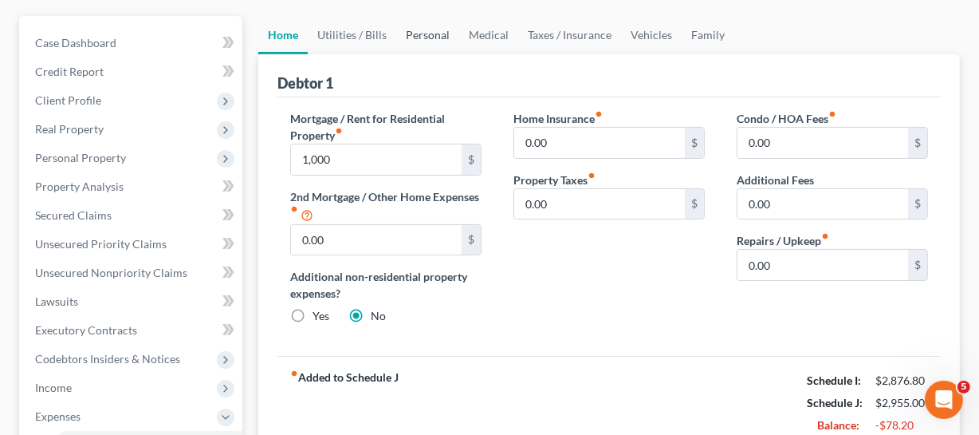
click at [421, 42] on link "Personal" at bounding box center [427, 35] width 63 height 38
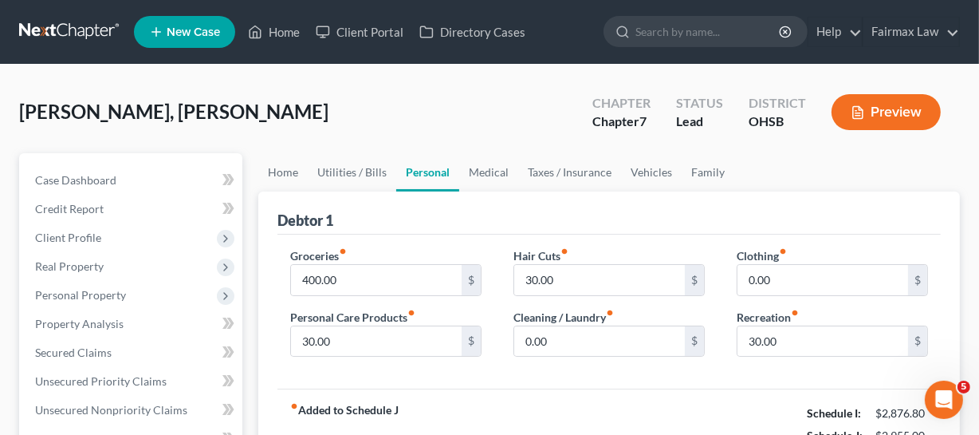
scroll to position [101, 0]
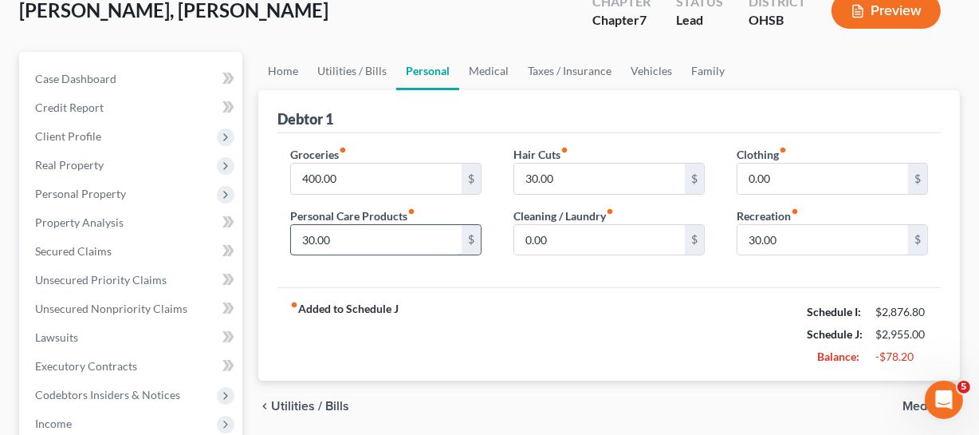
click at [383, 229] on input "30.00" at bounding box center [376, 240] width 171 height 30
type input "0"
click at [541, 324] on div "fiber_manual_record Added to Schedule J Schedule I: $2,876.80 Schedule J: $2,92…" at bounding box center [610, 333] width 664 height 93
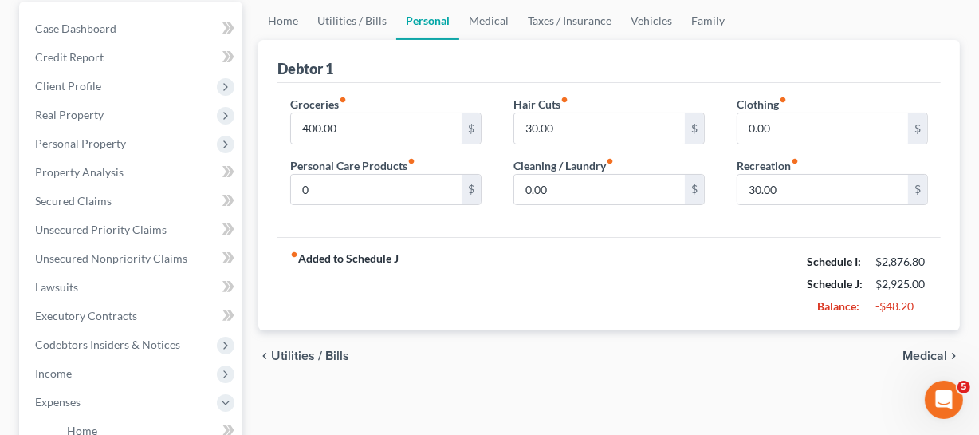
scroll to position [144, 0]
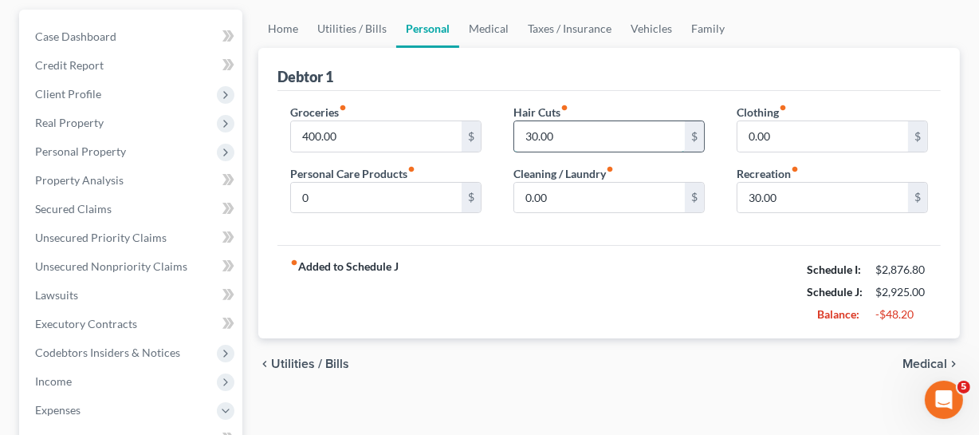
click at [572, 132] on input "30.00" at bounding box center [599, 136] width 171 height 30
type input "20"
click at [534, 270] on div "fiber_manual_record Added to Schedule J Schedule I: $2,876.80 Schedule J: $2,91…" at bounding box center [610, 291] width 664 height 93
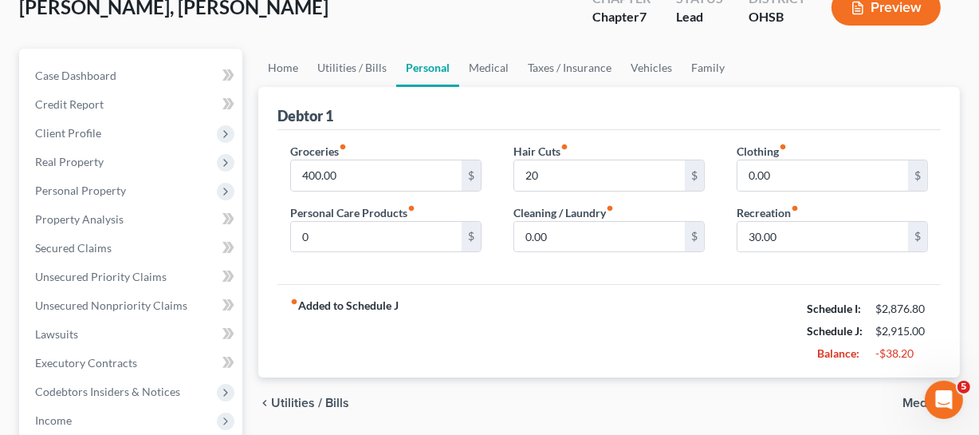
click at [504, 44] on div "[PERSON_NAME], [PERSON_NAME] Upgraded Chapter Chapter 7 Status Lead District [G…" at bounding box center [489, 13] width 941 height 69
click at [490, 71] on link "Medical" at bounding box center [488, 68] width 59 height 38
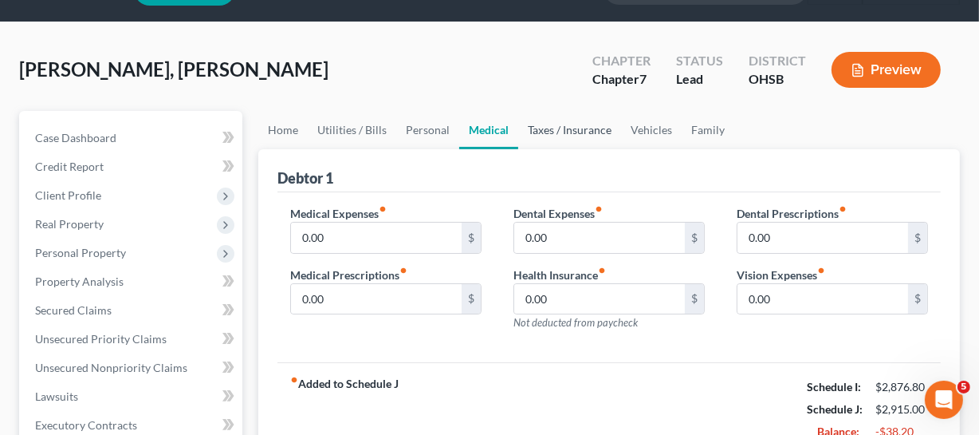
click at [574, 144] on link "Taxes / Insurance" at bounding box center [569, 130] width 103 height 38
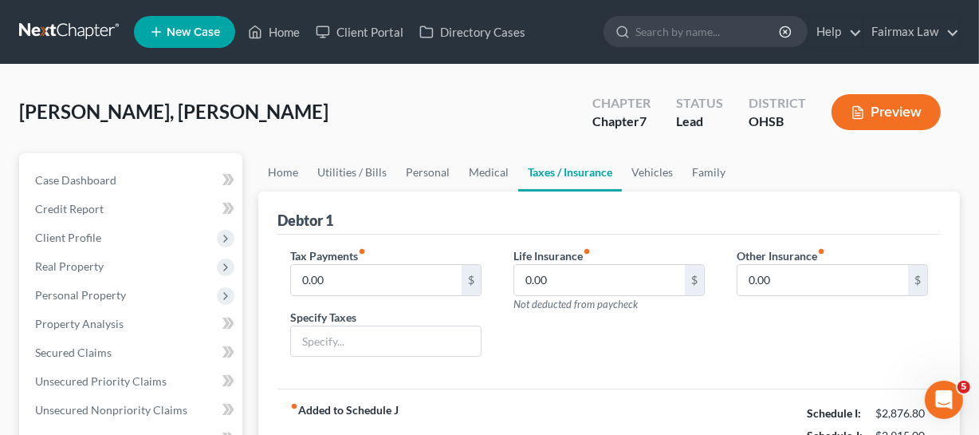
scroll to position [21, 0]
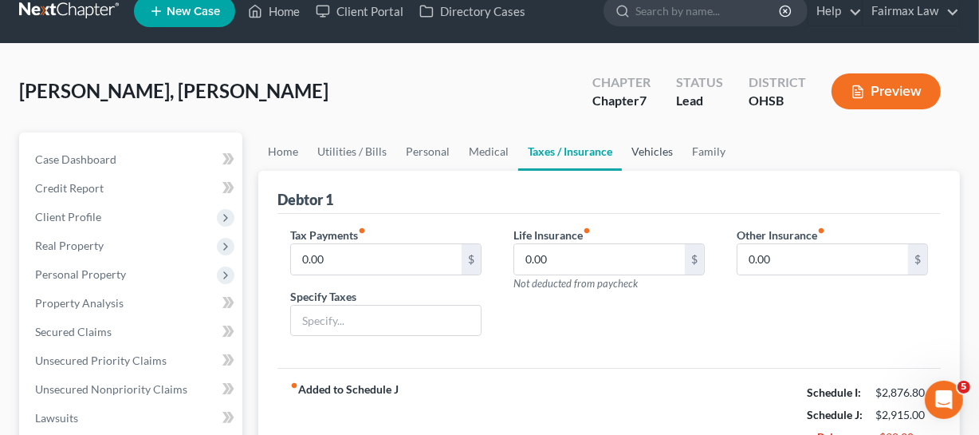
click at [630, 160] on link "Vehicles" at bounding box center [652, 151] width 61 height 38
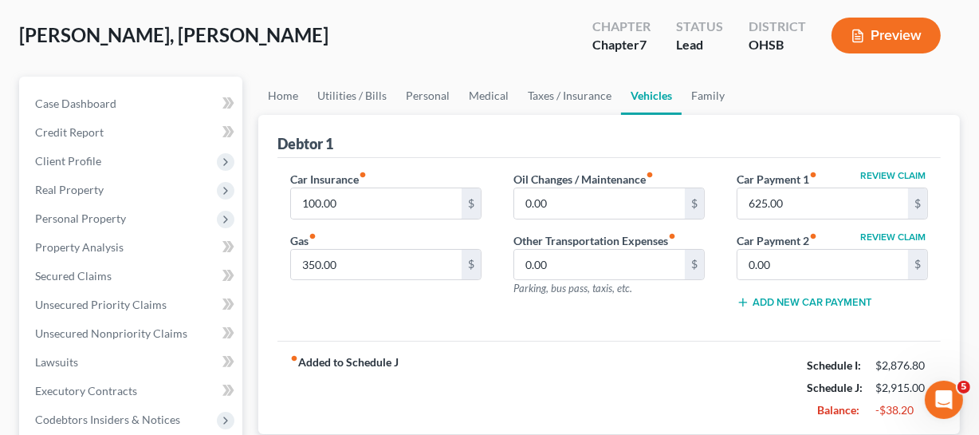
scroll to position [77, 0]
click at [408, 263] on input "350.00" at bounding box center [376, 264] width 171 height 30
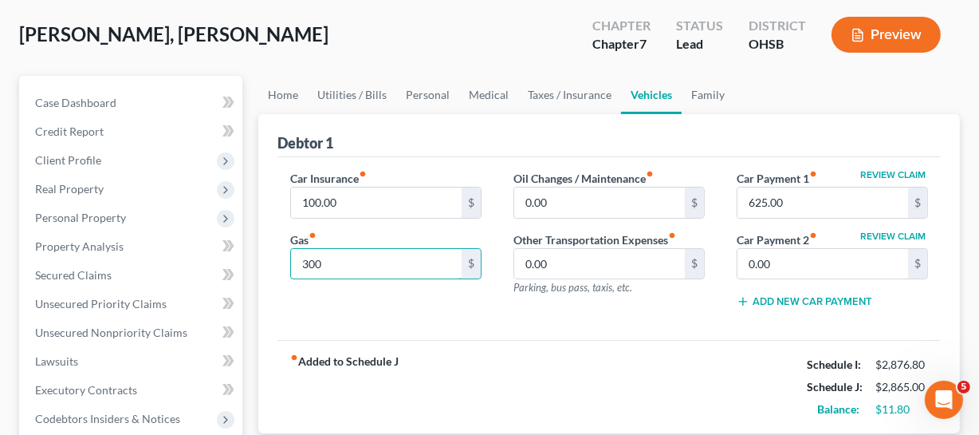
type input "300"
click at [516, 337] on div "Car Insurance fiber_manual_record 100.00 $ Gas fiber_manual_record 300 $ Oil Ch…" at bounding box center [610, 248] width 664 height 183
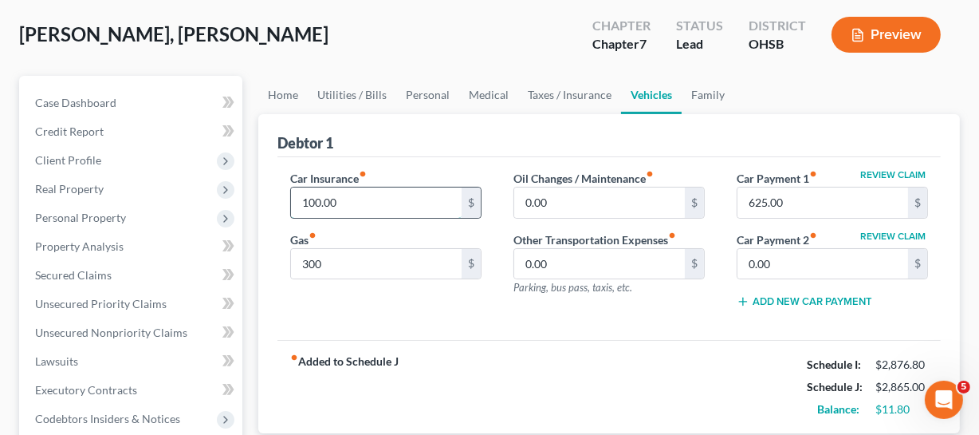
click at [383, 190] on input "100.00" at bounding box center [376, 202] width 171 height 30
click at [495, 90] on link "Medical" at bounding box center [488, 95] width 59 height 38
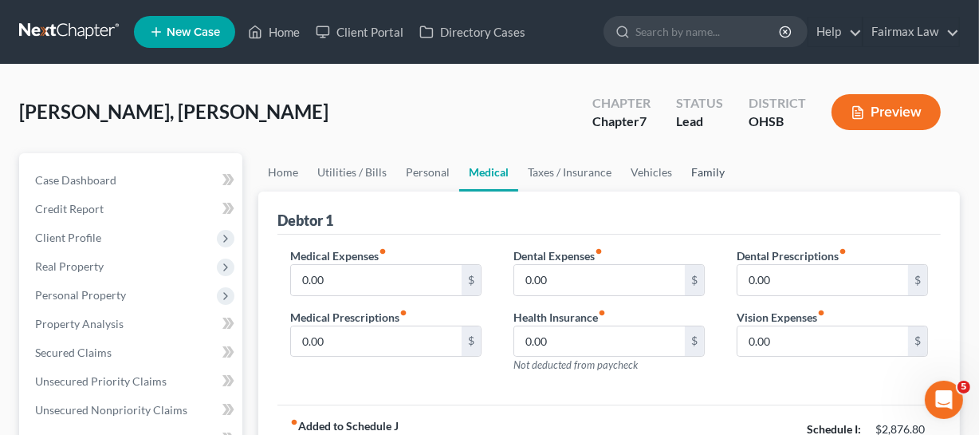
click at [699, 177] on link "Family" at bounding box center [708, 172] width 53 height 38
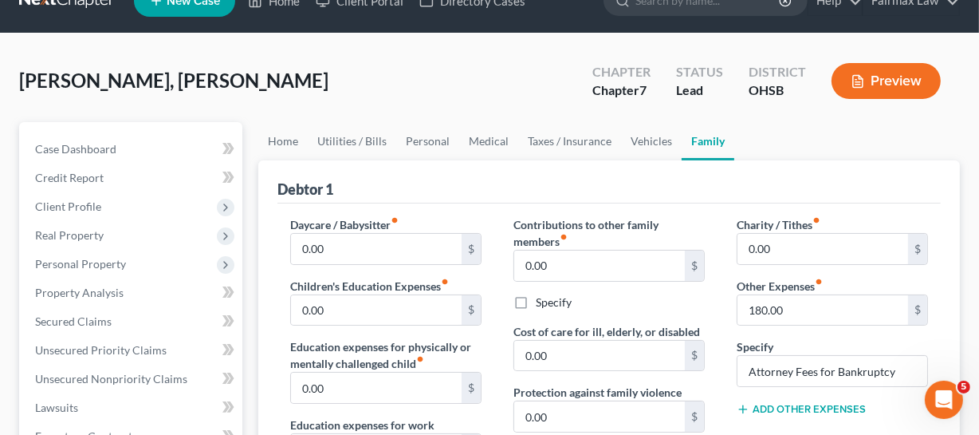
scroll to position [28, 0]
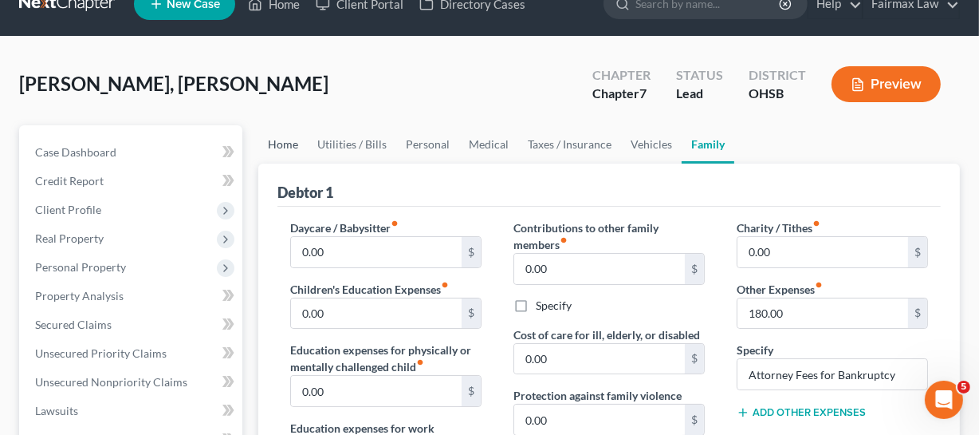
click at [293, 144] on link "Home" at bounding box center [282, 144] width 49 height 38
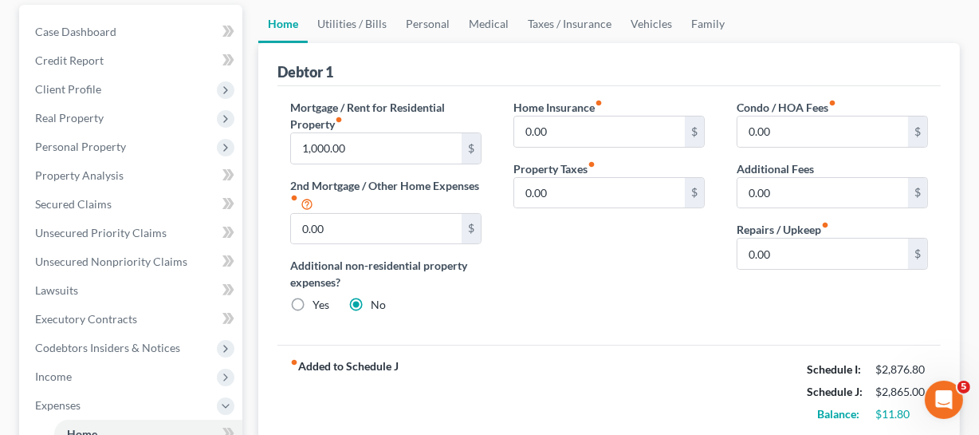
scroll to position [72, 0]
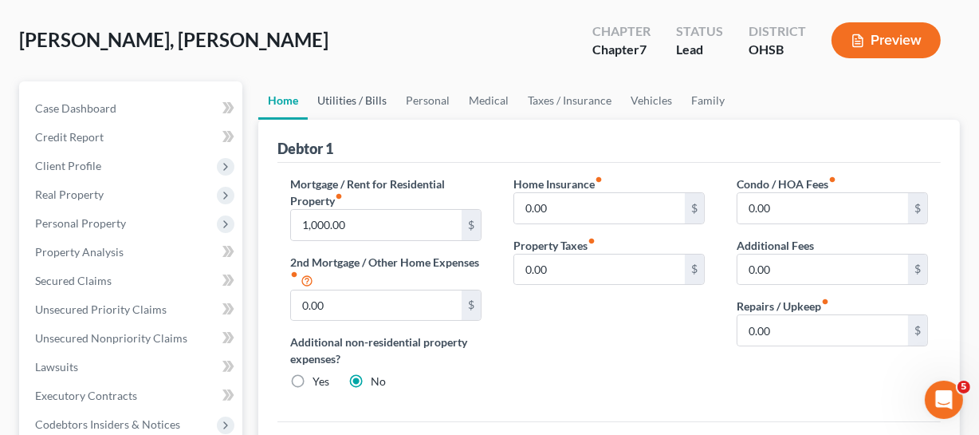
drag, startPoint x: 356, startPoint y: 108, endPoint x: 534, endPoint y: 167, distance: 188.4
click at [356, 108] on link "Utilities / Bills" at bounding box center [352, 100] width 89 height 38
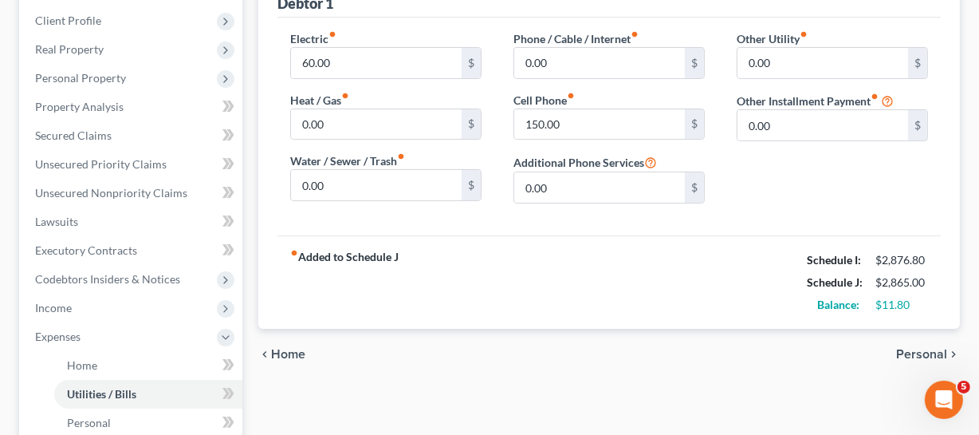
scroll to position [144, 0]
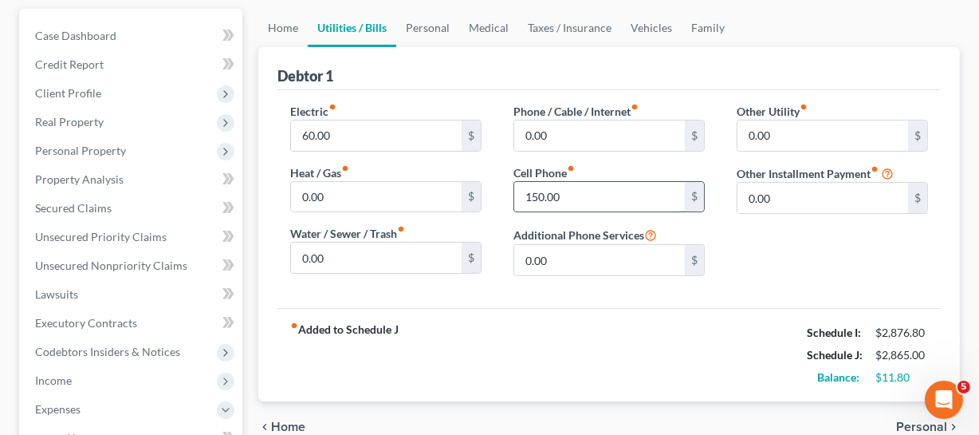
click at [573, 207] on input "150.00" at bounding box center [599, 197] width 171 height 30
click at [599, 196] on input "150.00" at bounding box center [599, 197] width 171 height 30
click at [552, 191] on input "150.00" at bounding box center [599, 197] width 171 height 30
click at [572, 191] on input "150.00" at bounding box center [599, 197] width 171 height 30
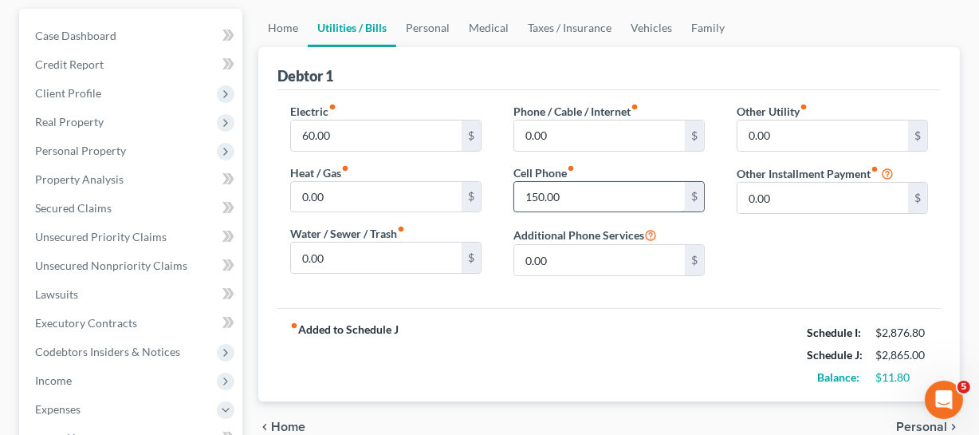
click at [572, 191] on input "150.00" at bounding box center [599, 197] width 171 height 30
drag, startPoint x: 572, startPoint y: 191, endPoint x: 510, endPoint y: 163, distance: 68.2
click at [510, 163] on div "Phone / Cable / Internet fiber_manual_record 0.00 $ Cell Phone fiber_manual_rec…" at bounding box center [609, 196] width 223 height 186
click at [566, 211] on div "Phone / Cable / Internet fiber_manual_record 0.00 $ Cell Phone fiber_manual_rec…" at bounding box center [609, 196] width 223 height 186
click at [569, 182] on input "150.00" at bounding box center [599, 197] width 171 height 30
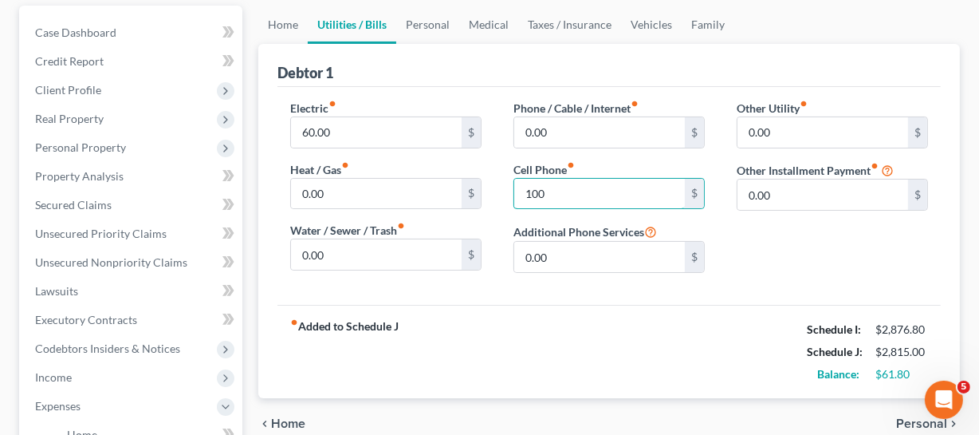
scroll to position [96, 0]
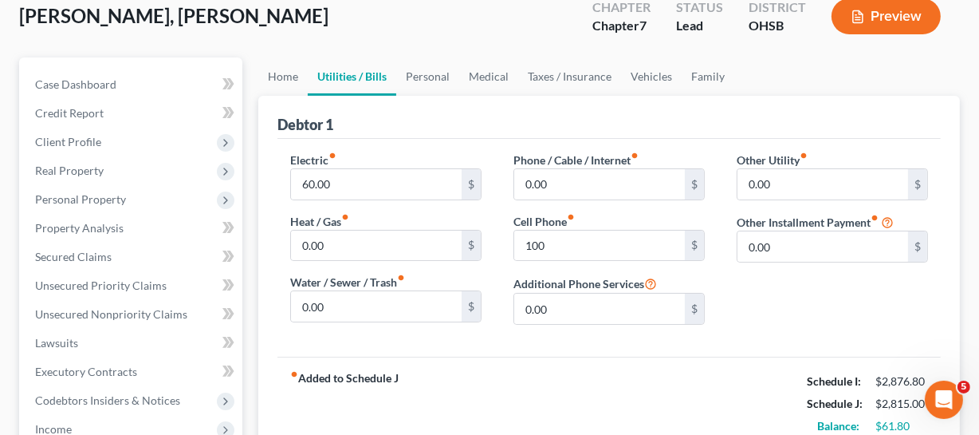
drag, startPoint x: 498, startPoint y: 151, endPoint x: 543, endPoint y: 223, distance: 85.6
click at [498, 152] on div "Phone / Cable / Internet fiber_manual_record 0.00 $ Cell Phone fiber_manual_rec…" at bounding box center [609, 245] width 223 height 186
click at [543, 223] on label "Cell Phone fiber_manual_record" at bounding box center [544, 221] width 61 height 17
click at [543, 231] on input "100" at bounding box center [599, 246] width 171 height 30
click at [549, 243] on input "100" at bounding box center [599, 246] width 171 height 30
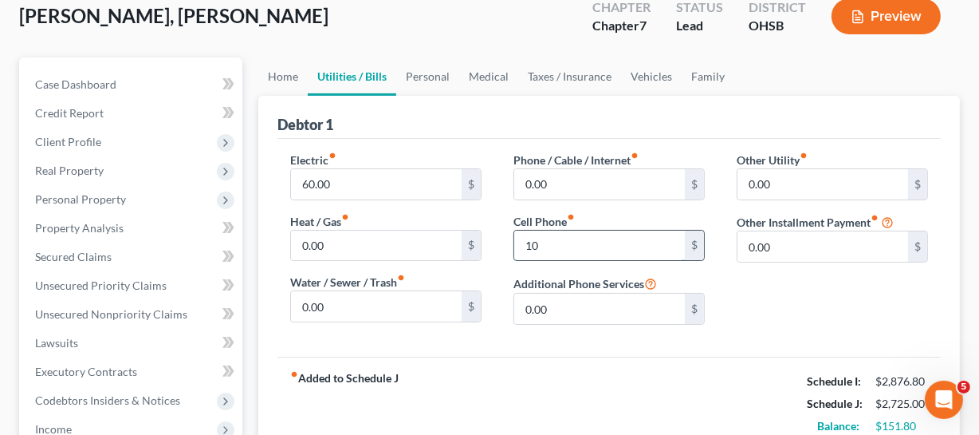
type input "1"
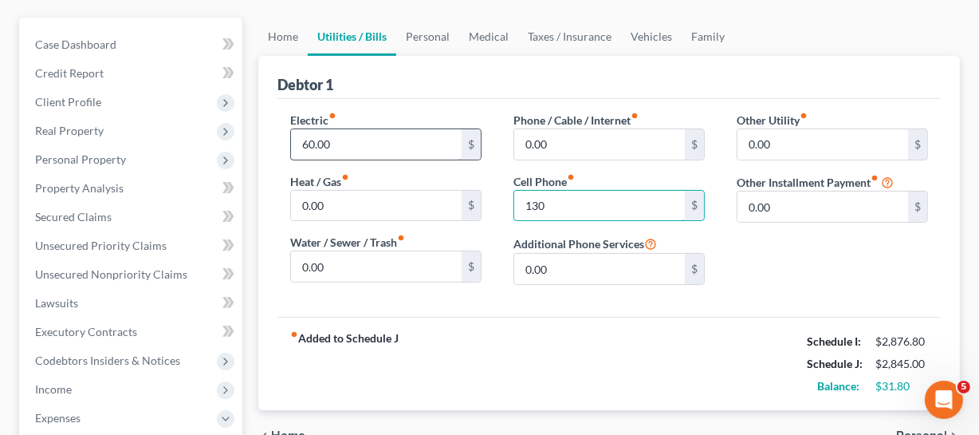
scroll to position [105, 0]
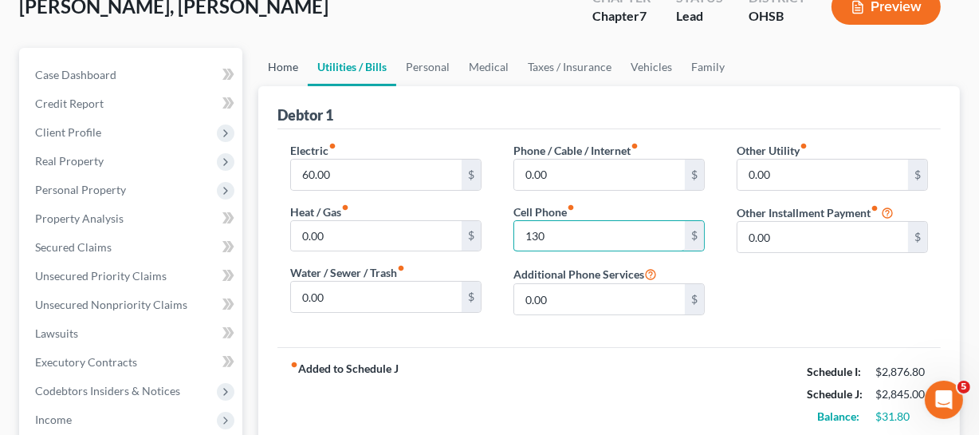
type input "130"
click at [294, 66] on link "Home" at bounding box center [282, 67] width 49 height 38
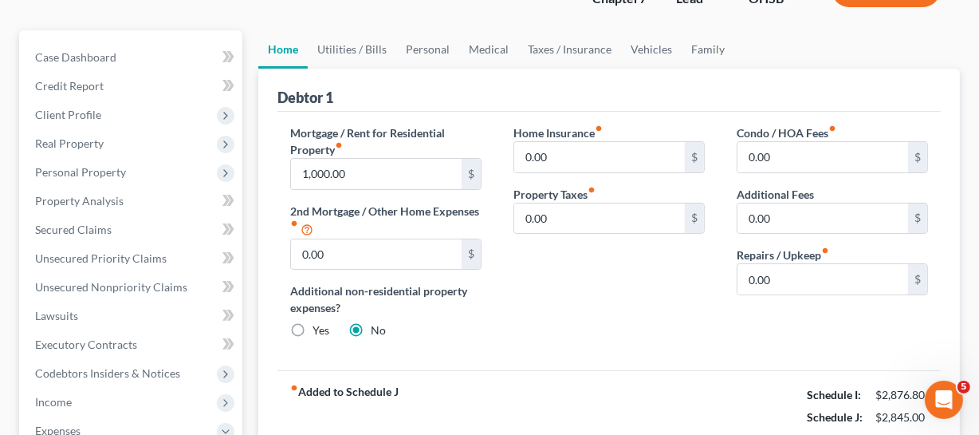
scroll to position [122, 0]
click at [401, 178] on input "1,000.00" at bounding box center [376, 175] width 171 height 30
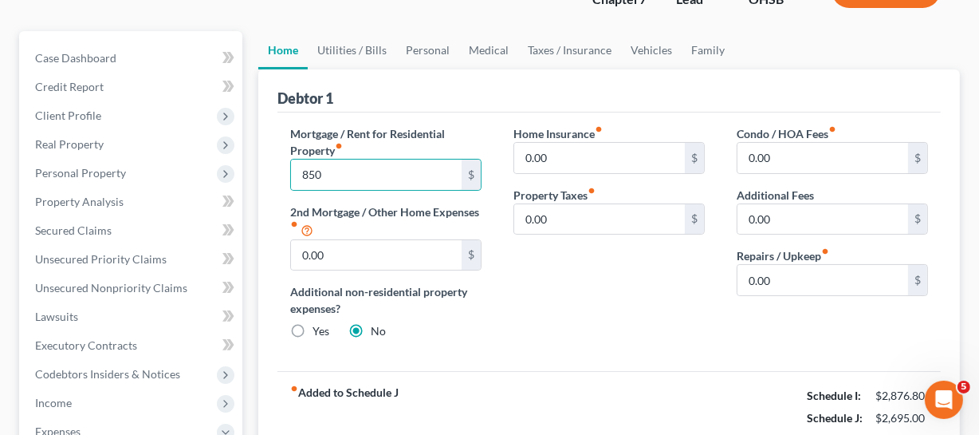
click at [715, 317] on div "Home Insurance fiber_manual_record 0.00 $ Property Taxes fiber_manual_record 0.…" at bounding box center [609, 238] width 223 height 227
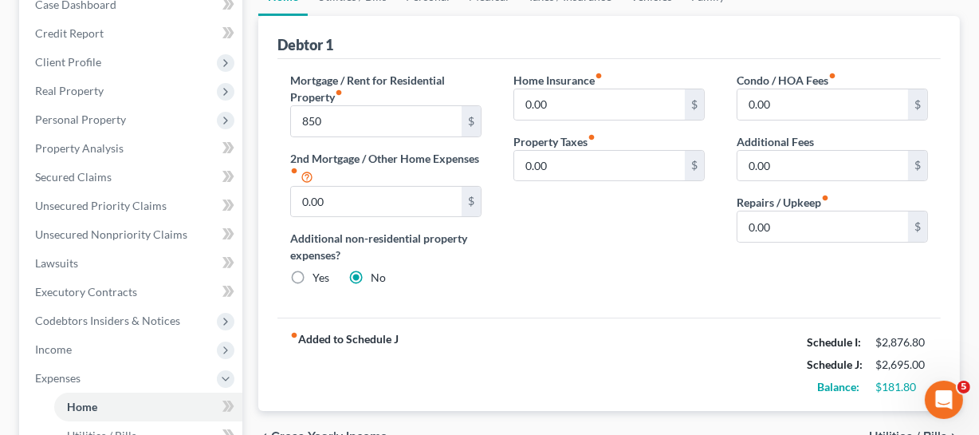
scroll to position [175, 0]
click at [375, 124] on input "850" at bounding box center [376, 121] width 171 height 30
click at [278, 146] on div "Mortgage / Rent for Residential Property fiber_manual_record 850 $ 2nd Mortgage…" at bounding box center [385, 185] width 223 height 227
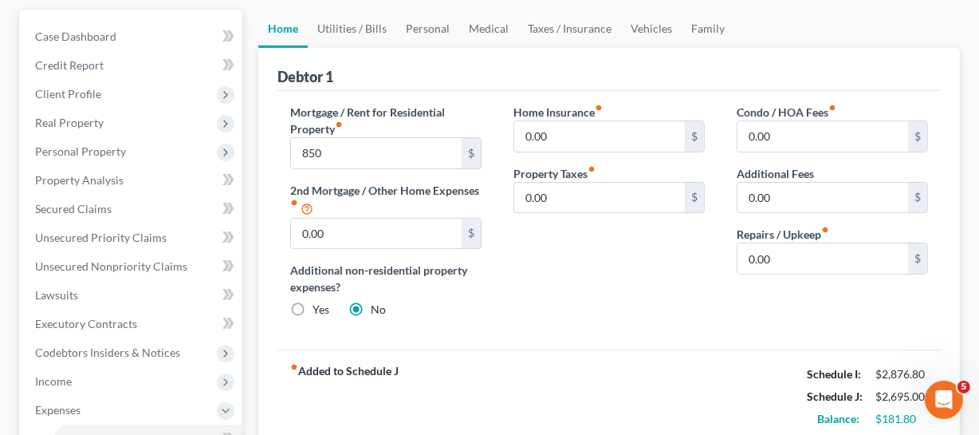
scroll to position [72, 0]
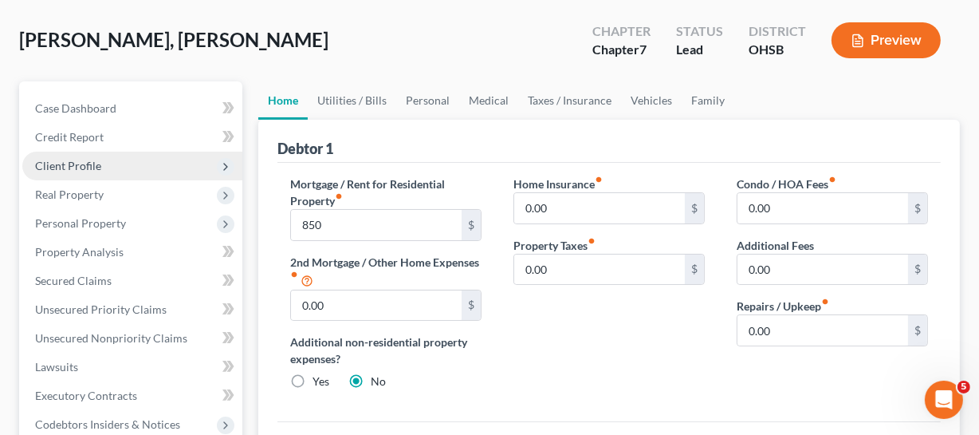
click at [100, 171] on span "Client Profile" at bounding box center [132, 166] width 220 height 29
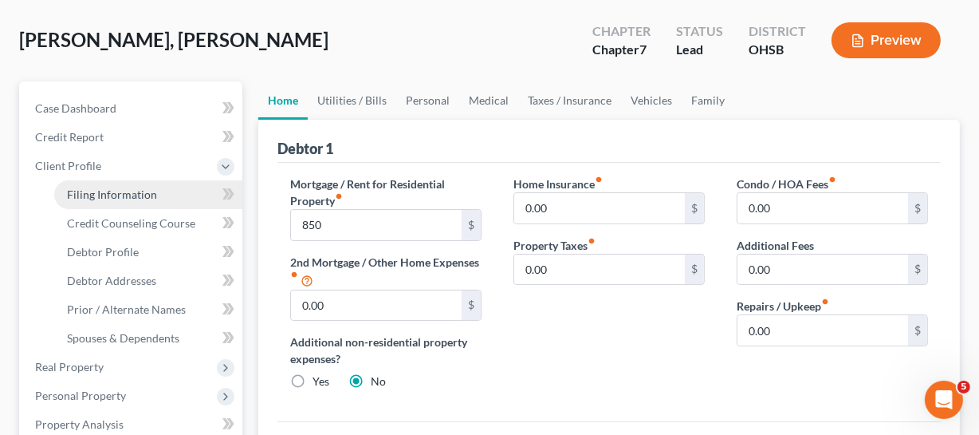
click at [152, 199] on link "Filing Information" at bounding box center [148, 194] width 188 height 29
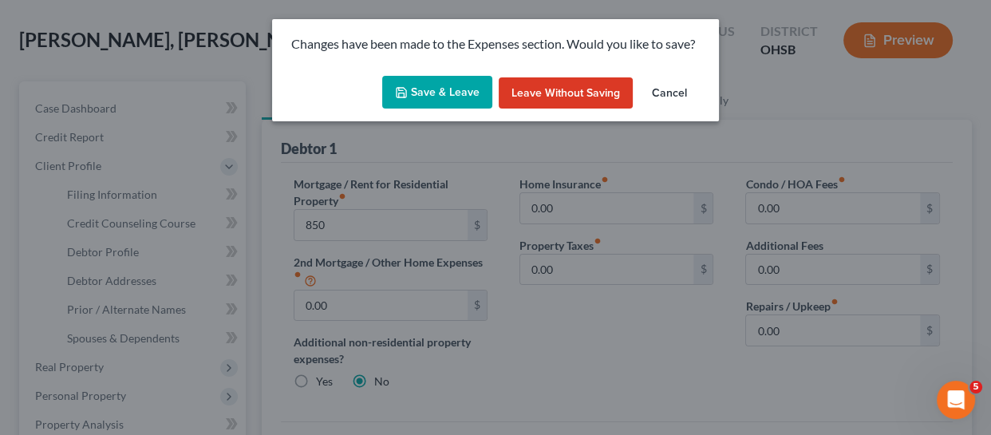
click at [463, 95] on button "Save & Leave" at bounding box center [437, 92] width 110 height 33
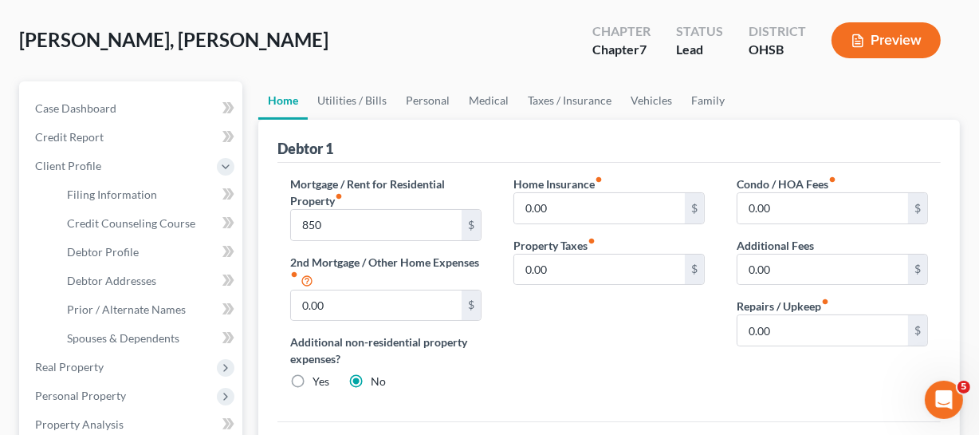
type input "850.00"
select select "1"
select select "0"
select select "62"
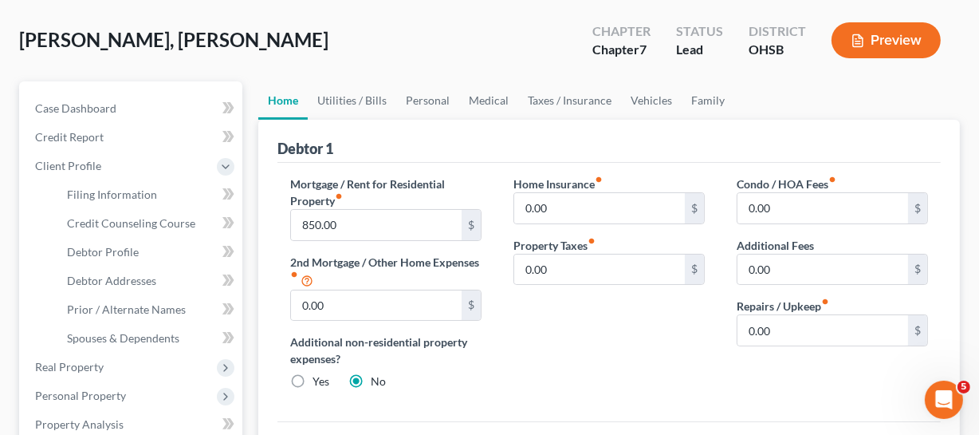
select select "0"
select select "36"
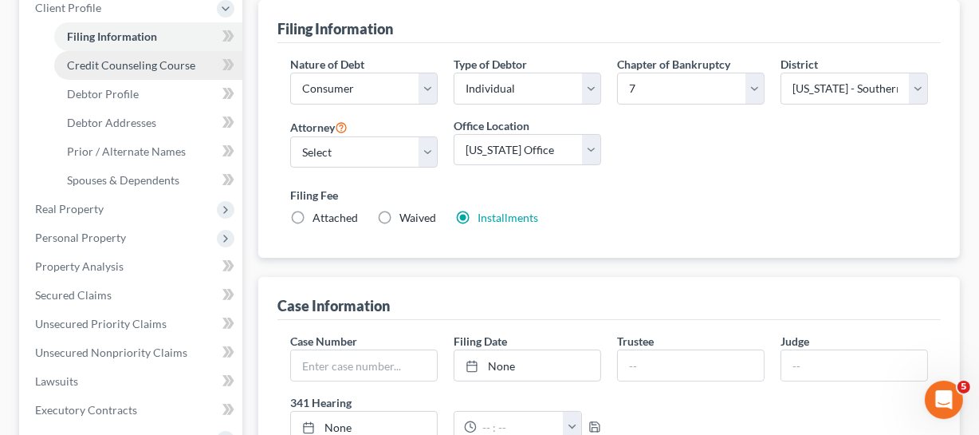
scroll to position [211, 0]
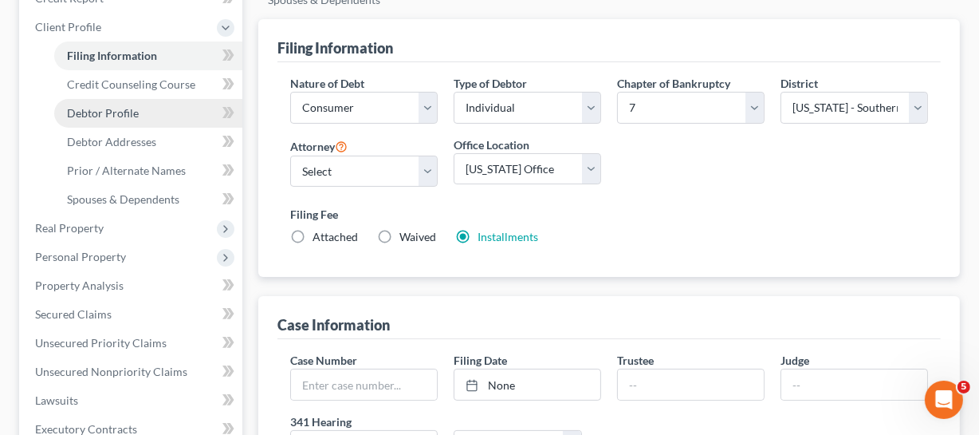
click at [131, 118] on link "Debtor Profile" at bounding box center [148, 113] width 188 height 29
select select "1"
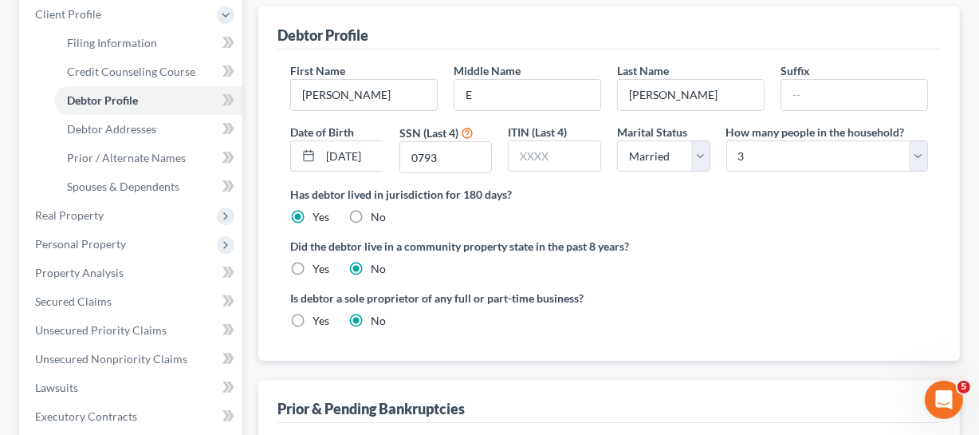
scroll to position [216, 0]
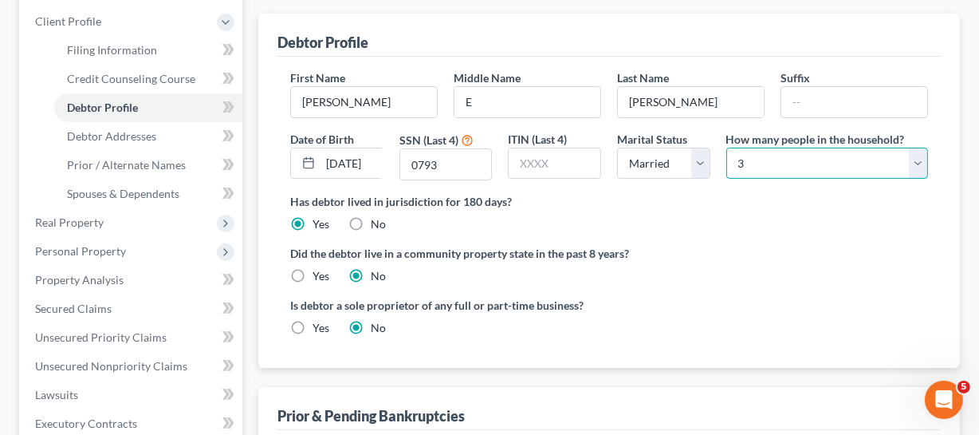
click at [821, 162] on select "Select 1 2 3 4 5 6 7 8 9 10 11 12 13 14 15 16 17 18 19 20" at bounding box center [828, 164] width 202 height 32
click at [727, 148] on select "Select 1 2 3 4 5 6 7 8 9 10 11 12 13 14 15 16 17 18 19 20" at bounding box center [828, 164] width 202 height 32
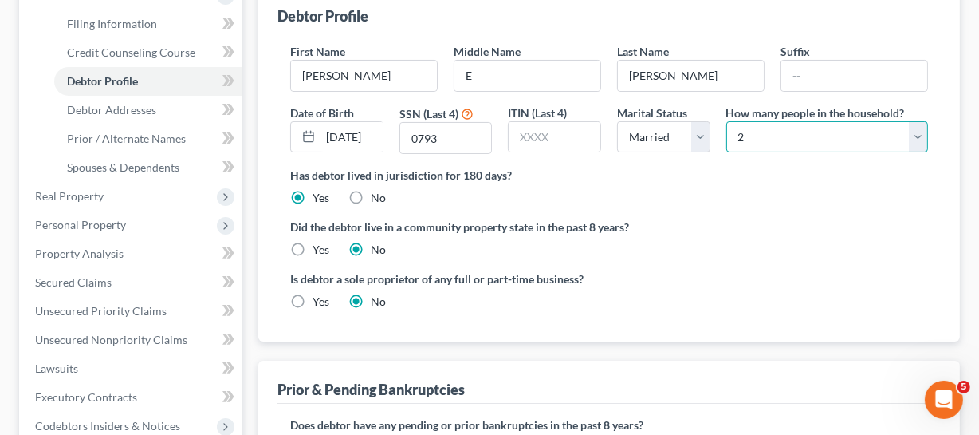
scroll to position [241, 0]
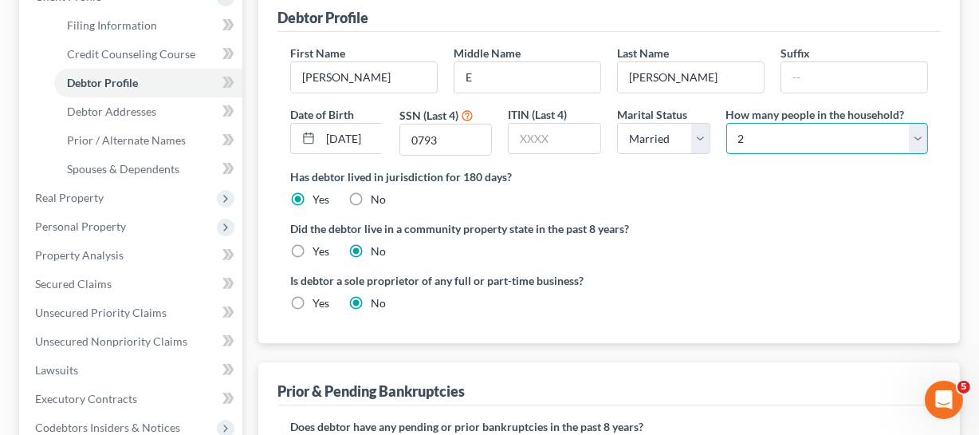
click at [793, 136] on select "Select 1 2 3 4 5 6 7 8 9 10 11 12 13 14 15 16 17 18 19 20" at bounding box center [828, 139] width 202 height 32
select select "2"
click at [727, 123] on select "Select 1 2 3 4 5 6 7 8 9 10 11 12 13 14 15 16 17 18 19 20" at bounding box center [828, 139] width 202 height 32
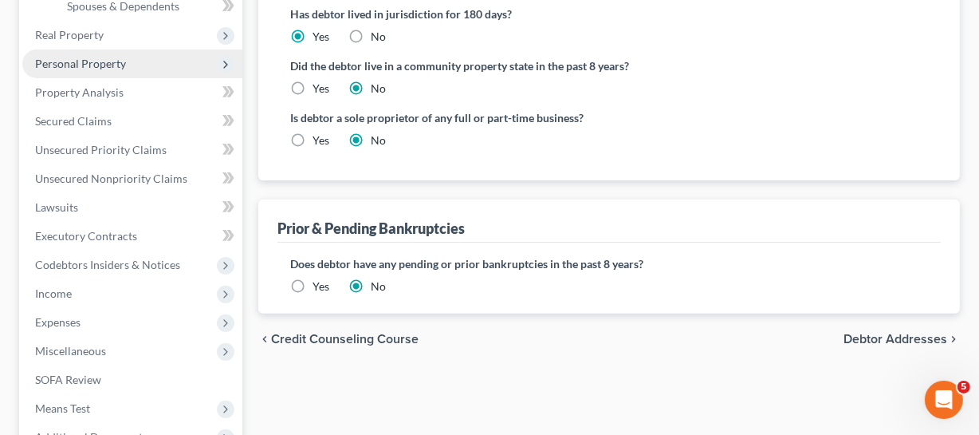
scroll to position [569, 0]
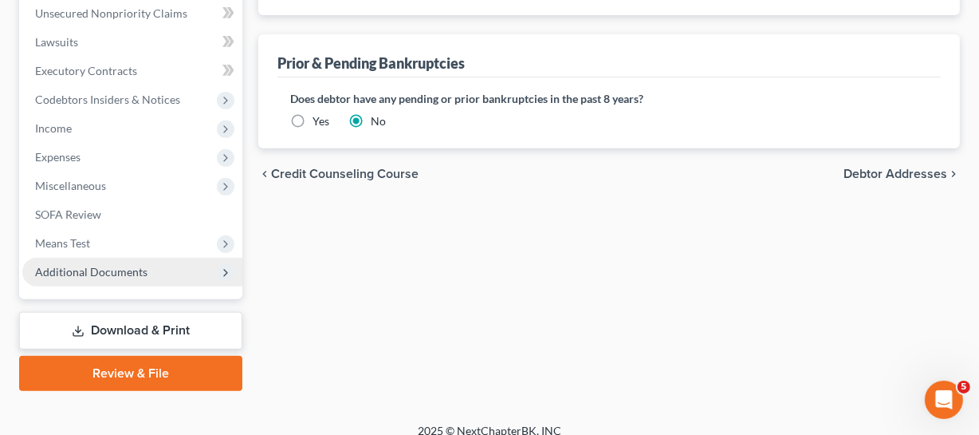
click at [177, 279] on span "Additional Documents" at bounding box center [132, 272] width 220 height 29
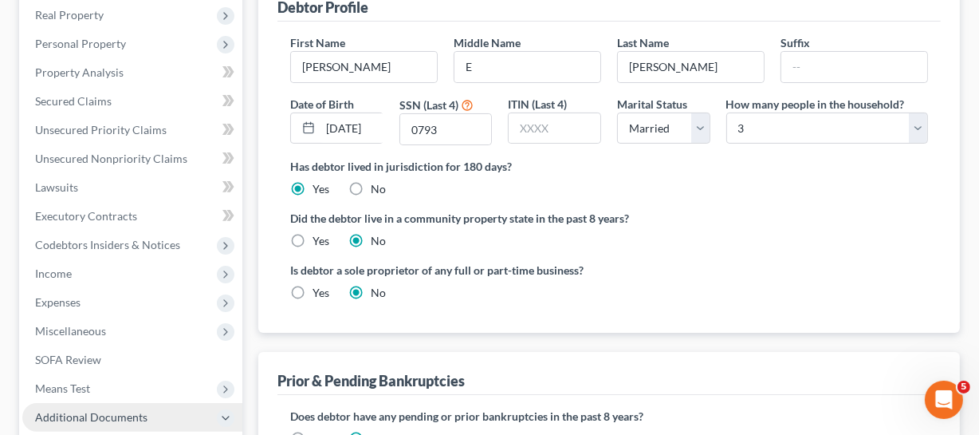
scroll to position [396, 0]
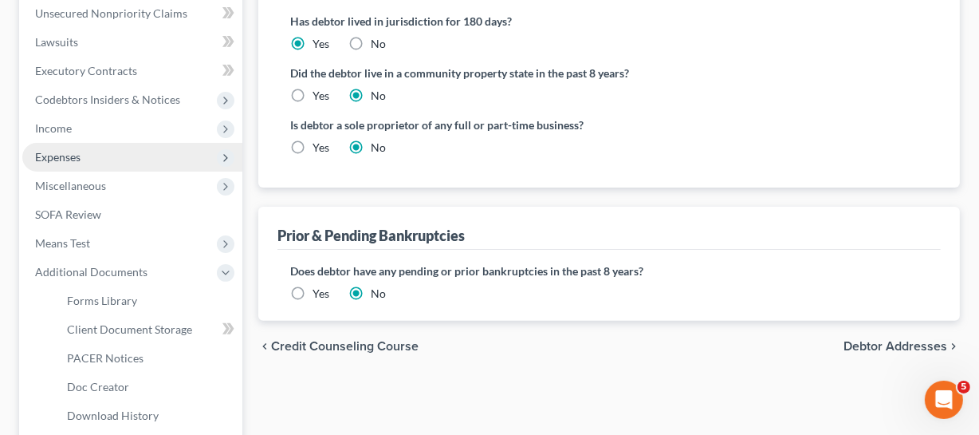
click at [77, 160] on span "Expenses" at bounding box center [57, 157] width 45 height 14
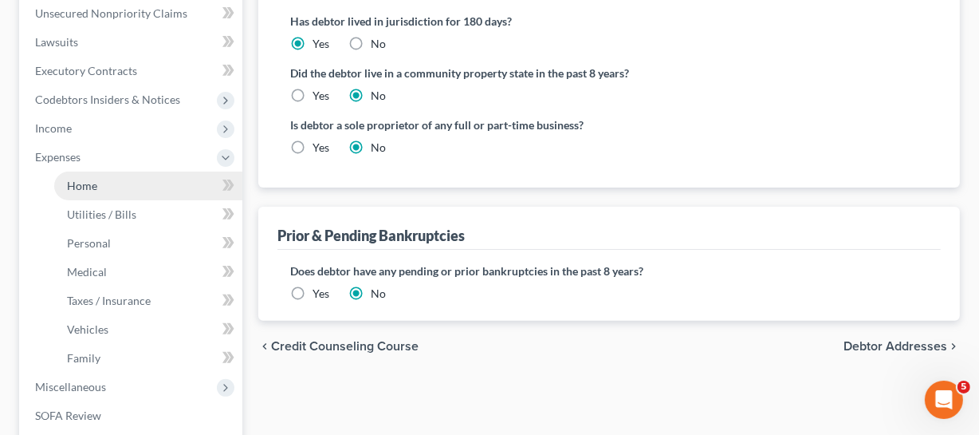
click at [106, 189] on link "Home" at bounding box center [148, 185] width 188 height 29
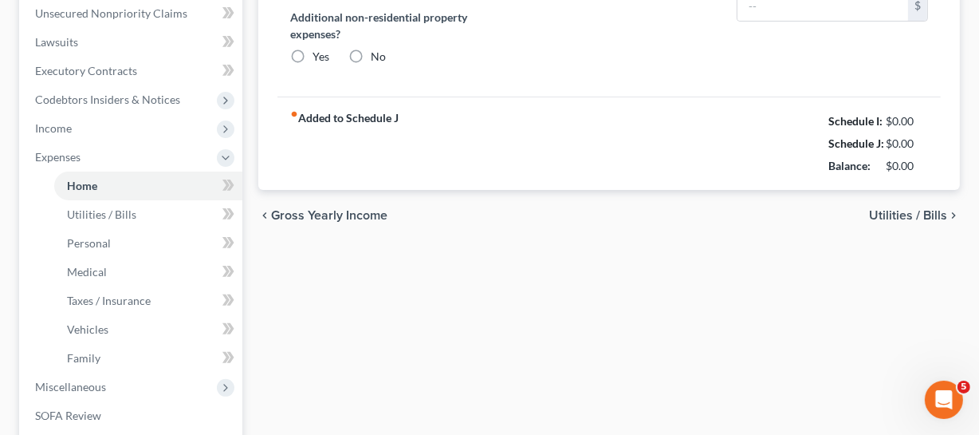
scroll to position [23, 0]
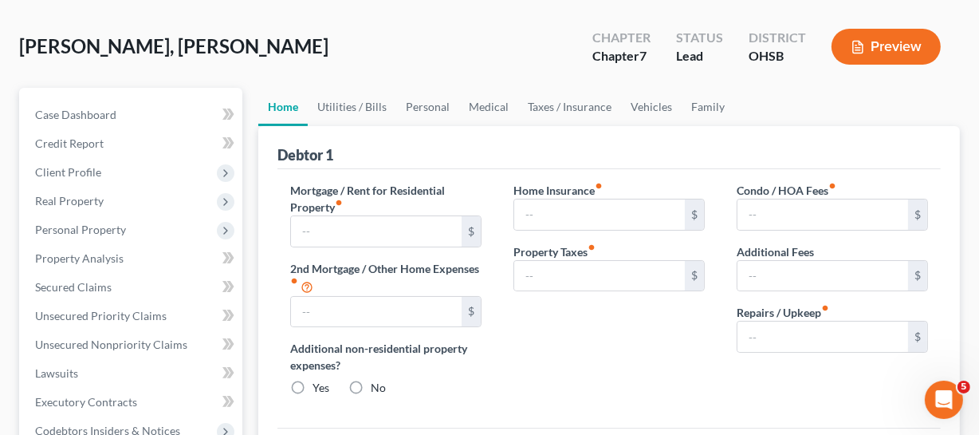
type input "850.00"
type input "0.00"
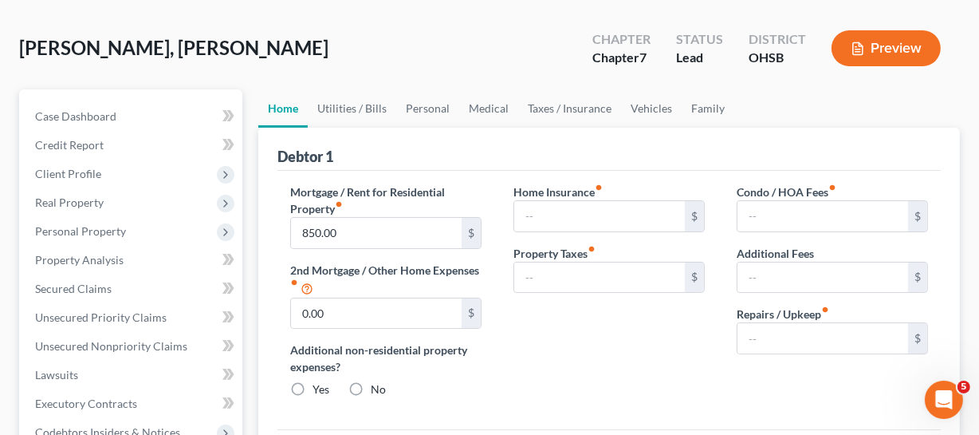
radio input "true"
type input "0.00"
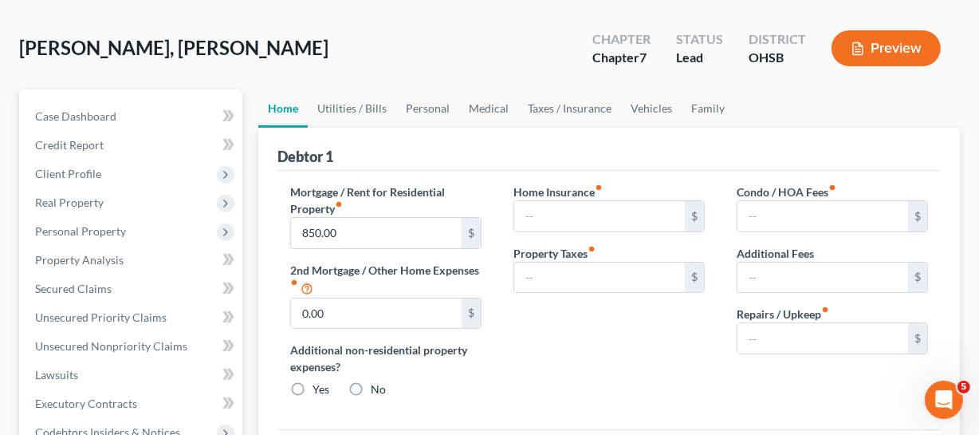
type input "0.00"
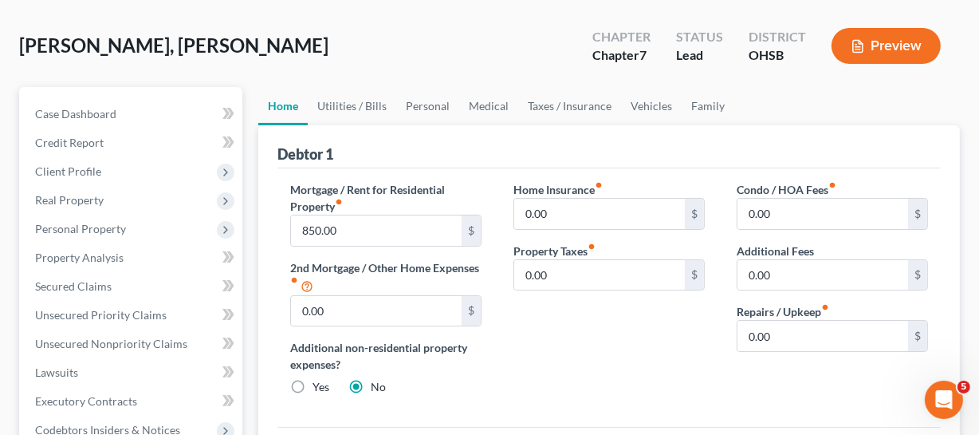
scroll to position [144, 0]
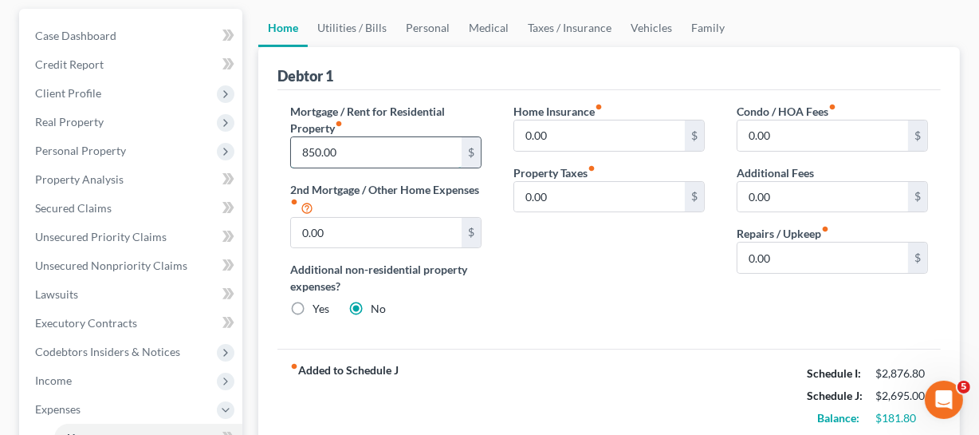
click at [416, 162] on input "850.00" at bounding box center [376, 152] width 171 height 30
type input "1,714"
drag, startPoint x: 366, startPoint y: 26, endPoint x: 497, endPoint y: 161, distance: 187.8
click at [366, 26] on link "Utilities / Bills" at bounding box center [352, 28] width 89 height 38
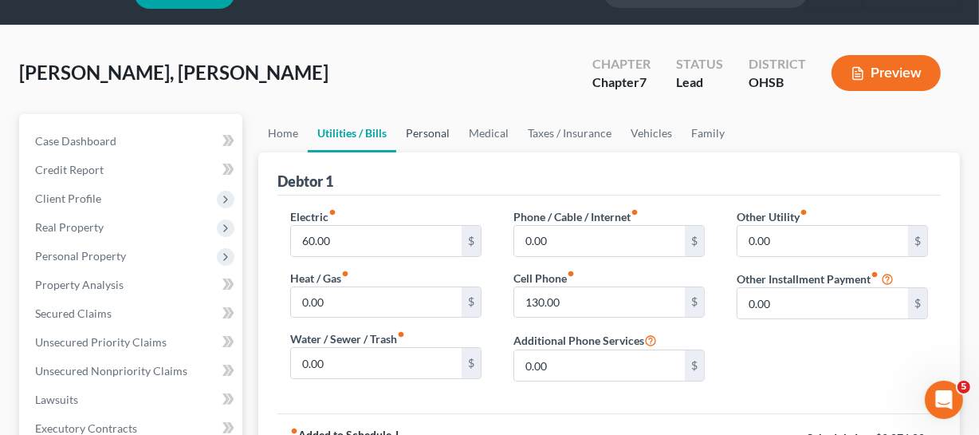
scroll to position [72, 0]
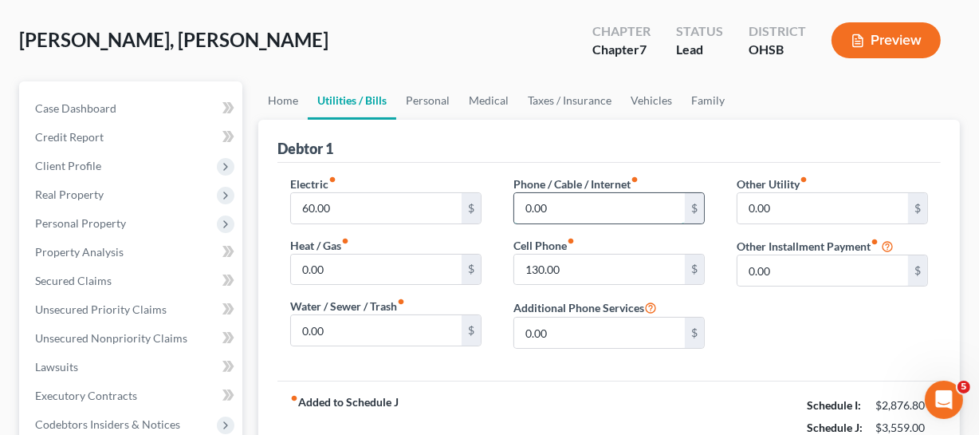
click at [611, 209] on input "0.00" at bounding box center [599, 208] width 171 height 30
click at [423, 100] on link "Personal" at bounding box center [427, 100] width 63 height 38
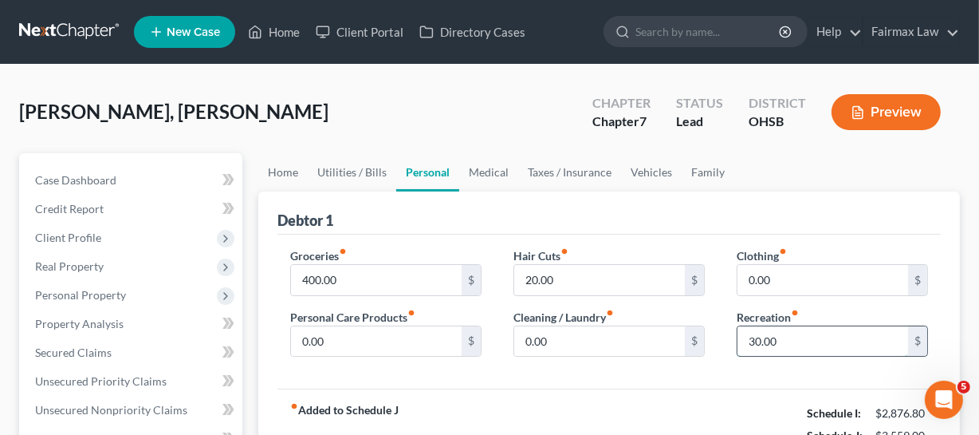
click at [810, 344] on input "30.00" at bounding box center [823, 341] width 171 height 30
type input "0"
click at [736, 381] on div "fiber_manual_record Added to Schedule J Schedule I: $2,876.80 Schedule J: $3,52…" at bounding box center [610, 434] width 664 height 93
click at [271, 175] on link "Home" at bounding box center [282, 172] width 49 height 38
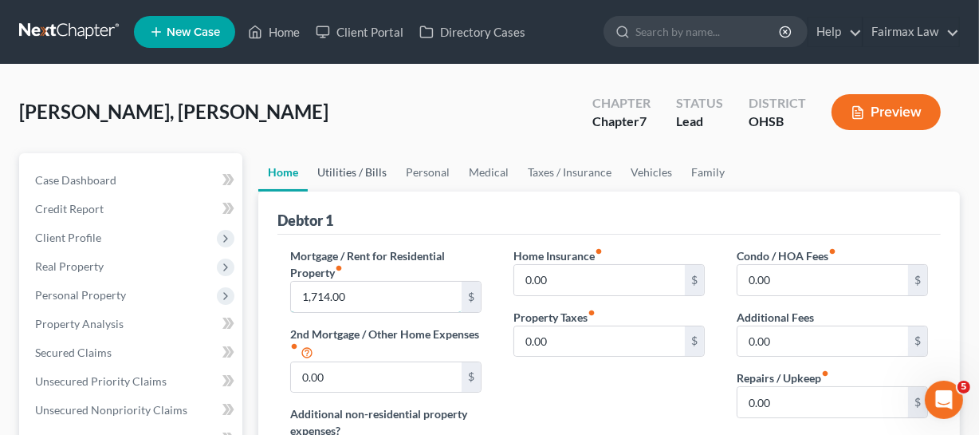
drag, startPoint x: 354, startPoint y: 303, endPoint x: 357, endPoint y: 175, distance: 127.7
click at [354, 303] on input "1,714.00" at bounding box center [376, 297] width 171 height 30
click at [352, 172] on link "Utilities / Bills" at bounding box center [352, 172] width 89 height 38
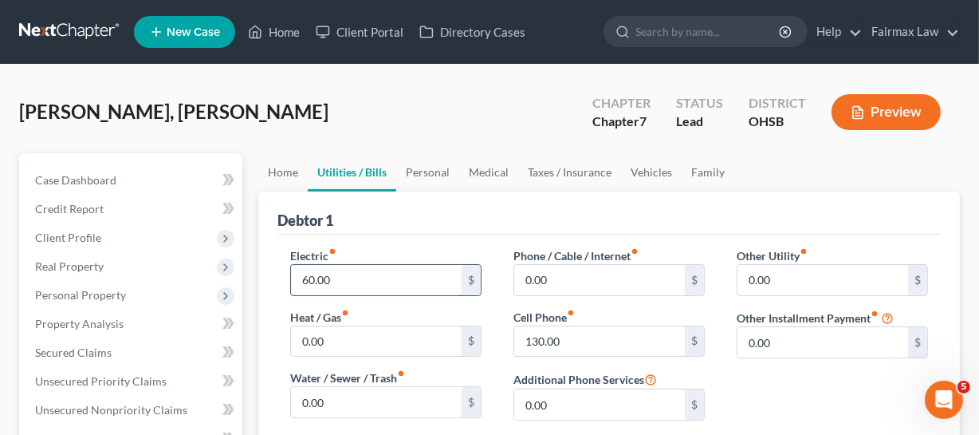
click at [366, 272] on input "60.00" at bounding box center [376, 280] width 171 height 30
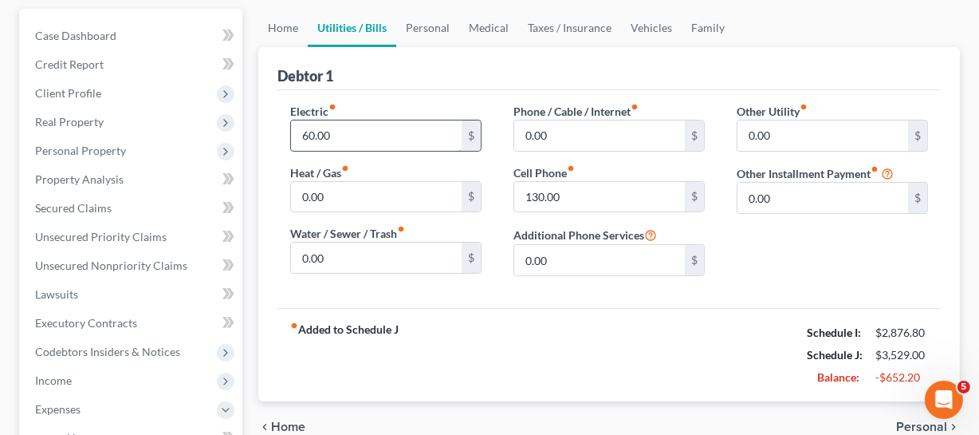
scroll to position [72, 0]
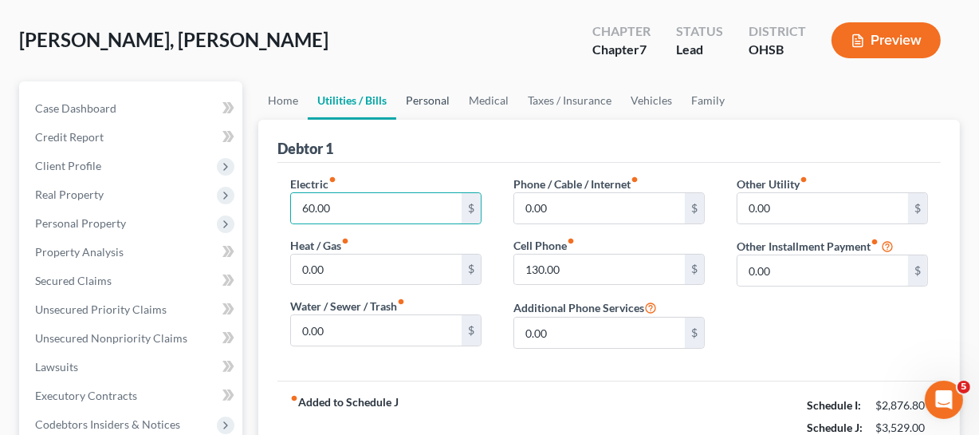
click at [404, 104] on link "Personal" at bounding box center [427, 100] width 63 height 38
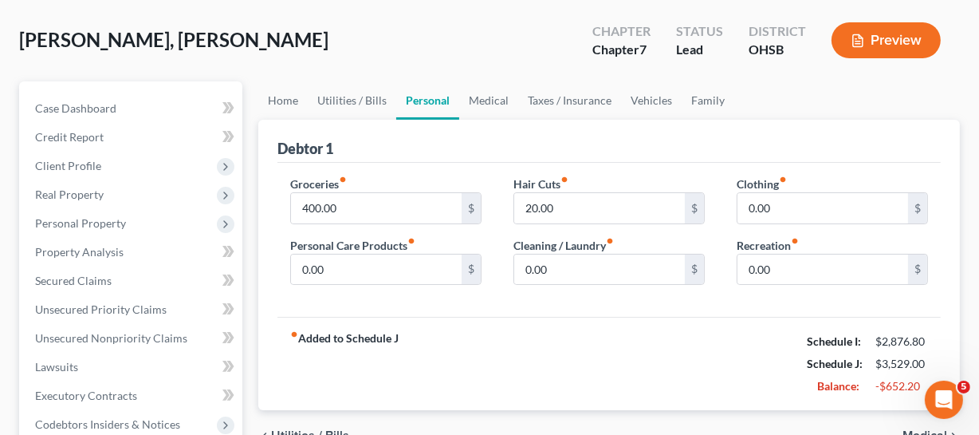
scroll to position [144, 0]
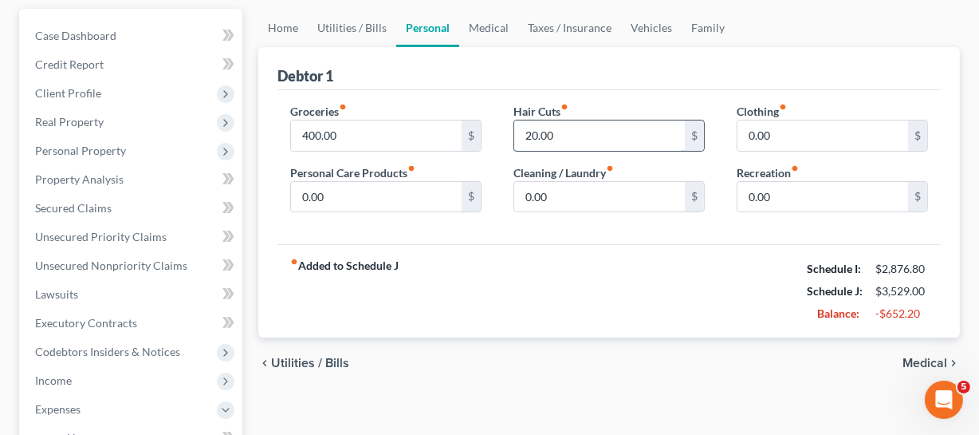
click at [568, 131] on input "20.00" at bounding box center [599, 135] width 171 height 30
click at [356, 139] on input "400.00" at bounding box center [376, 135] width 171 height 30
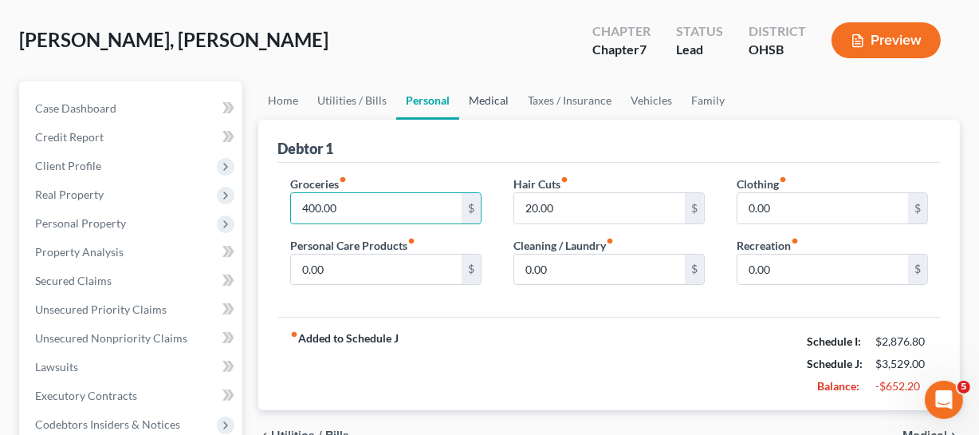
click at [489, 99] on link "Medical" at bounding box center [488, 100] width 59 height 38
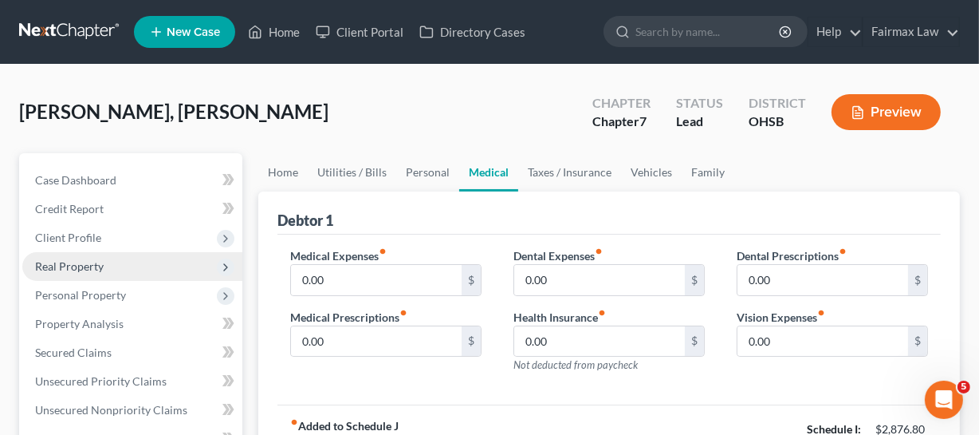
click at [106, 226] on span "Client Profile" at bounding box center [132, 237] width 220 height 29
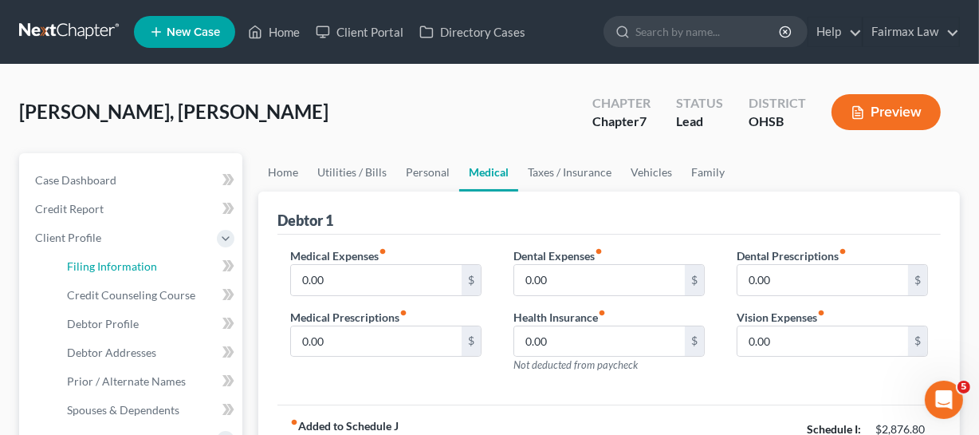
click at [116, 260] on span "Filing Information" at bounding box center [112, 266] width 90 height 14
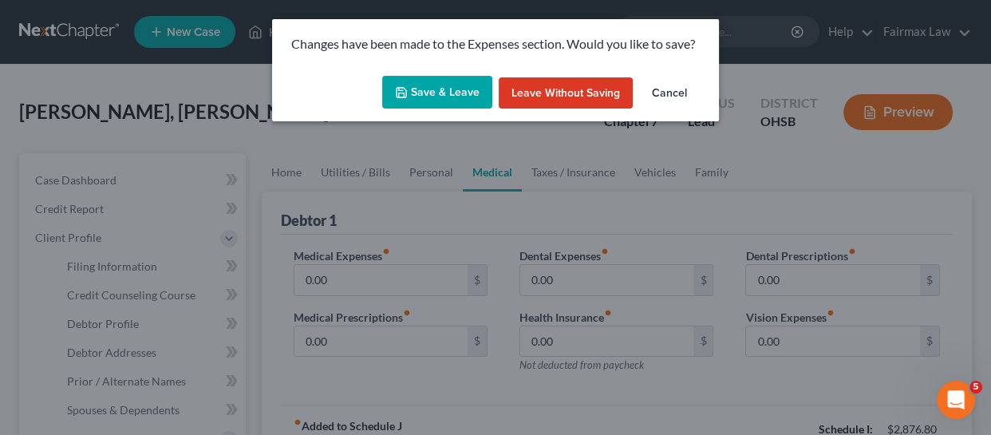
click at [472, 99] on button "Save & Leave" at bounding box center [437, 92] width 110 height 33
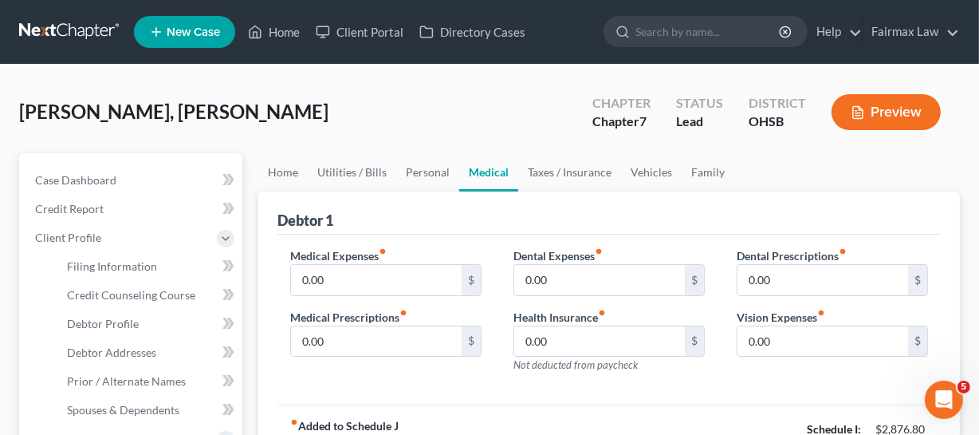
select select "1"
select select "0"
select select "62"
select select "16"
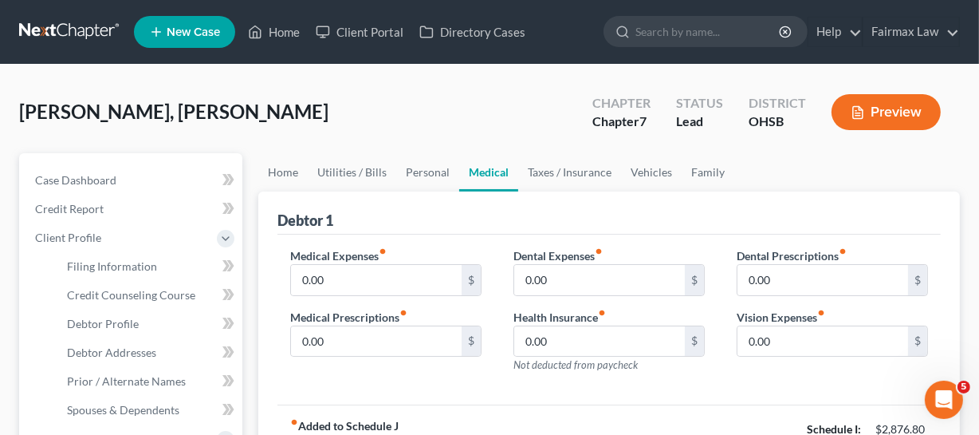
select select "0"
select select "36"
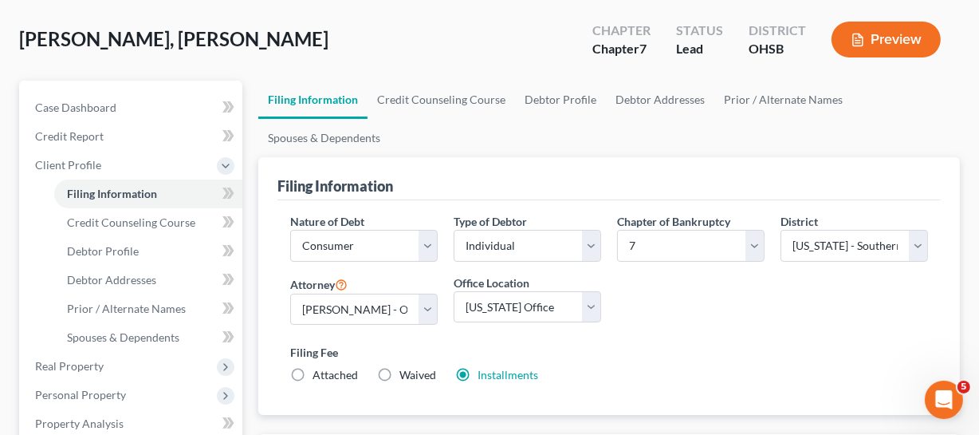
scroll to position [72, 0]
click at [144, 223] on span "Credit Counseling Course" at bounding box center [131, 223] width 128 height 14
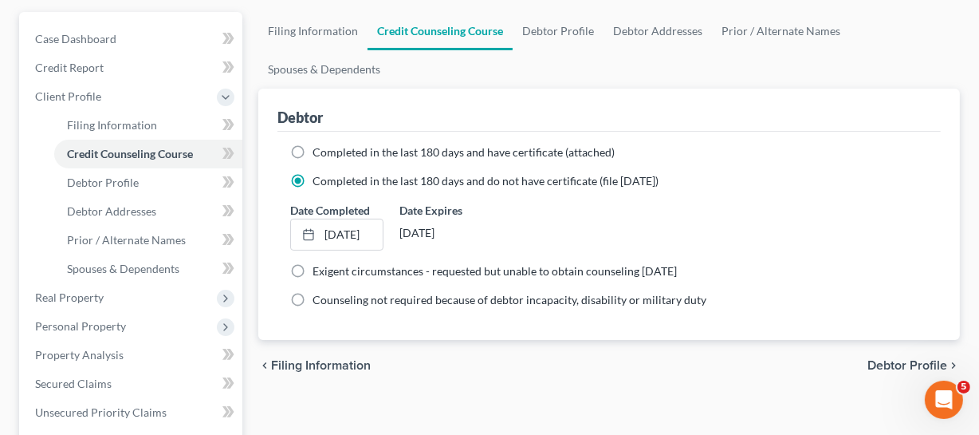
scroll to position [144, 0]
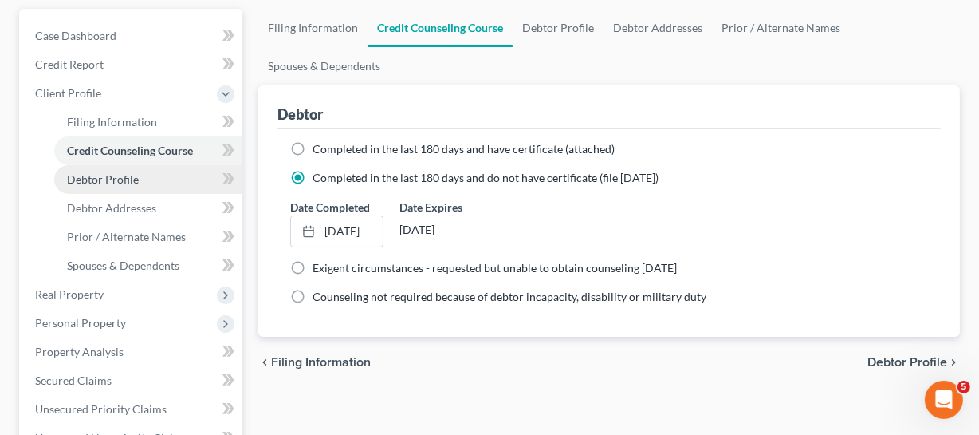
click at [89, 177] on span "Debtor Profile" at bounding box center [103, 179] width 72 height 14
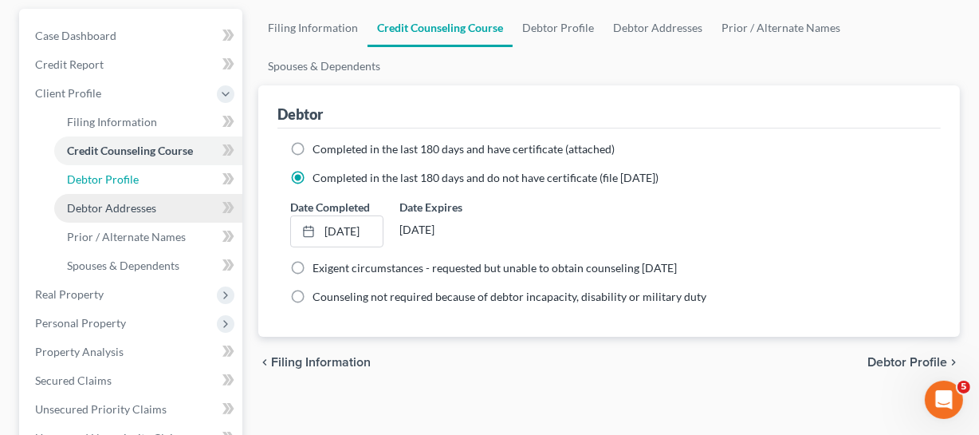
select select "1"
select select "2"
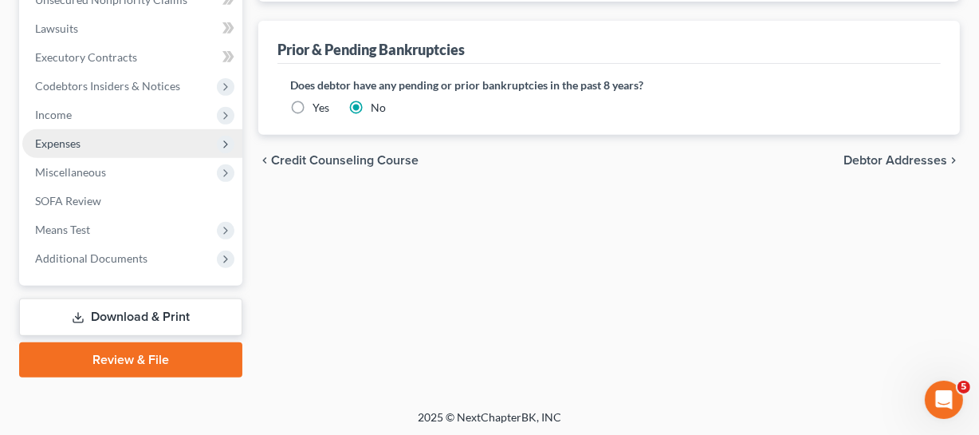
scroll to position [583, 0]
drag, startPoint x: 116, startPoint y: 112, endPoint x: 126, endPoint y: 144, distance: 33.3
click at [116, 112] on span "Income" at bounding box center [132, 114] width 220 height 29
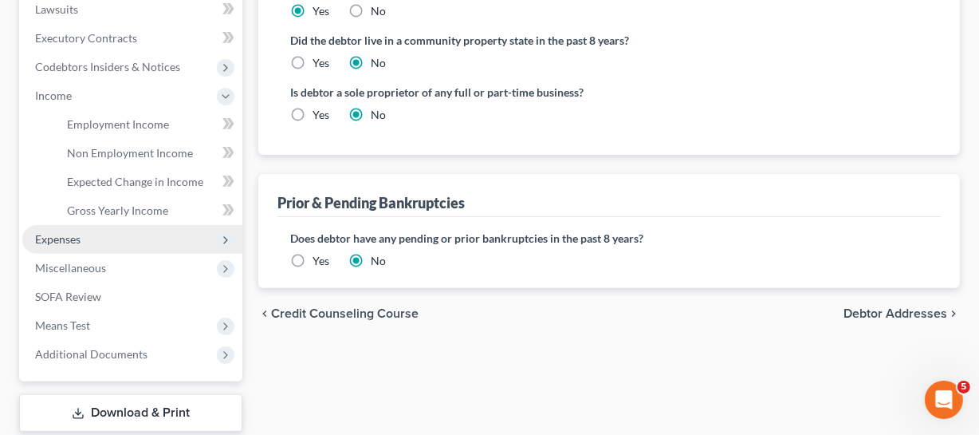
scroll to position [411, 0]
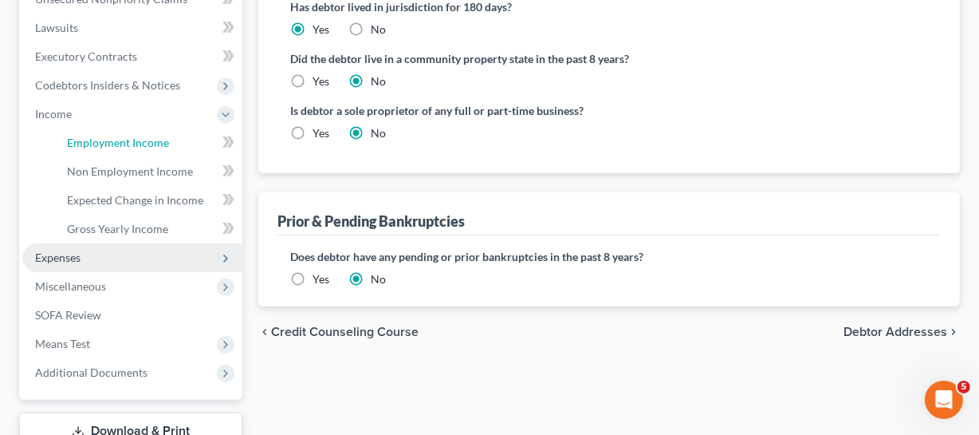
click at [126, 144] on span "Employment Income" at bounding box center [118, 143] width 102 height 14
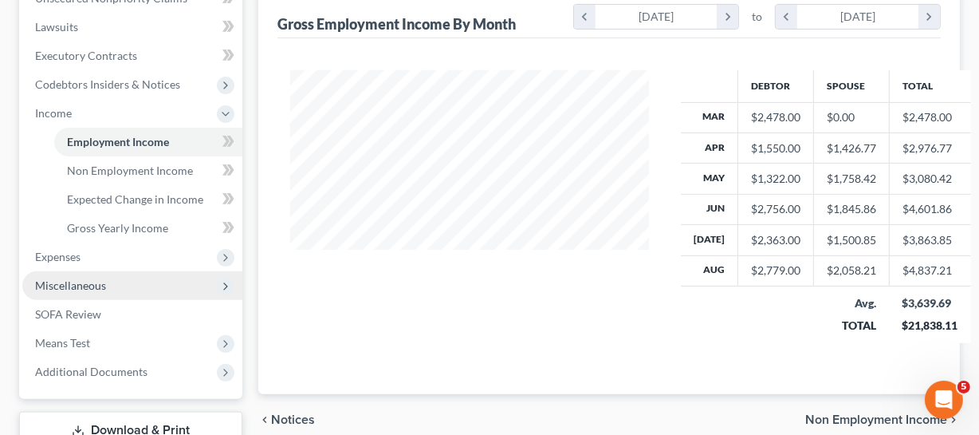
scroll to position [435, 0]
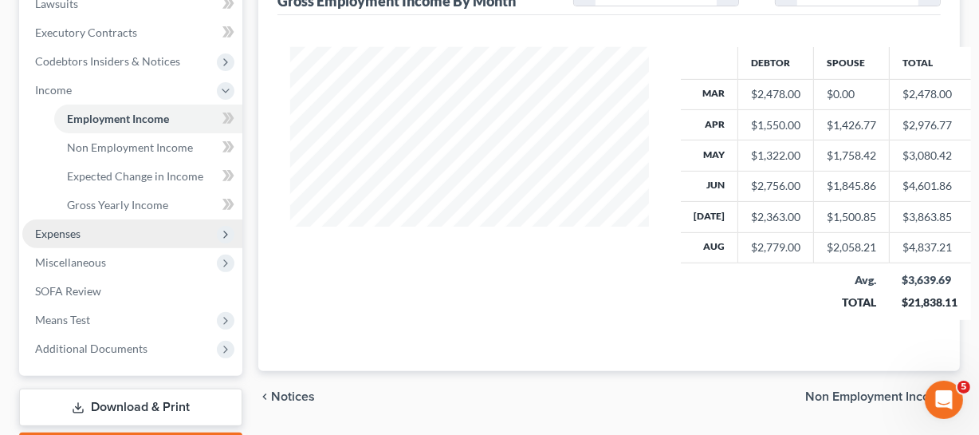
click at [87, 242] on span "Expenses" at bounding box center [132, 233] width 220 height 29
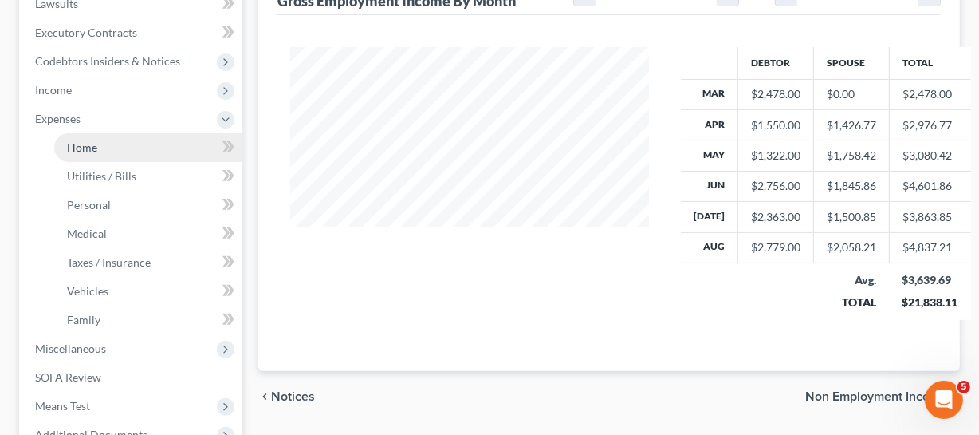
click at [113, 152] on link "Home" at bounding box center [148, 147] width 188 height 29
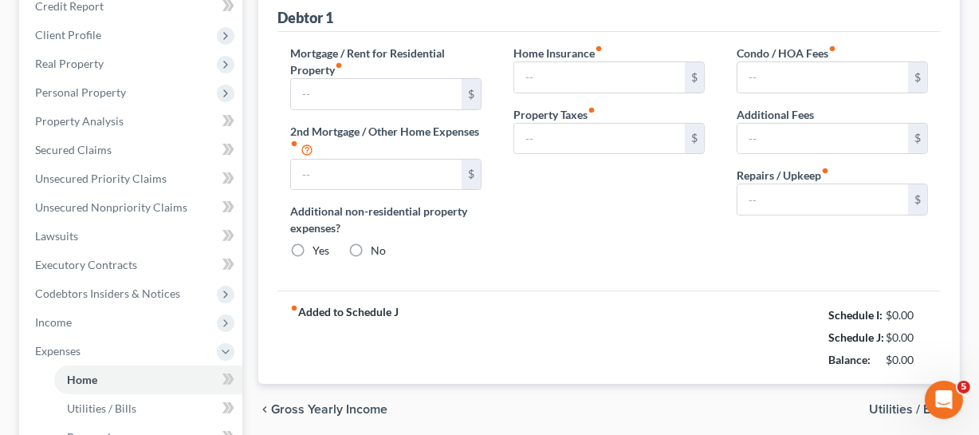
scroll to position [40, 0]
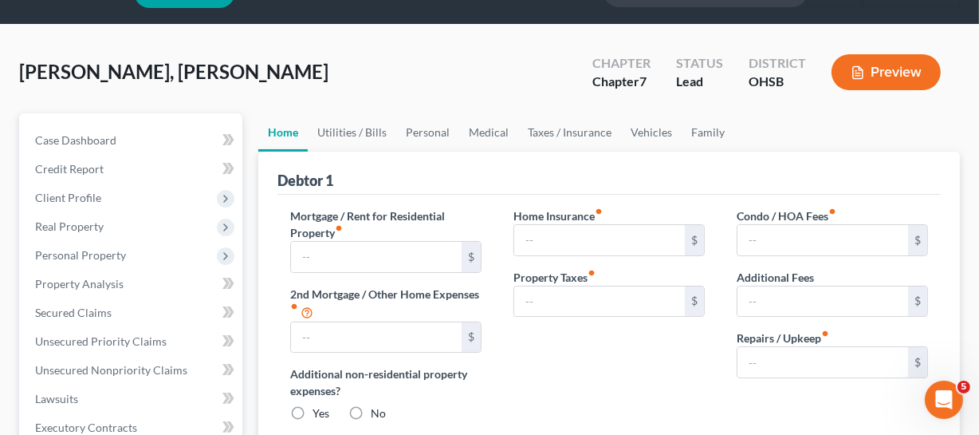
type input "1,714.00"
type input "0.00"
radio input "true"
type input "0.00"
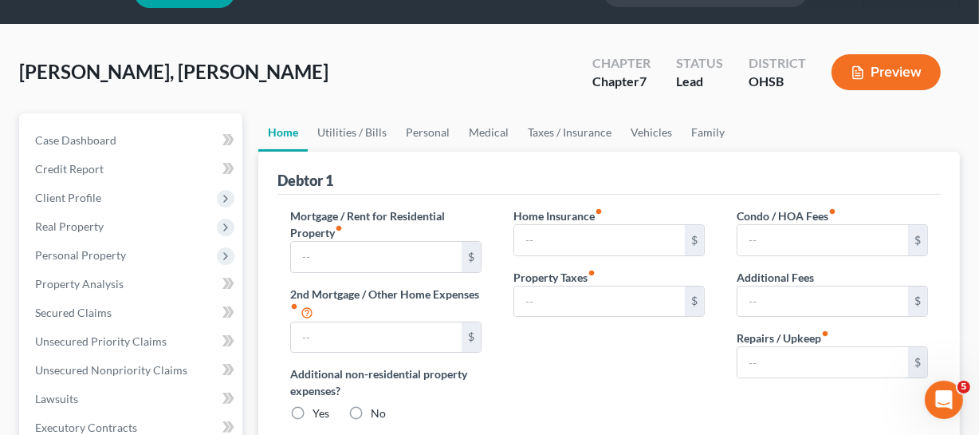
type input "0.00"
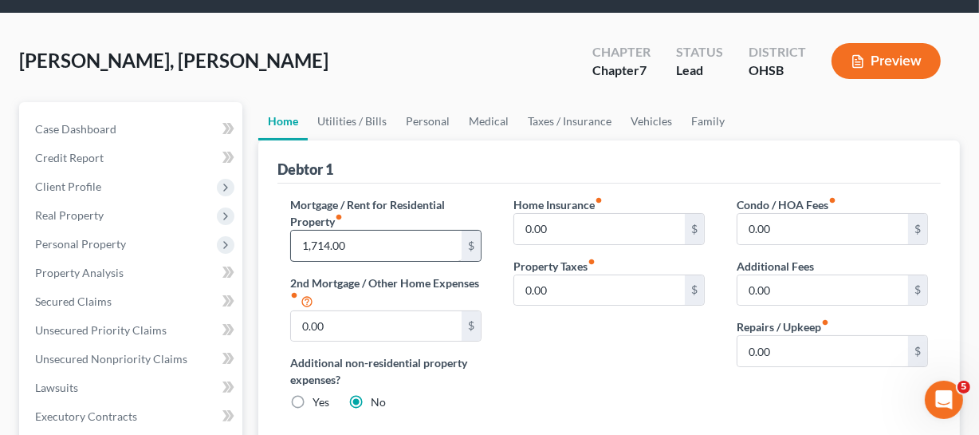
scroll to position [72, 0]
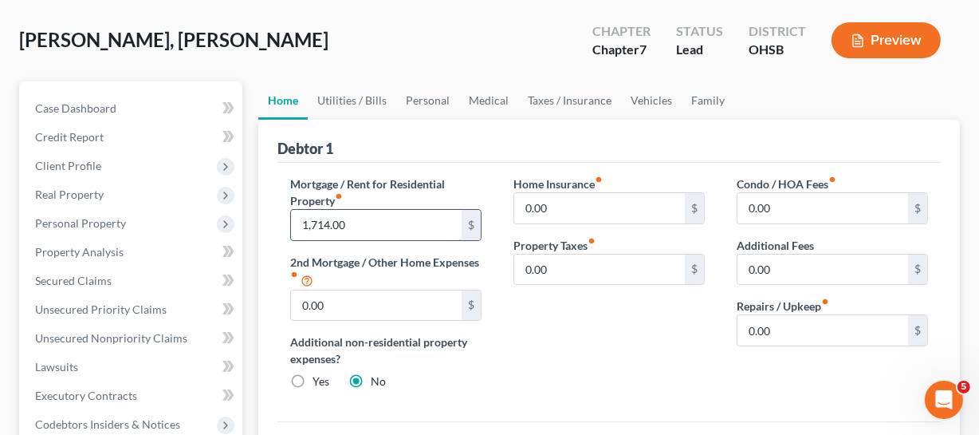
click at [401, 218] on input "1,714.00" at bounding box center [376, 225] width 171 height 30
type input "1,714"
click at [370, 96] on link "Utilities / Bills" at bounding box center [352, 100] width 89 height 38
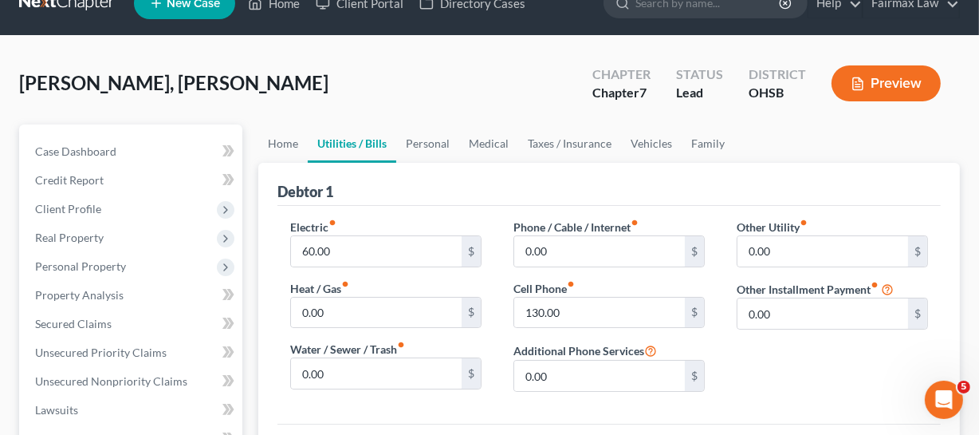
scroll to position [72, 0]
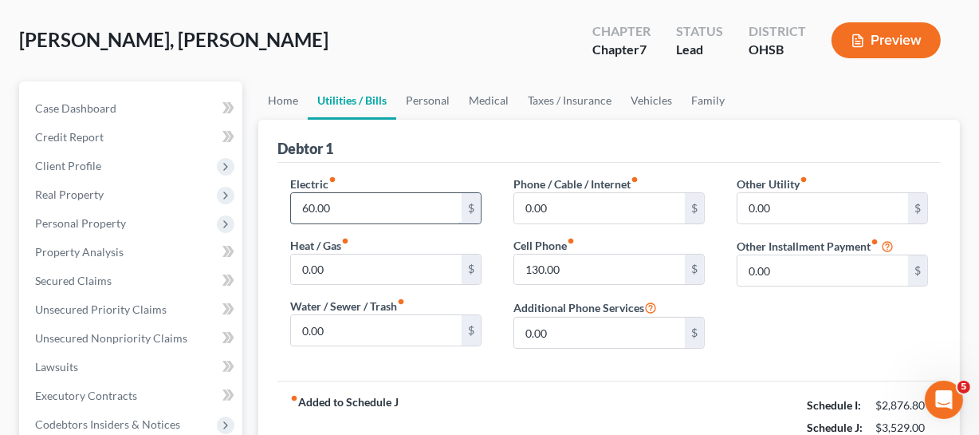
click at [379, 199] on input "60.00" at bounding box center [376, 208] width 171 height 30
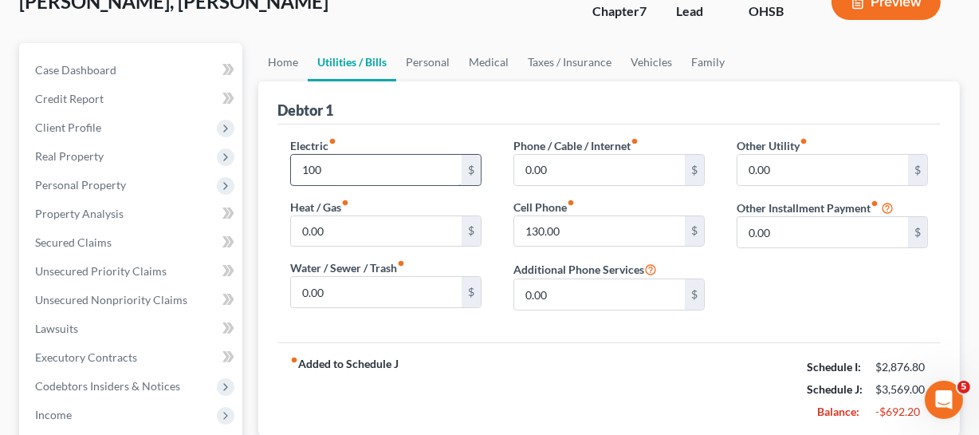
scroll to position [144, 0]
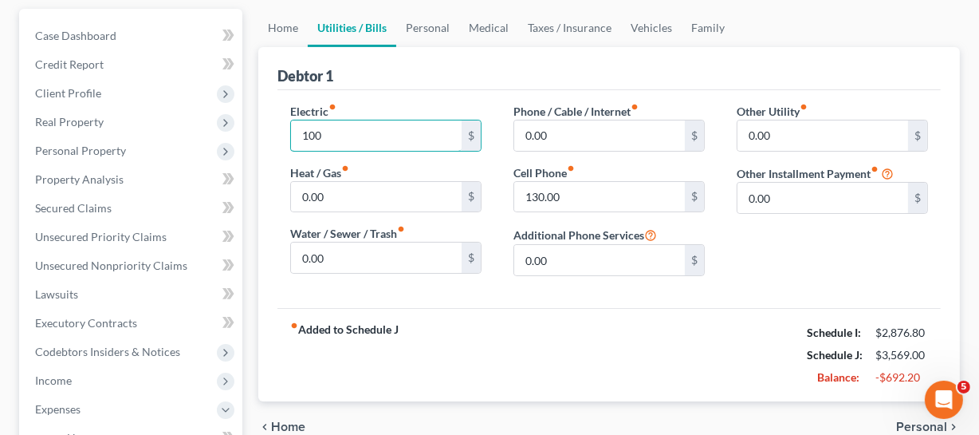
type input "100"
click at [621, 139] on input "0.00" at bounding box center [599, 135] width 171 height 30
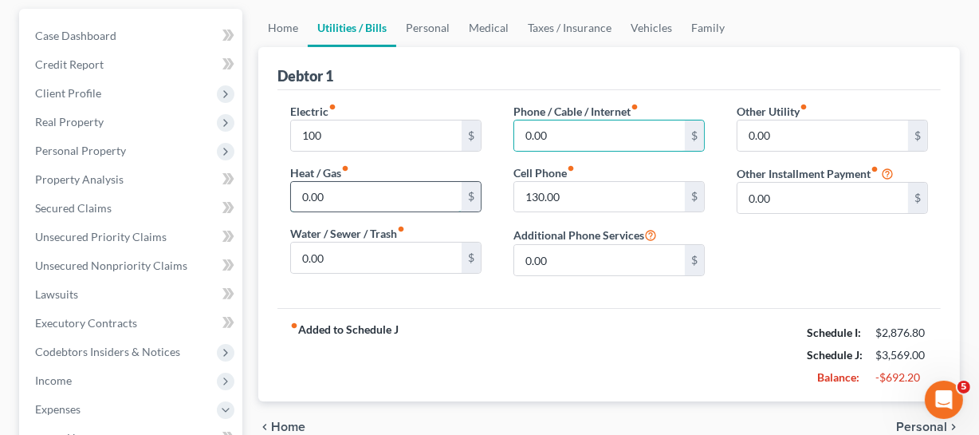
click at [365, 203] on input "0.00" at bounding box center [376, 197] width 171 height 30
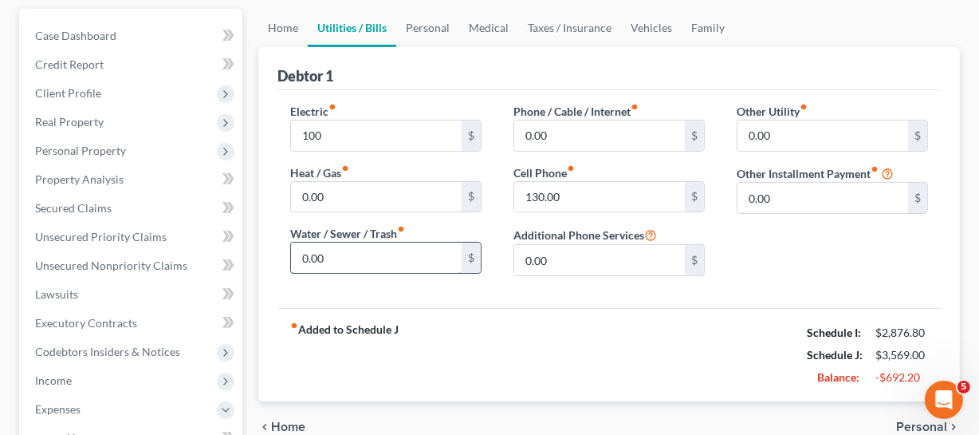
click at [371, 262] on input "0.00" at bounding box center [376, 257] width 171 height 30
click at [603, 214] on div "Phone / Cable / Internet fiber_manual_record 0.00 $ Cell Phone fiber_manual_rec…" at bounding box center [609, 196] width 223 height 186
drag, startPoint x: 603, startPoint y: 214, endPoint x: 603, endPoint y: 203, distance: 11.2
click at [603, 214] on div "Phone / Cable / Internet fiber_manual_record 0.00 $ Cell Phone fiber_manual_rec…" at bounding box center [609, 196] width 223 height 186
click at [603, 203] on input "130.00" at bounding box center [599, 197] width 171 height 30
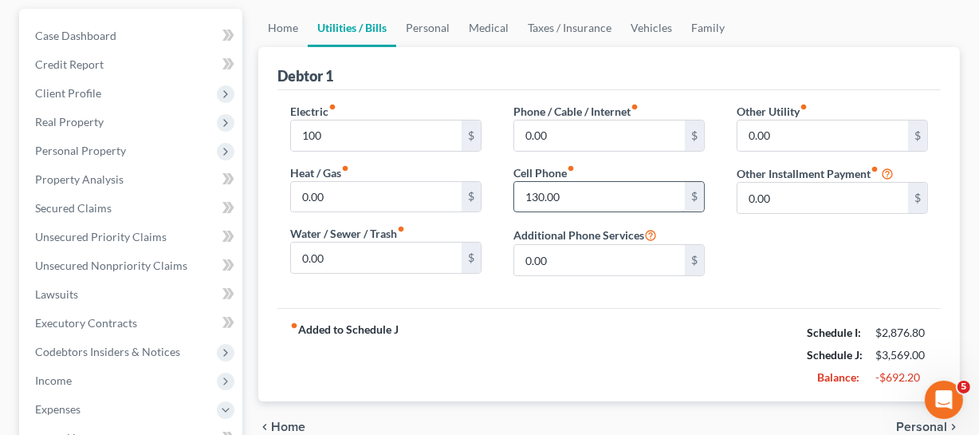
click at [603, 191] on input "130.00" at bounding box center [599, 197] width 171 height 30
click at [566, 193] on input "130.00" at bounding box center [599, 197] width 171 height 30
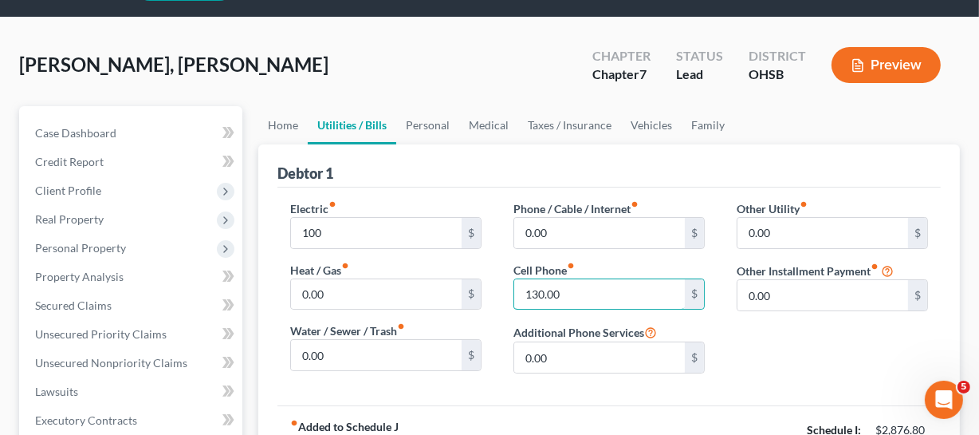
scroll to position [72, 0]
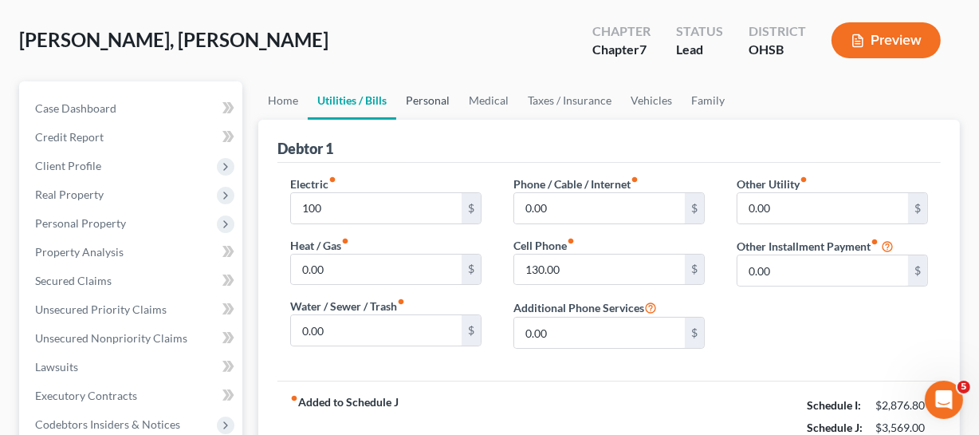
click at [447, 103] on link "Personal" at bounding box center [427, 100] width 63 height 38
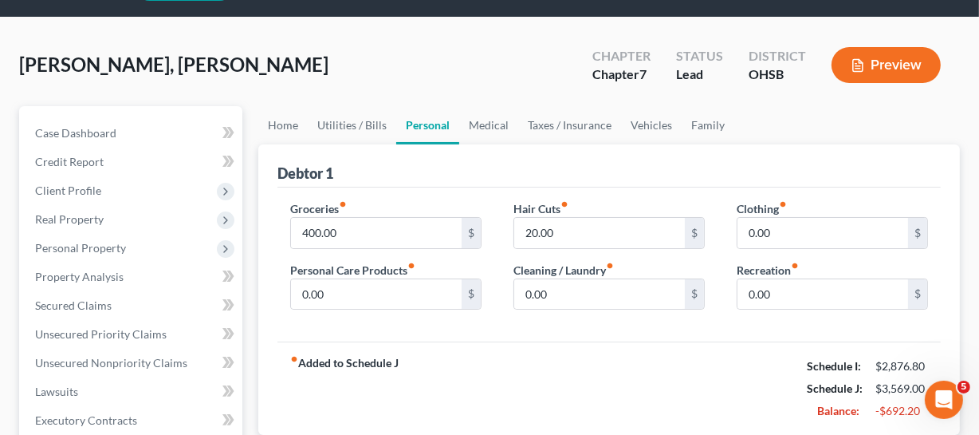
scroll to position [72, 0]
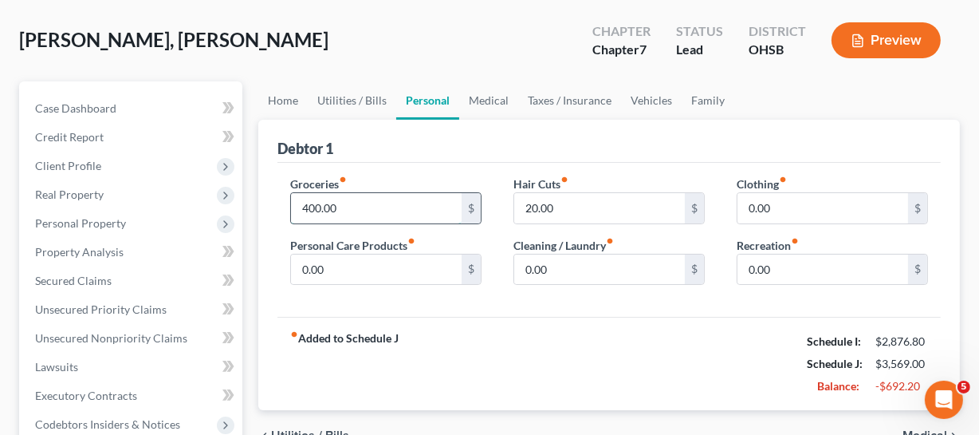
click at [361, 207] on input "400.00" at bounding box center [376, 208] width 171 height 30
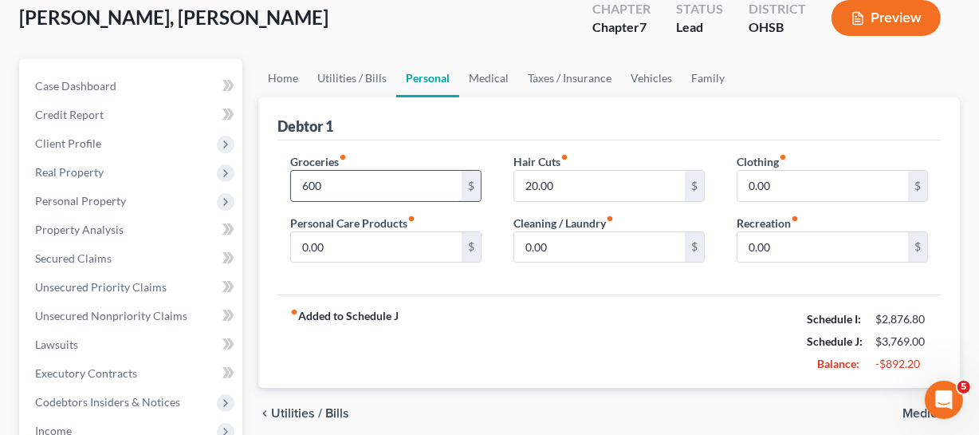
scroll to position [95, 0]
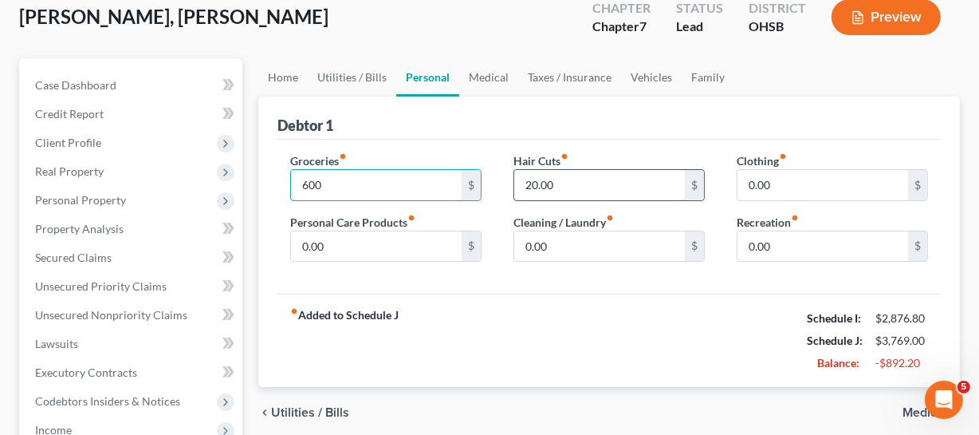
type input "600"
click at [646, 194] on input "20.00" at bounding box center [599, 185] width 171 height 30
type input "30"
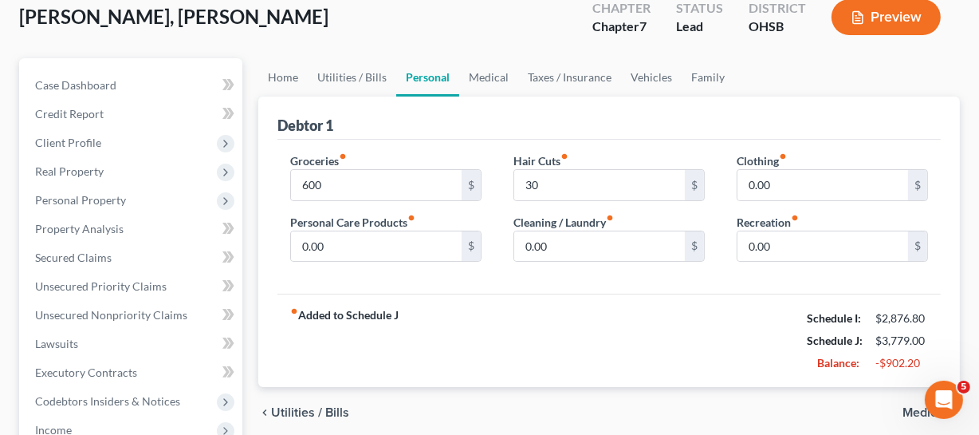
click at [622, 276] on div "Groceries fiber_manual_record 600 $ Personal Care Products fiber_manual_record …" at bounding box center [610, 217] width 664 height 155
drag, startPoint x: 473, startPoint y: 61, endPoint x: 579, endPoint y: 68, distance: 106.3
click at [473, 61] on link "Medical" at bounding box center [488, 77] width 59 height 38
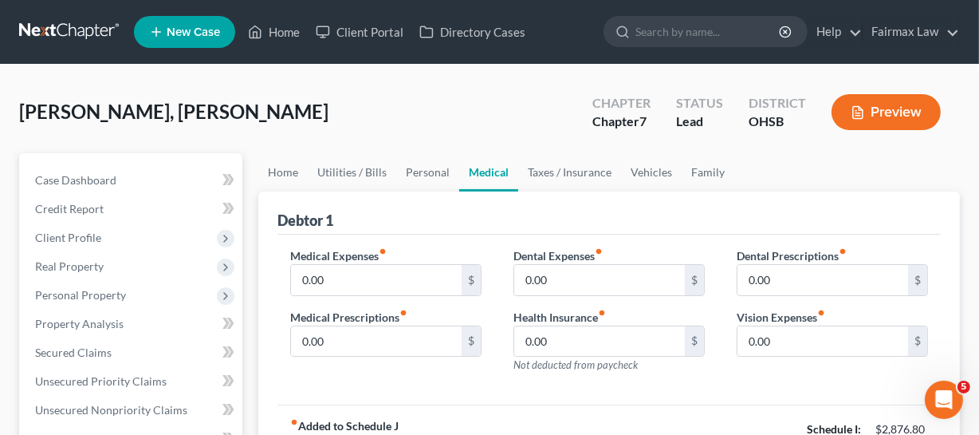
drag, startPoint x: 638, startPoint y: 175, endPoint x: 424, endPoint y: 227, distance: 219.9
click at [638, 175] on link "Vehicles" at bounding box center [651, 172] width 61 height 38
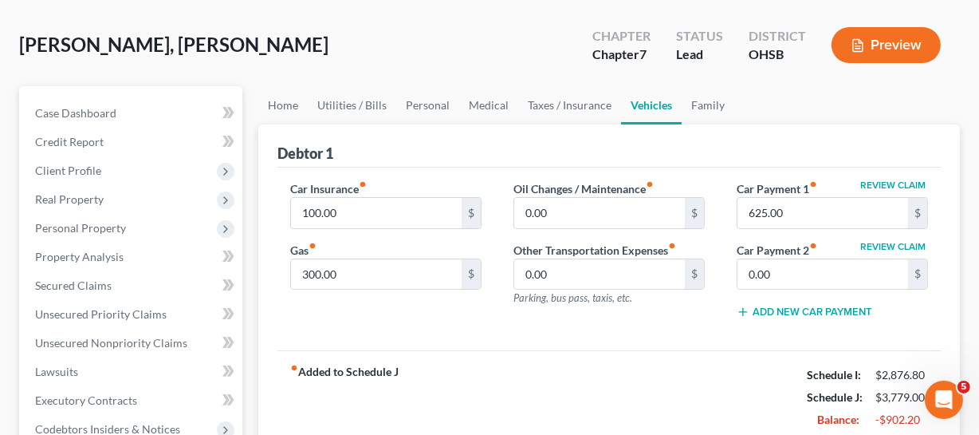
scroll to position [85, 0]
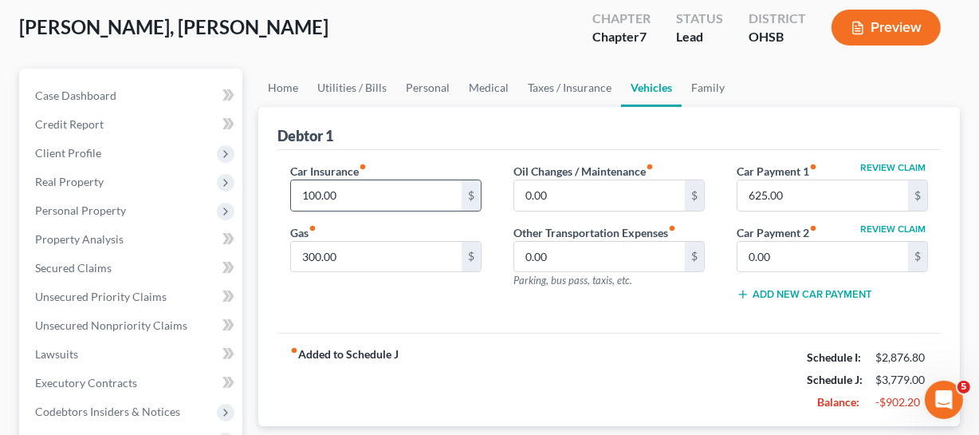
click at [364, 208] on div "100.00 $" at bounding box center [385, 195] width 191 height 32
click at [376, 191] on input "100.00" at bounding box center [376, 195] width 171 height 30
click at [388, 193] on input "100.00" at bounding box center [376, 195] width 171 height 30
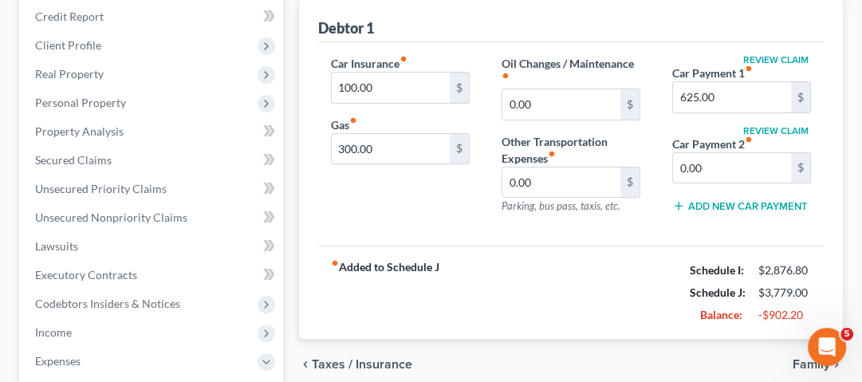
scroll to position [157, 0]
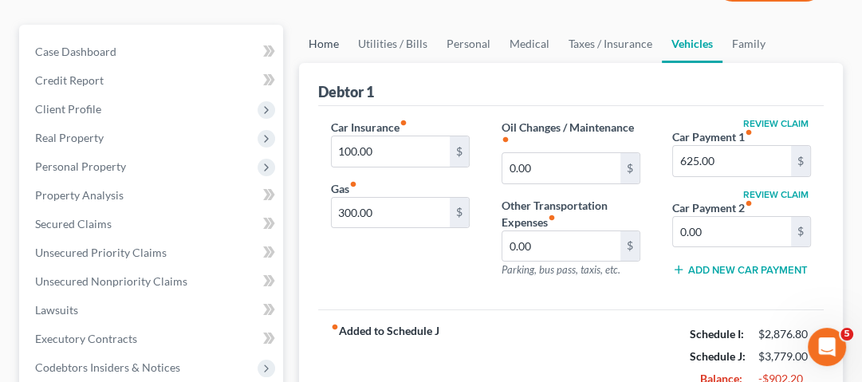
click at [336, 50] on link "Home" at bounding box center [323, 44] width 49 height 38
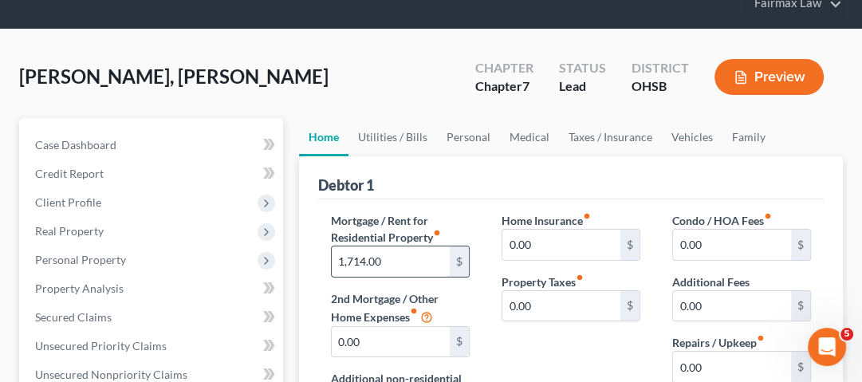
scroll to position [128, 0]
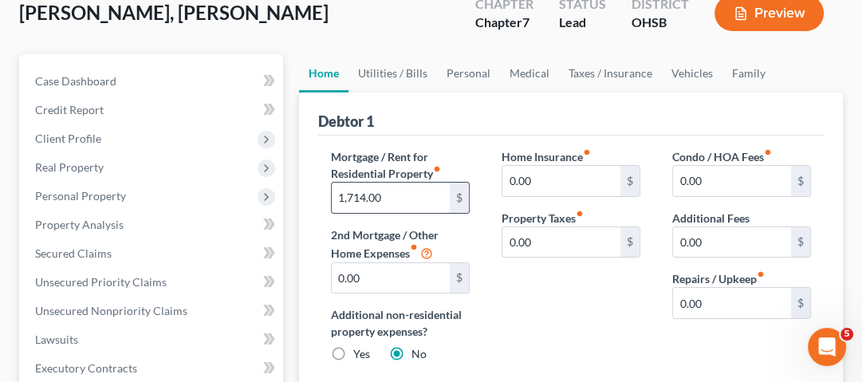
click at [350, 197] on input "1,714.00" at bounding box center [391, 198] width 118 height 30
click at [384, 198] on input "1,714.00" at bounding box center [391, 198] width 118 height 30
click at [399, 70] on link "Utilities / Bills" at bounding box center [393, 73] width 89 height 38
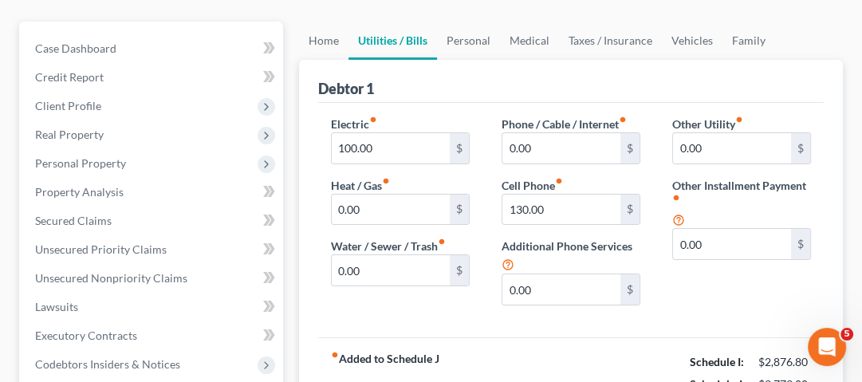
scroll to position [255, 0]
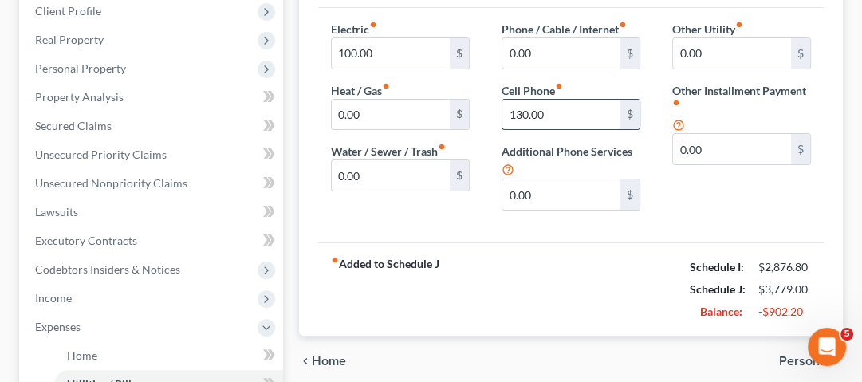
click at [559, 124] on input "130.00" at bounding box center [561, 115] width 118 height 30
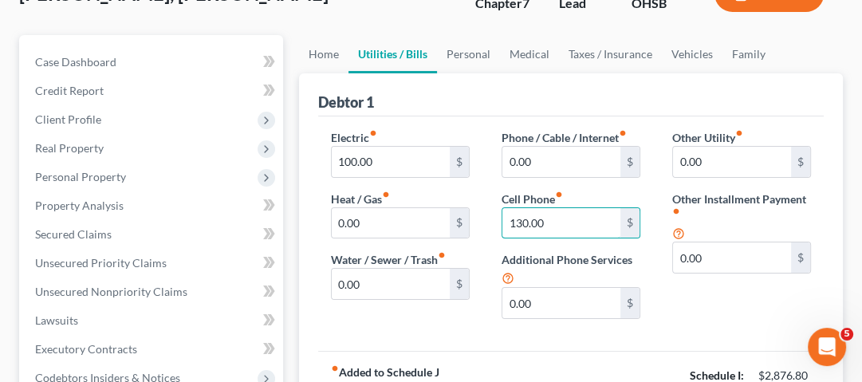
scroll to position [128, 0]
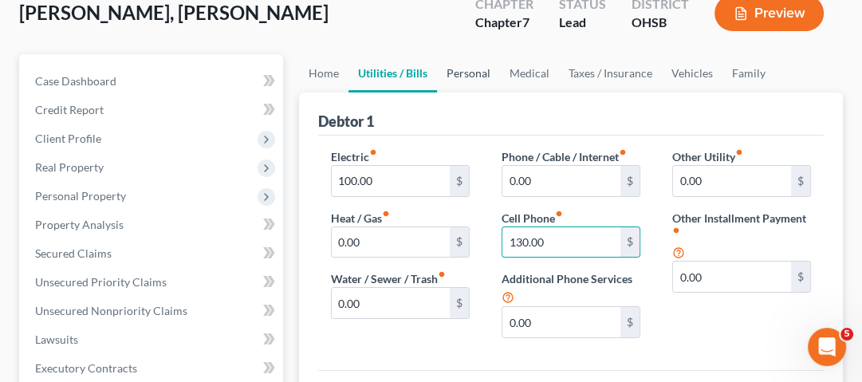
click at [467, 68] on link "Personal" at bounding box center [468, 73] width 63 height 38
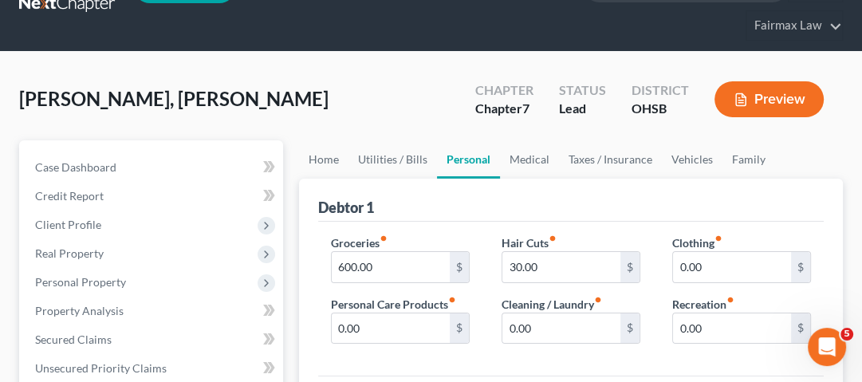
scroll to position [64, 0]
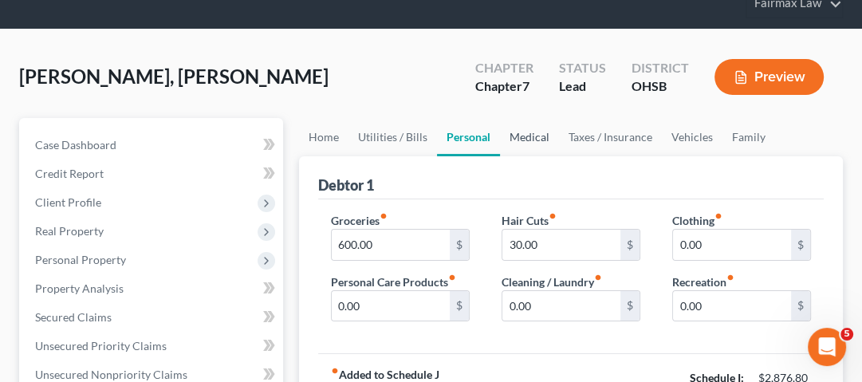
click at [521, 137] on link "Medical" at bounding box center [529, 137] width 59 height 38
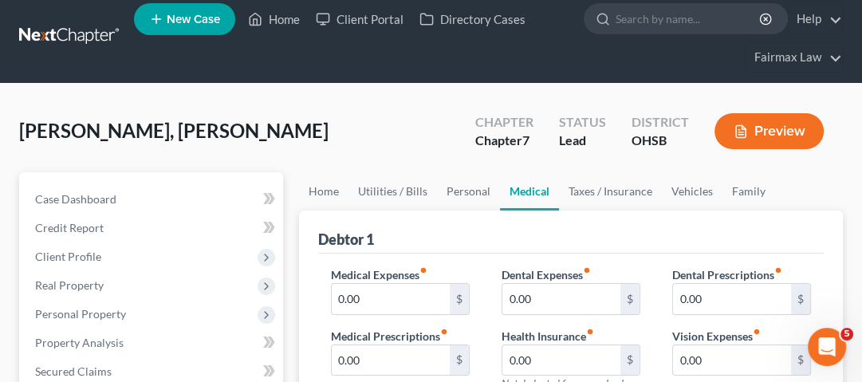
scroll to position [191, 0]
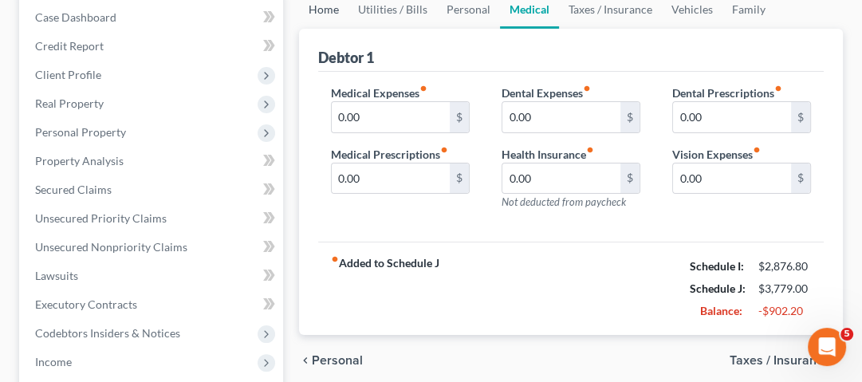
click at [324, 6] on link "Home" at bounding box center [323, 9] width 49 height 38
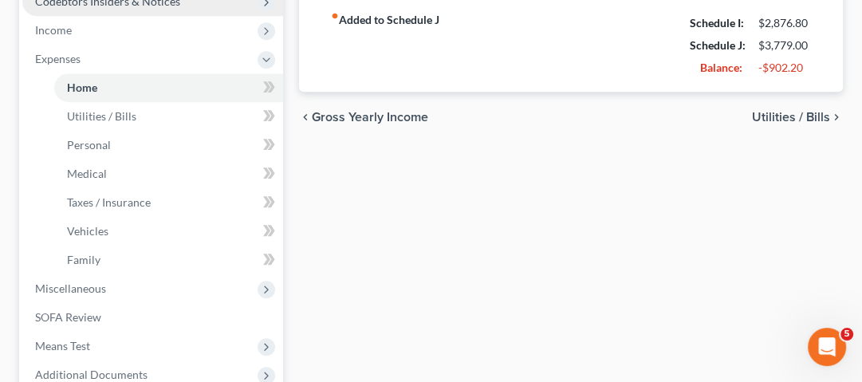
scroll to position [438, 0]
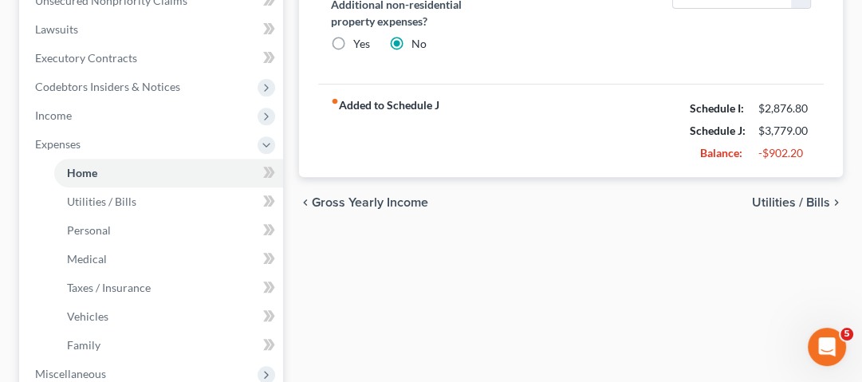
click at [641, 242] on div "Home Utilities / Bills Personal Medical Taxes / Insurance Vehicles Family Debto…" at bounding box center [571, 161] width 560 height 835
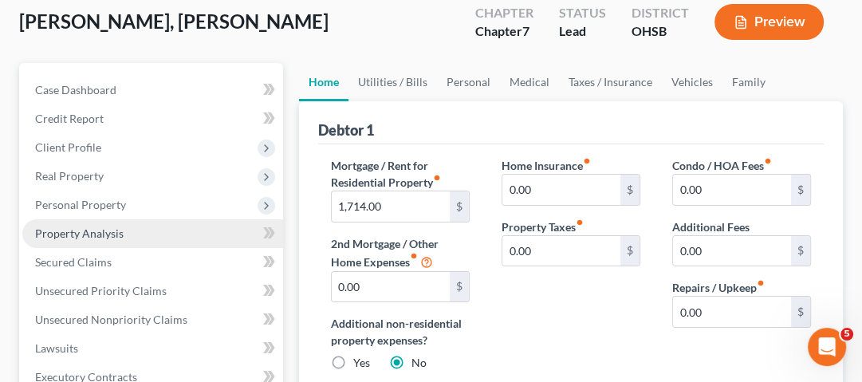
scroll to position [310, 0]
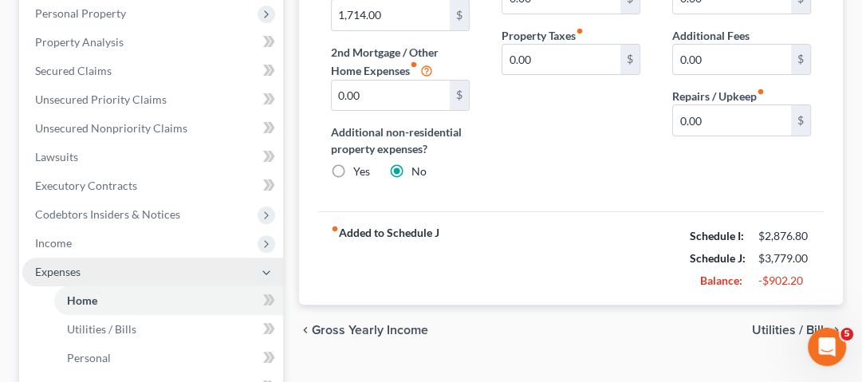
click at [85, 238] on span "Income" at bounding box center [152, 243] width 261 height 29
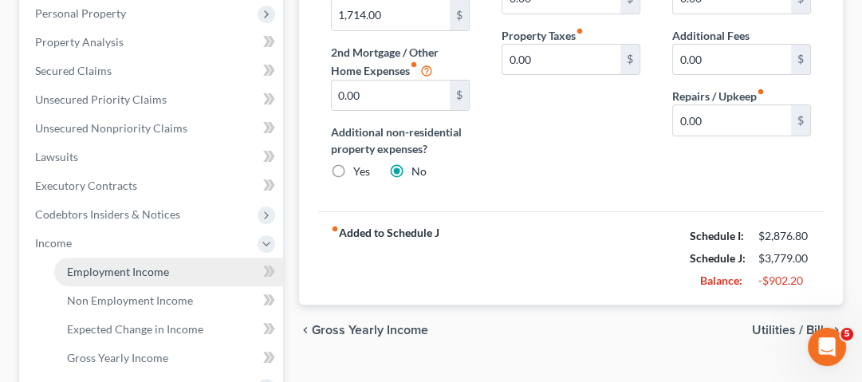
click at [102, 274] on span "Employment Income" at bounding box center [118, 272] width 102 height 14
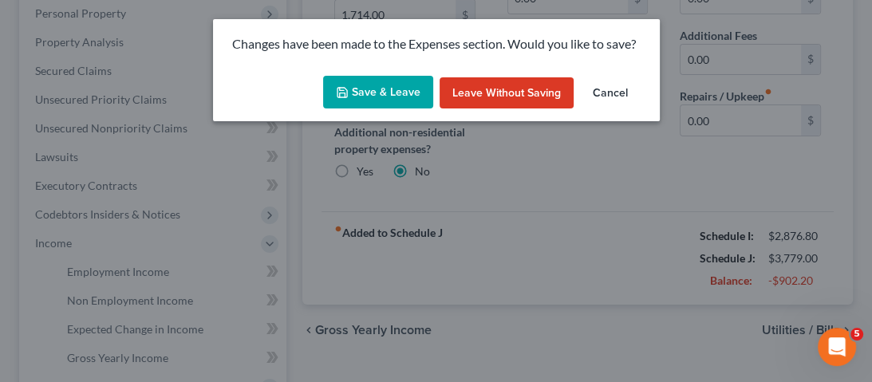
click at [380, 97] on button "Save & Leave" at bounding box center [378, 92] width 110 height 33
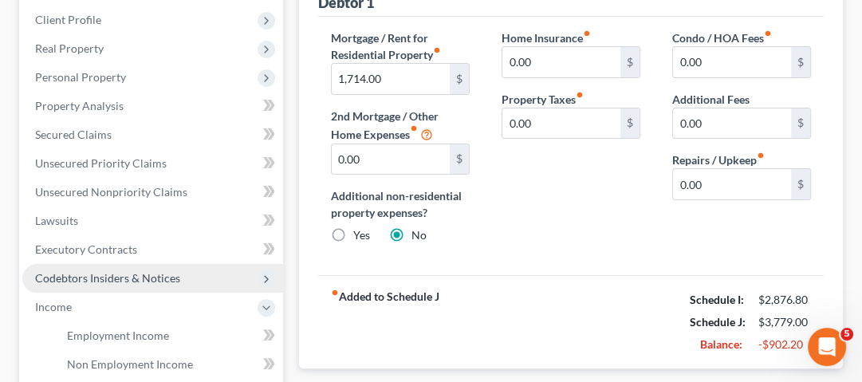
scroll to position [374, 0]
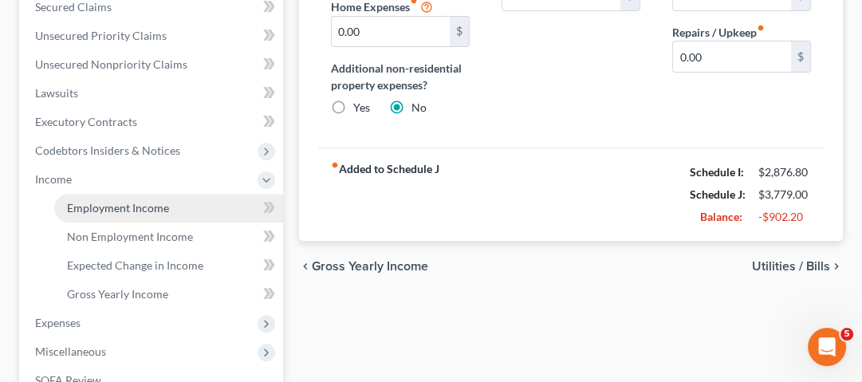
click at [171, 205] on link "Employment Income" at bounding box center [168, 208] width 229 height 29
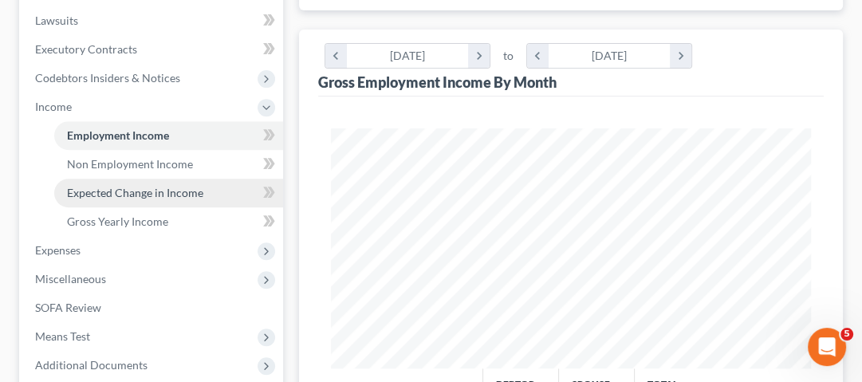
scroll to position [638, 0]
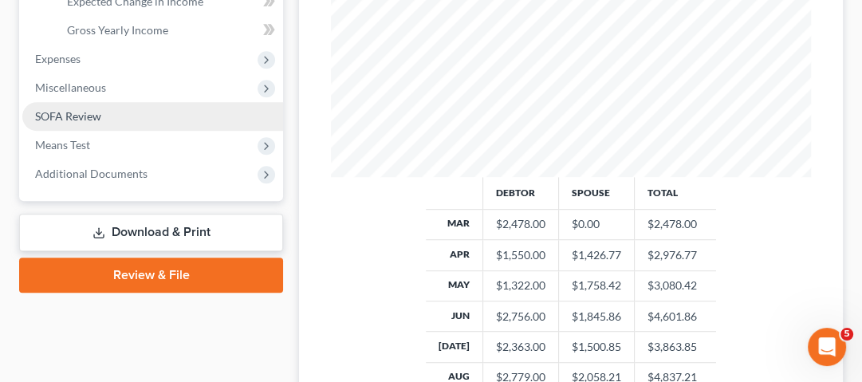
drag, startPoint x: 104, startPoint y: 55, endPoint x: 156, endPoint y: 127, distance: 88.5
click at [104, 55] on span "Expenses" at bounding box center [152, 59] width 261 height 29
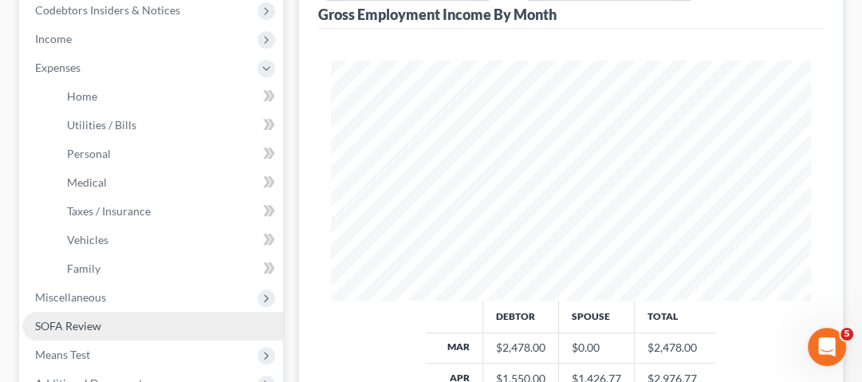
scroll to position [510, 0]
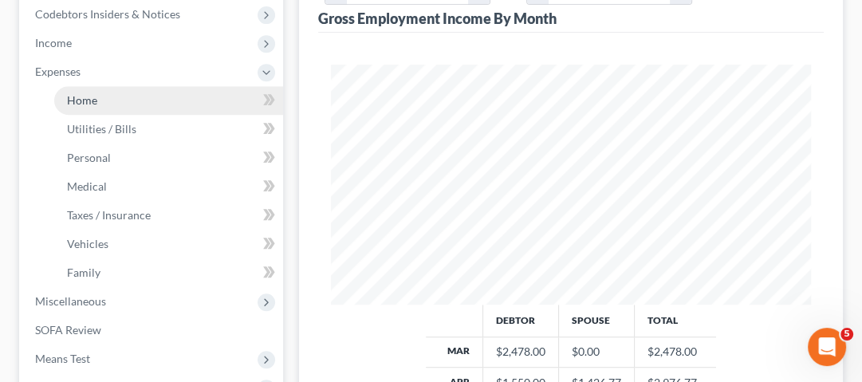
click at [77, 96] on span "Home" at bounding box center [82, 100] width 30 height 14
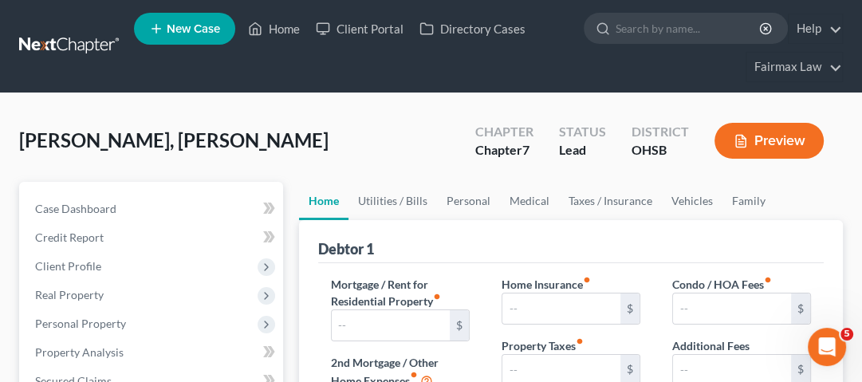
type input "1,714.00"
type input "0.00"
radio input "true"
type input "0.00"
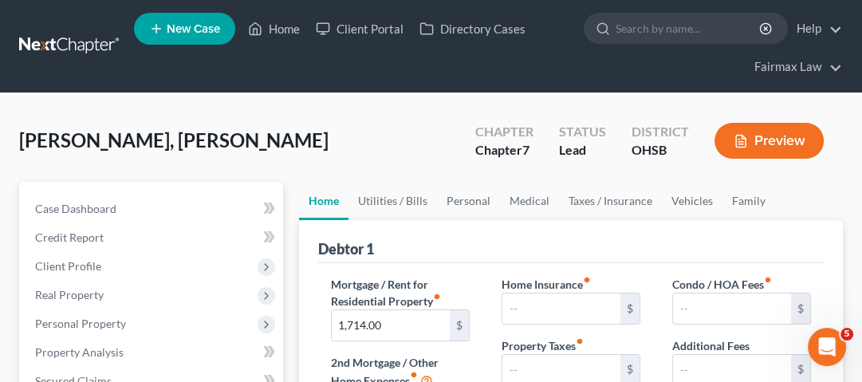
type input "0.00"
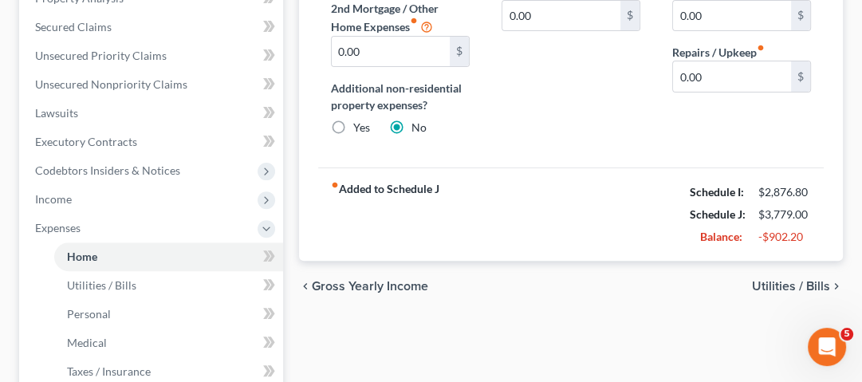
scroll to position [383, 0]
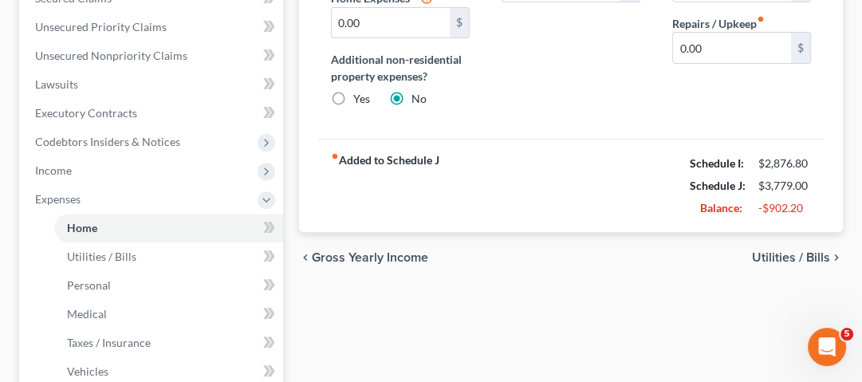
drag, startPoint x: 705, startPoint y: 214, endPoint x: 807, endPoint y: 282, distance: 122.6
click at [705, 214] on div "Balance:" at bounding box center [716, 208] width 69 height 16
click at [810, 207] on div "Balance: -$902.20" at bounding box center [750, 208] width 137 height 22
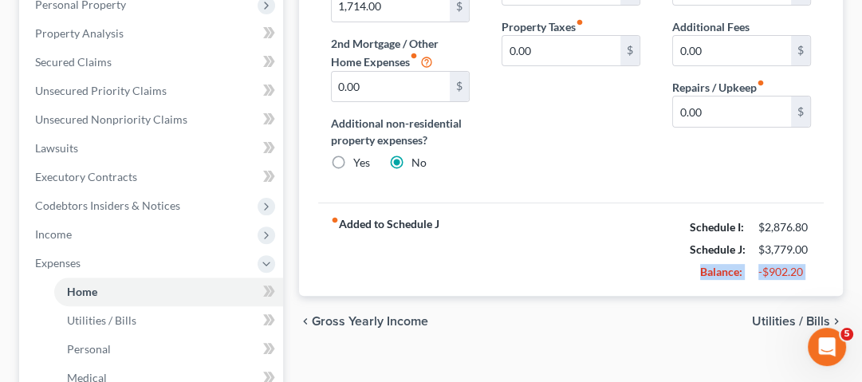
click at [808, 278] on div "Balance: -$902.20" at bounding box center [750, 272] width 137 height 22
click at [676, 286] on div "fiber_manual_record Added to Schedule J Schedule I: $2,876.80 Schedule J: $3,77…" at bounding box center [571, 249] width 506 height 93
drag, startPoint x: 778, startPoint y: 278, endPoint x: 785, endPoint y: 212, distance: 66.5
click at [810, 281] on div "Balance: -$902.20" at bounding box center [750, 272] width 137 height 22
click at [836, 281] on div "Debtor 1 Mortgage / Rent for Residential Property fiber_manual_record 1,714.00 …" at bounding box center [571, 99] width 544 height 396
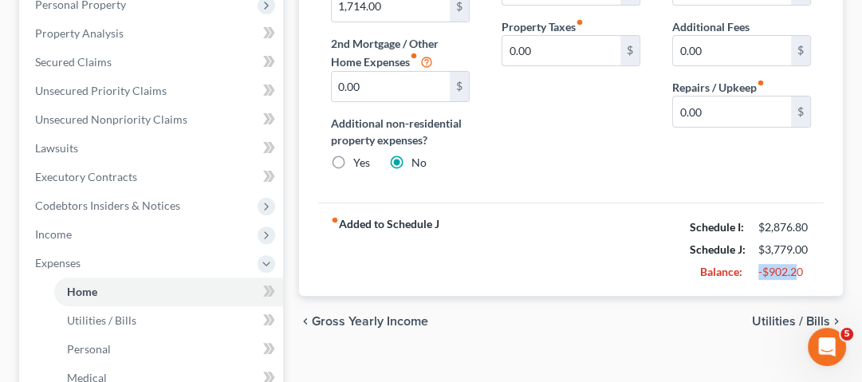
click at [785, 212] on div "fiber_manual_record Added to Schedule J Schedule I: $2,876.80 Schedule J: $3,77…" at bounding box center [571, 249] width 506 height 93
click at [862, 229] on html "Home New Case Client Portal Directory Cases Fairmax Law [PERSON_NAME][EMAIL_ADD…" at bounding box center [431, 220] width 862 height 1078
click at [724, 232] on strong "Schedule I:" at bounding box center [717, 227] width 54 height 14
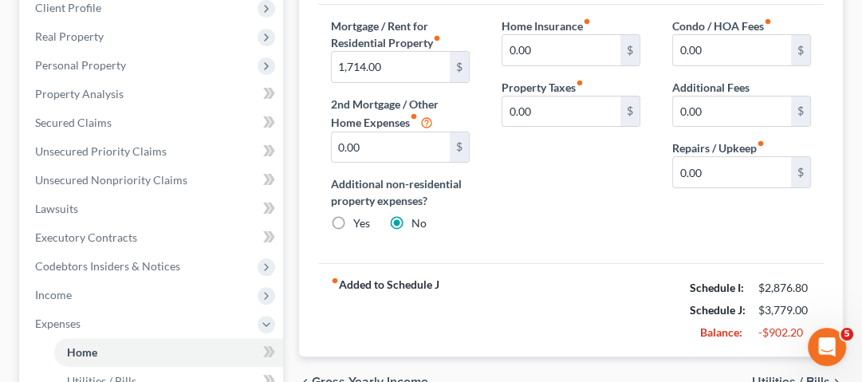
scroll to position [191, 0]
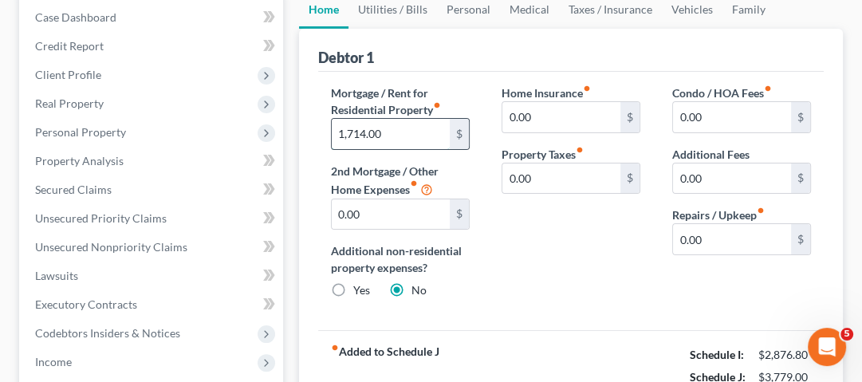
click at [419, 137] on input "1,714.00" at bounding box center [391, 134] width 118 height 30
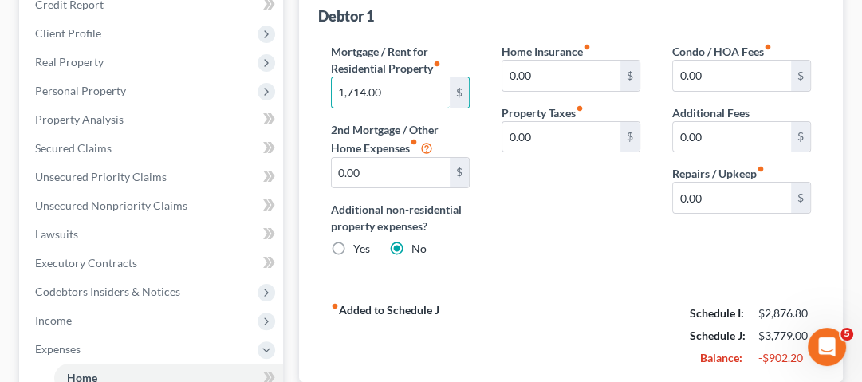
scroll to position [255, 0]
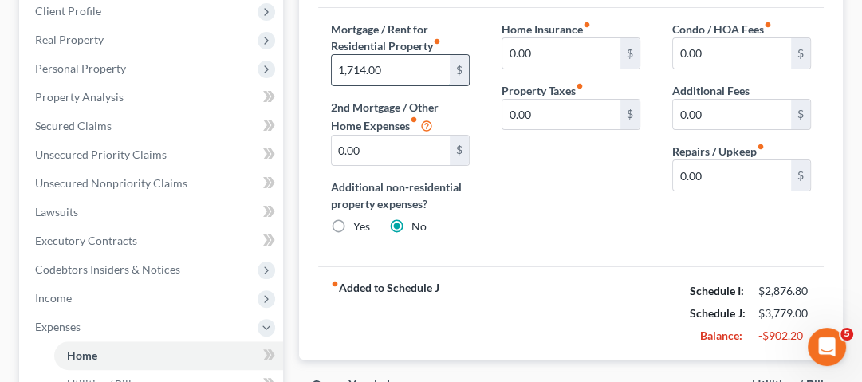
click at [407, 81] on input "1,714.00" at bounding box center [391, 70] width 118 height 30
drag, startPoint x: 406, startPoint y: 80, endPoint x: 326, endPoint y: 66, distance: 80.9
click at [326, 66] on div "Mortgage / Rent for Residential Property fiber_manual_record 1,714.00 $ 2nd Mor…" at bounding box center [400, 134] width 171 height 227
type input "850"
click at [586, 242] on div "Home Insurance fiber_manual_record 0.00 $ Property Taxes fiber_manual_record 0.…" at bounding box center [571, 134] width 171 height 227
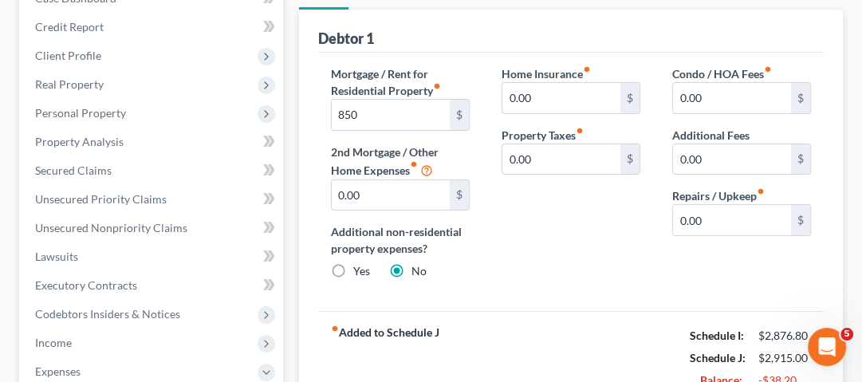
scroll to position [191, 0]
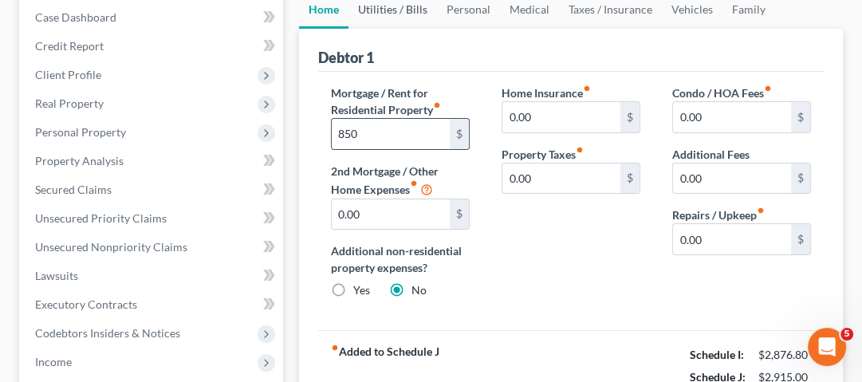
drag, startPoint x: 412, startPoint y: 18, endPoint x: 464, endPoint y: 120, distance: 115.6
click at [412, 18] on link "Utilities / Bills" at bounding box center [393, 9] width 89 height 38
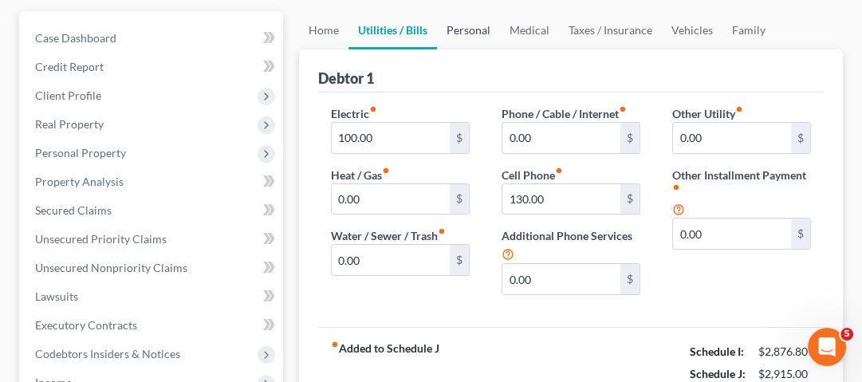
scroll to position [191, 0]
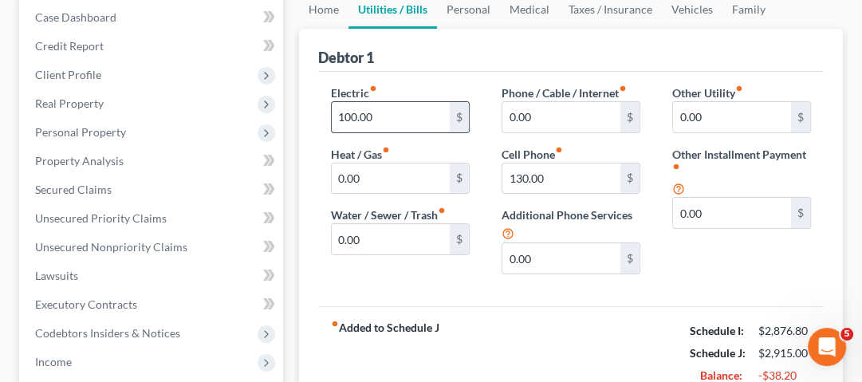
click at [384, 118] on input "100.00" at bounding box center [391, 117] width 118 height 30
type input "60"
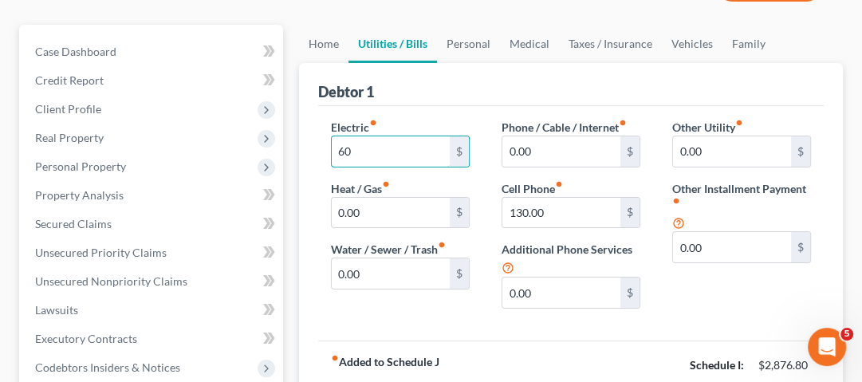
scroll to position [128, 0]
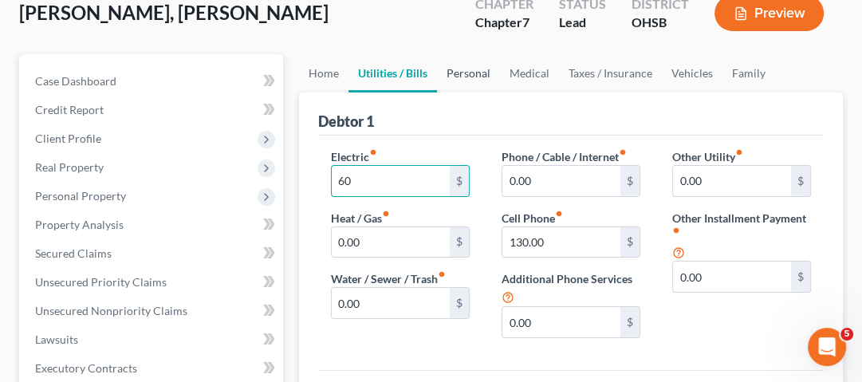
click at [465, 83] on link "Personal" at bounding box center [468, 73] width 63 height 38
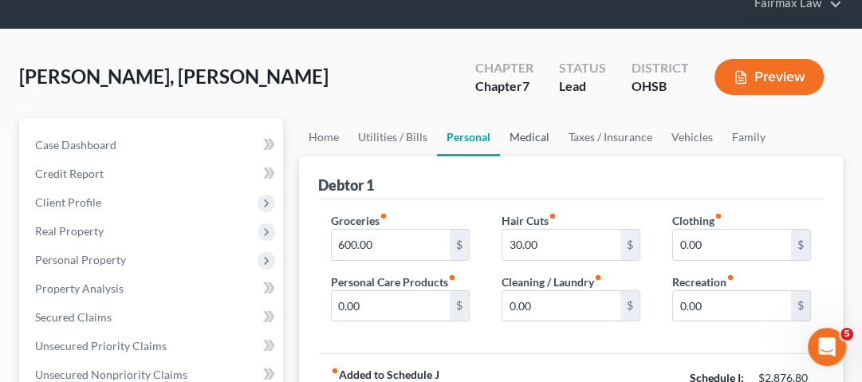
scroll to position [128, 0]
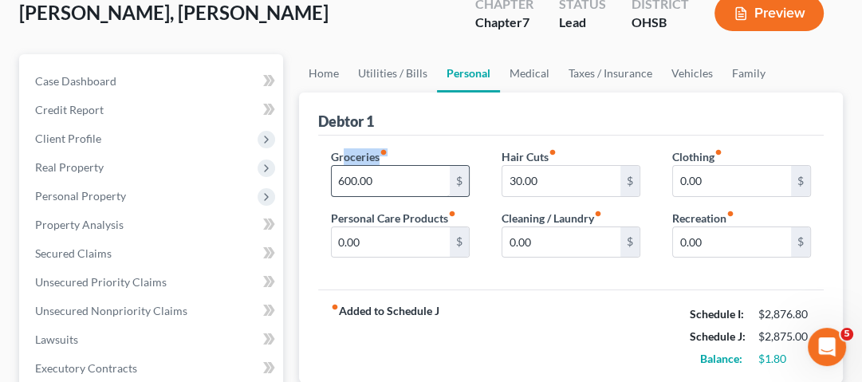
drag, startPoint x: 346, startPoint y: 163, endPoint x: 384, endPoint y: 182, distance: 42.8
click at [349, 163] on div "Groceries fiber_manual_record 600.00 $" at bounding box center [400, 172] width 139 height 49
click at [384, 182] on input "600.00" at bounding box center [391, 181] width 118 height 30
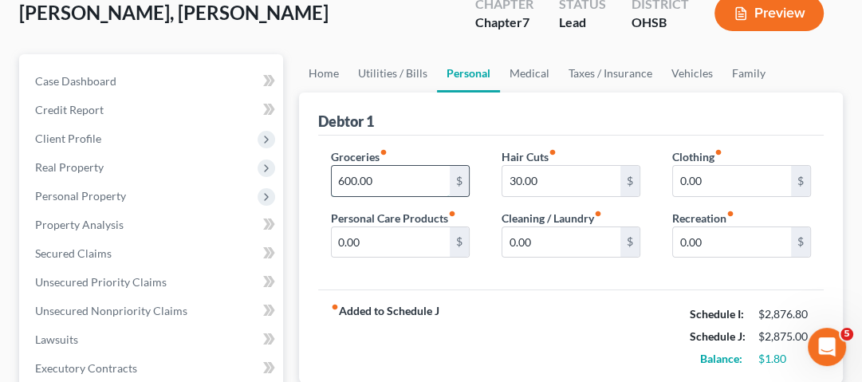
click at [384, 182] on input "600.00" at bounding box center [391, 181] width 118 height 30
type input "400"
click at [590, 278] on div "Groceries fiber_manual_record 400 $ Personal Care Products fiber_manual_record …" at bounding box center [571, 213] width 506 height 155
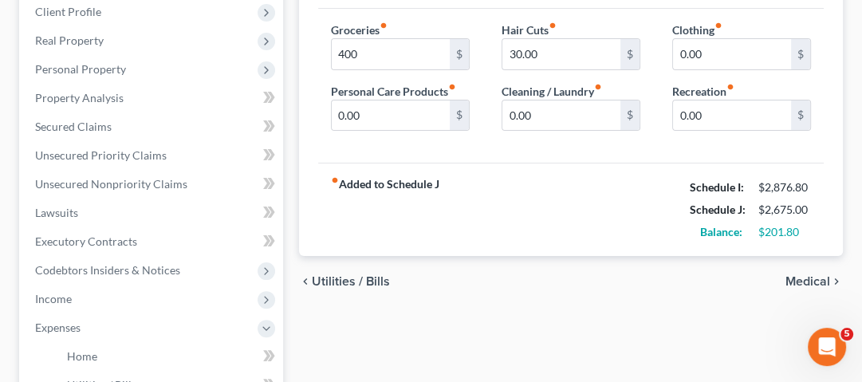
scroll to position [255, 0]
click at [705, 231] on div "Balance:" at bounding box center [716, 231] width 69 height 16
click at [832, 233] on div "Debtor 1 Groceries fiber_manual_record 400 $ Personal Care Products fiber_manua…" at bounding box center [571, 110] width 544 height 291
drag, startPoint x: 790, startPoint y: 240, endPoint x: 724, endPoint y: 233, distance: 66.6
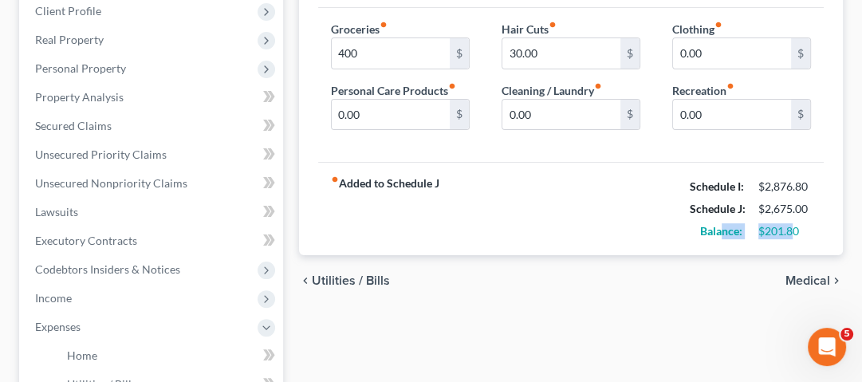
click at [724, 233] on div "Balance: $201.80" at bounding box center [750, 231] width 137 height 22
click at [766, 233] on div "$201.80" at bounding box center [785, 231] width 53 height 16
drag, startPoint x: 408, startPoint y: 64, endPoint x: 558, endPoint y: 177, distance: 188.5
click at [408, 64] on input "400" at bounding box center [391, 53] width 118 height 30
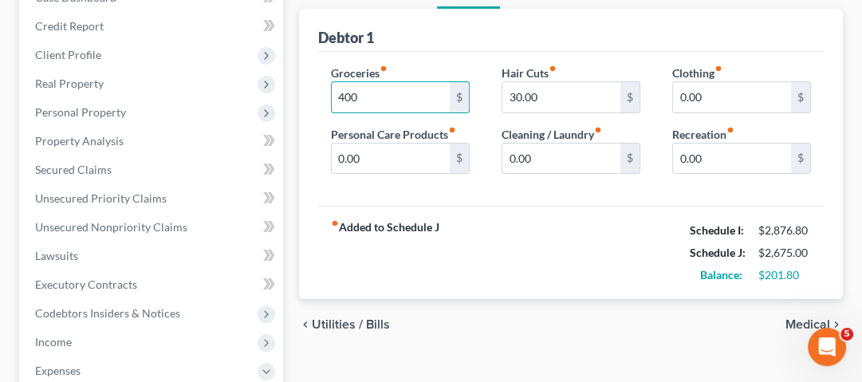
scroll to position [191, 0]
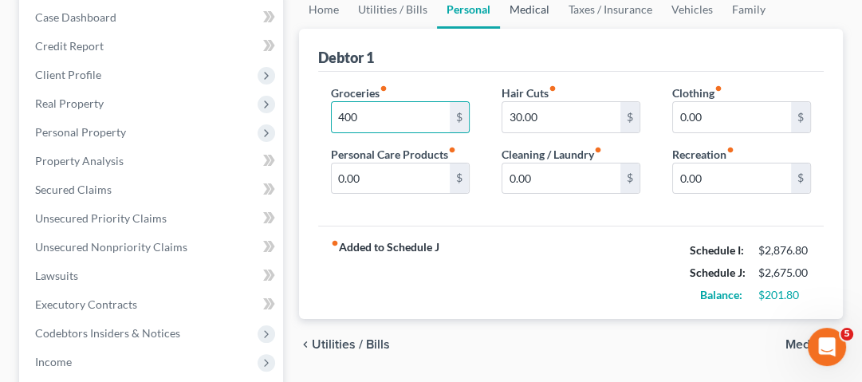
click at [527, 18] on link "Medical" at bounding box center [529, 9] width 59 height 38
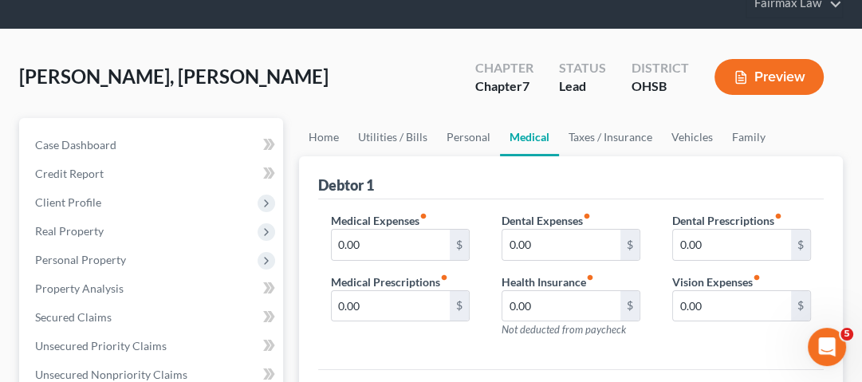
scroll to position [64, 0]
drag, startPoint x: 603, startPoint y: 144, endPoint x: 658, endPoint y: 183, distance: 67.0
click at [603, 144] on link "Taxes / Insurance" at bounding box center [610, 137] width 103 height 38
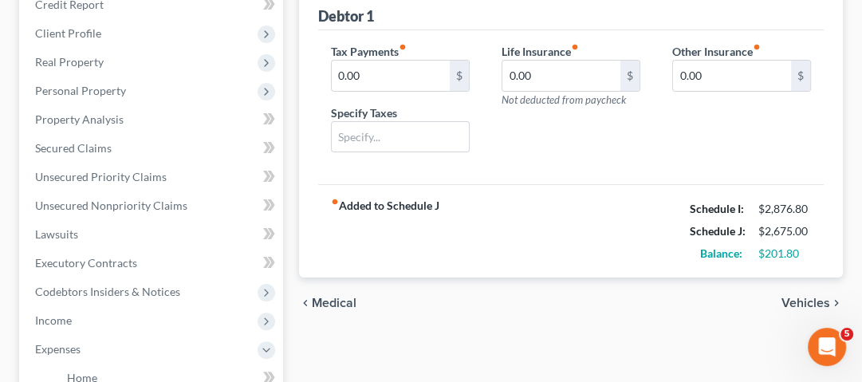
scroll to position [64, 0]
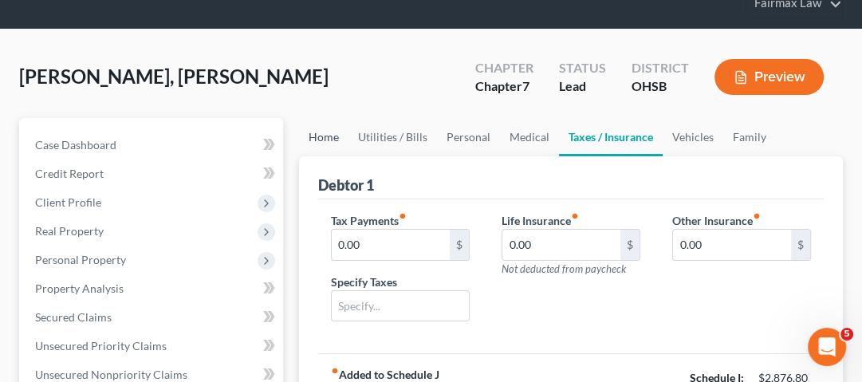
click at [345, 140] on link "Home" at bounding box center [323, 137] width 49 height 38
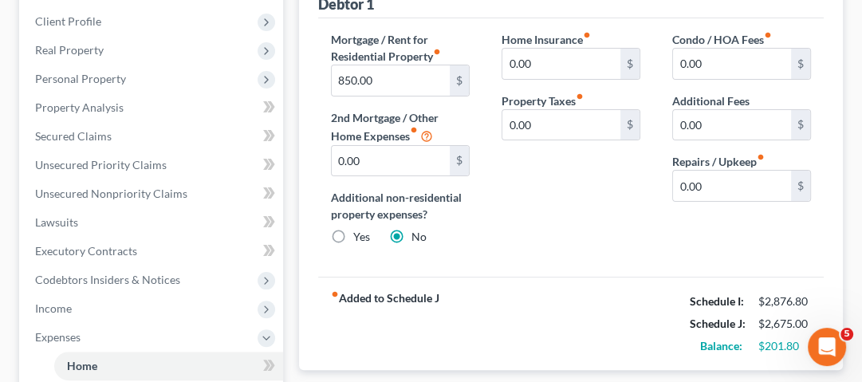
scroll to position [319, 0]
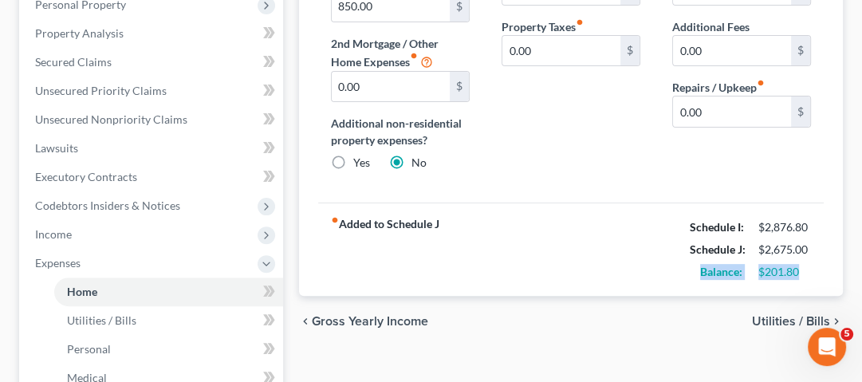
drag, startPoint x: 733, startPoint y: 268, endPoint x: 818, endPoint y: 271, distance: 85.4
click at [818, 271] on div "Balance: $201.80" at bounding box center [750, 272] width 137 height 22
click at [751, 285] on div "fiber_manual_record Added to Schedule J Schedule I: $2,876.80 Schedule J: $2,67…" at bounding box center [571, 249] width 506 height 93
click at [668, 281] on div "fiber_manual_record Added to Schedule J Schedule I: $2,876.80 Schedule J: $2,67…" at bounding box center [571, 249] width 506 height 93
click at [811, 284] on div "fiber_manual_record Added to Schedule J Schedule I: $2,876.80 Schedule J: $2,67…" at bounding box center [571, 249] width 506 height 93
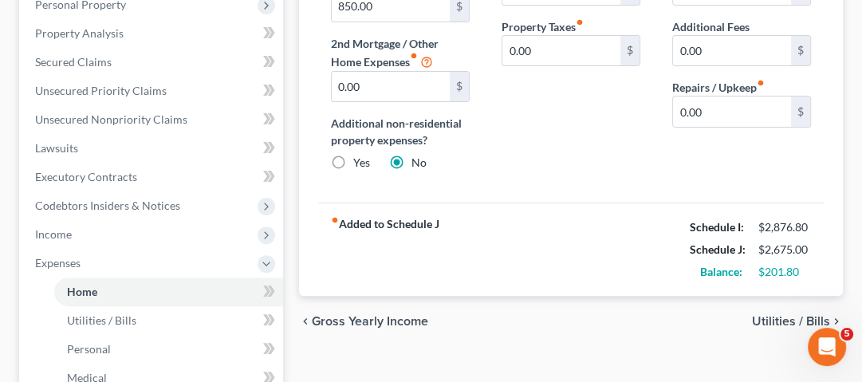
click at [815, 284] on div "fiber_manual_record Added to Schedule J Schedule I: $2,876.80 Schedule J: $2,67…" at bounding box center [571, 249] width 506 height 93
click at [789, 249] on div "$2,675.00" at bounding box center [785, 250] width 53 height 16
click at [789, 264] on div "$201.80" at bounding box center [785, 272] width 53 height 16
click at [428, 142] on label "Additional non-residential property expenses?" at bounding box center [400, 131] width 139 height 33
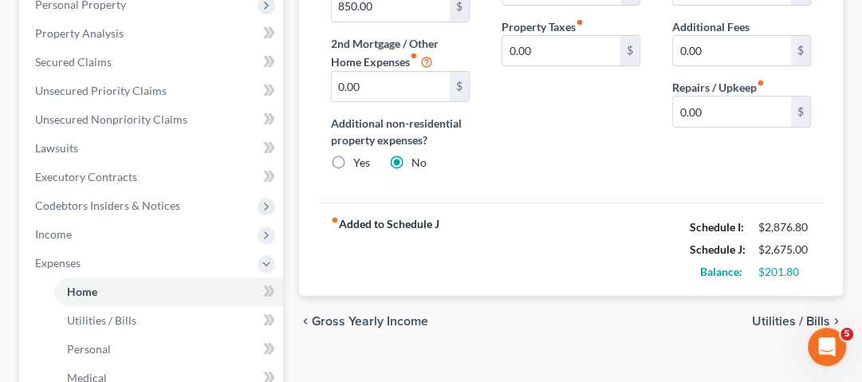
click at [428, 142] on label "Additional non-residential property expenses?" at bounding box center [400, 131] width 139 height 33
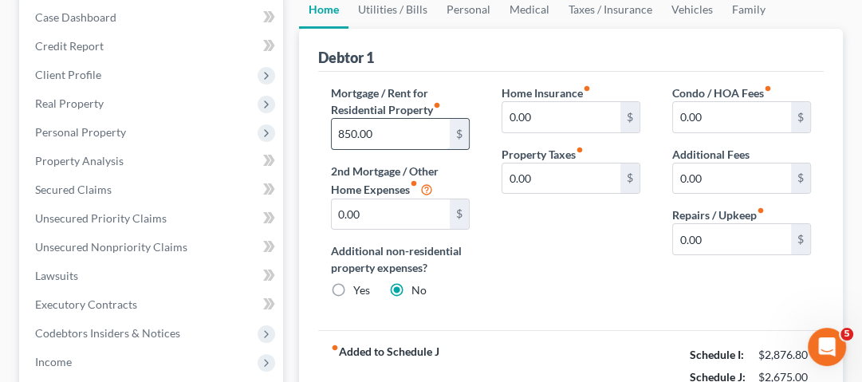
click at [381, 140] on input "850.00" at bounding box center [391, 134] width 118 height 30
type input "1,714"
click at [561, 227] on div "Home Insurance fiber_manual_record 0.00 $ Property Taxes fiber_manual_record 0.…" at bounding box center [571, 198] width 171 height 227
drag, startPoint x: 392, startPoint y: 20, endPoint x: 606, endPoint y: 249, distance: 313.2
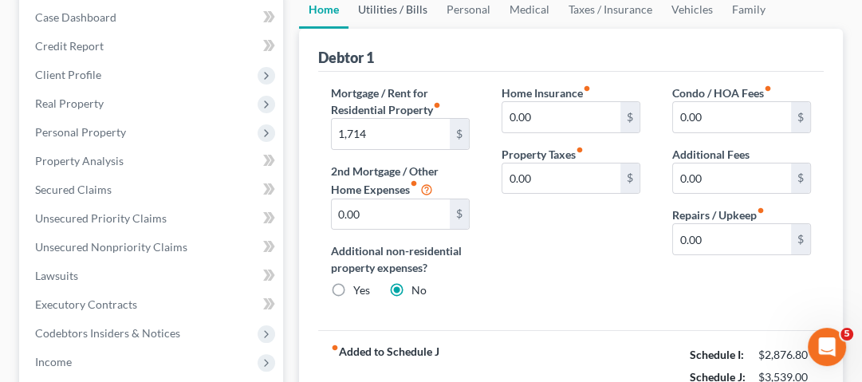
click at [392, 20] on link "Utilities / Bills" at bounding box center [393, 9] width 89 height 38
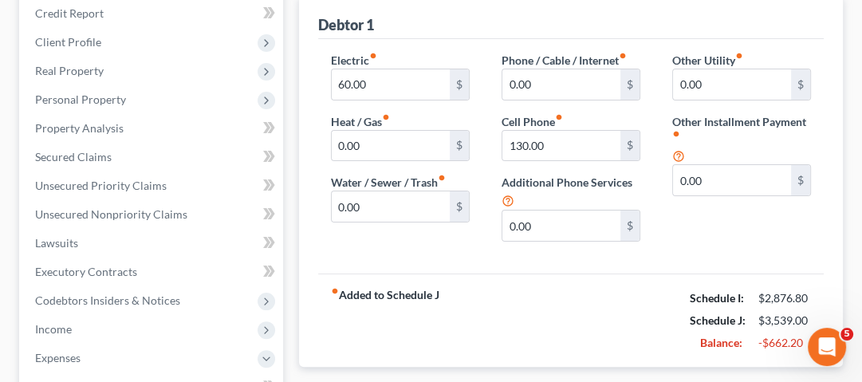
scroll to position [255, 0]
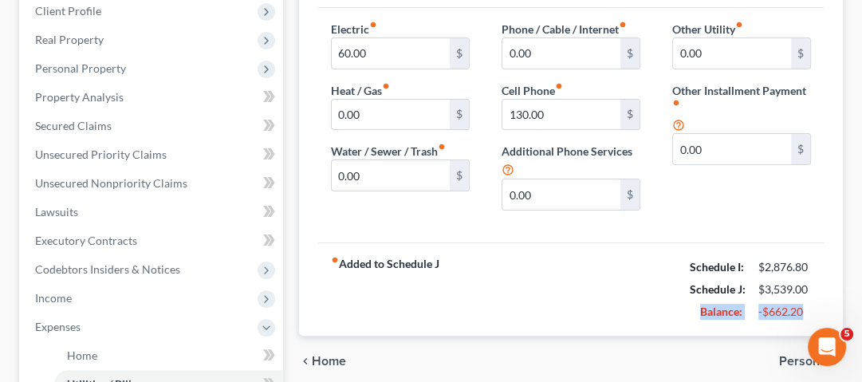
drag, startPoint x: 646, startPoint y: 321, endPoint x: 801, endPoint y: 329, distance: 154.9
click at [801, 329] on div "fiber_manual_record Added to Schedule J Schedule I: $2,876.80 Schedule J: $3,53…" at bounding box center [571, 288] width 506 height 93
drag, startPoint x: 852, startPoint y: 131, endPoint x: 330, endPoint y: 30, distance: 531.2
click at [852, 131] on div "[PERSON_NAME], [PERSON_NAME] Upgraded Chapter Chapter 7 Status Lead District OH…" at bounding box center [431, 316] width 862 height 956
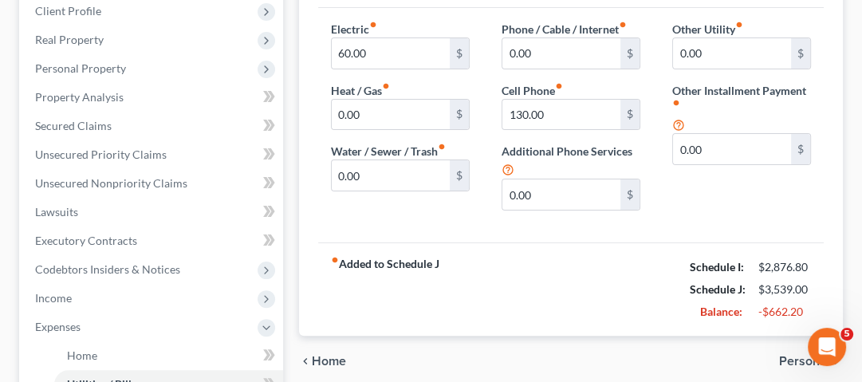
scroll to position [0, 0]
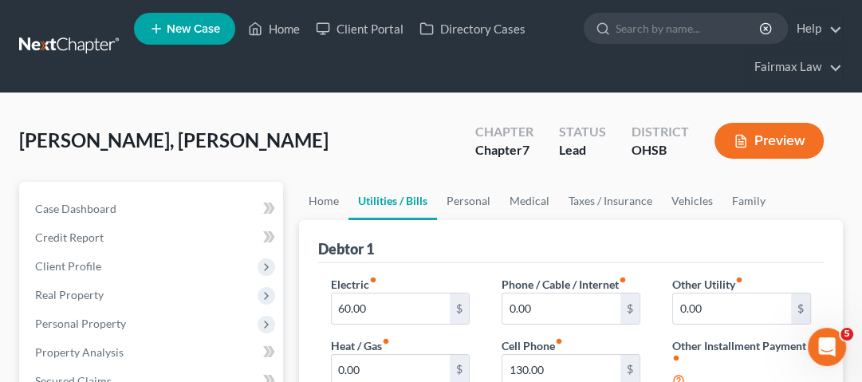
drag, startPoint x: 290, startPoint y: 143, endPoint x: 41, endPoint y: 134, distance: 249.8
click at [286, 142] on div "[PERSON_NAME], [PERSON_NAME] Upgraded Chapter Chapter 7 Status Lead District [G…" at bounding box center [431, 146] width 824 height 69
click at [41, 134] on span "[PERSON_NAME], [PERSON_NAME]" at bounding box center [173, 139] width 309 height 23
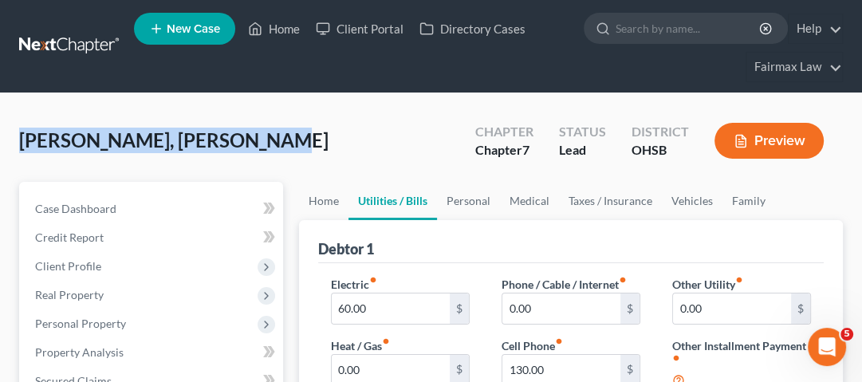
copy span "[PERSON_NAME], [PERSON_NAME]"
